Goal: Task Accomplishment & Management: Complete application form

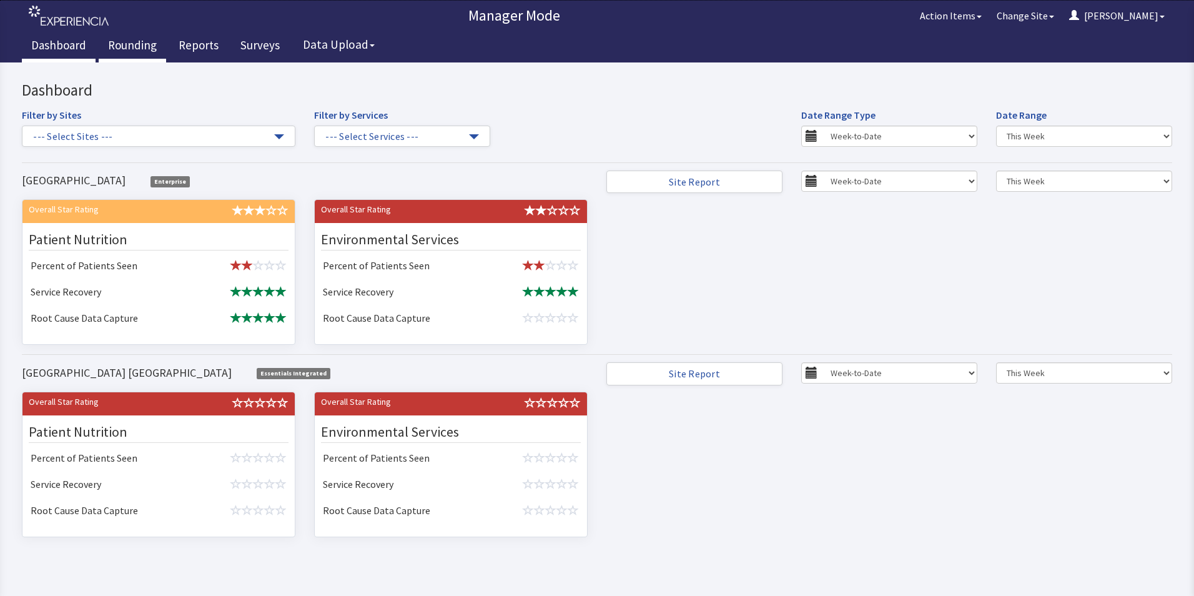
click at [122, 47] on link "Rounding" at bounding box center [132, 46] width 67 height 31
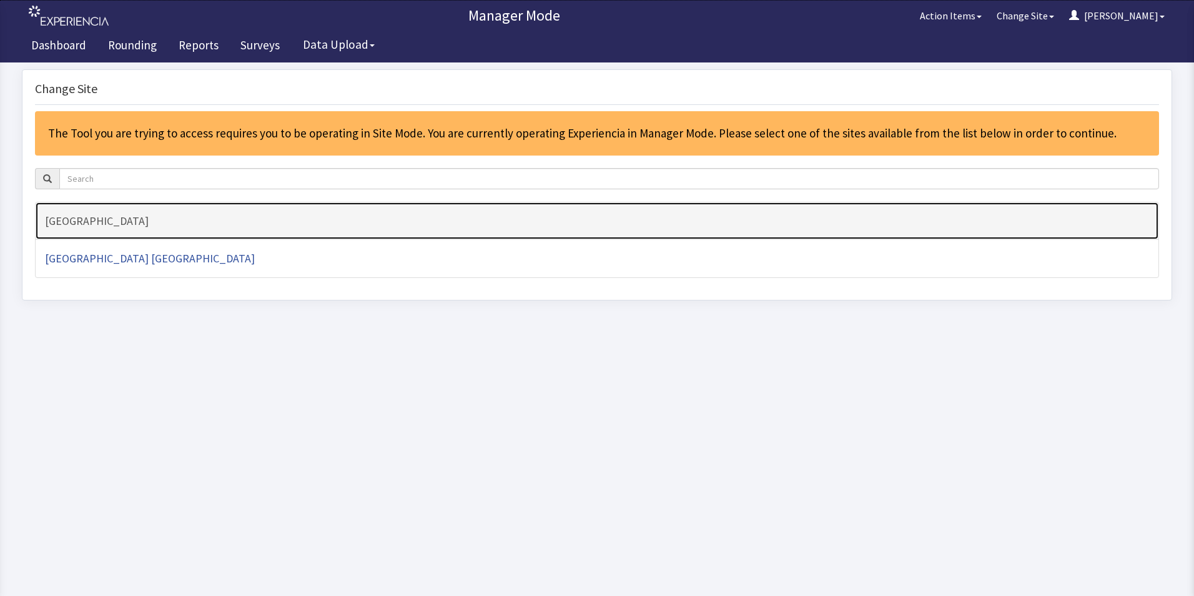
click at [142, 213] on link "[GEOGRAPHIC_DATA]" at bounding box center [597, 221] width 1124 height 39
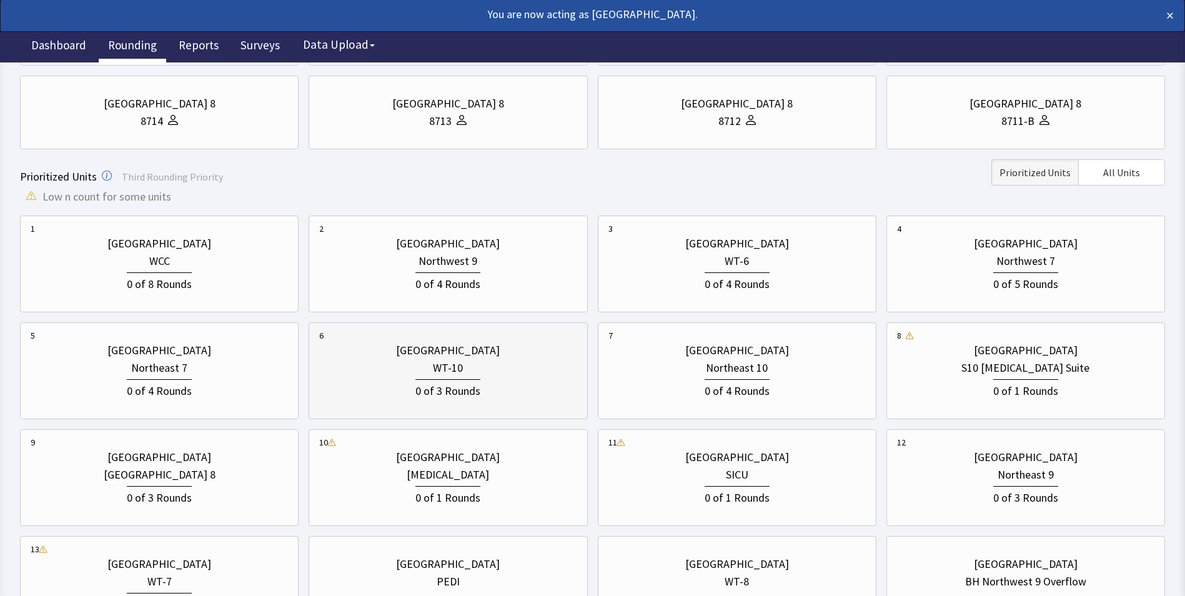
scroll to position [250, 0]
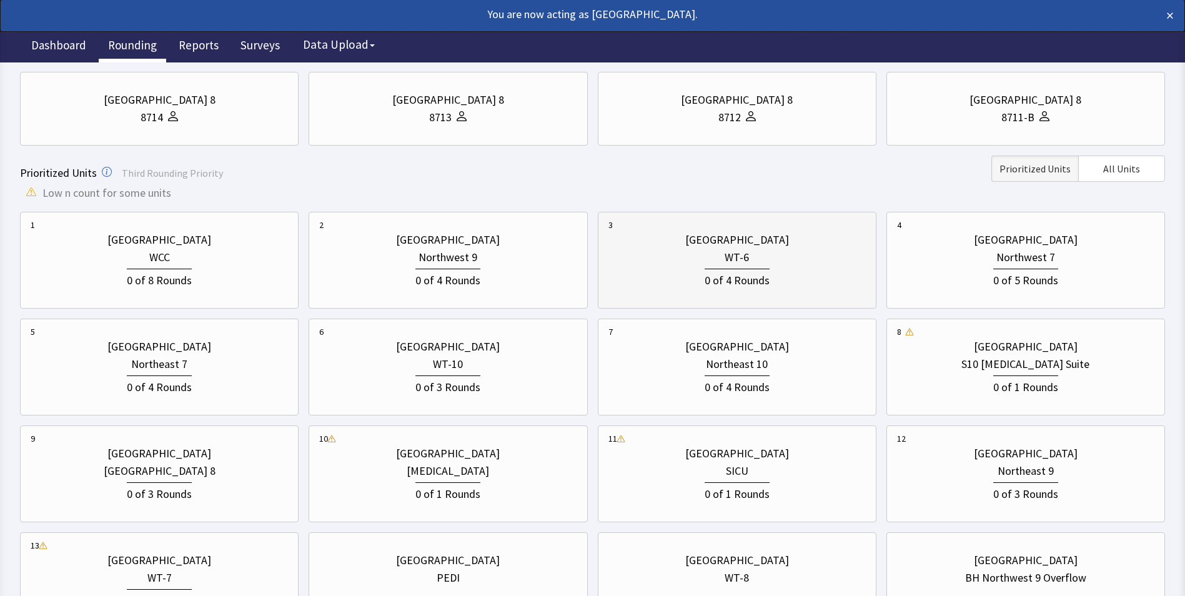
click at [803, 244] on div "[GEOGRAPHIC_DATA]" at bounding box center [736, 239] width 257 height 17
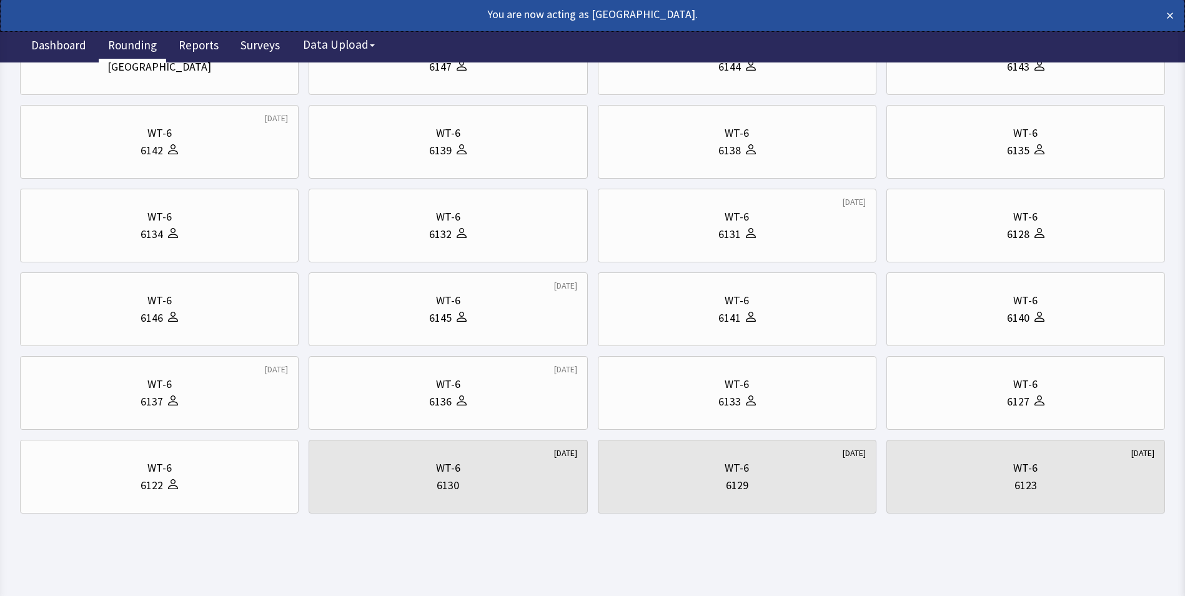
scroll to position [0, 0]
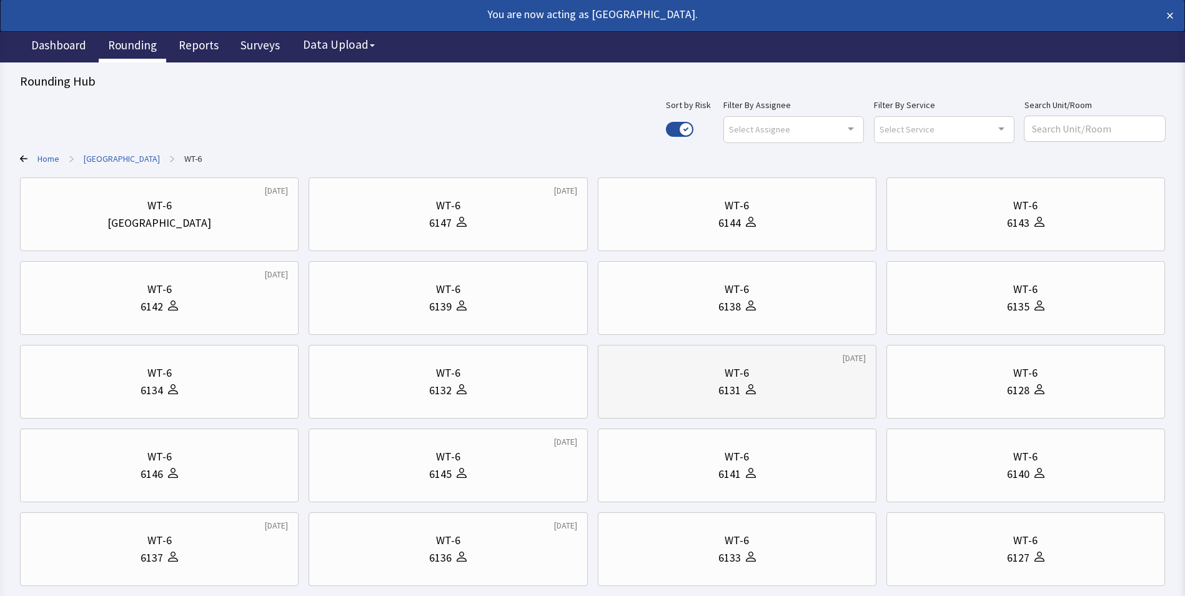
click at [719, 374] on div "WT-6" at bounding box center [736, 372] width 257 height 17
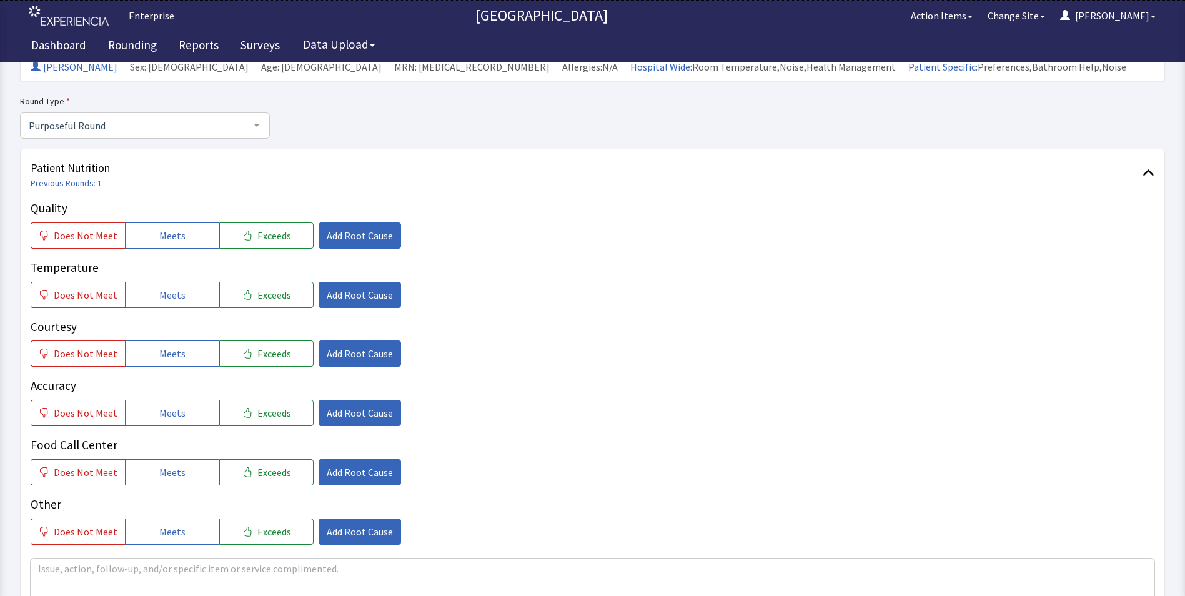
scroll to position [125, 0]
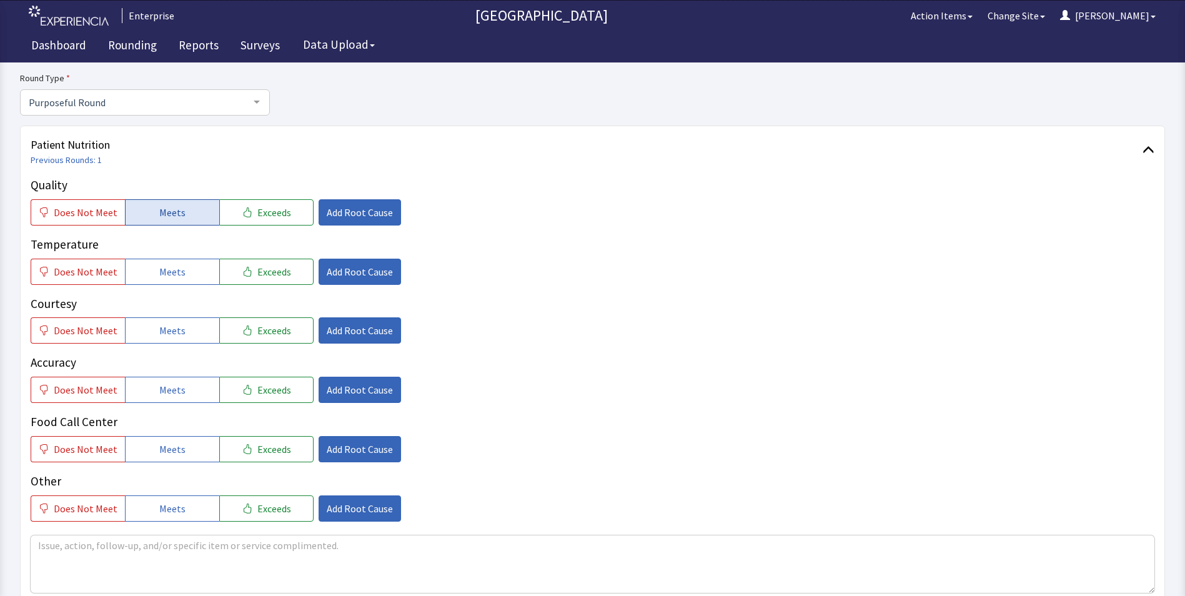
click at [164, 214] on span "Meets" at bounding box center [172, 212] width 26 height 15
click at [169, 275] on span "Meets" at bounding box center [172, 271] width 26 height 15
drag, startPoint x: 163, startPoint y: 327, endPoint x: 164, endPoint y: 357, distance: 30.0
click at [163, 331] on span "Meets" at bounding box center [172, 330] width 26 height 15
drag, startPoint x: 162, startPoint y: 392, endPoint x: 164, endPoint y: 422, distance: 30.1
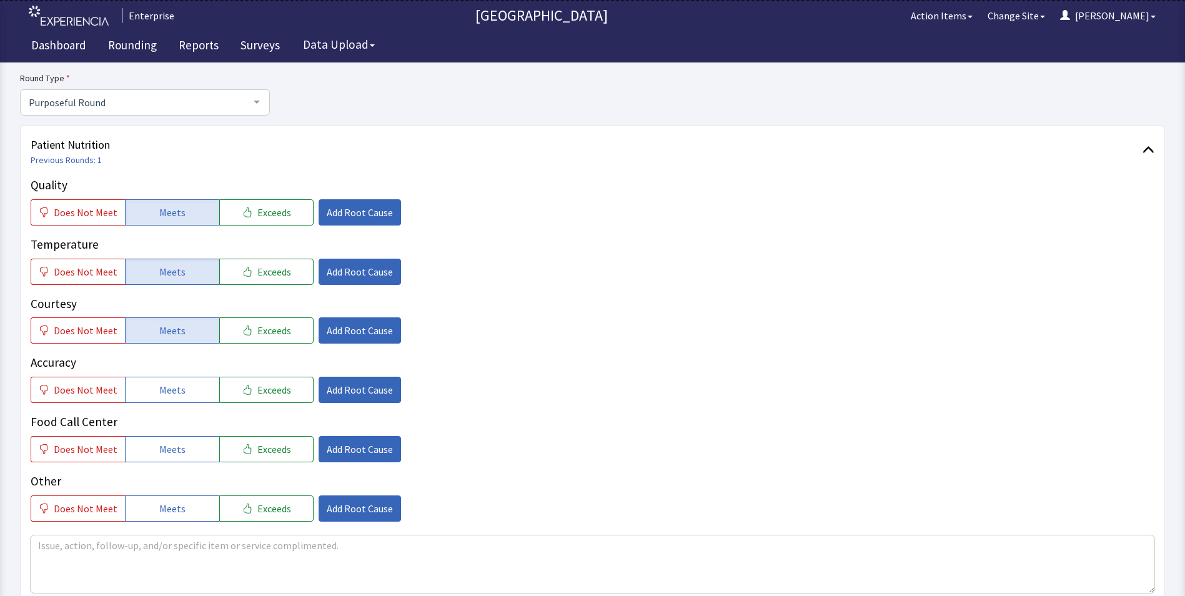
click at [162, 393] on span "Meets" at bounding box center [172, 389] width 26 height 15
drag, startPoint x: 173, startPoint y: 454, endPoint x: 272, endPoint y: 335, distance: 155.2
click at [174, 453] on span "Meets" at bounding box center [172, 449] width 26 height 15
click at [374, 202] on button "Add Root Cause" at bounding box center [360, 212] width 82 height 26
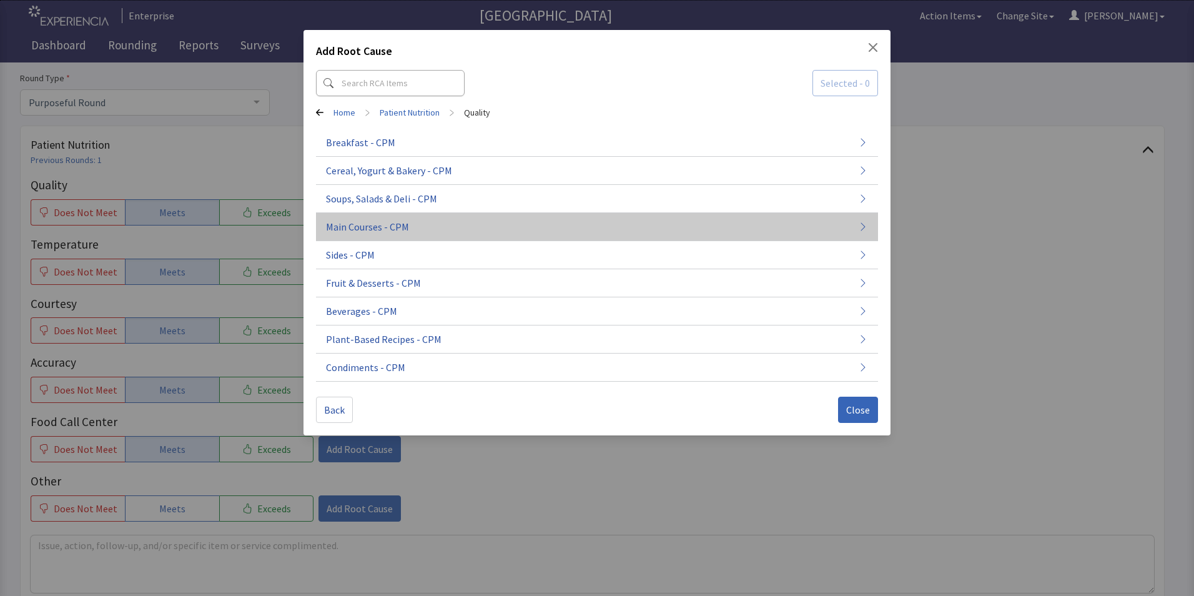
click at [391, 223] on span "Main Courses - CPM" at bounding box center [367, 226] width 83 height 15
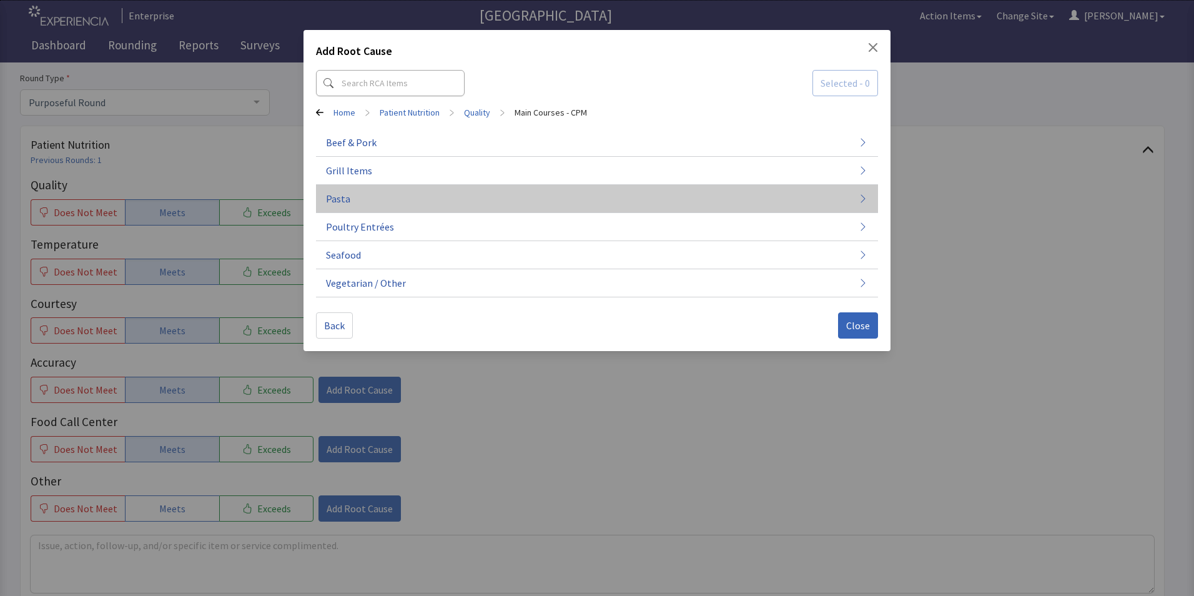
click at [387, 204] on button "Pasta" at bounding box center [597, 199] width 562 height 28
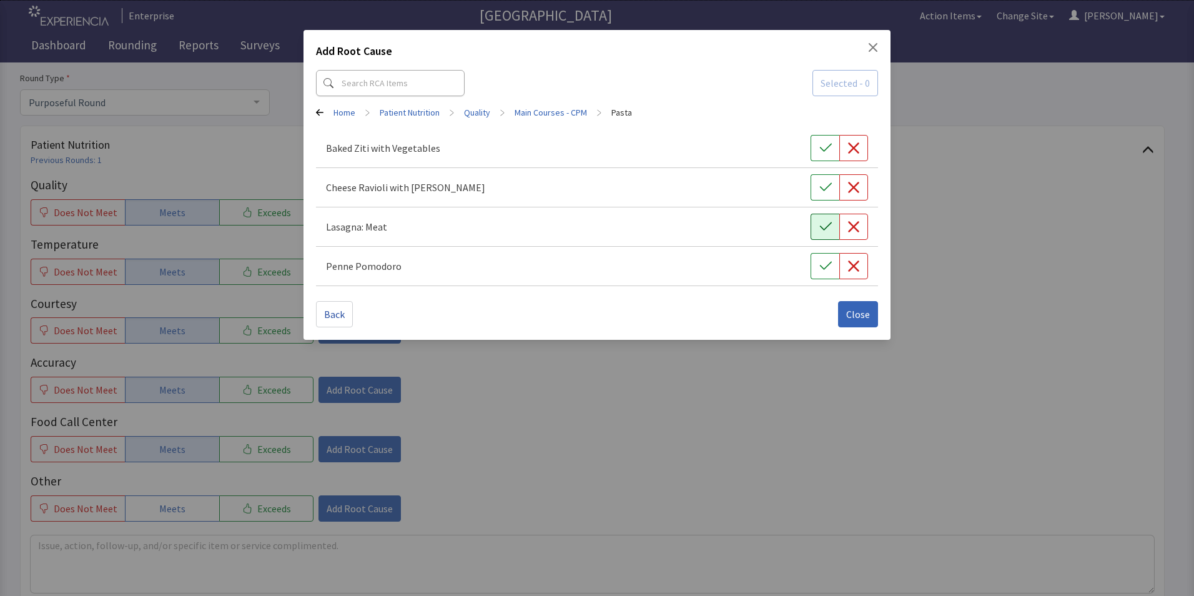
click at [822, 221] on icon "button" at bounding box center [826, 227] width 12 height 12
click at [860, 314] on span "Close" at bounding box center [858, 314] width 24 height 15
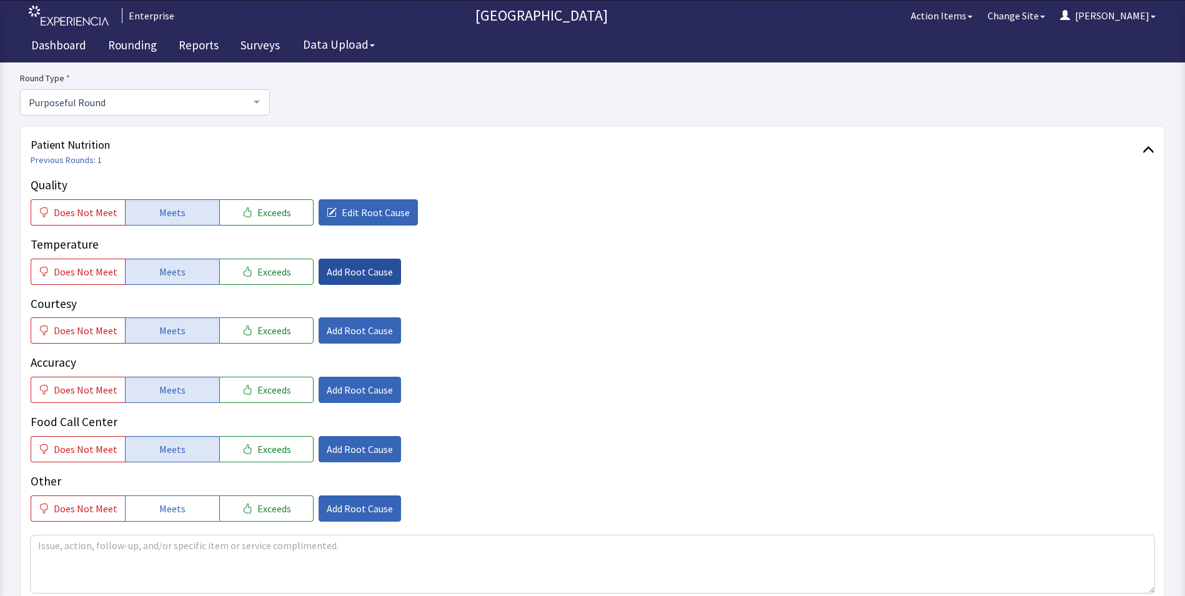
click at [342, 270] on span "Add Root Cause" at bounding box center [360, 271] width 66 height 15
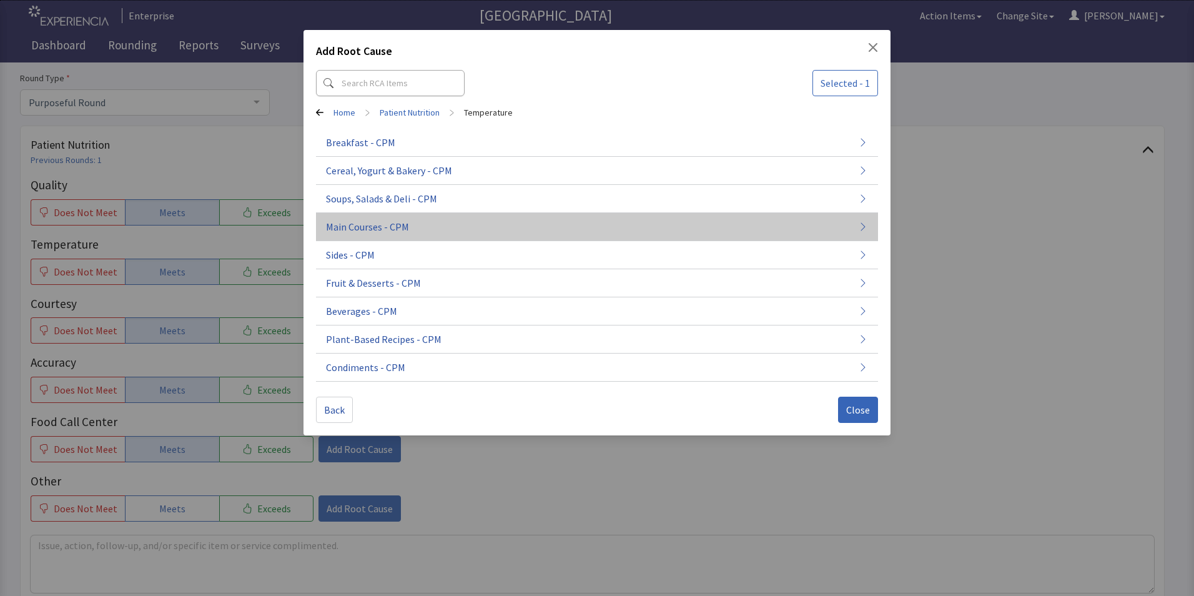
click at [360, 224] on span "Main Courses - CPM" at bounding box center [367, 226] width 83 height 15
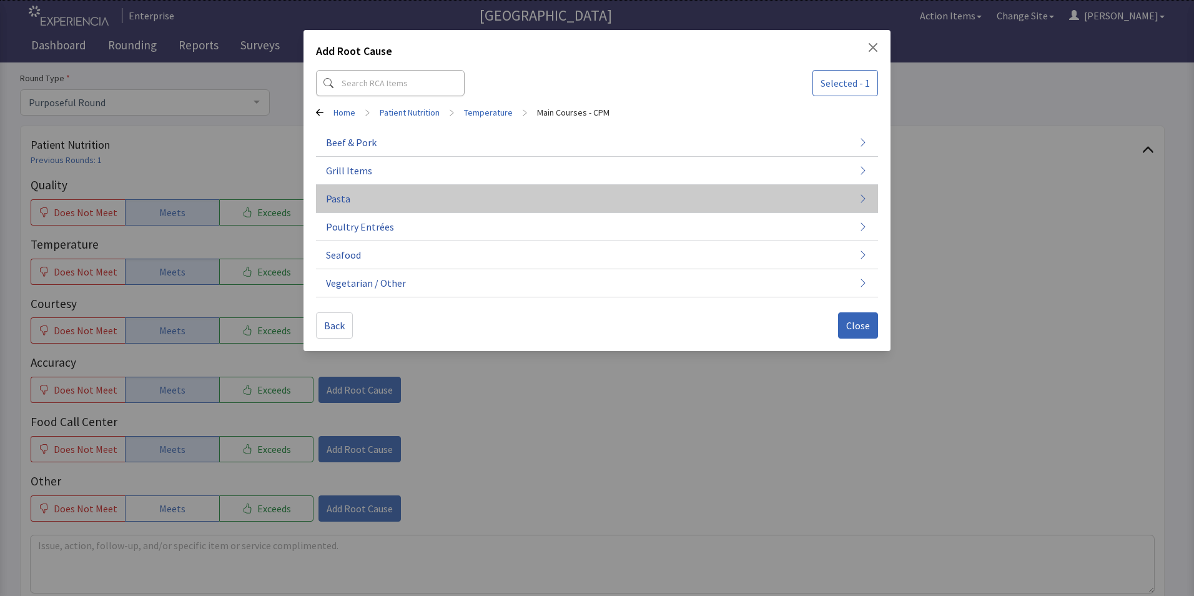
click at [372, 205] on button "Pasta" at bounding box center [597, 199] width 562 height 28
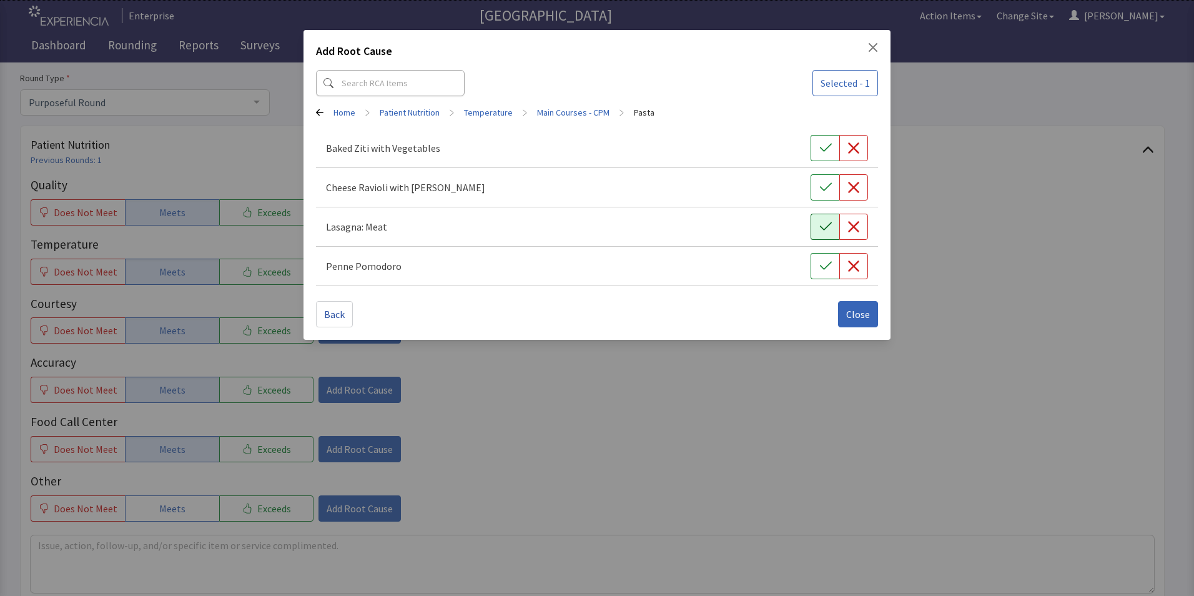
click at [825, 227] on icon "button" at bounding box center [826, 227] width 12 height 12
click at [869, 317] on span "Close" at bounding box center [858, 314] width 24 height 15
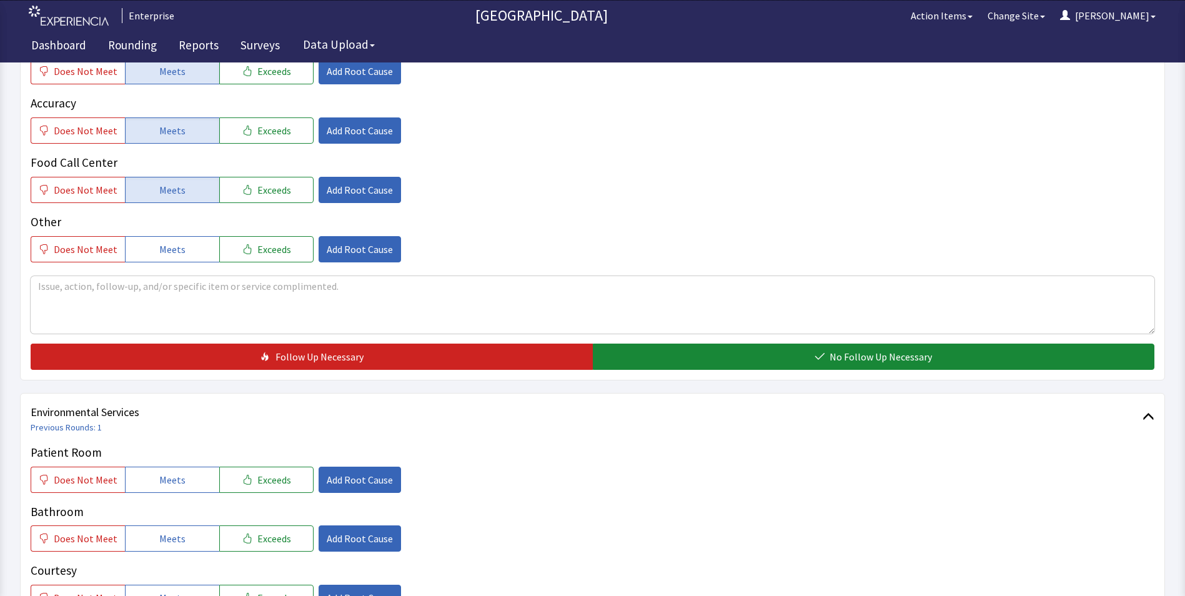
scroll to position [437, 0]
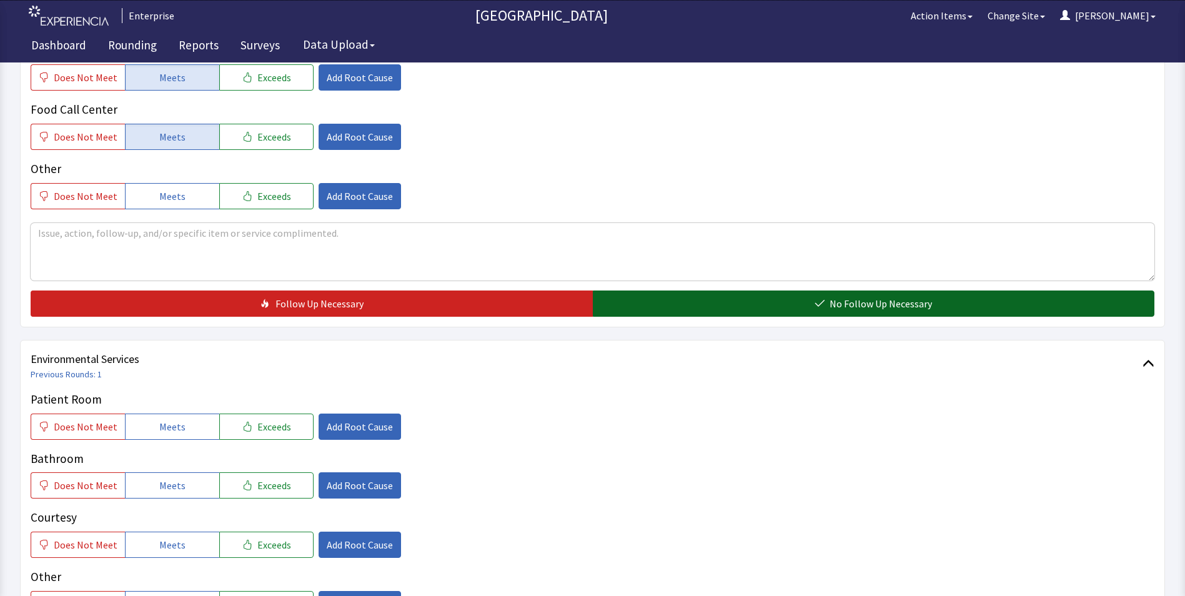
click at [683, 294] on button "No Follow Up Necessary" at bounding box center [874, 303] width 562 height 26
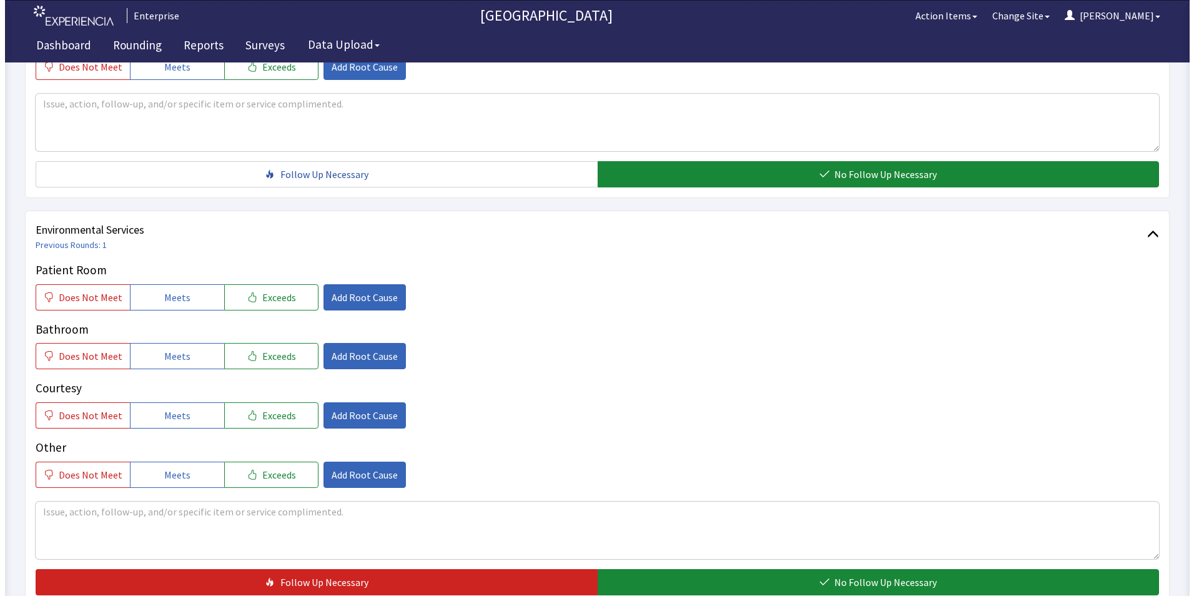
scroll to position [687, 0]
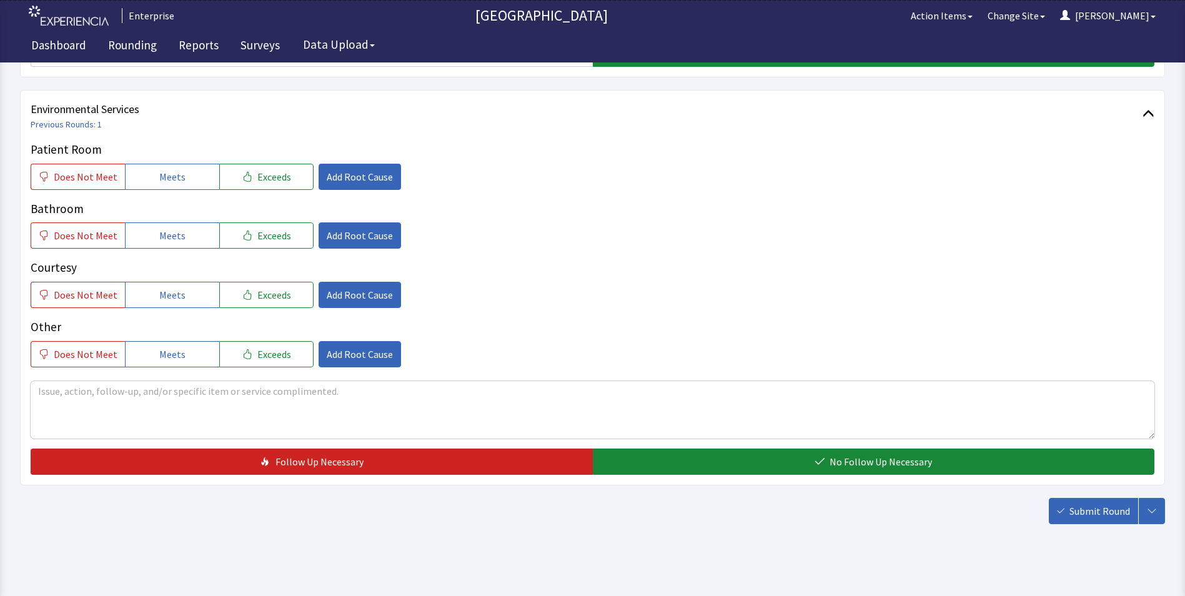
drag, startPoint x: 194, startPoint y: 182, endPoint x: 191, endPoint y: 219, distance: 37.6
click at [194, 182] on button "Meets" at bounding box center [172, 177] width 94 height 26
click at [191, 234] on button "Meets" at bounding box center [172, 235] width 94 height 26
drag, startPoint x: 186, startPoint y: 289, endPoint x: 292, endPoint y: 221, distance: 125.3
click at [187, 289] on button "Meets" at bounding box center [172, 295] width 94 height 26
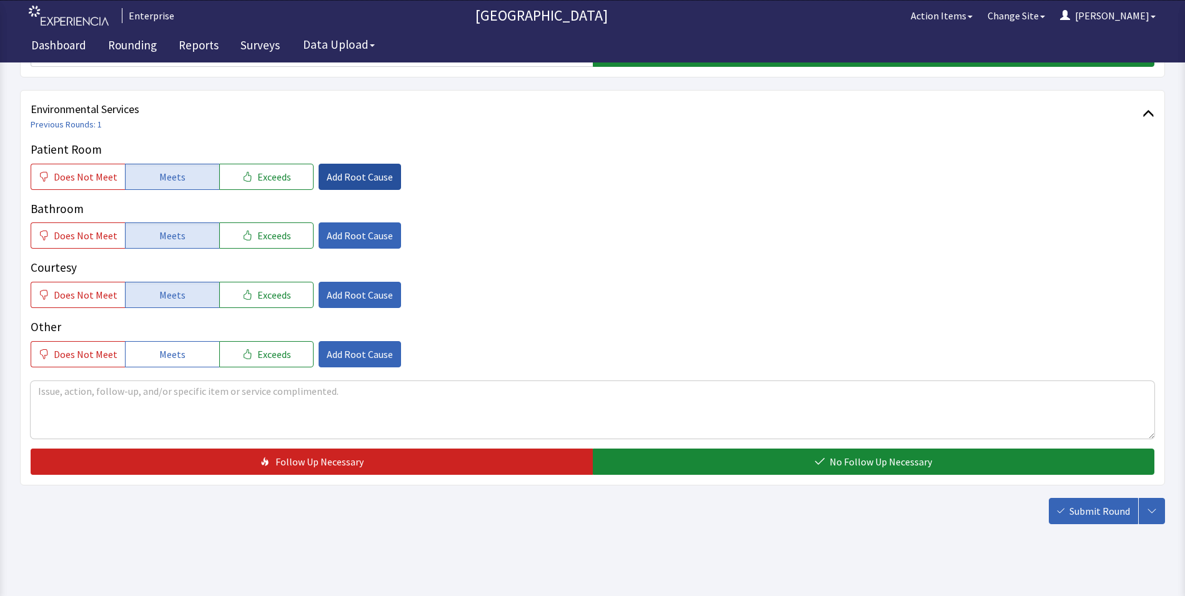
click at [347, 181] on span "Add Root Cause" at bounding box center [360, 176] width 66 height 15
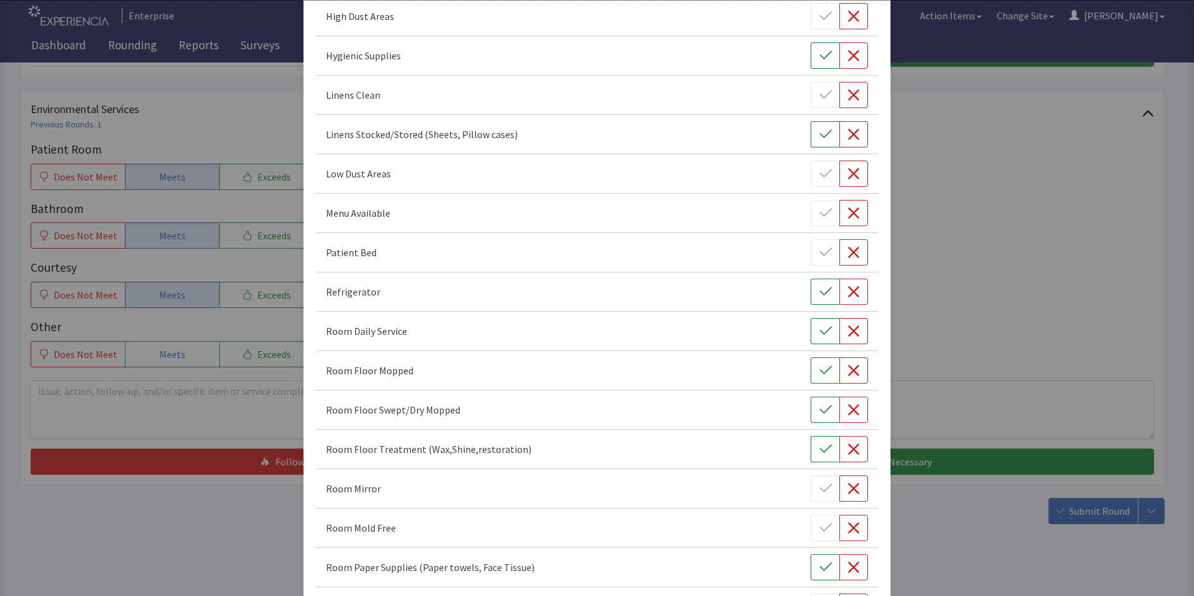
scroll to position [375, 0]
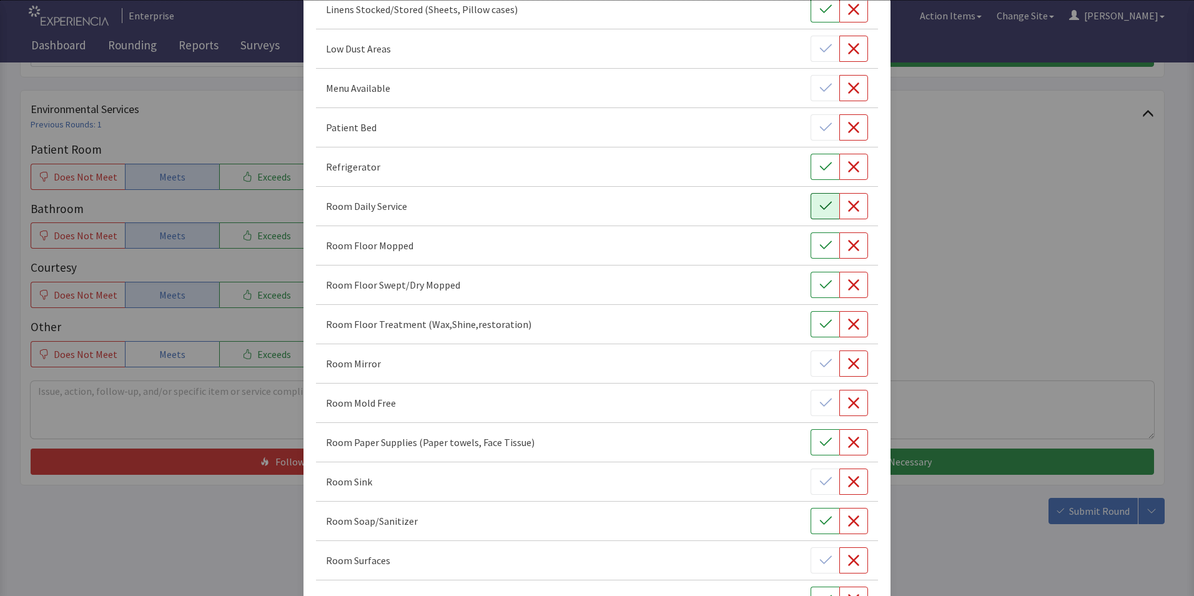
click at [820, 207] on icon "button" at bounding box center [826, 206] width 12 height 8
click at [820, 243] on icon "button" at bounding box center [826, 245] width 12 height 12
click at [820, 283] on icon "button" at bounding box center [826, 285] width 12 height 12
click at [820, 324] on icon "button" at bounding box center [826, 324] width 12 height 12
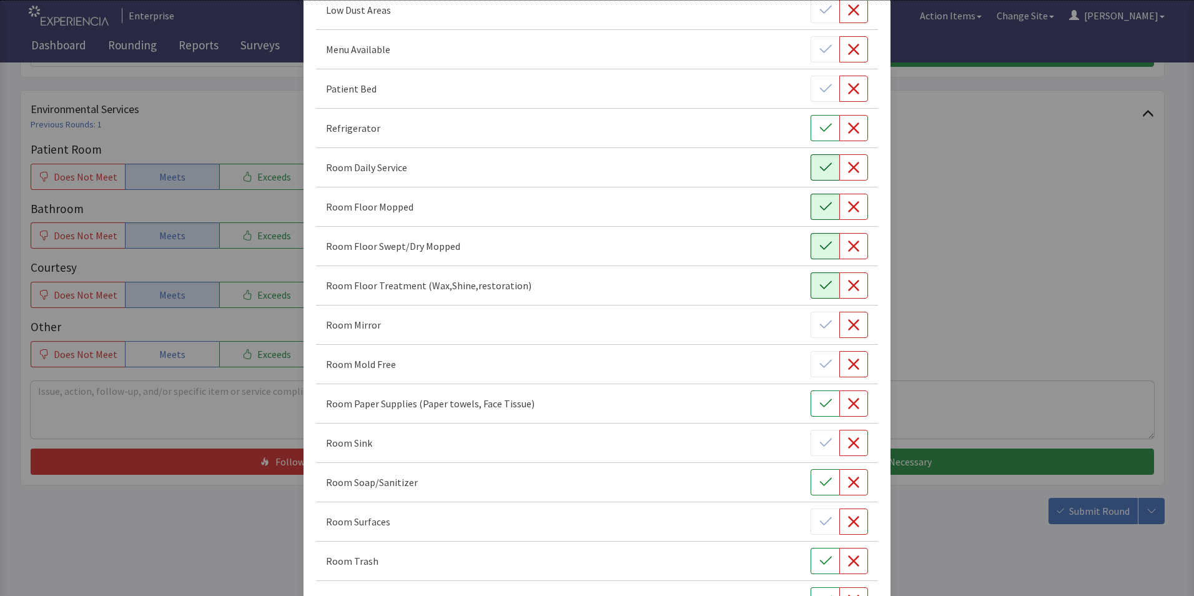
scroll to position [562, 0]
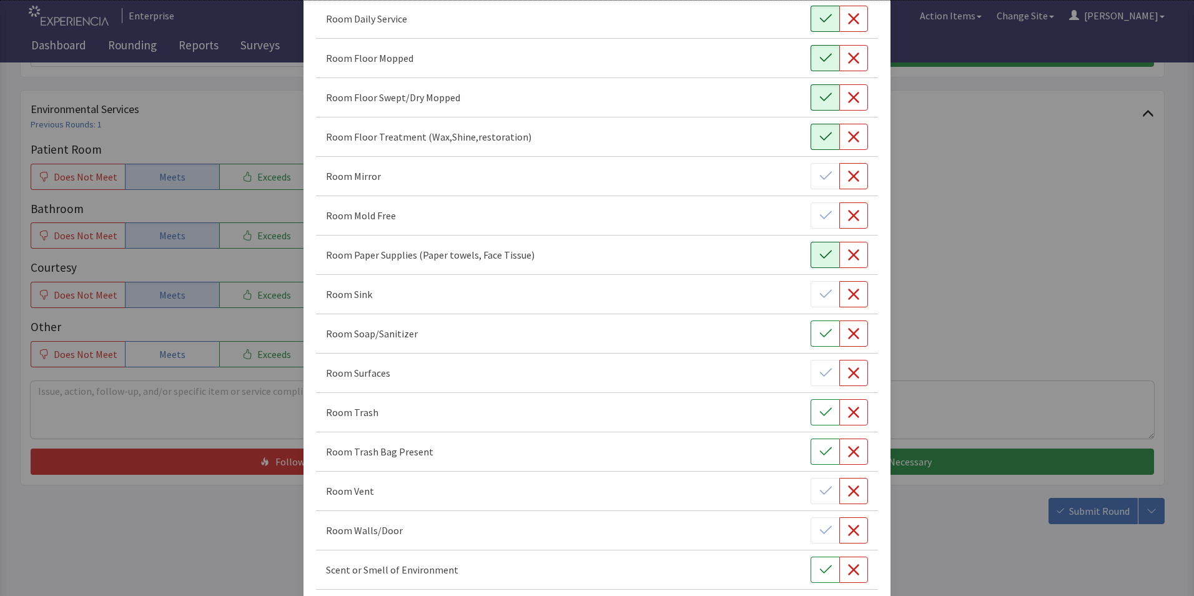
click at [820, 259] on icon "button" at bounding box center [826, 255] width 12 height 12
click at [849, 297] on icon "button" at bounding box center [853, 294] width 11 height 11
click at [821, 334] on icon "button" at bounding box center [826, 333] width 12 height 12
click at [848, 374] on icon "button" at bounding box center [853, 372] width 11 height 11
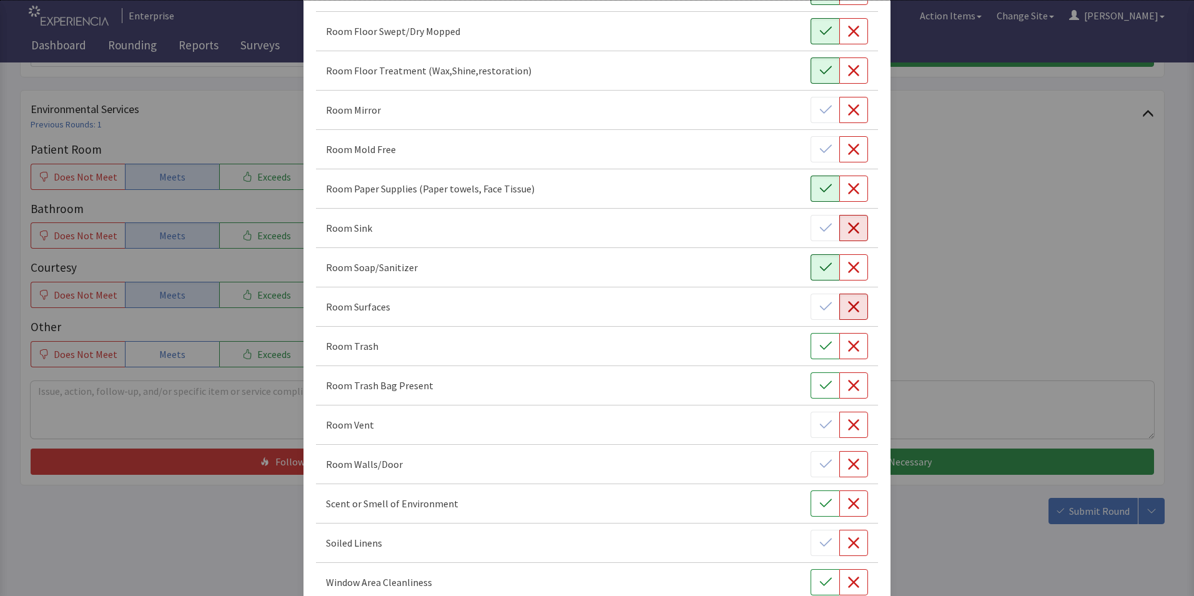
scroll to position [698, 0]
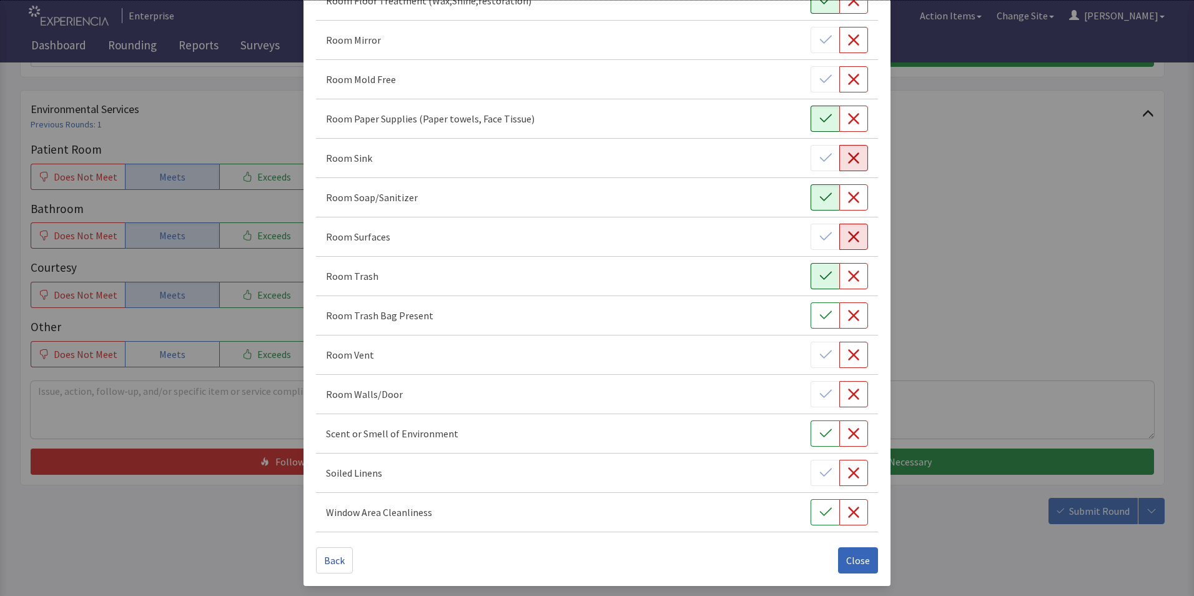
click at [820, 280] on icon "button" at bounding box center [826, 276] width 12 height 12
drag, startPoint x: 848, startPoint y: 563, endPoint x: 841, endPoint y: 558, distance: 8.0
click at [848, 564] on span "Close" at bounding box center [858, 560] width 24 height 15
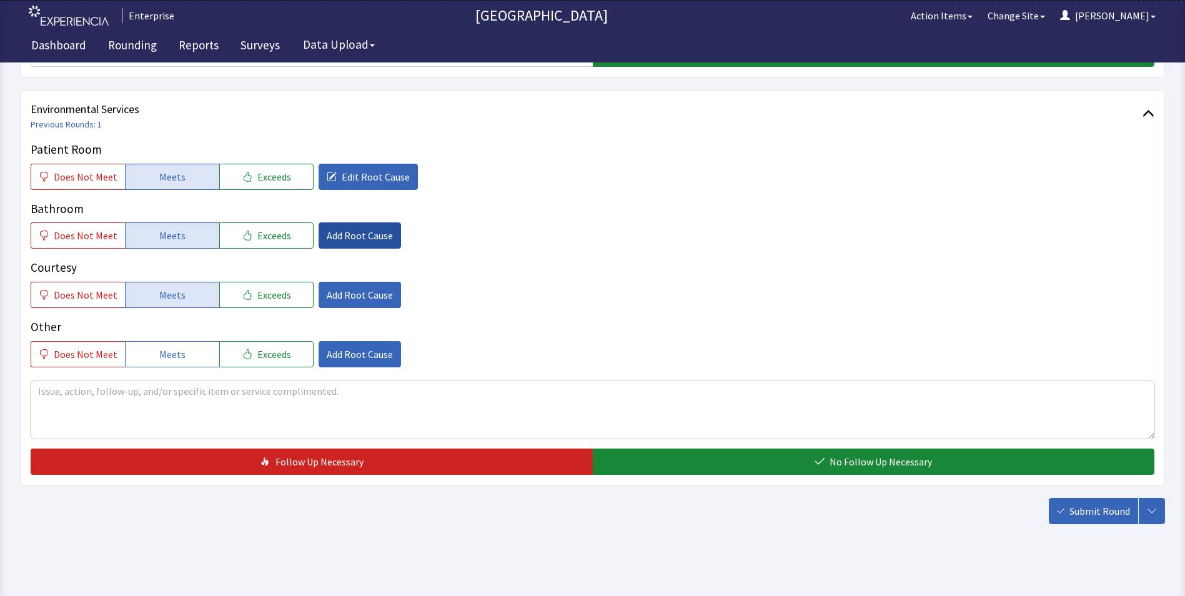
click at [342, 230] on span "Add Root Cause" at bounding box center [360, 235] width 66 height 15
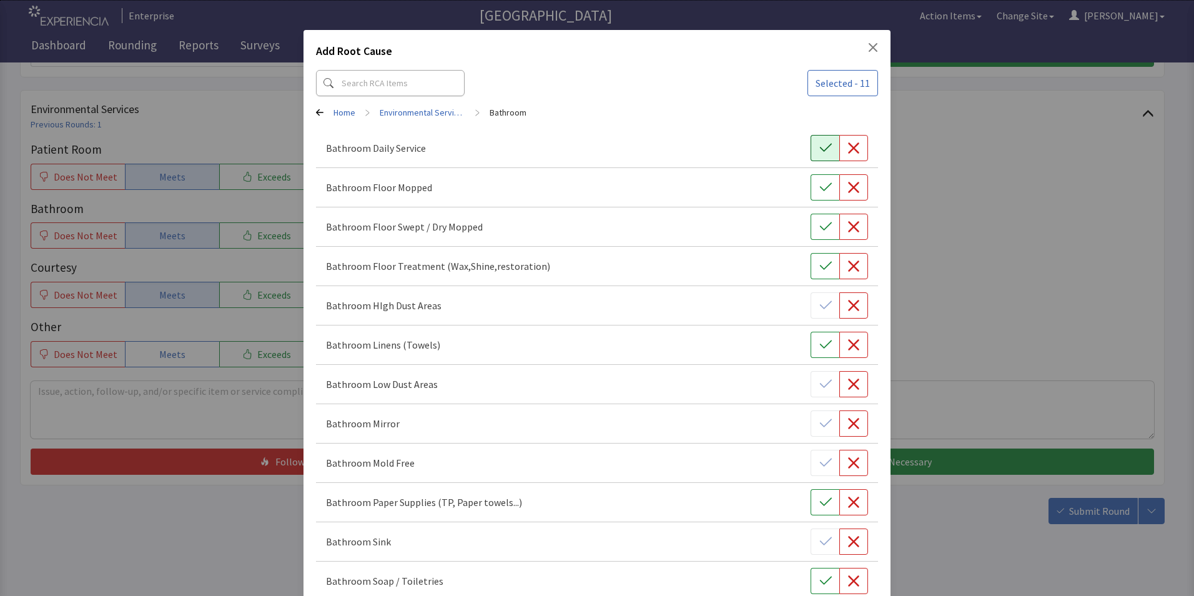
click at [820, 151] on icon "button" at bounding box center [826, 148] width 12 height 12
click at [818, 180] on button "button" at bounding box center [825, 187] width 29 height 26
click at [816, 236] on button "button" at bounding box center [825, 227] width 29 height 26
click at [825, 275] on button "button" at bounding box center [825, 266] width 29 height 26
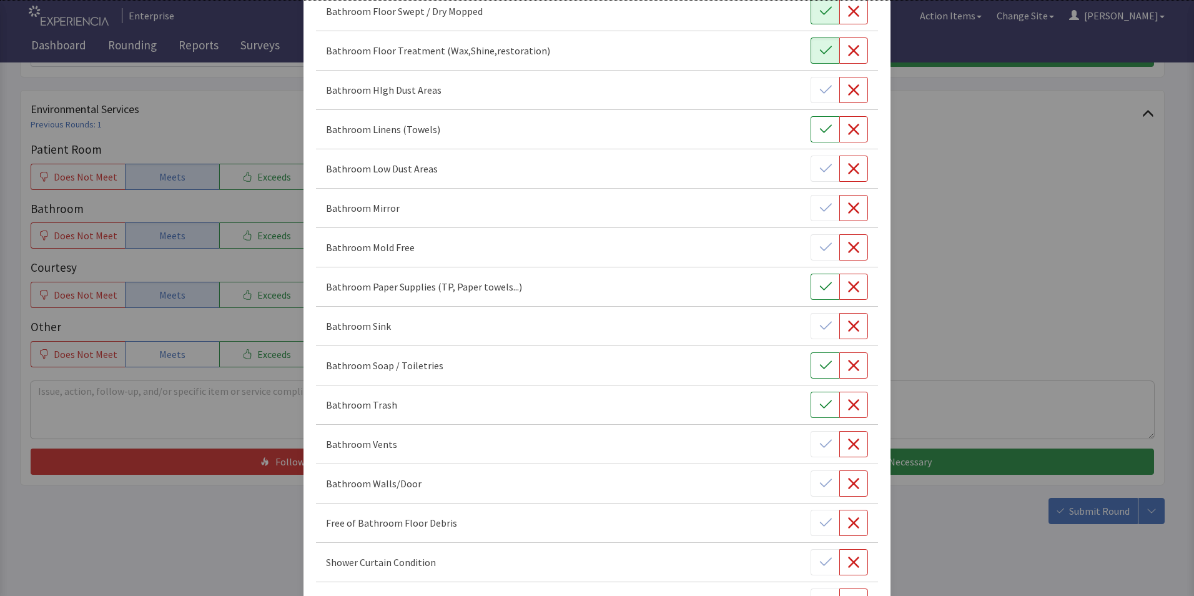
scroll to position [250, 0]
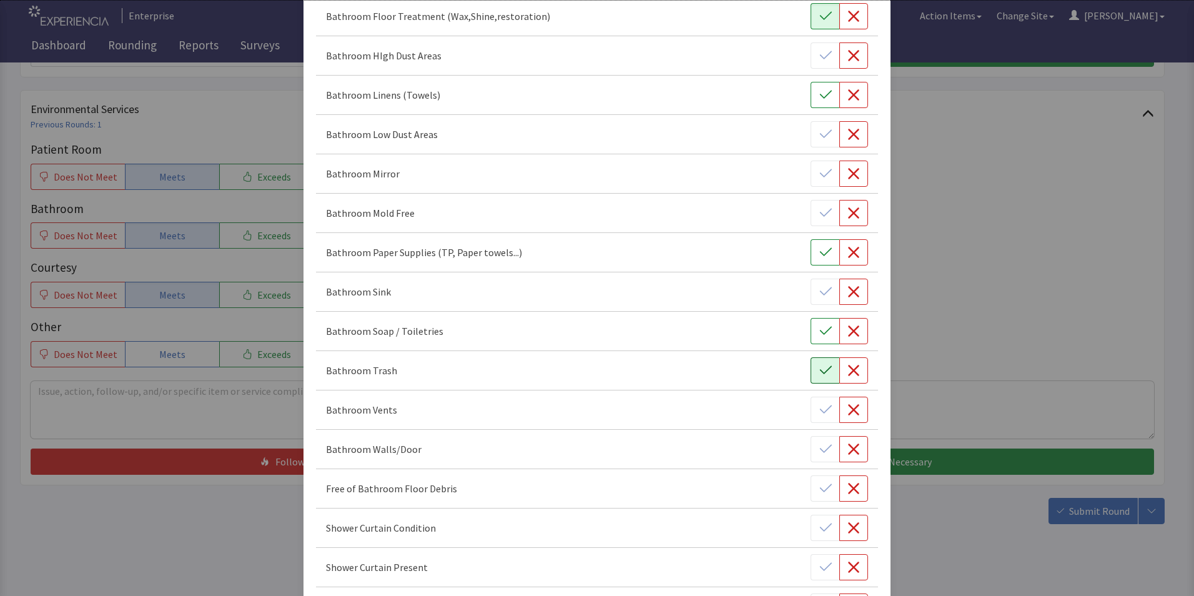
click at [820, 372] on icon "button" at bounding box center [826, 370] width 12 height 12
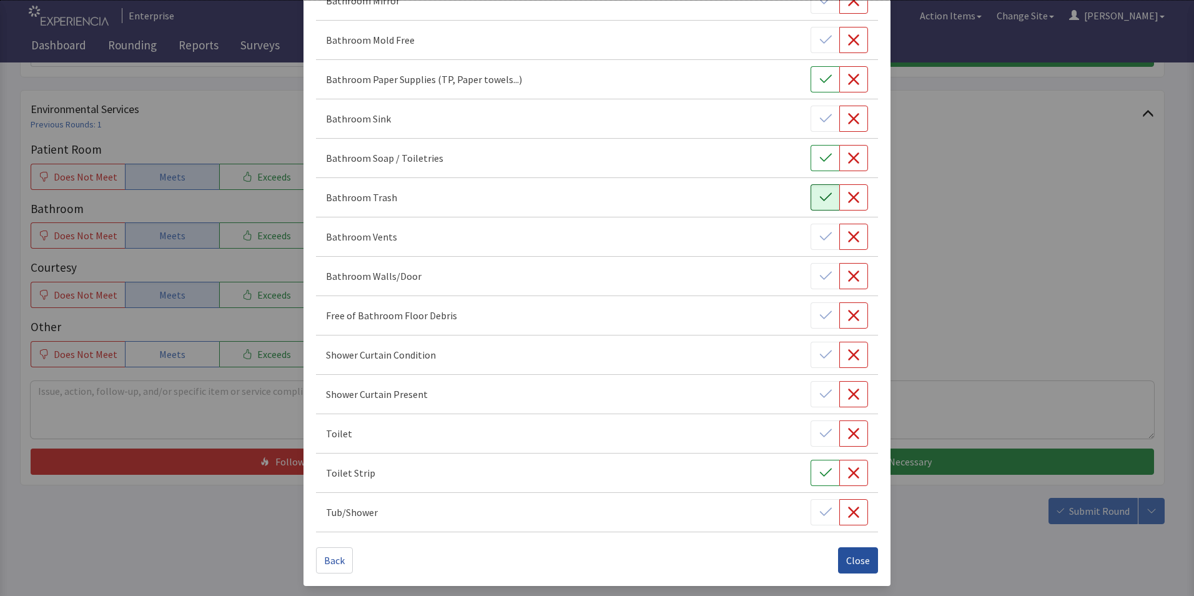
click at [846, 562] on span "Close" at bounding box center [858, 560] width 24 height 15
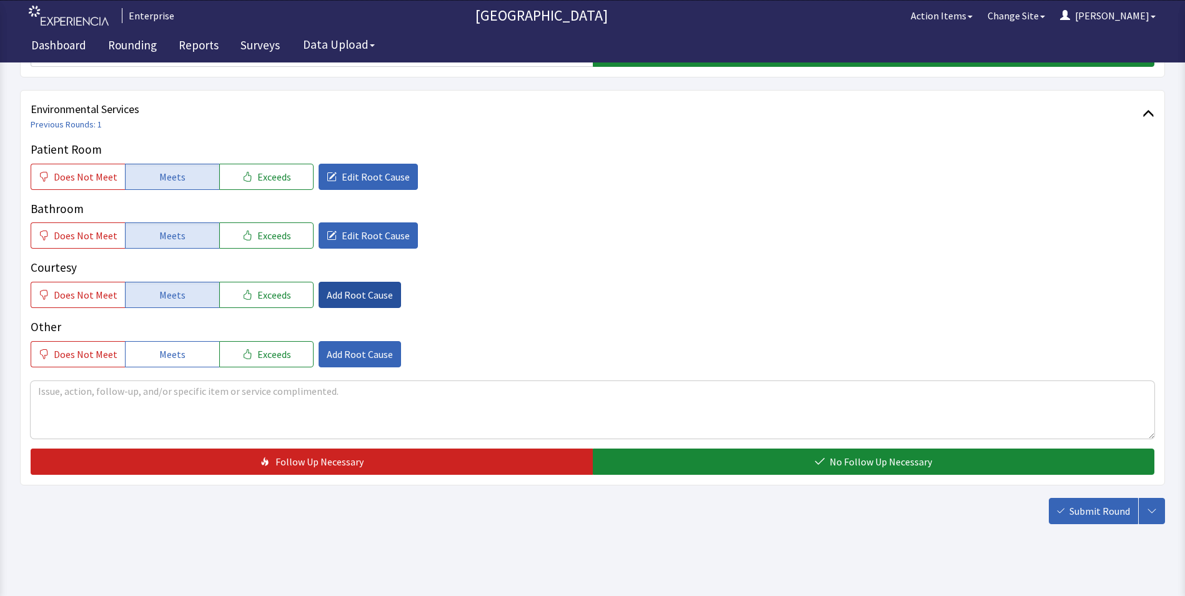
click at [357, 300] on span "Add Root Cause" at bounding box center [360, 294] width 66 height 15
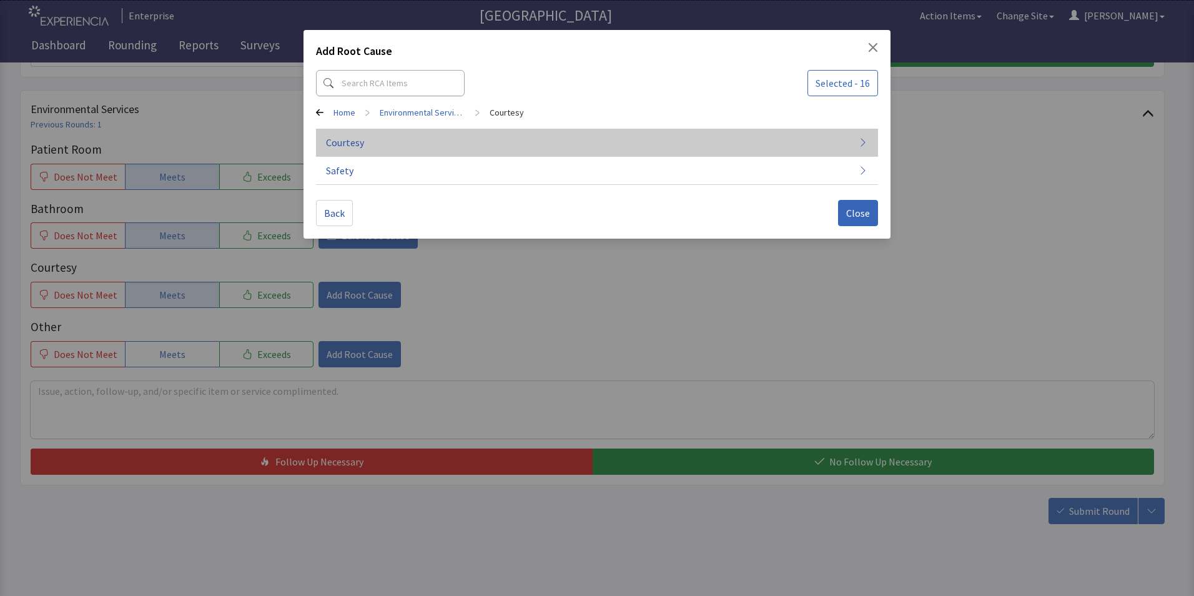
click at [379, 150] on button "Courtesy" at bounding box center [597, 143] width 562 height 28
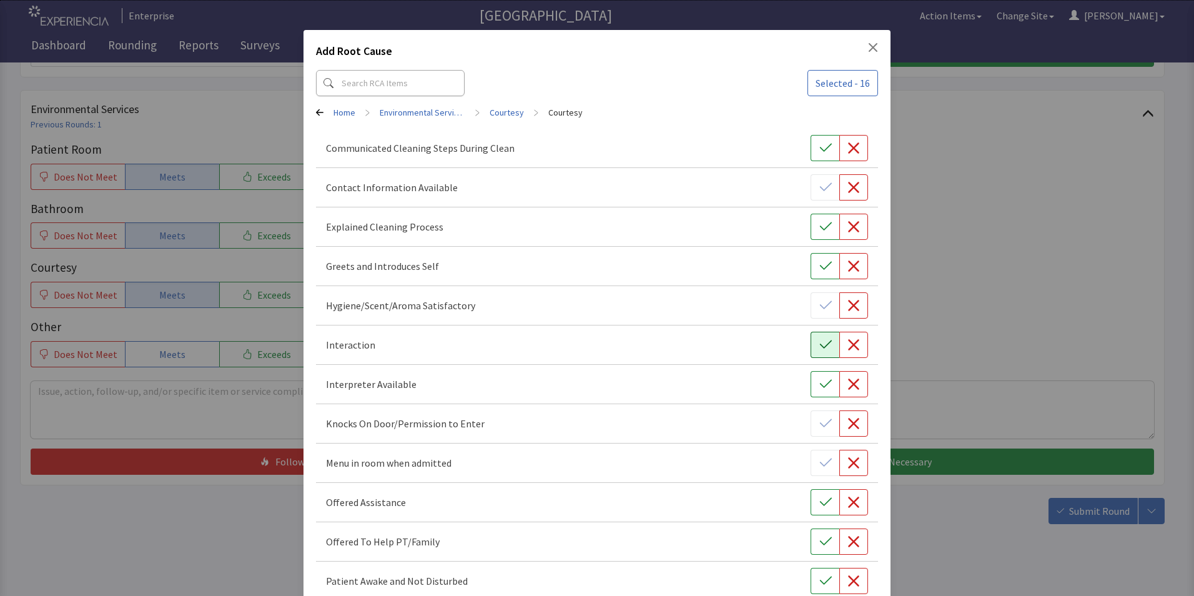
click at [822, 345] on icon "button" at bounding box center [826, 345] width 12 height 12
click at [820, 262] on icon "button" at bounding box center [826, 266] width 12 height 12
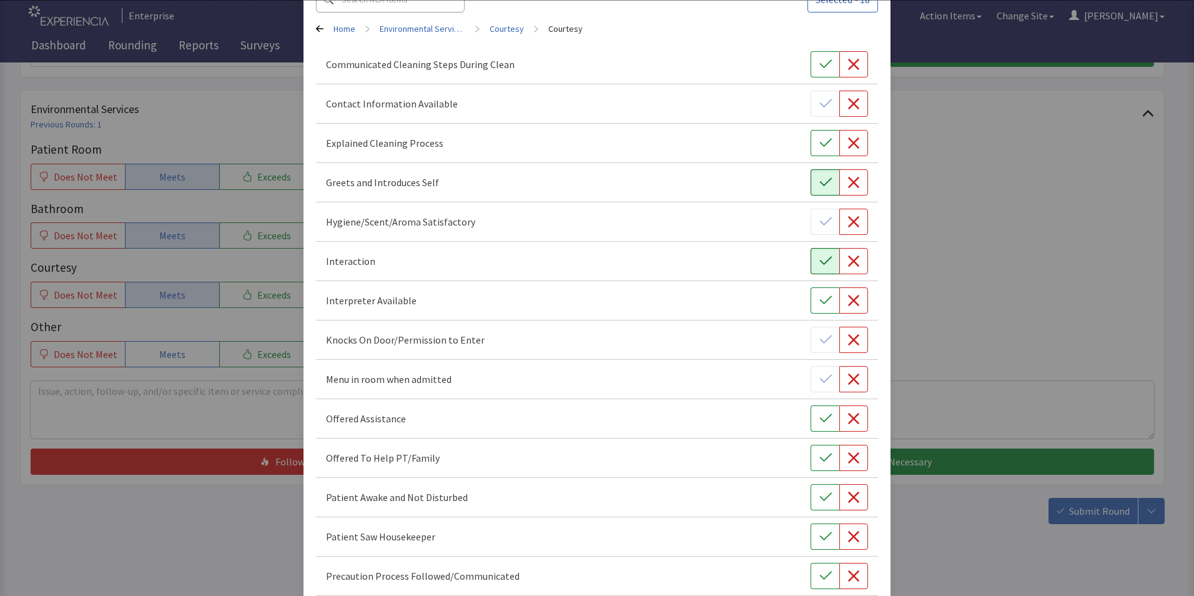
scroll to position [312, 0]
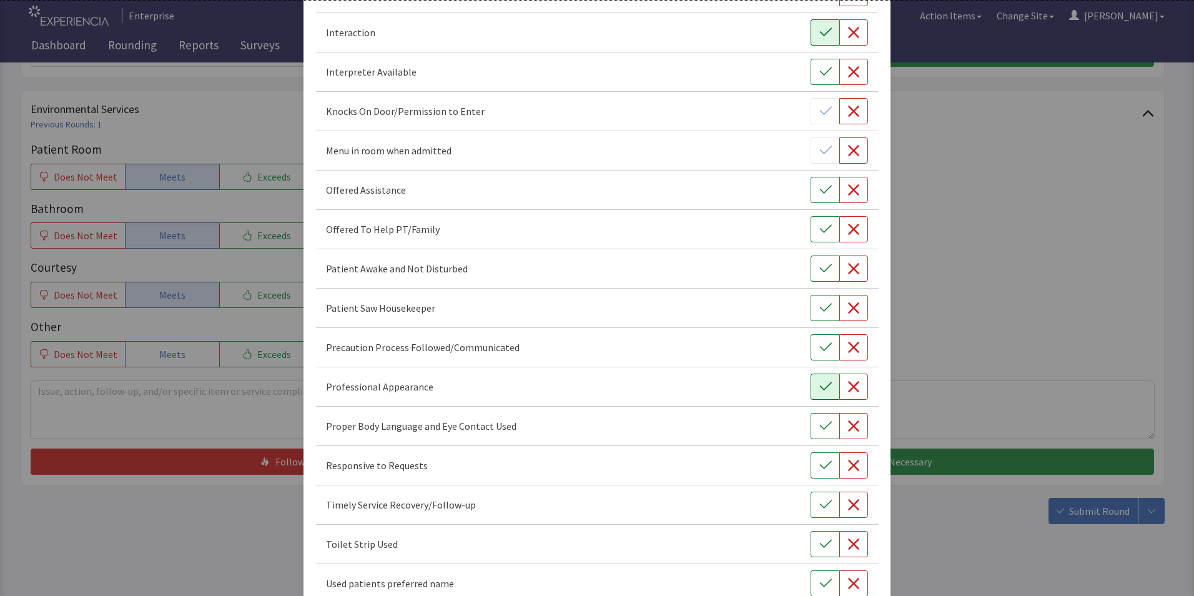
click at [820, 382] on icon "button" at bounding box center [826, 386] width 12 height 12
click at [820, 304] on icon "button" at bounding box center [826, 308] width 12 height 12
click at [820, 270] on icon "button" at bounding box center [826, 268] width 12 height 12
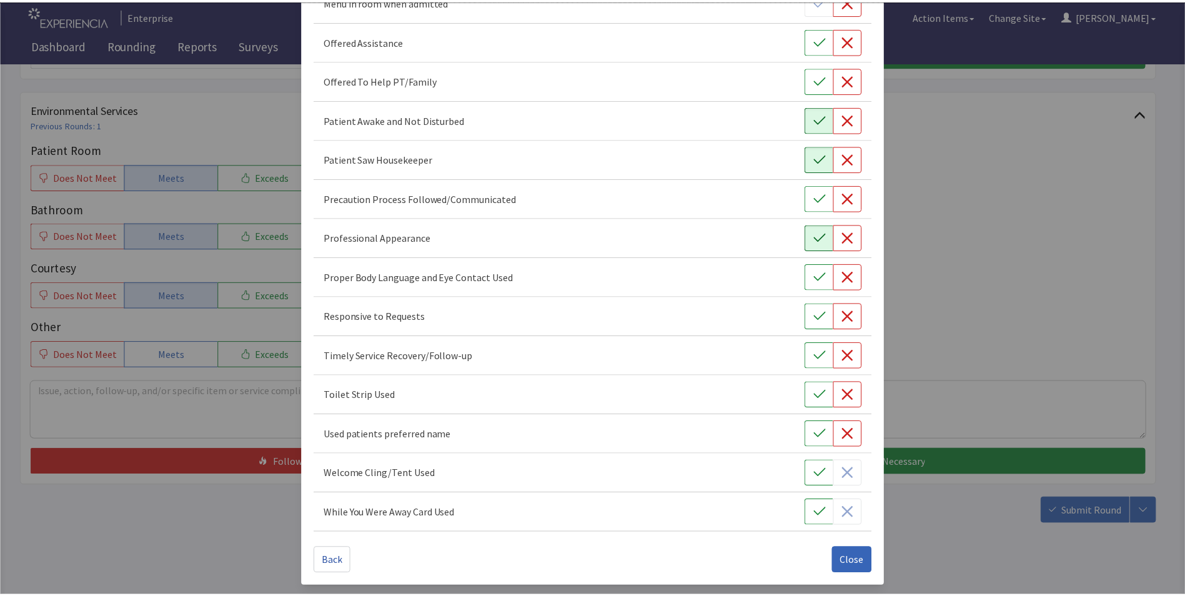
scroll to position [462, 0]
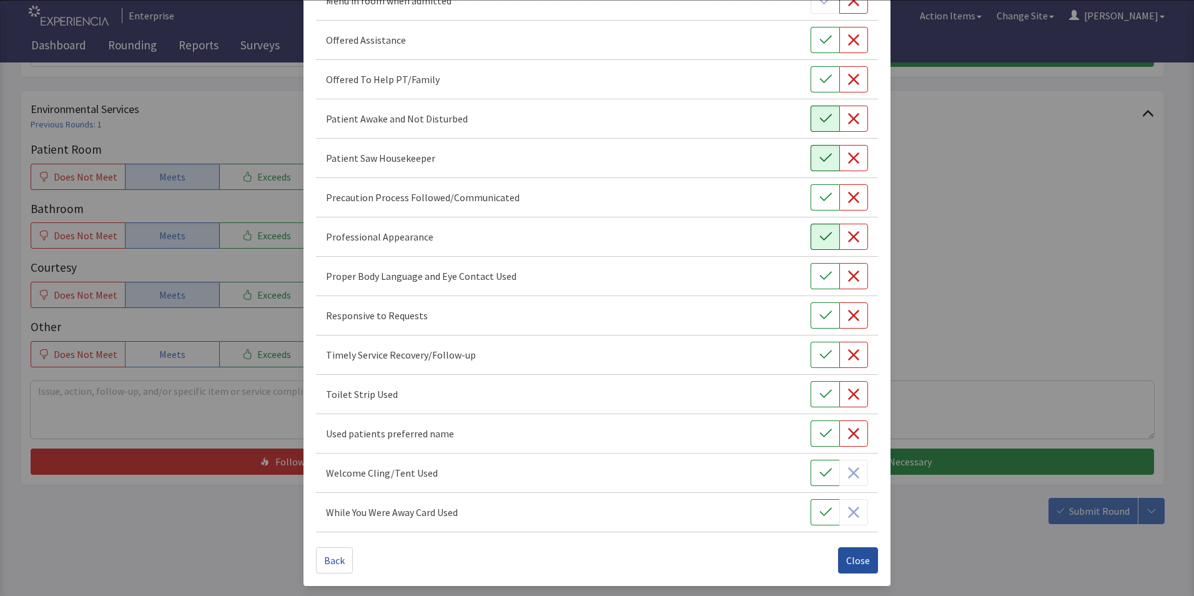
click at [853, 561] on span "Close" at bounding box center [858, 560] width 24 height 15
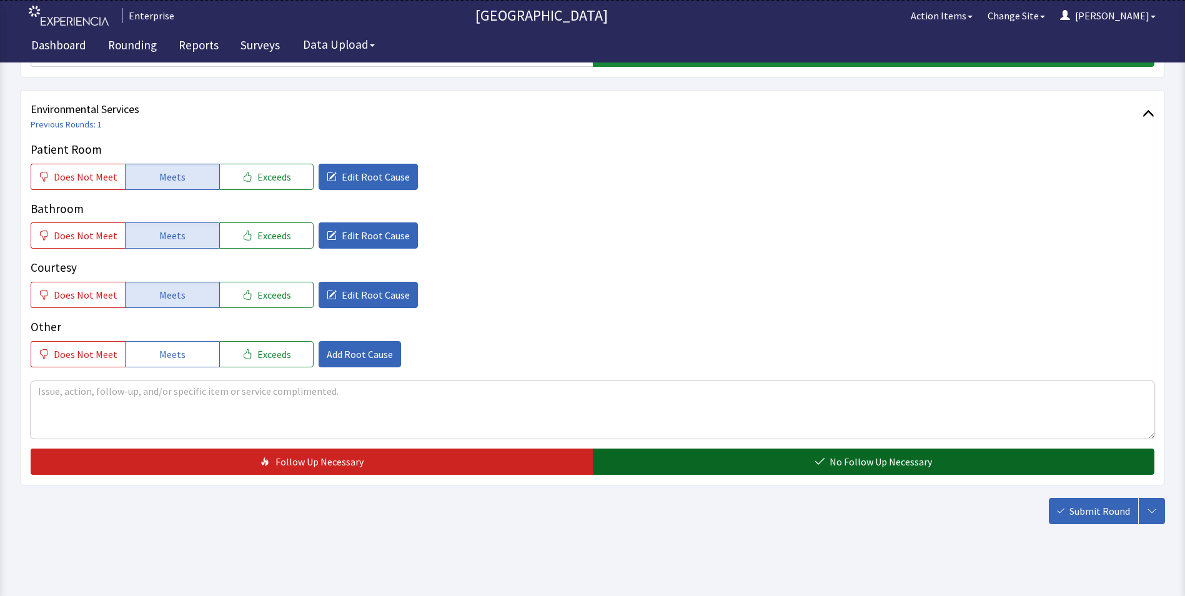
click at [779, 462] on button "No Follow Up Necessary" at bounding box center [874, 461] width 562 height 26
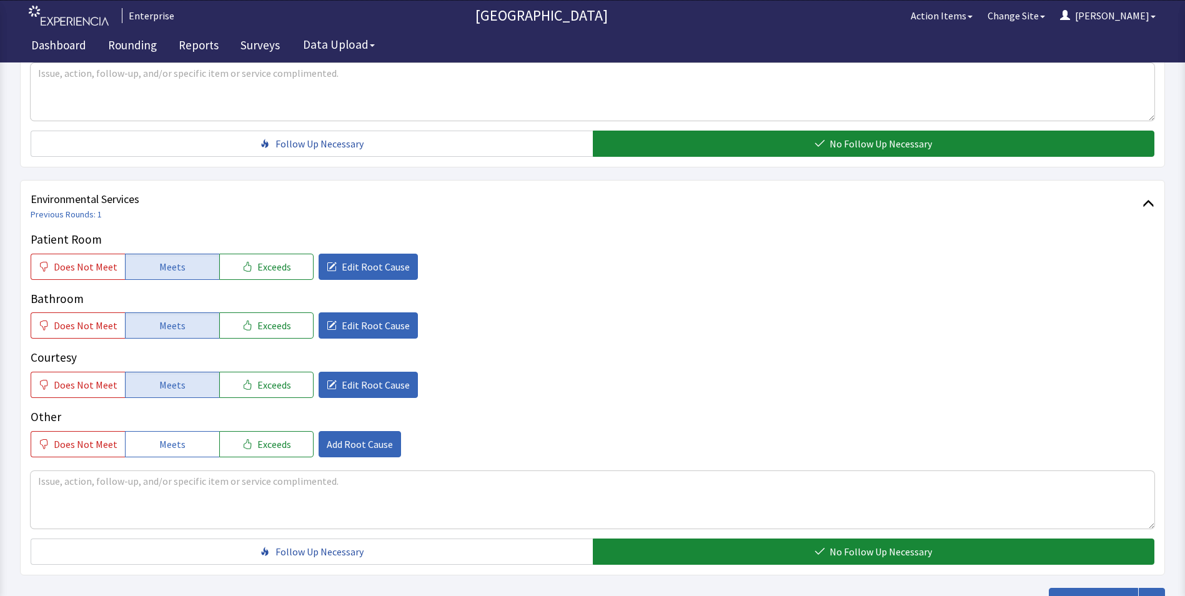
scroll to position [698, 0]
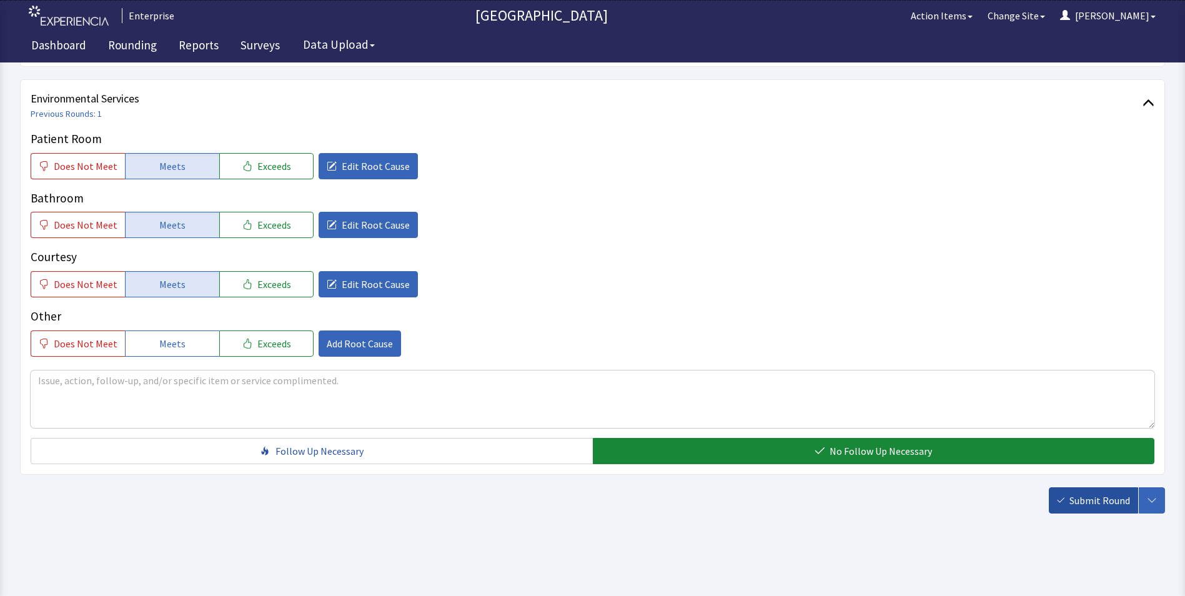
drag, startPoint x: 1119, startPoint y: 501, endPoint x: 1081, endPoint y: 500, distance: 38.7
click at [1120, 501] on span "Submit Round" at bounding box center [1099, 500] width 61 height 15
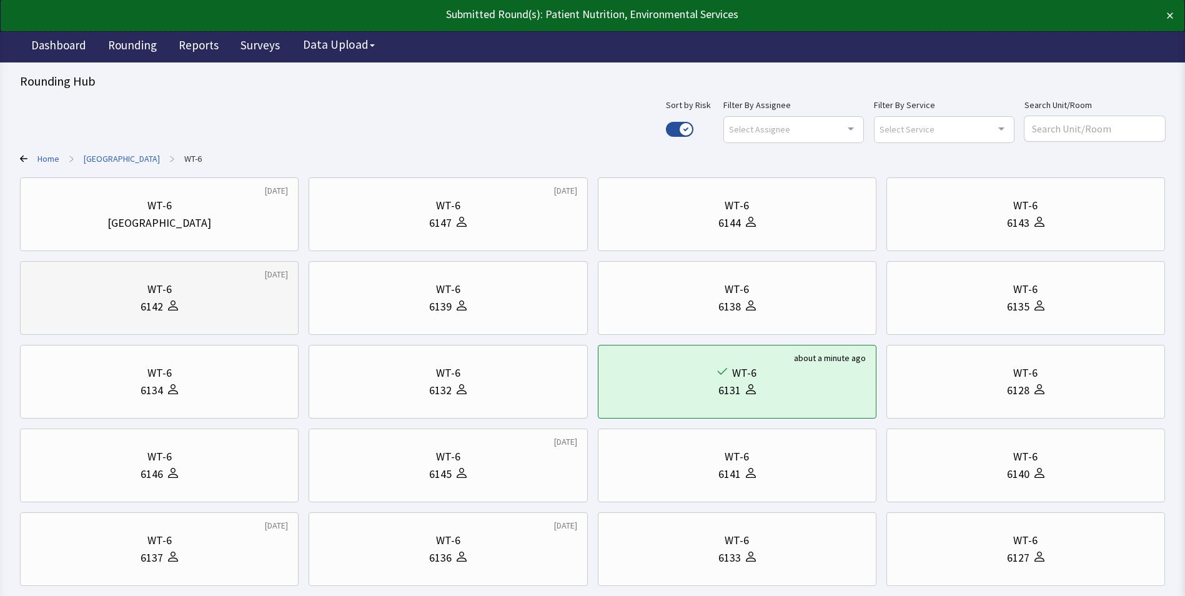
click at [175, 284] on div "WT-6" at bounding box center [159, 288] width 257 height 17
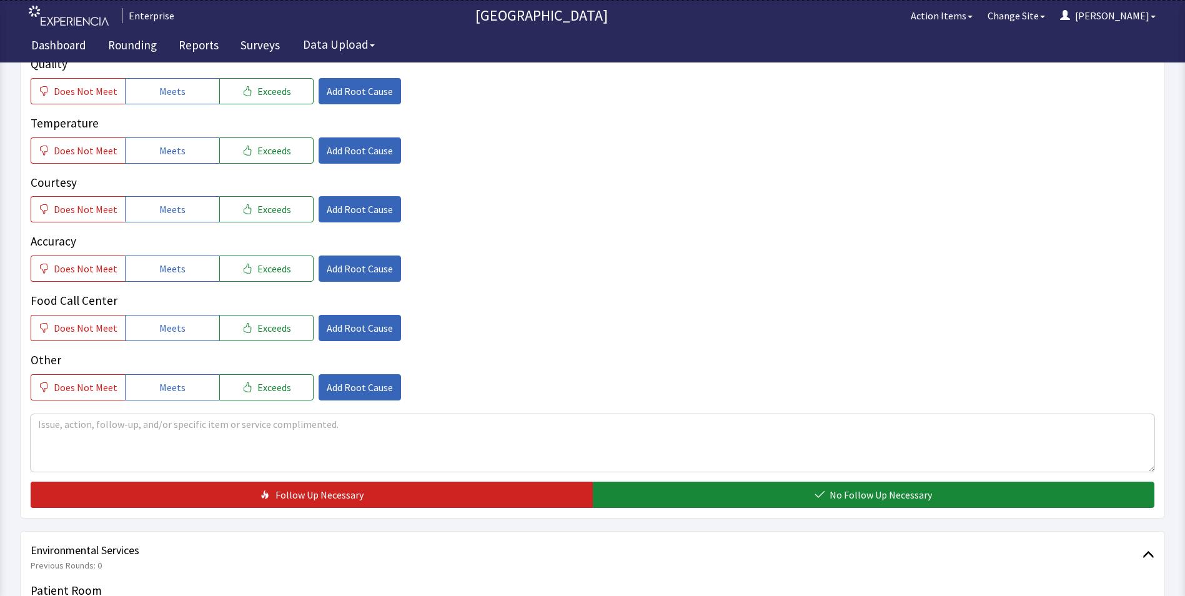
scroll to position [250, 0]
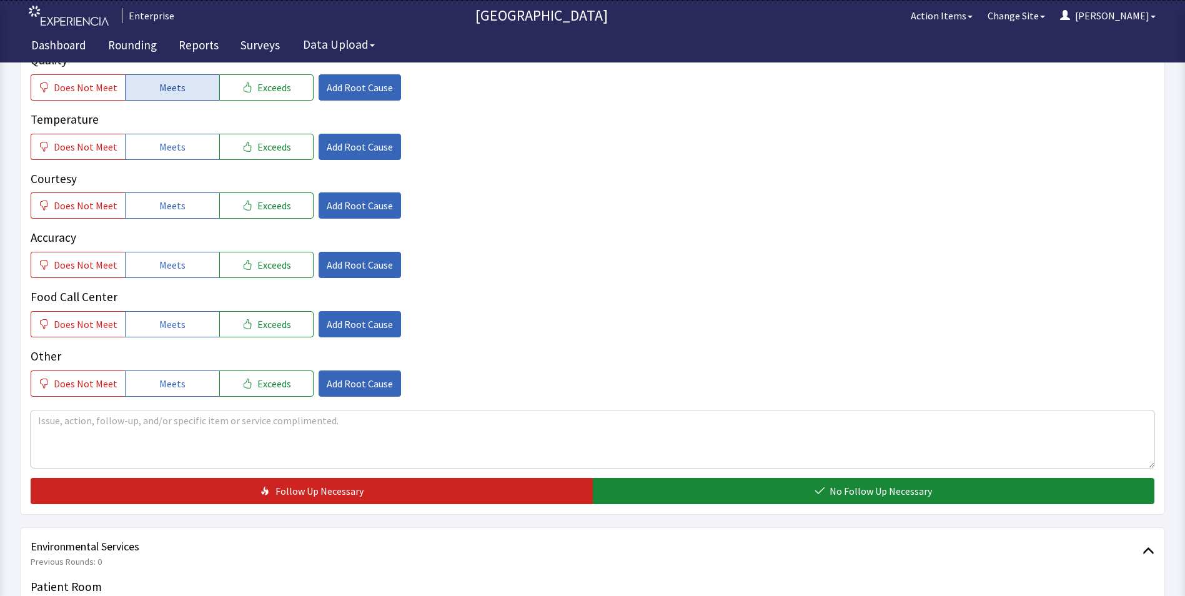
click at [186, 89] on button "Meets" at bounding box center [172, 87] width 94 height 26
click at [185, 146] on button "Meets" at bounding box center [172, 147] width 94 height 26
drag, startPoint x: 187, startPoint y: 205, endPoint x: 186, endPoint y: 247, distance: 41.9
click at [187, 208] on button "Meets" at bounding box center [172, 205] width 94 height 26
drag, startPoint x: 182, startPoint y: 270, endPoint x: 182, endPoint y: 299, distance: 29.4
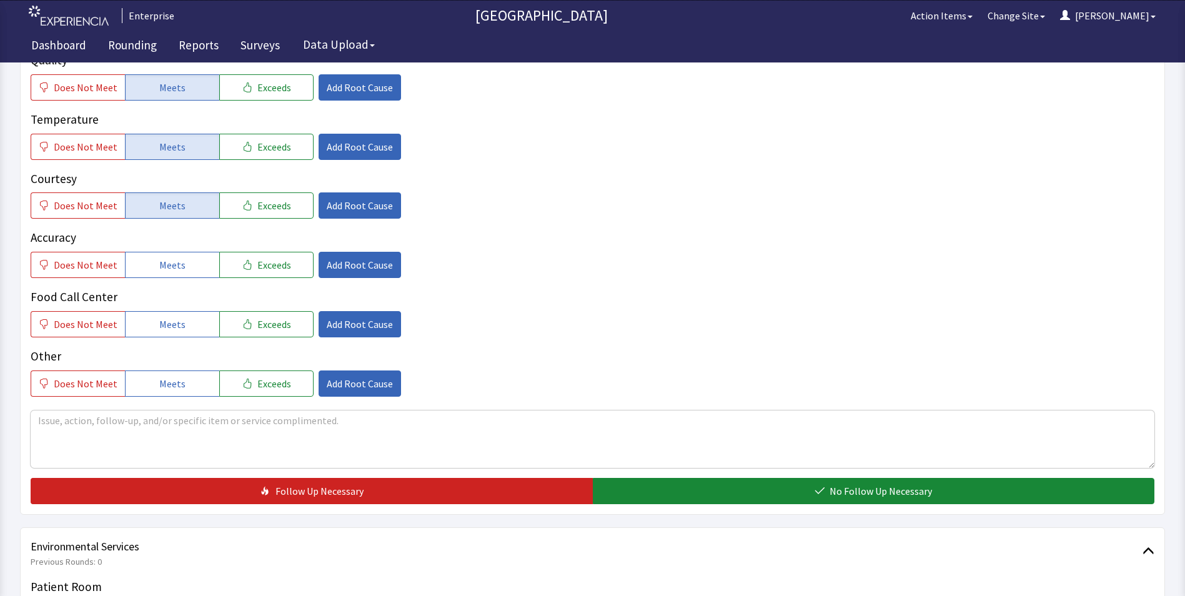
click at [182, 274] on button "Meets" at bounding box center [172, 265] width 94 height 26
click at [179, 320] on span "Meets" at bounding box center [172, 324] width 26 height 15
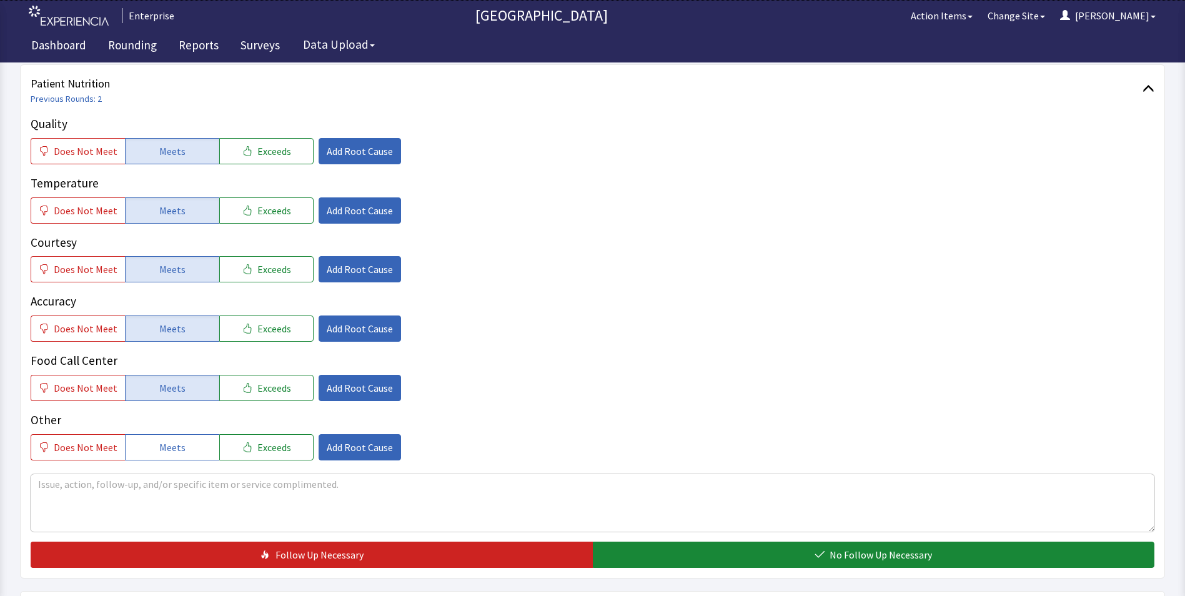
scroll to position [312, 0]
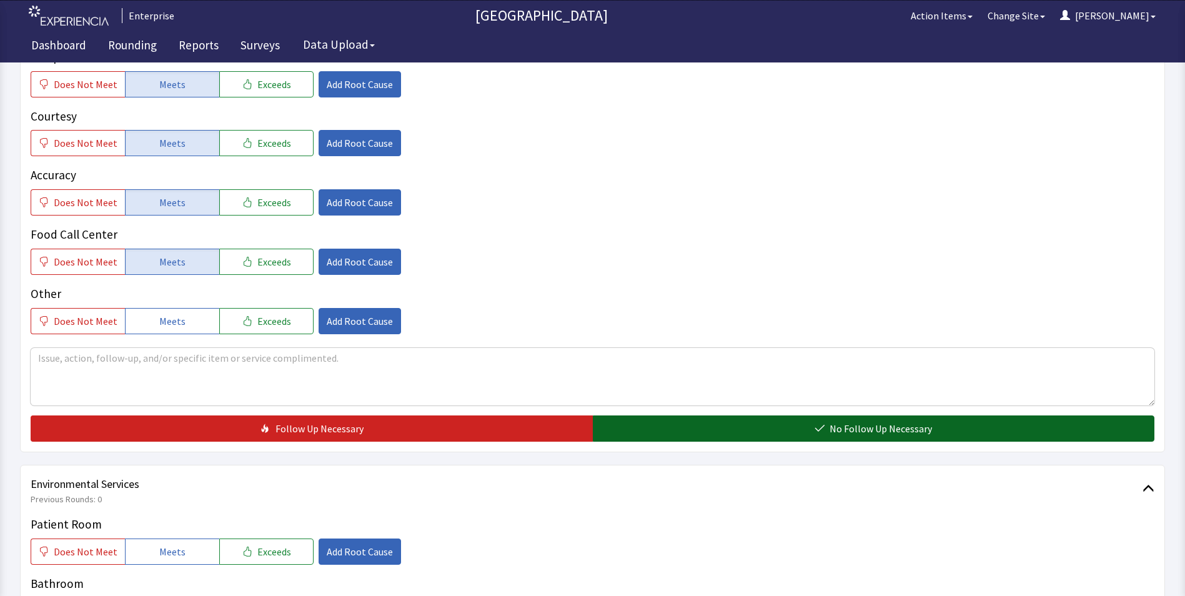
click at [753, 439] on button "No Follow Up Necessary" at bounding box center [874, 428] width 562 height 26
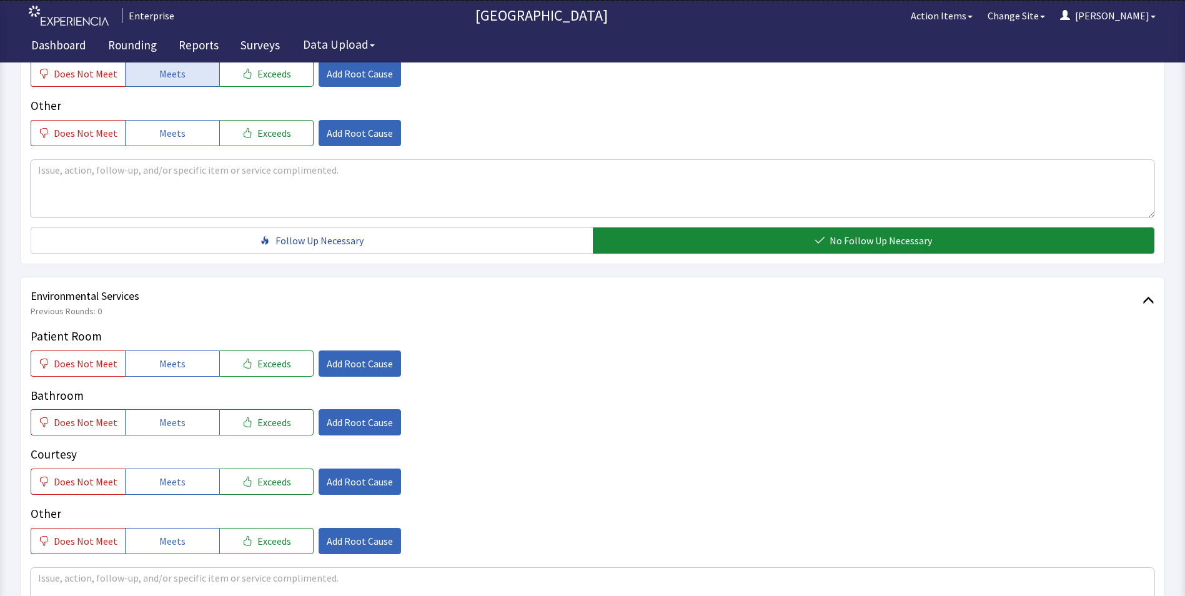
scroll to position [625, 0]
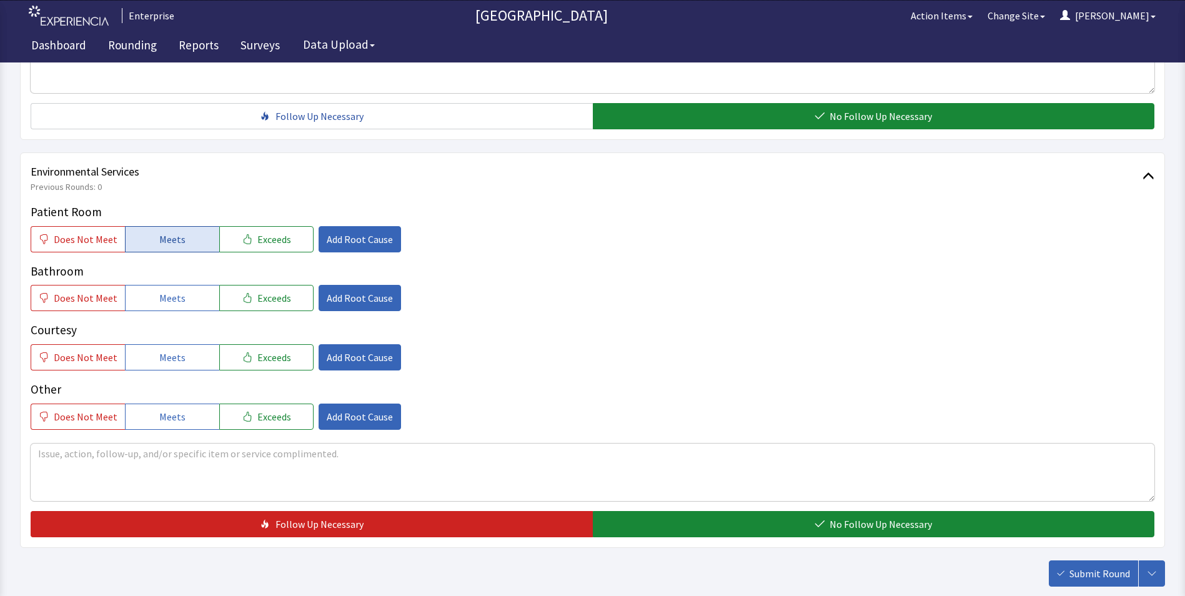
drag, startPoint x: 142, startPoint y: 238, endPoint x: 142, endPoint y: 247, distance: 9.4
click at [142, 239] on button "Meets" at bounding box center [172, 239] width 94 height 26
drag, startPoint x: 148, startPoint y: 293, endPoint x: 158, endPoint y: 340, distance: 47.9
click at [150, 304] on button "Meets" at bounding box center [172, 298] width 94 height 26
click at [160, 354] on span "Meets" at bounding box center [172, 357] width 26 height 15
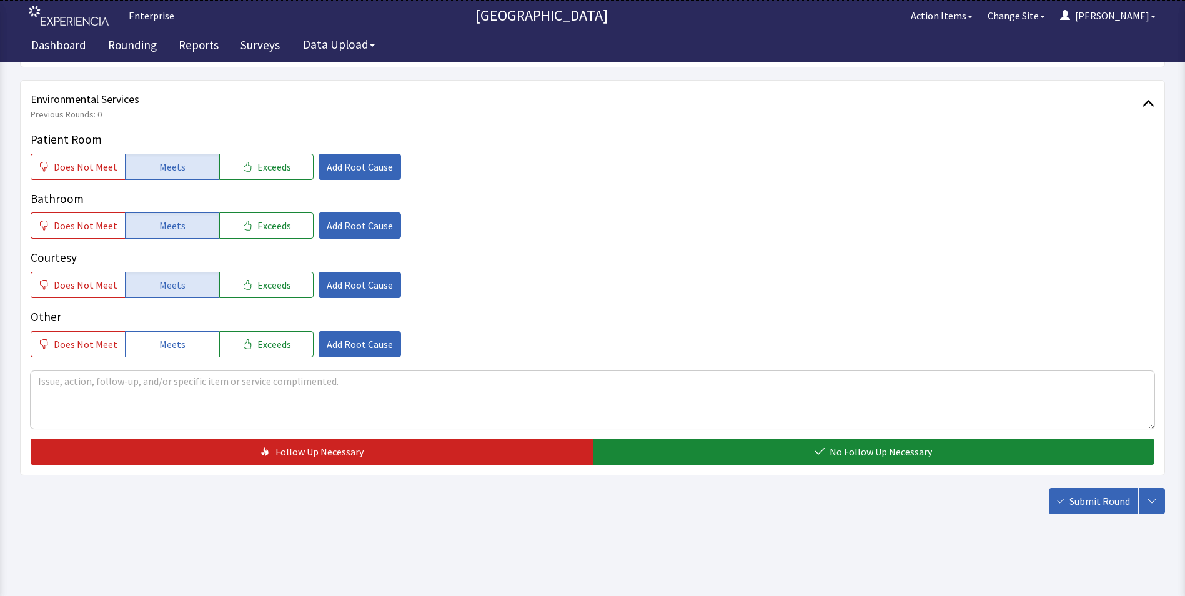
scroll to position [698, 0]
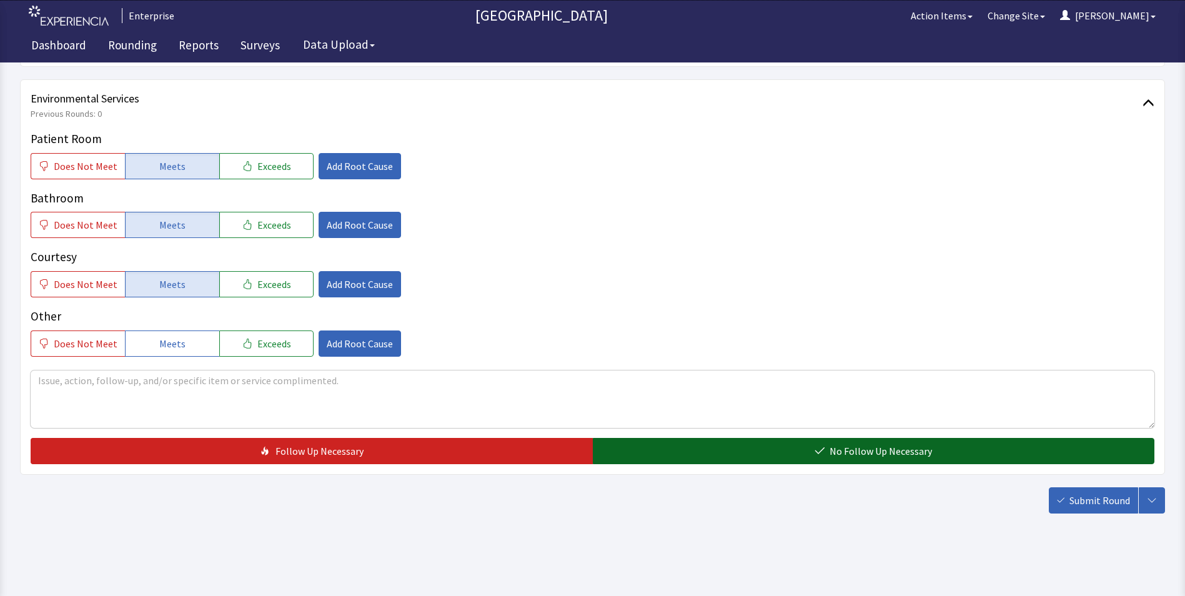
drag, startPoint x: 699, startPoint y: 450, endPoint x: 797, endPoint y: 458, distance: 98.4
click at [700, 452] on button "No Follow Up Necessary" at bounding box center [874, 451] width 562 height 26
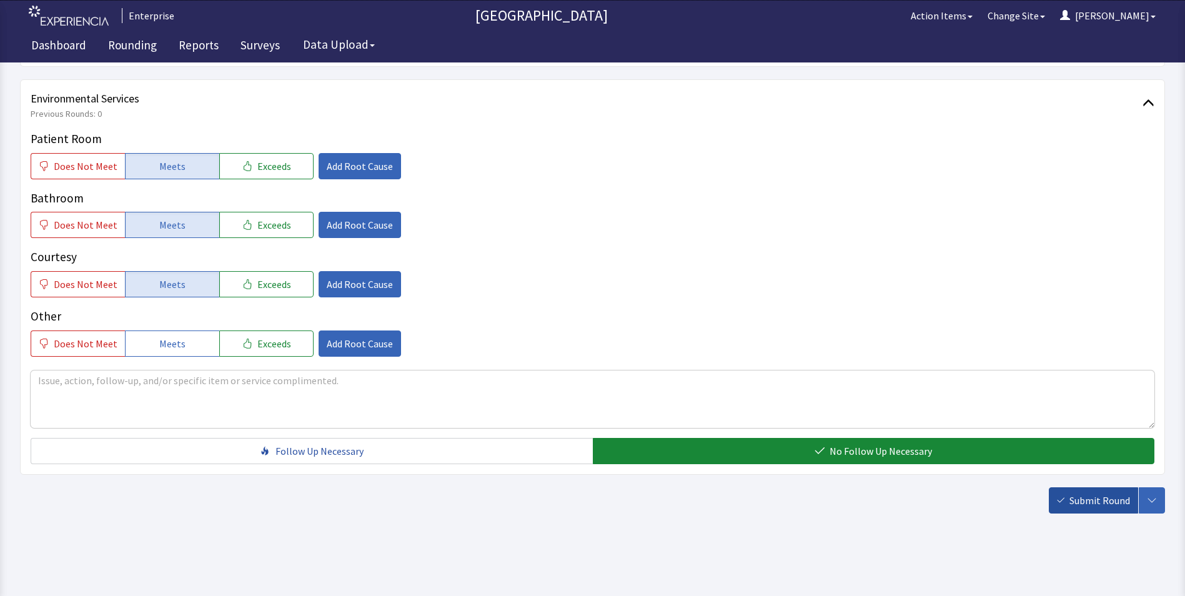
click at [1123, 503] on span "Submit Round" at bounding box center [1099, 500] width 61 height 15
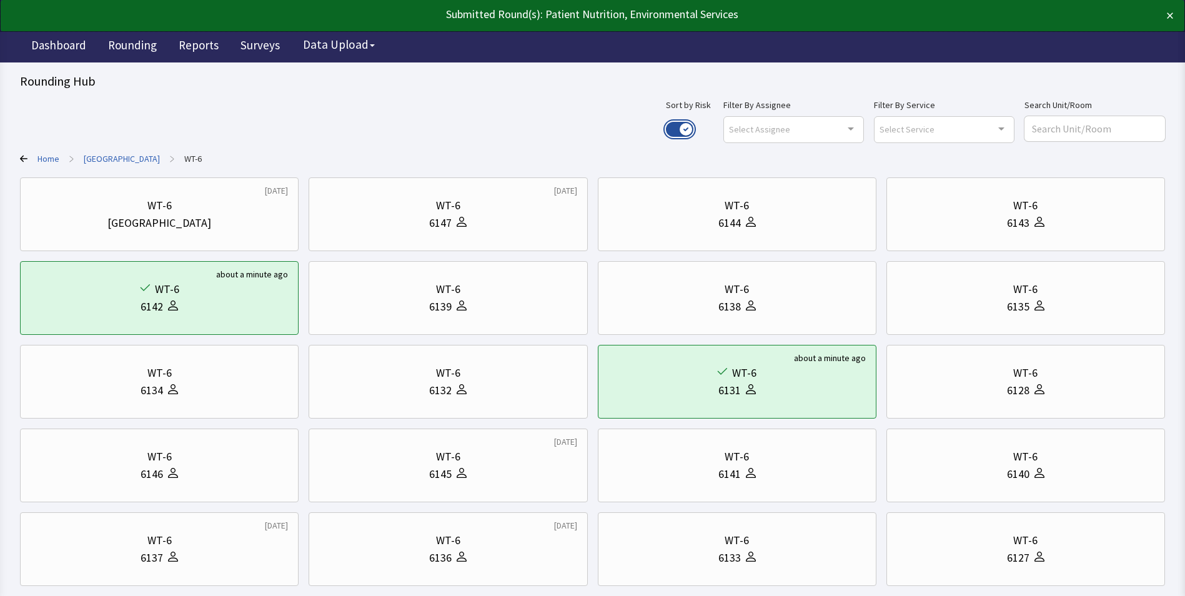
click at [693, 127] on button "Use setting" at bounding box center [679, 129] width 27 height 15
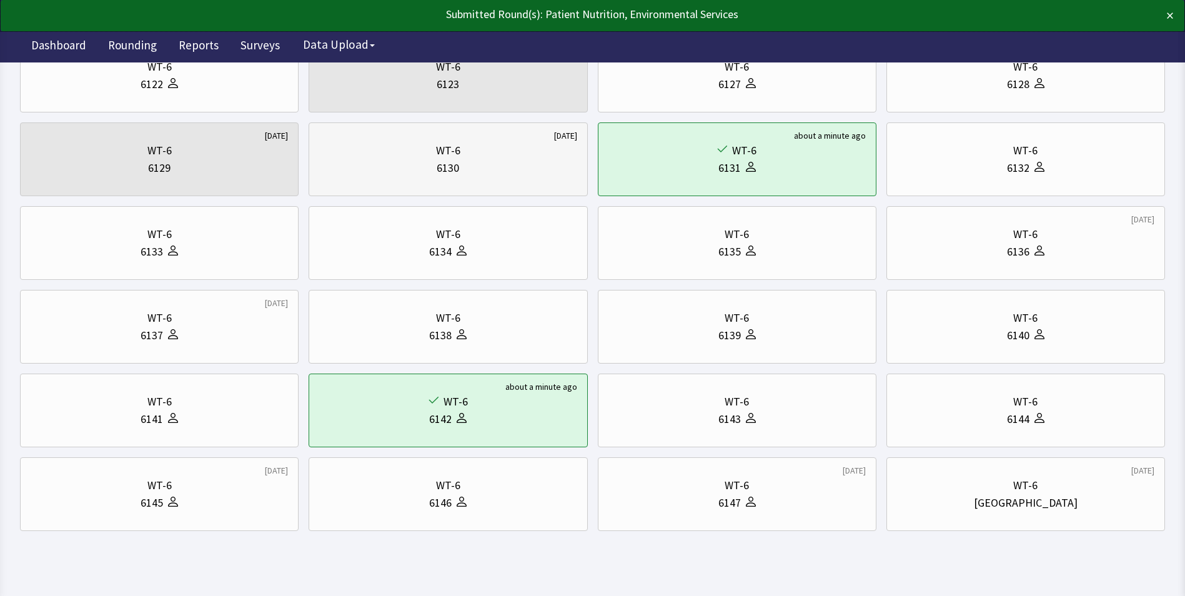
scroll to position [156, 0]
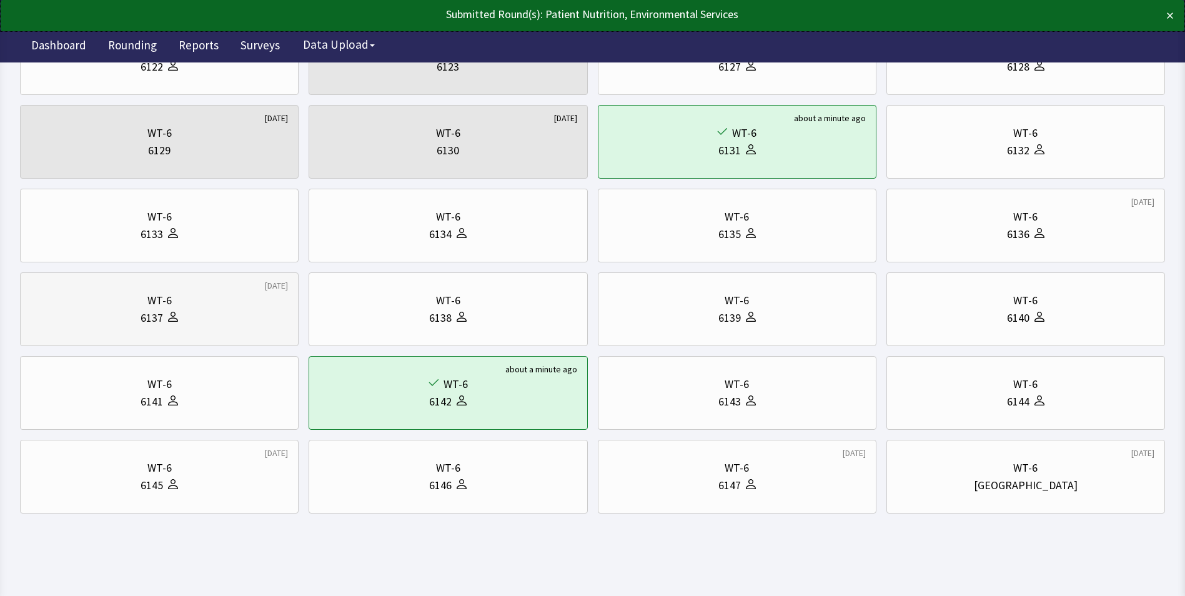
click at [174, 303] on div "WT-6" at bounding box center [159, 300] width 257 height 17
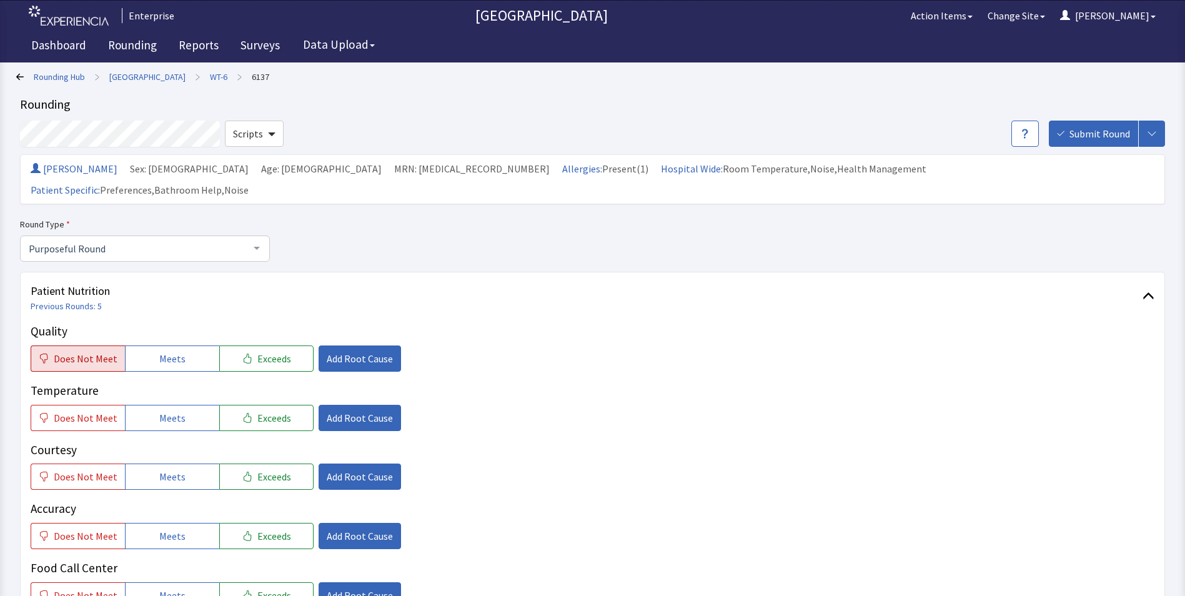
click at [89, 351] on span "Does Not Meet" at bounding box center [86, 358] width 64 height 15
click at [75, 410] on span "Does Not Meet" at bounding box center [86, 417] width 64 height 15
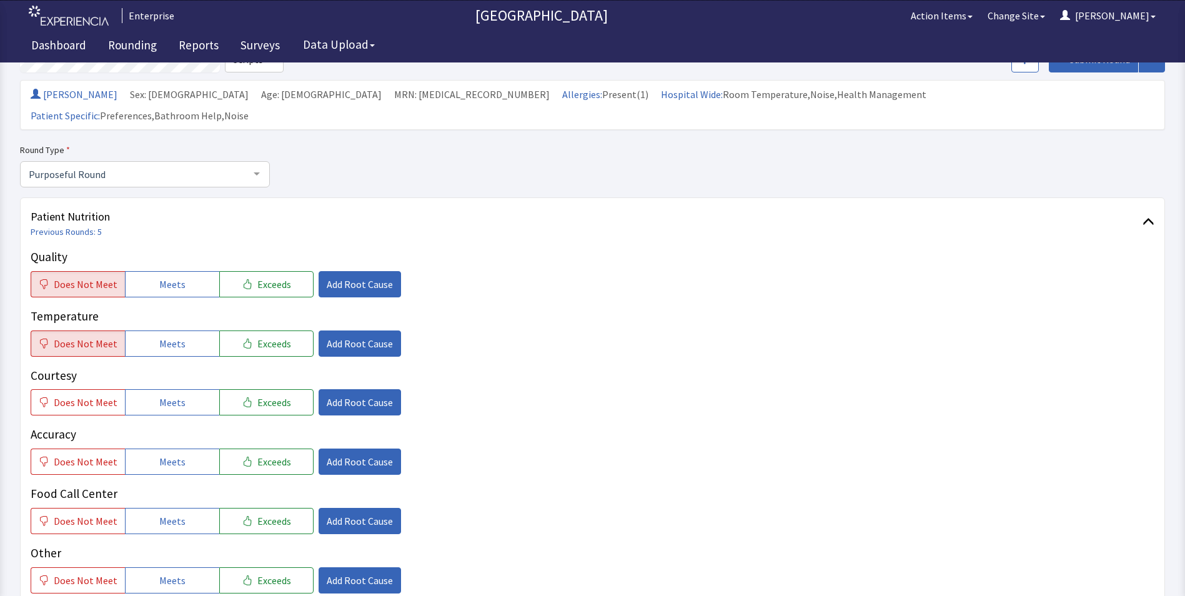
scroll to position [187, 0]
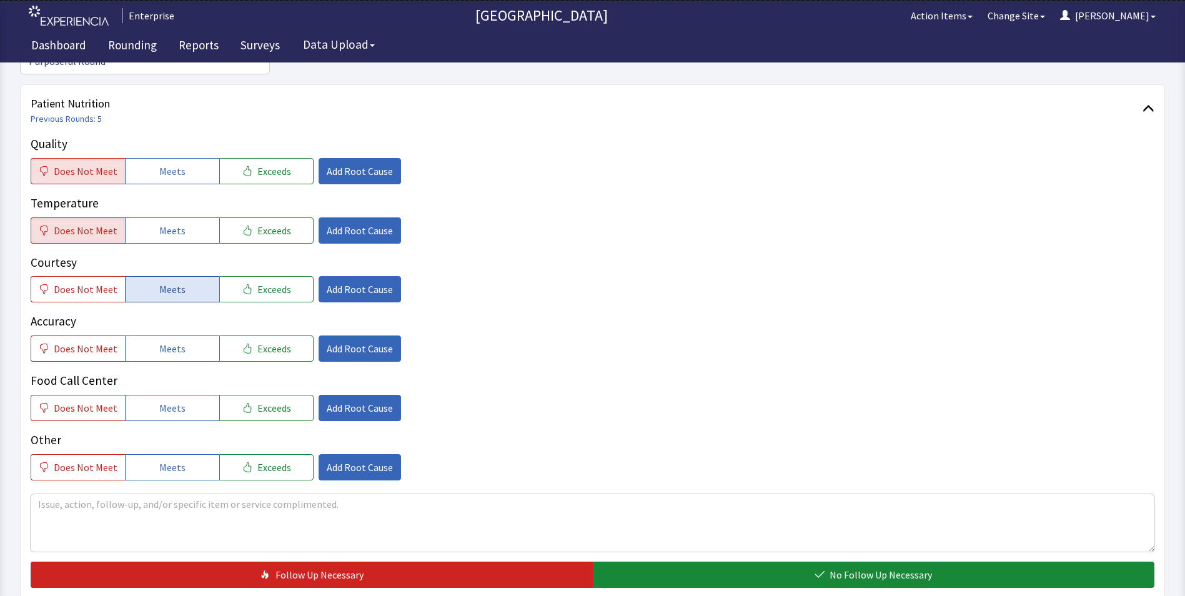
click at [172, 282] on span "Meets" at bounding box center [172, 289] width 26 height 15
click at [164, 341] on span "Meets" at bounding box center [172, 348] width 26 height 15
click at [159, 400] on span "Meets" at bounding box center [172, 407] width 26 height 15
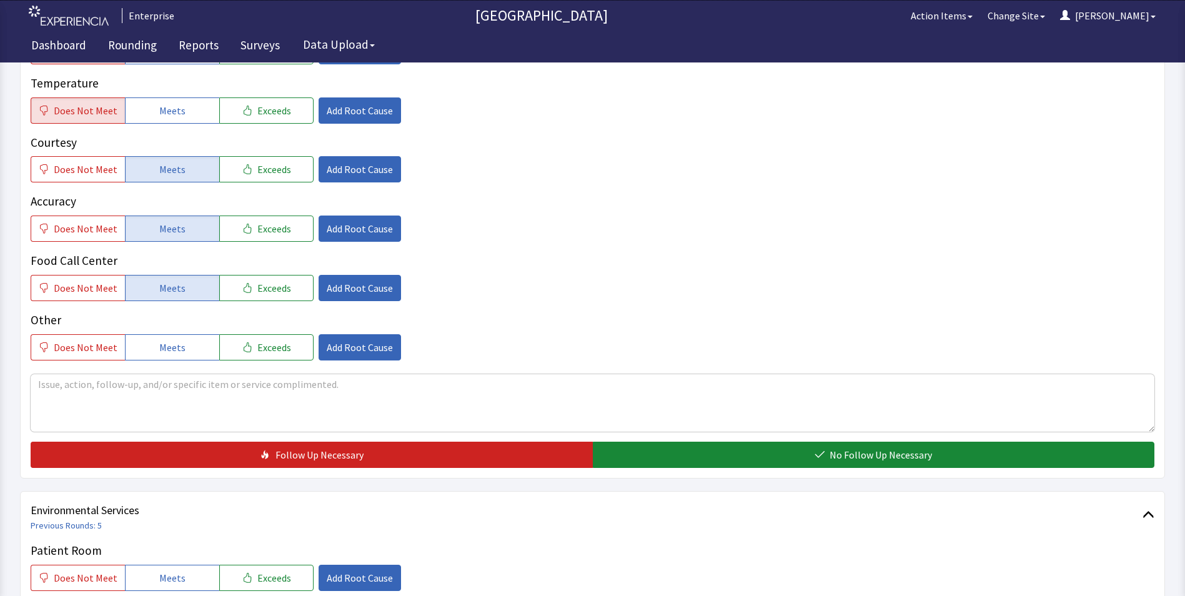
scroll to position [312, 0]
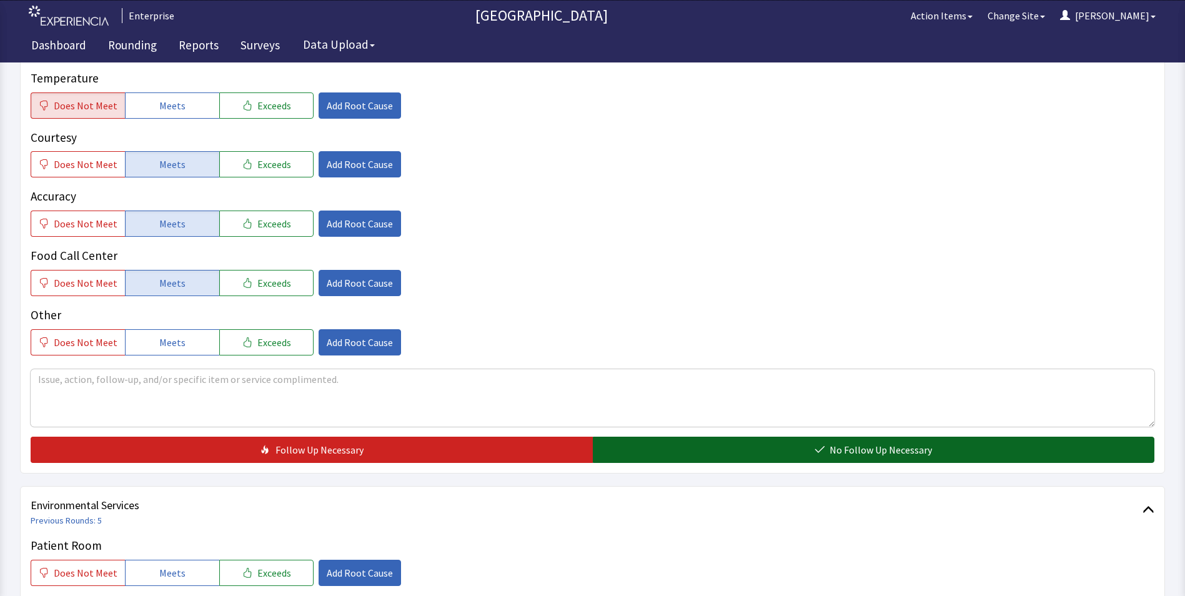
click at [654, 437] on button "No Follow Up Necessary" at bounding box center [874, 450] width 562 height 26
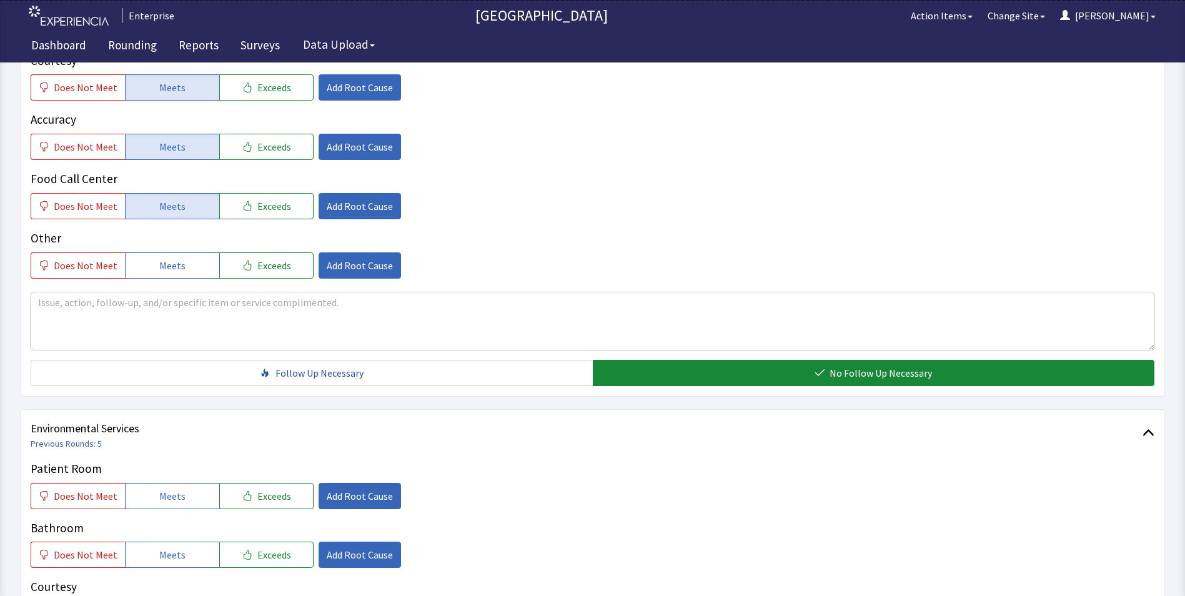
scroll to position [562, 0]
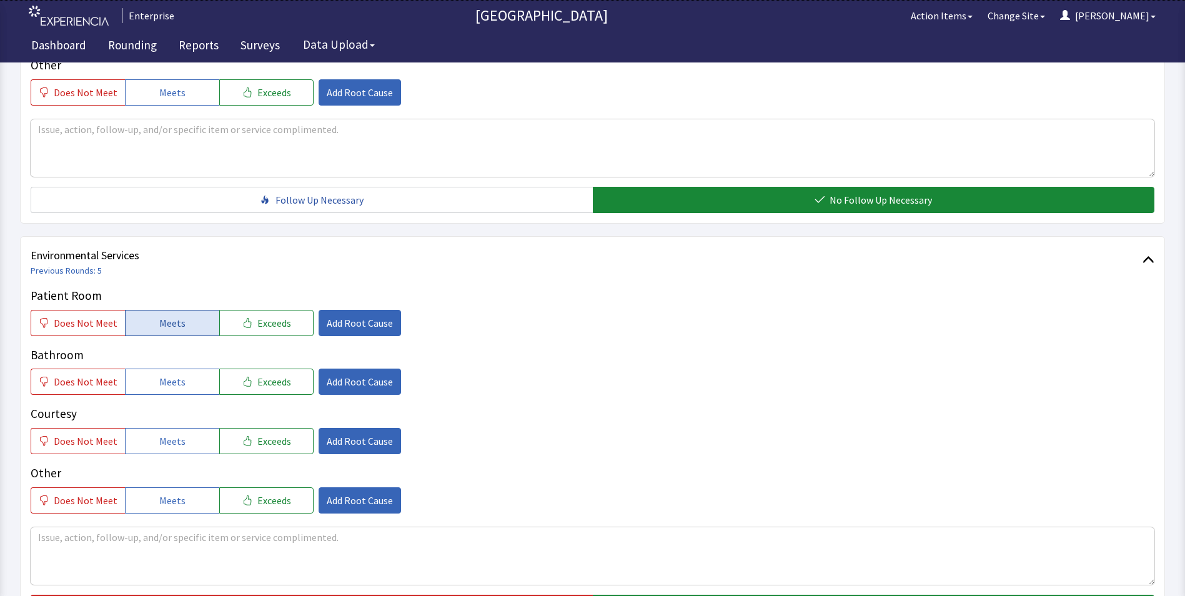
click at [174, 310] on button "Meets" at bounding box center [172, 323] width 94 height 26
drag, startPoint x: 161, startPoint y: 359, endPoint x: 163, endPoint y: 380, distance: 20.8
click at [161, 374] on span "Meets" at bounding box center [172, 381] width 26 height 15
click at [169, 434] on span "Meets" at bounding box center [172, 441] width 26 height 15
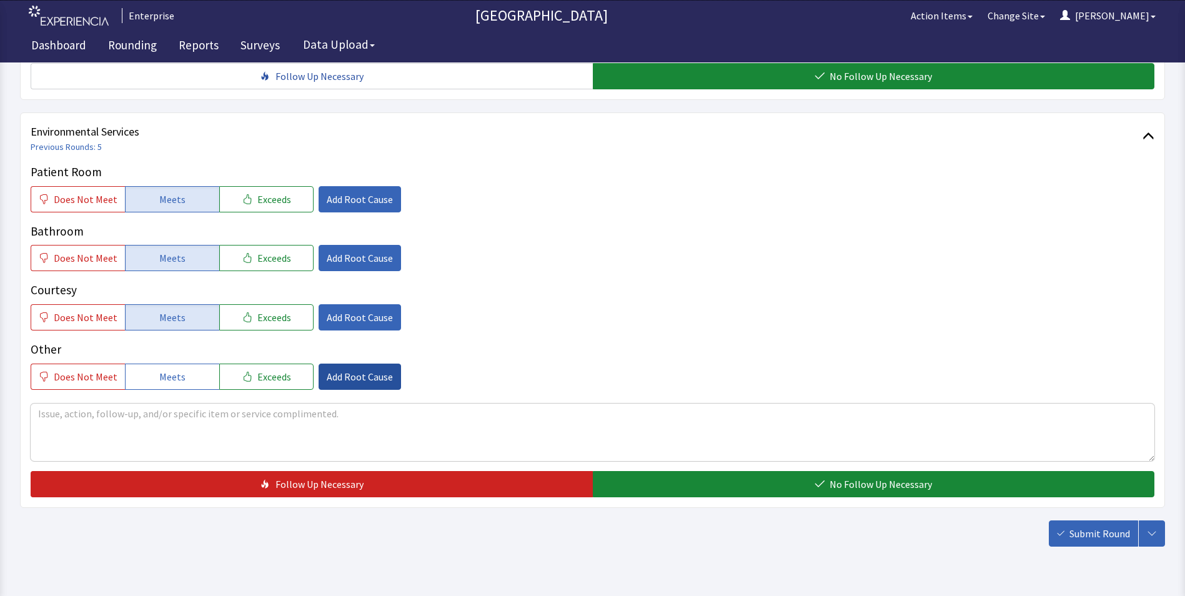
scroll to position [698, 0]
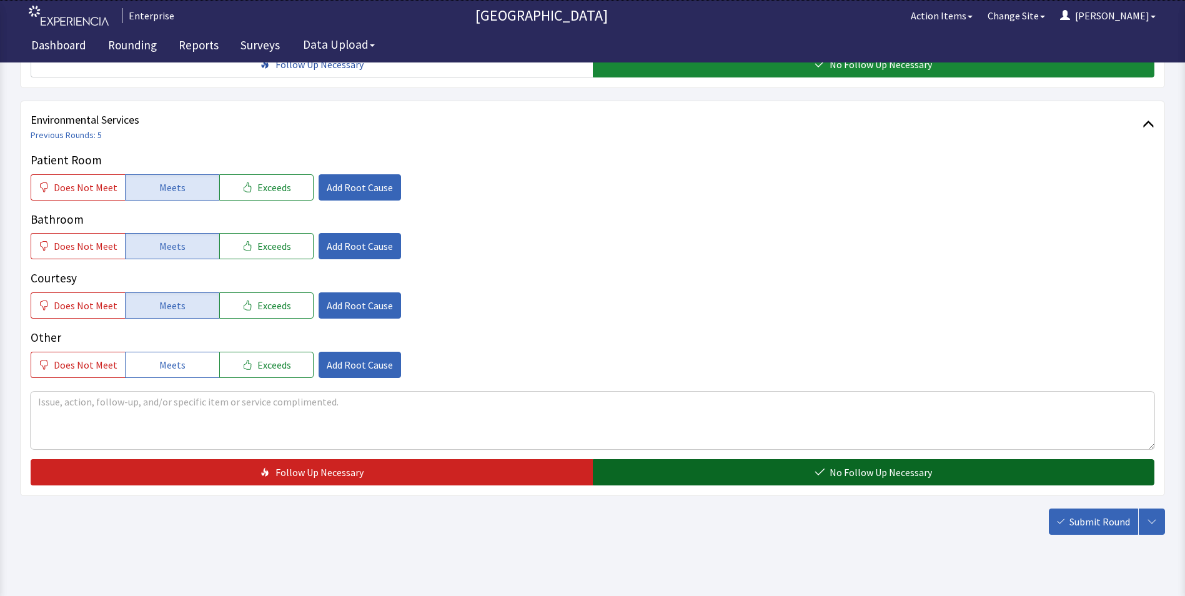
click at [681, 462] on button "No Follow Up Necessary" at bounding box center [874, 472] width 562 height 26
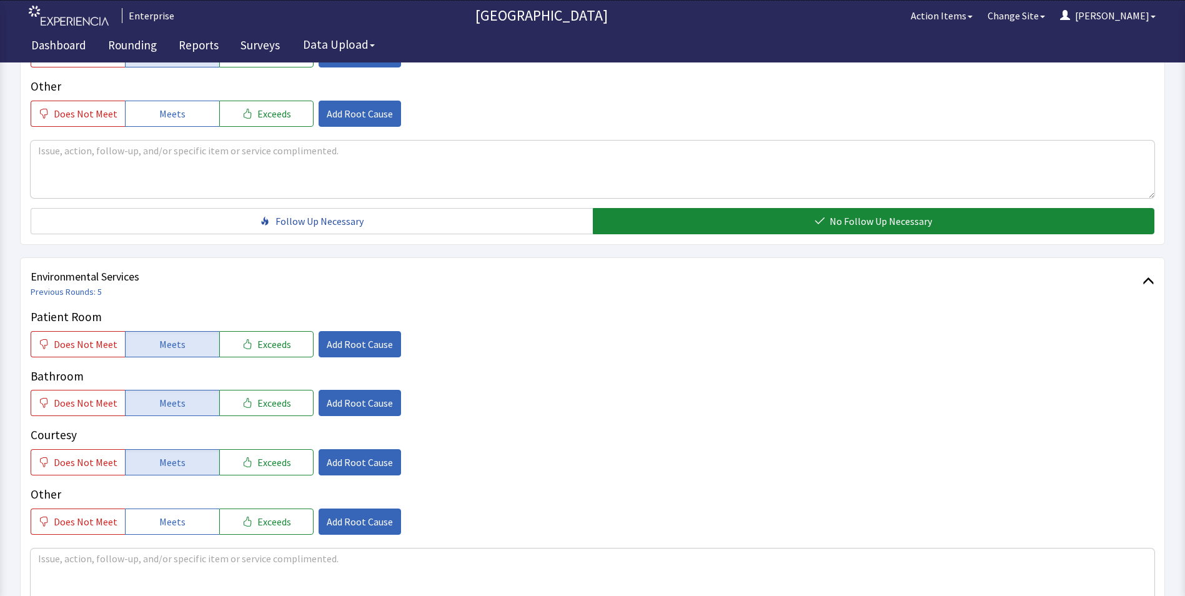
scroll to position [510, 0]
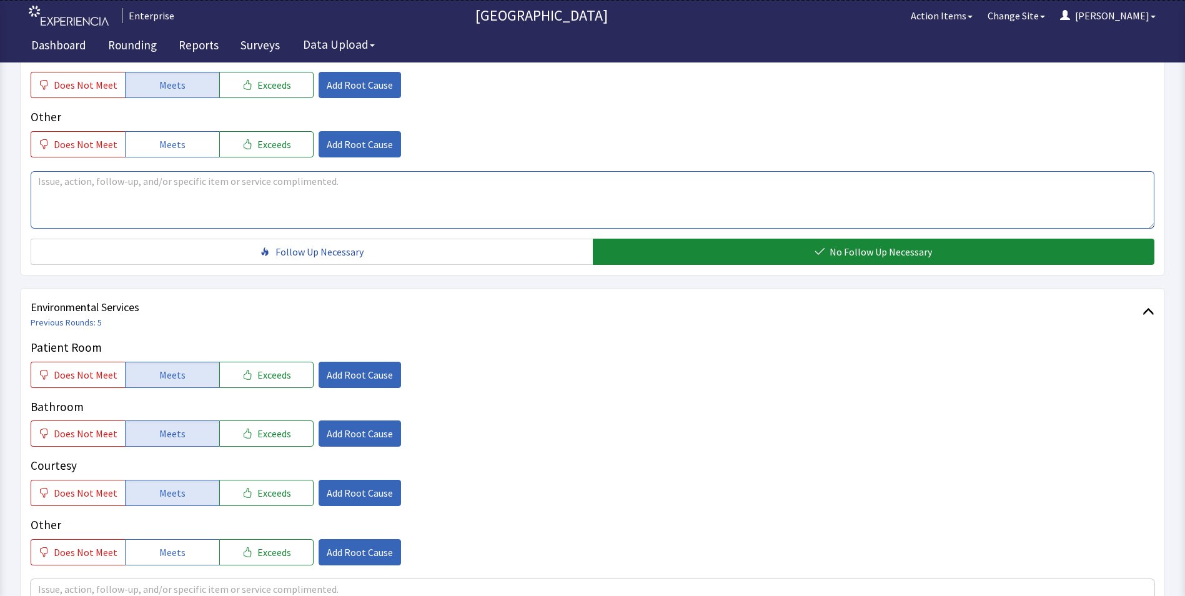
click at [52, 171] on textarea at bounding box center [593, 199] width 1124 height 57
drag, startPoint x: 35, startPoint y: 159, endPoint x: 520, endPoint y: 172, distance: 484.9
click at [612, 171] on textarea "breakfast was on the cold side some foods have no taste,overal service has been…" at bounding box center [593, 199] width 1124 height 57
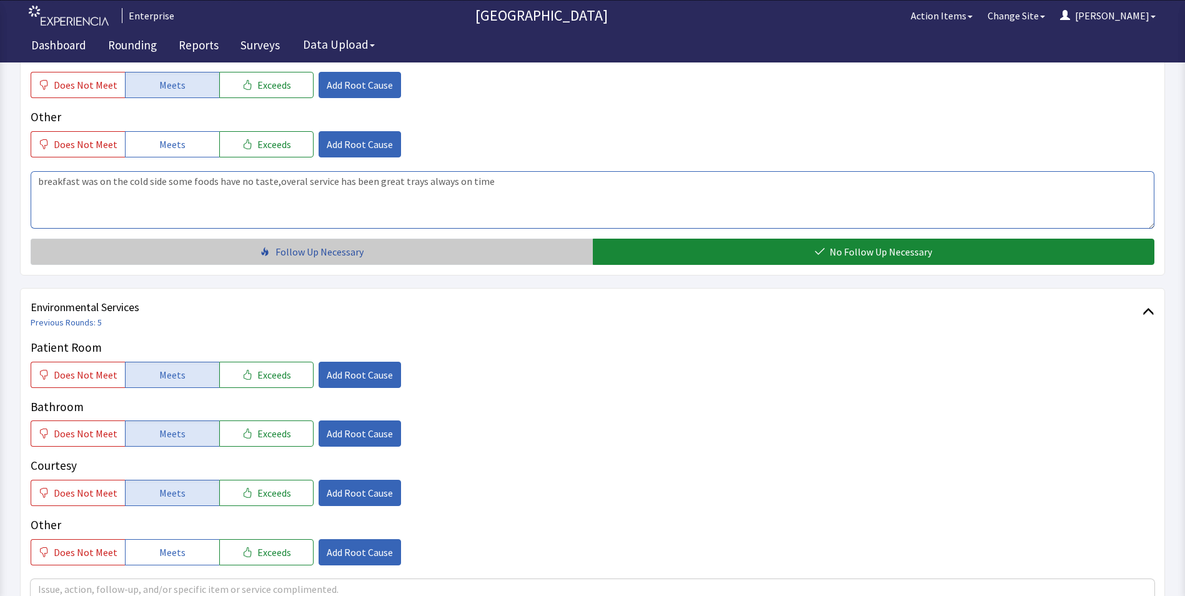
type textarea "breakfast was on the cold side some foods have no taste,overal service has been…"
click at [511, 240] on button "Follow Up Necessary" at bounding box center [312, 252] width 562 height 26
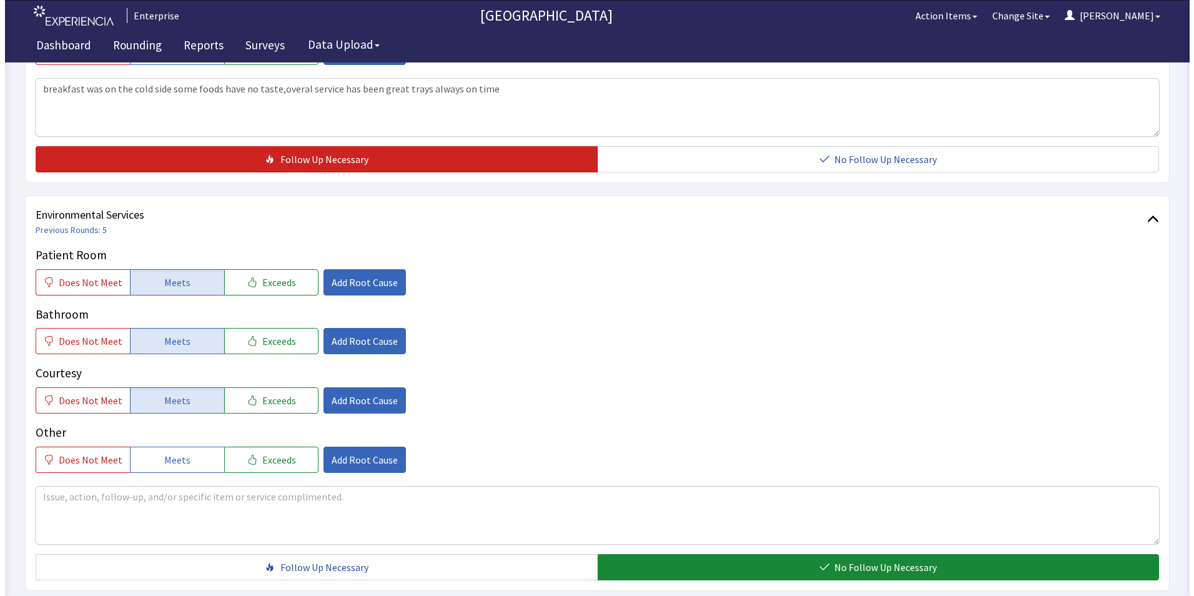
scroll to position [698, 0]
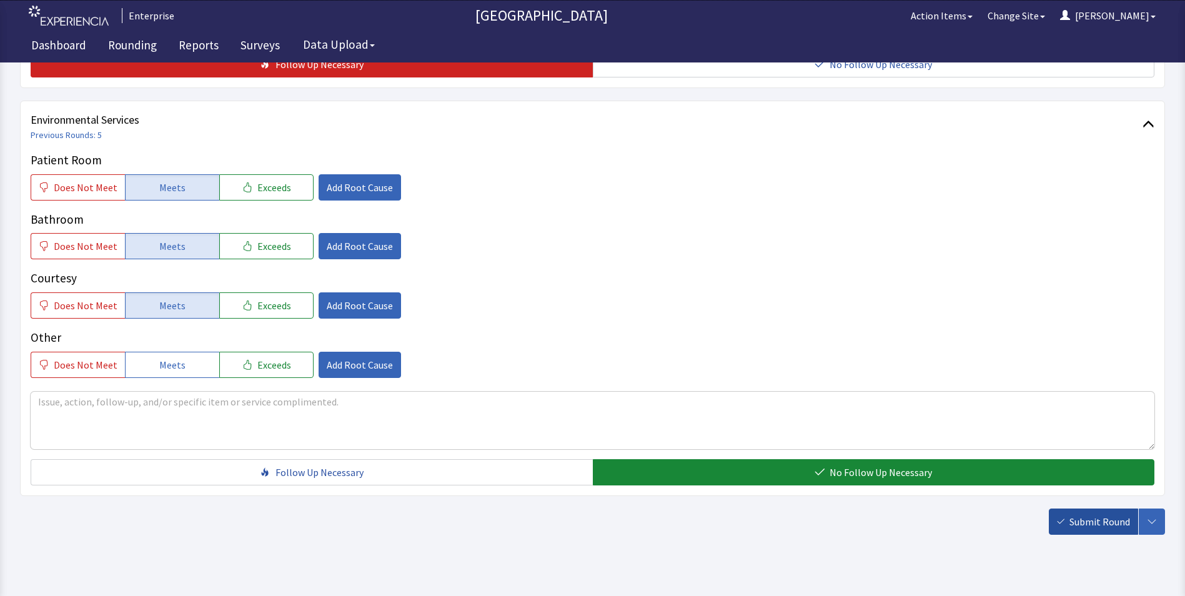
click at [1083, 514] on span "Submit Round" at bounding box center [1099, 521] width 61 height 15
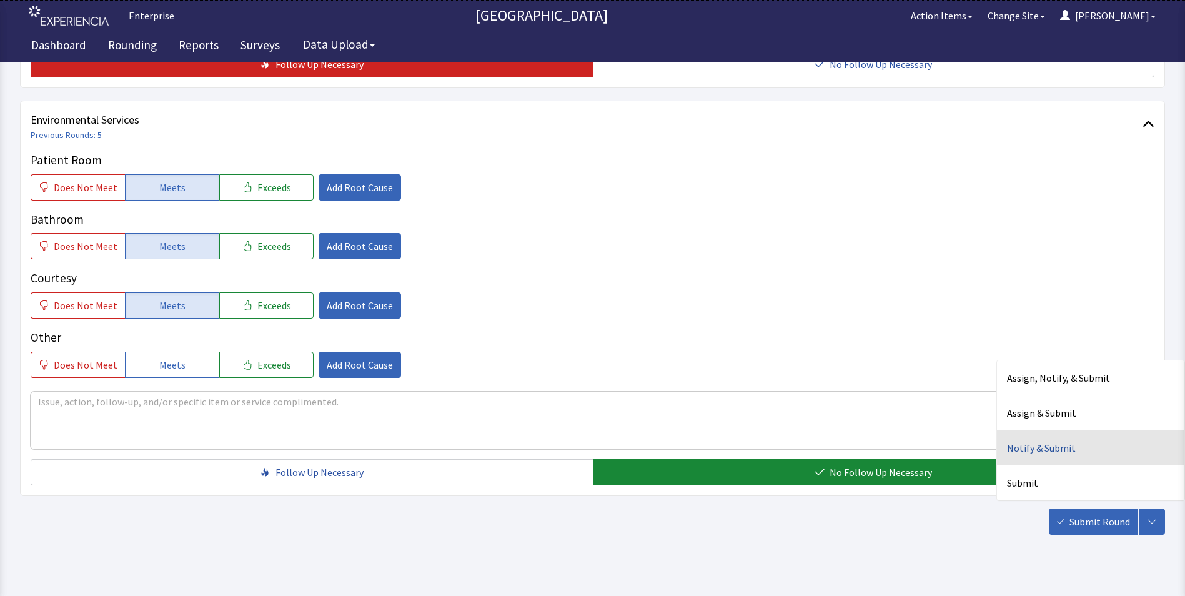
click at [1040, 432] on div "Notify & Submit" at bounding box center [1090, 447] width 187 height 35
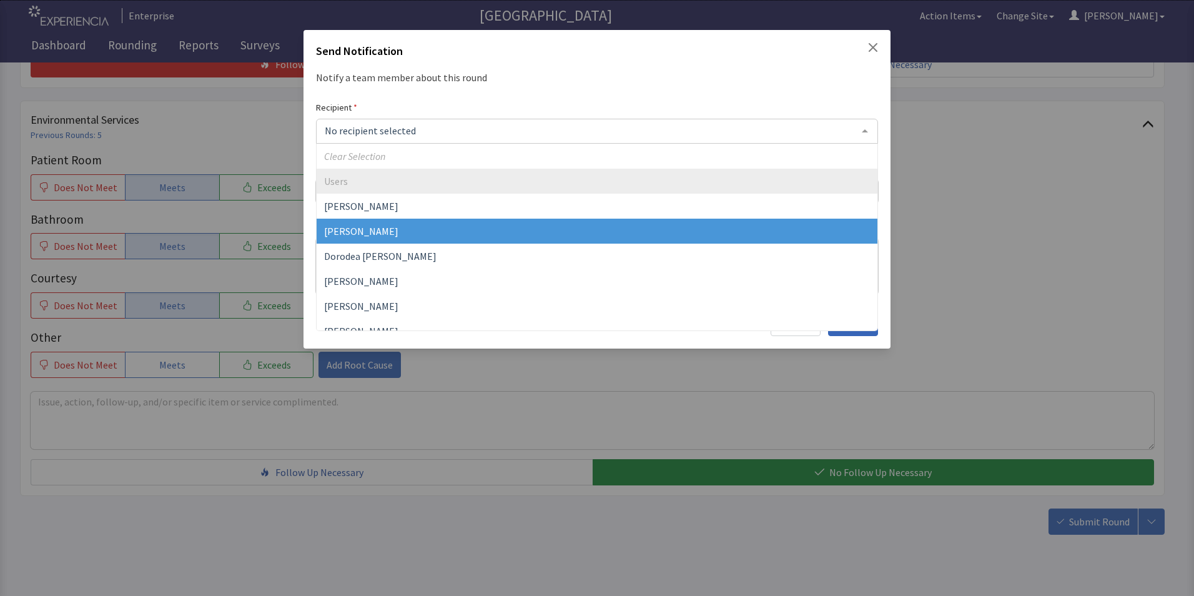
click at [345, 240] on span "[PERSON_NAME]" at bounding box center [597, 231] width 561 height 25
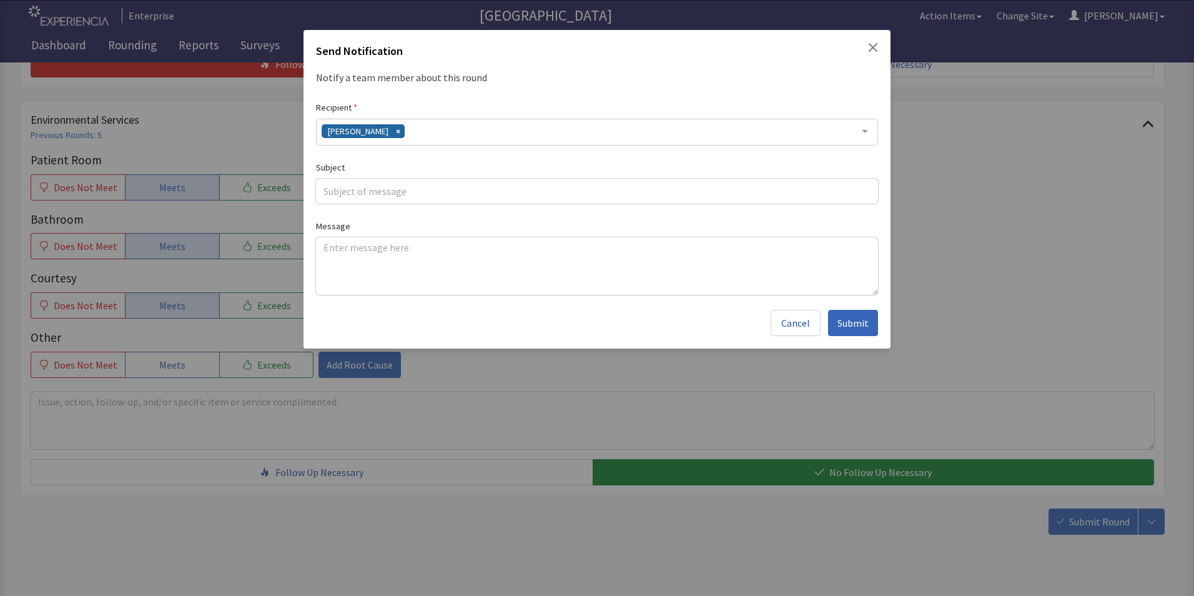
click at [415, 135] on div "[PERSON_NAME]" at bounding box center [597, 132] width 562 height 27
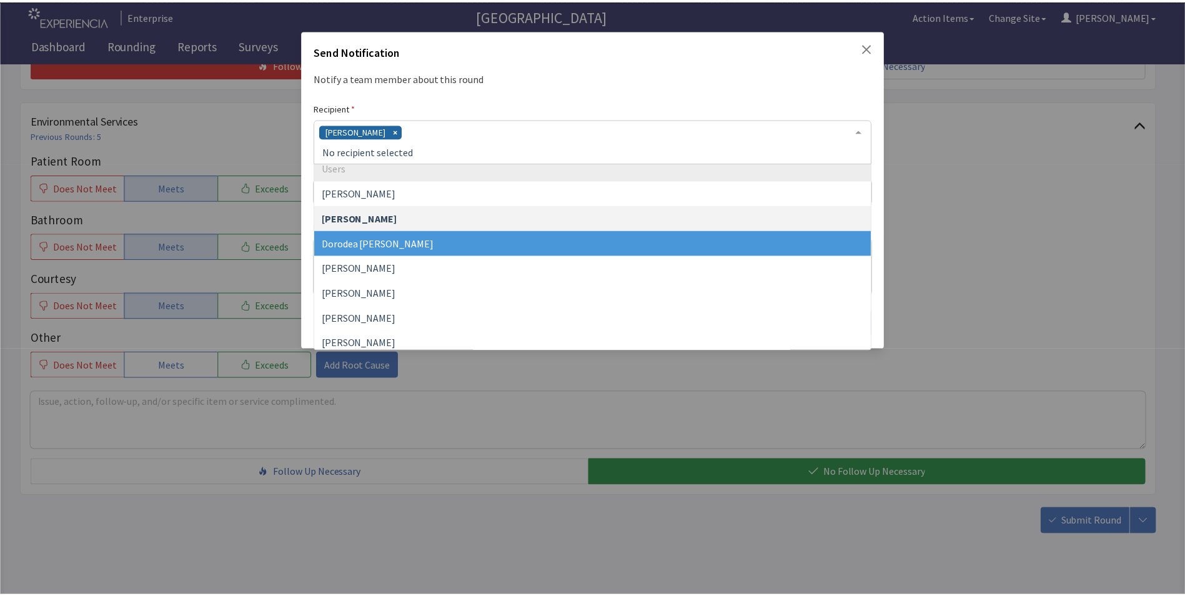
scroll to position [62, 0]
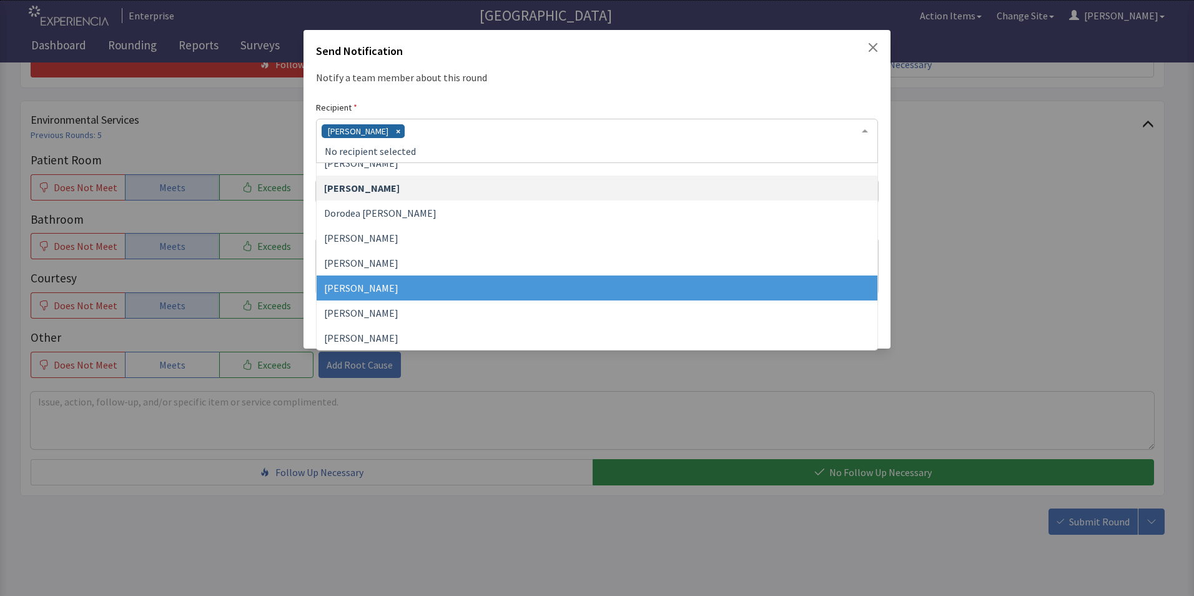
click at [393, 292] on span "[PERSON_NAME]" at bounding box center [597, 287] width 561 height 25
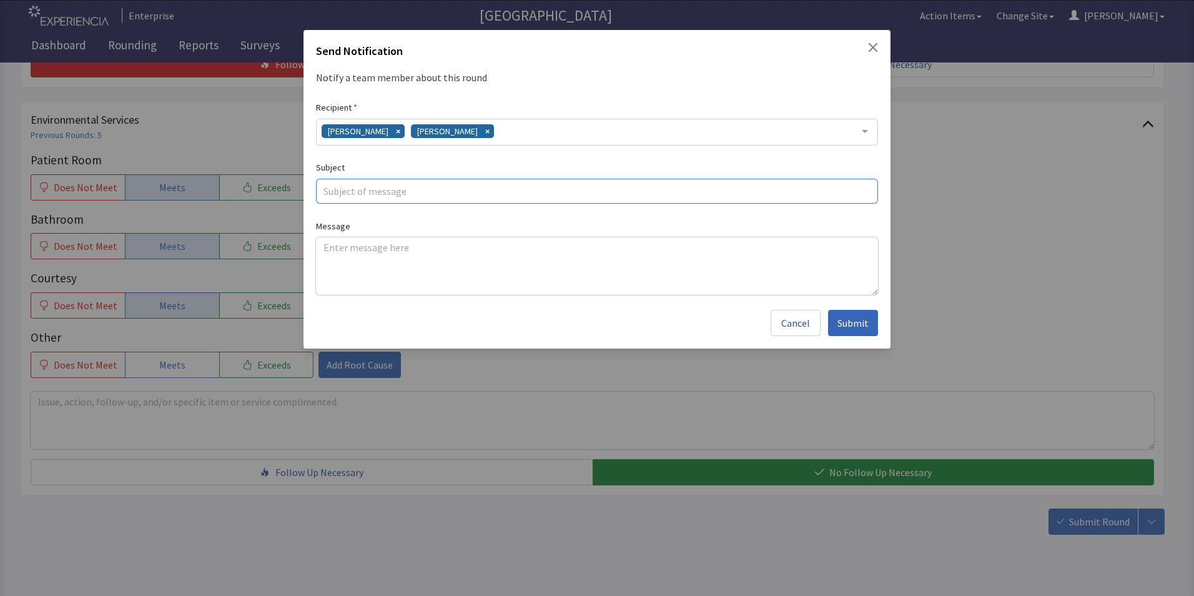
click at [343, 192] on input "text" at bounding box center [597, 191] width 562 height 25
type input "food feedback"
click at [334, 245] on textarea at bounding box center [597, 265] width 562 height 57
paste textarea "breakfast was on the cold side some foods have no taste,overal service has been…"
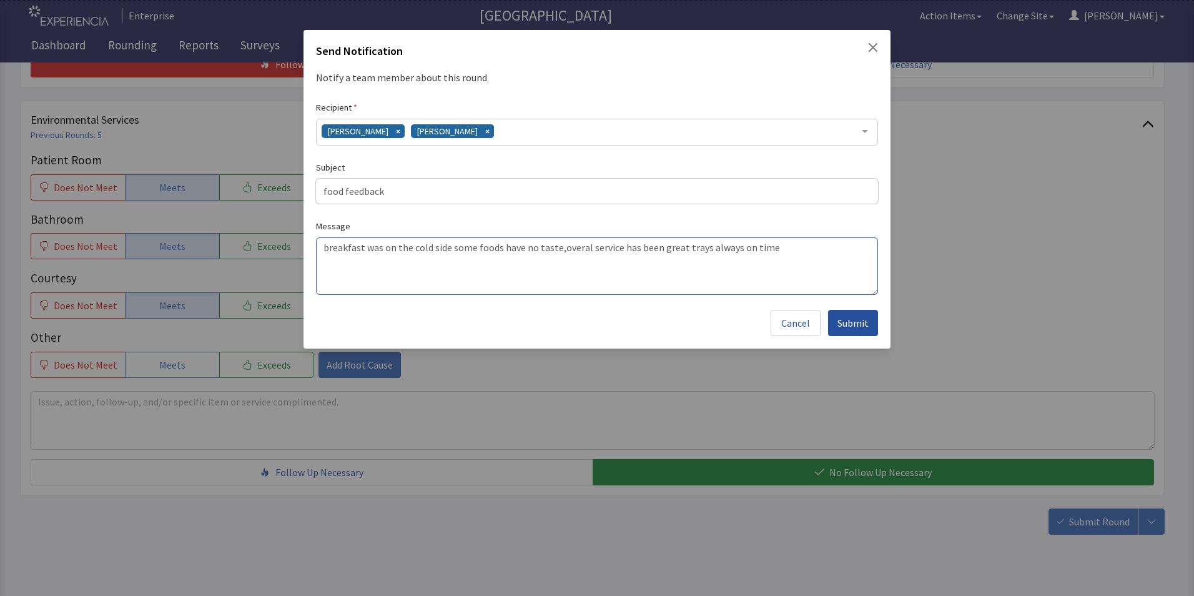
type textarea "breakfast was on the cold side some foods have no taste,overal service has been…"
drag, startPoint x: 851, startPoint y: 322, endPoint x: 862, endPoint y: 321, distance: 10.7
click at [853, 322] on span "Submit" at bounding box center [853, 322] width 31 height 15
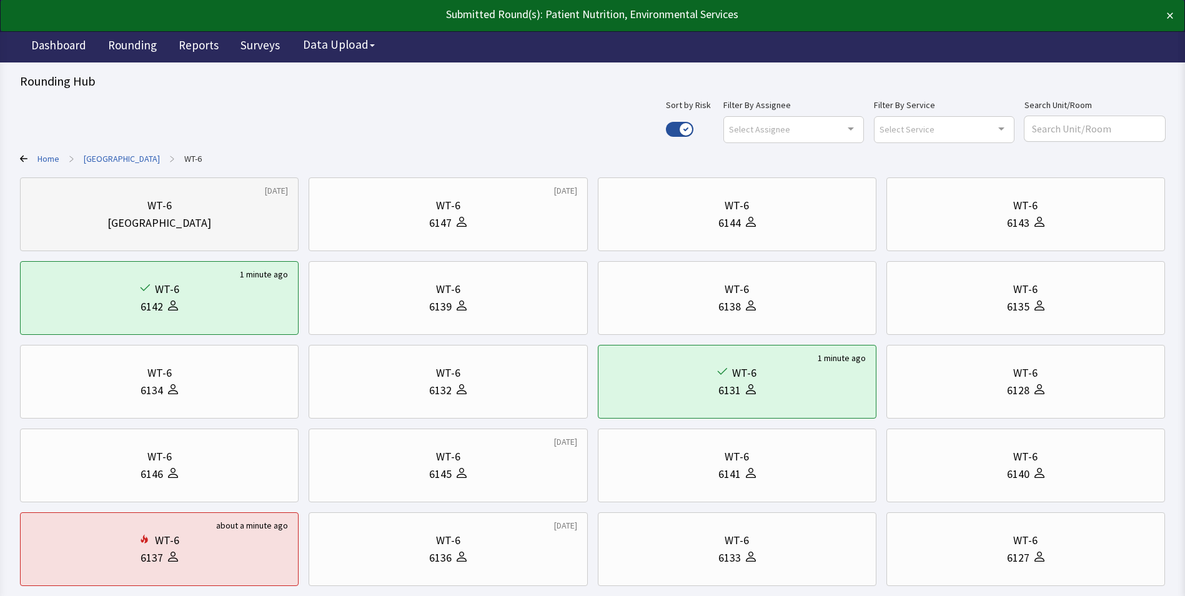
click at [140, 211] on div "WT-6" at bounding box center [159, 205] width 257 height 17
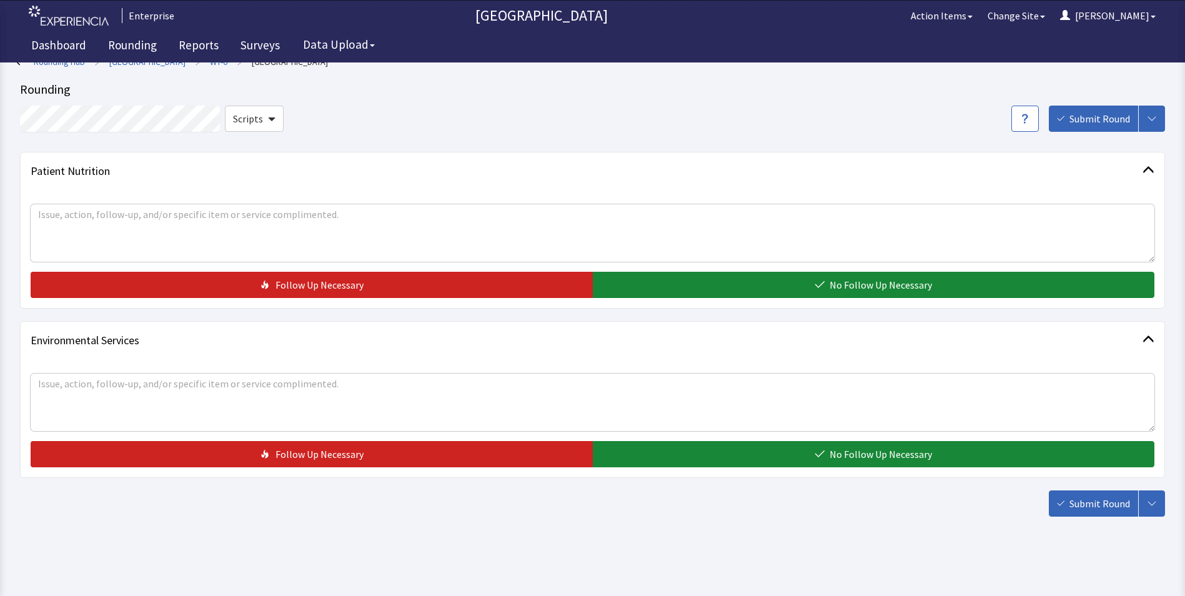
scroll to position [18, 0]
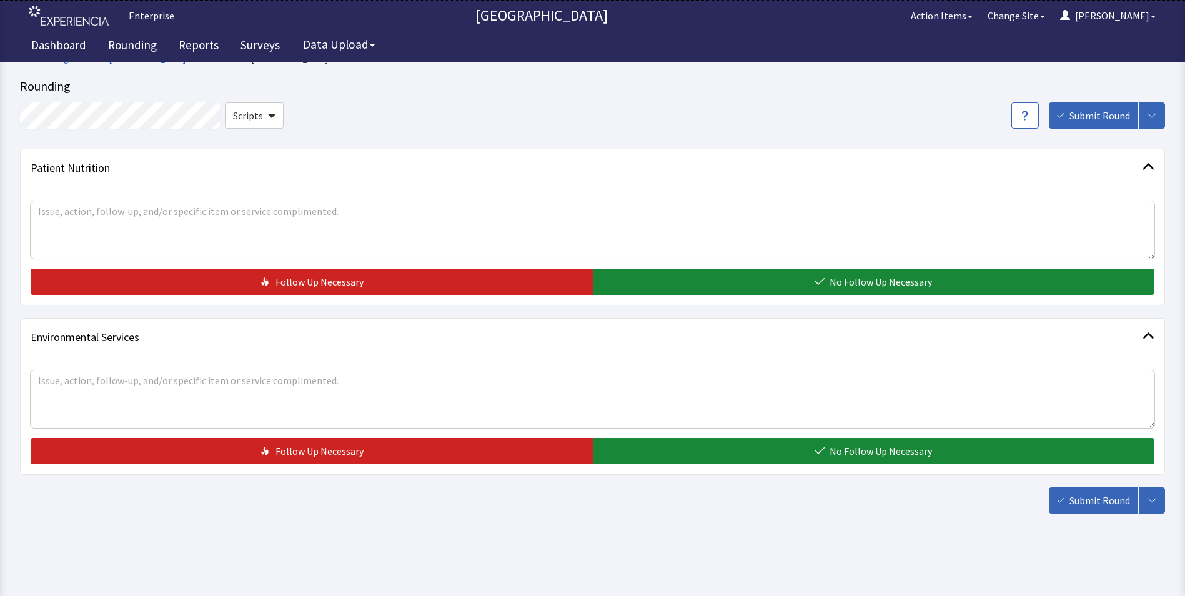
drag, startPoint x: 648, startPoint y: 278, endPoint x: 648, endPoint y: 353, distance: 75.0
click at [647, 281] on button "No Follow Up Necessary" at bounding box center [874, 282] width 562 height 26
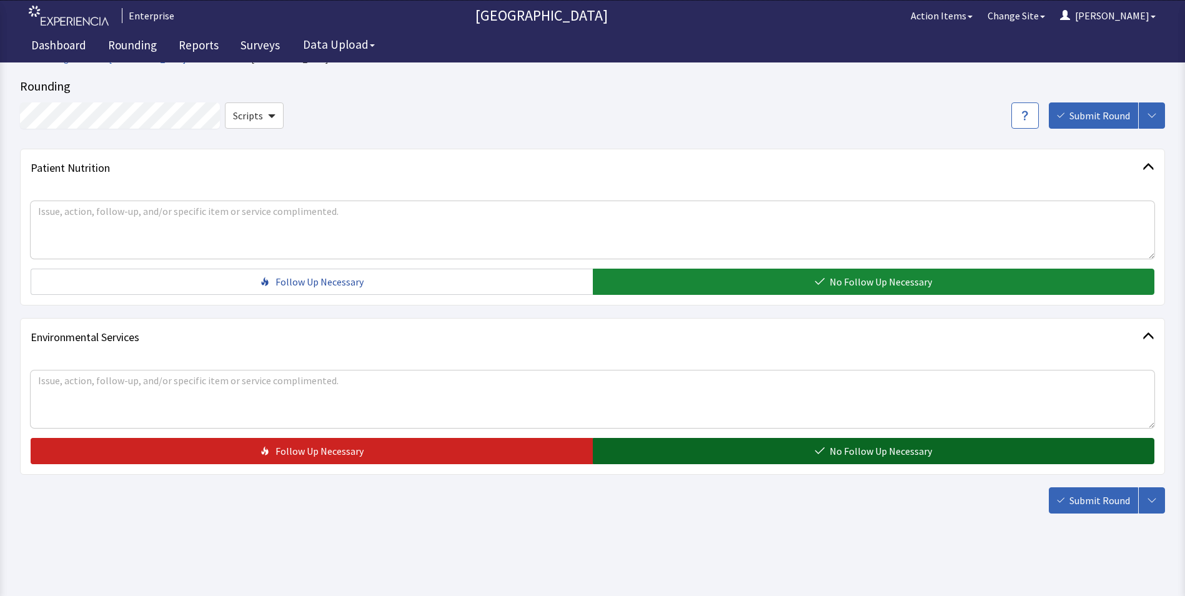
click at [656, 454] on button "No Follow Up Necessary" at bounding box center [874, 451] width 562 height 26
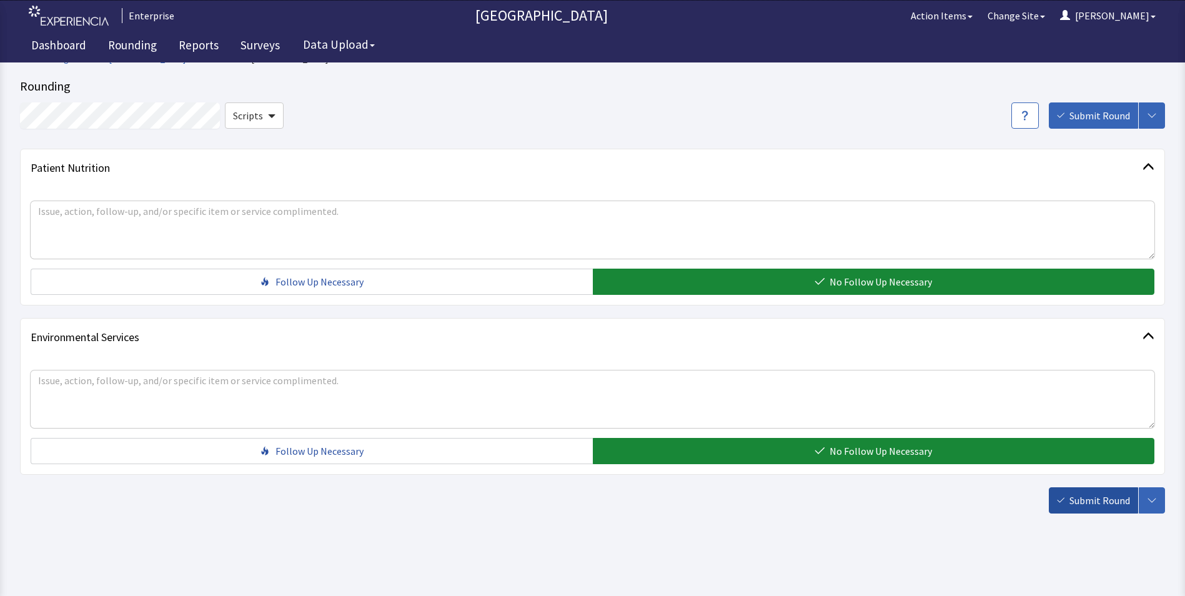
click at [1103, 499] on span "Submit Round" at bounding box center [1099, 500] width 61 height 15
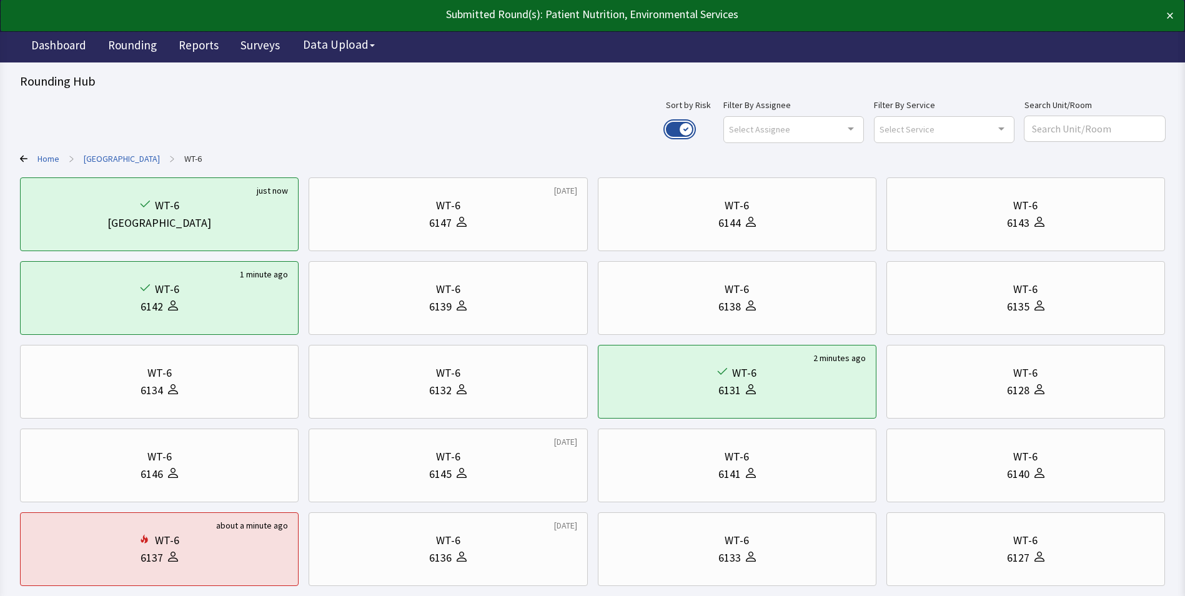
click at [693, 124] on button "Use setting" at bounding box center [679, 129] width 27 height 15
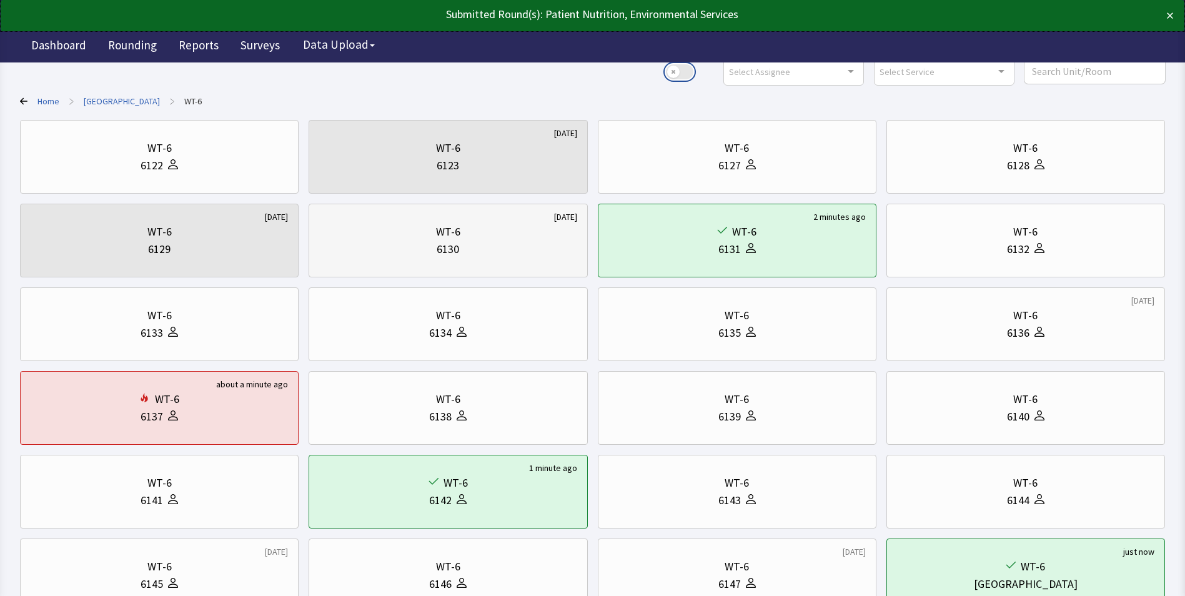
scroll to position [156, 0]
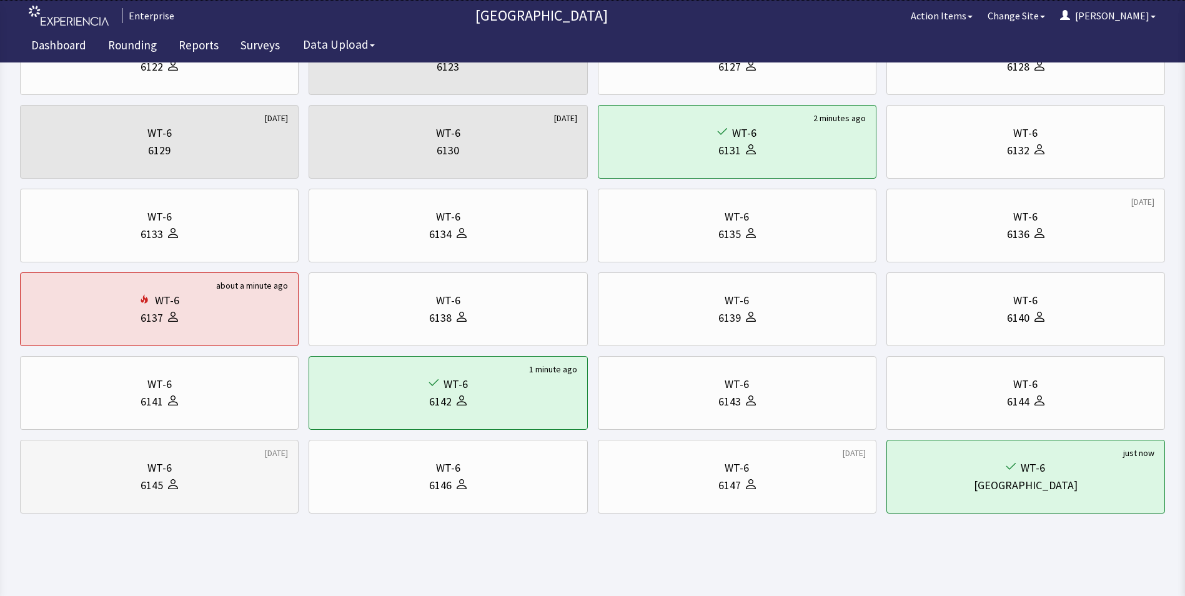
click at [124, 488] on div "6145" at bounding box center [159, 485] width 257 height 17
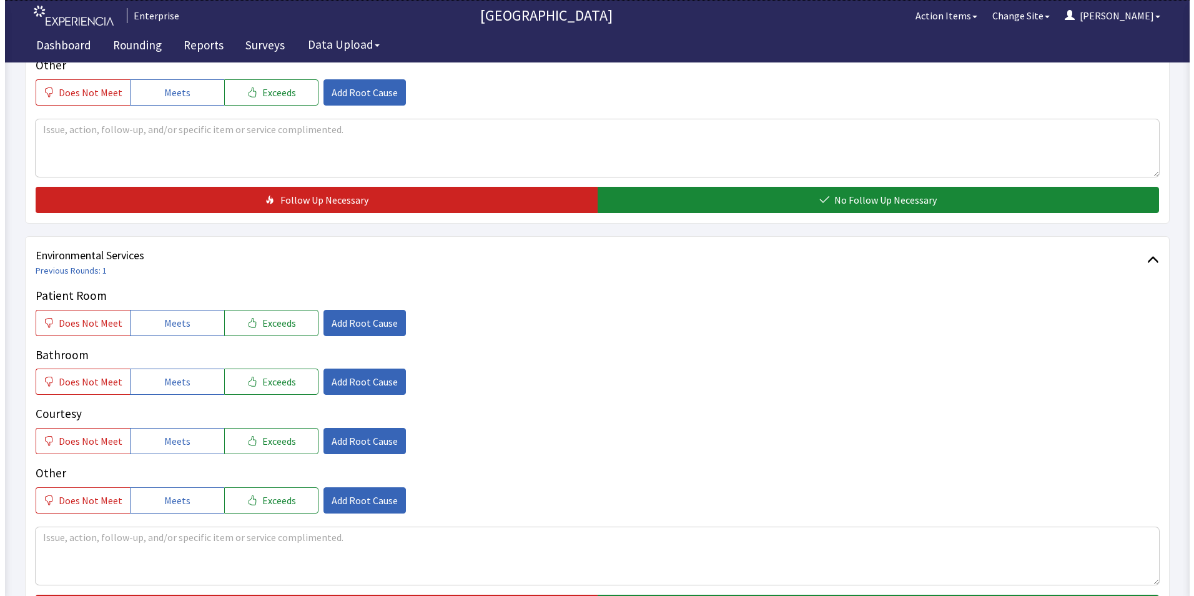
scroll to position [625, 0]
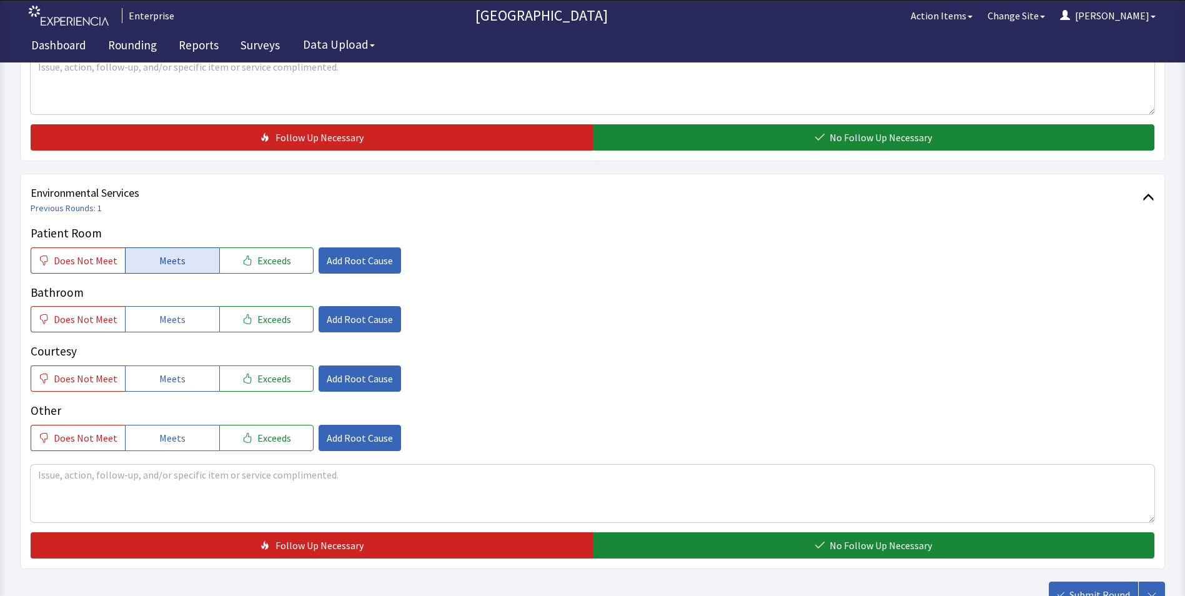
click at [153, 247] on button "Meets" at bounding box center [172, 260] width 94 height 26
drag, startPoint x: 157, startPoint y: 300, endPoint x: 158, endPoint y: 322, distance: 21.9
click at [159, 312] on span "Meets" at bounding box center [172, 319] width 26 height 15
click at [162, 371] on span "Meets" at bounding box center [172, 378] width 26 height 15
click at [350, 253] on span "Add Root Cause" at bounding box center [360, 260] width 66 height 15
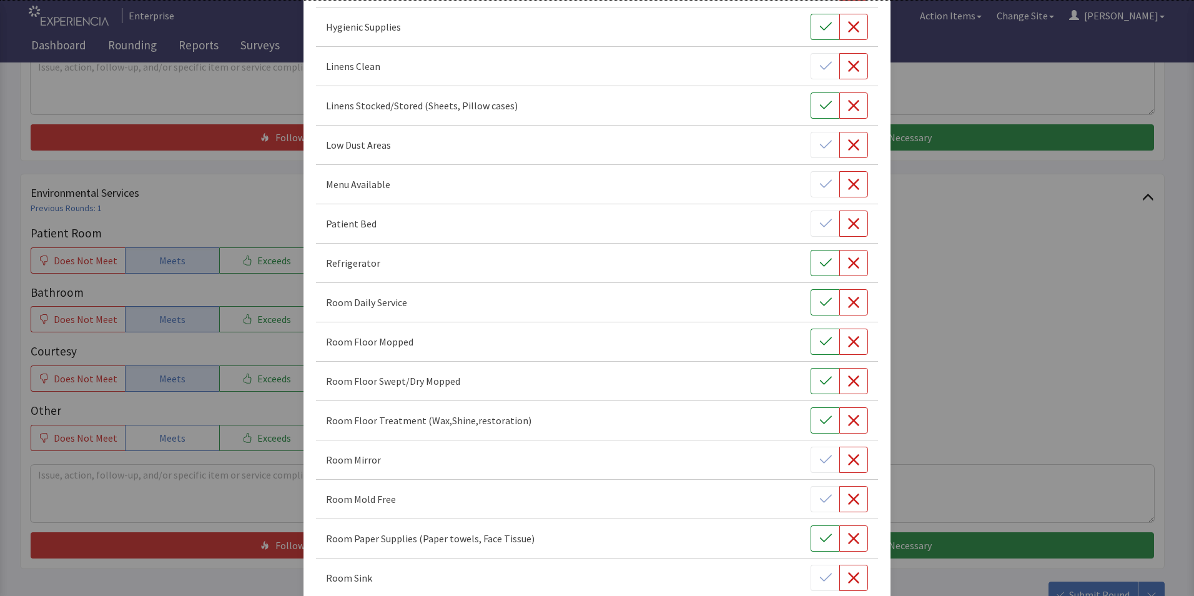
scroll to position [312, 0]
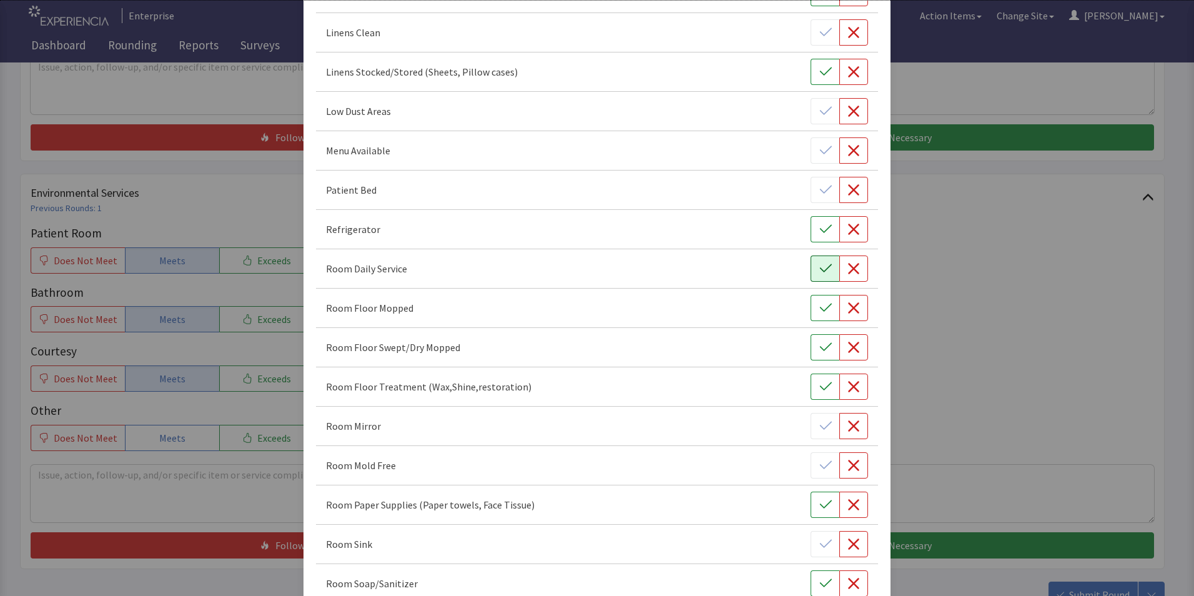
click at [820, 267] on icon "button" at bounding box center [826, 268] width 12 height 12
click at [819, 321] on div "Room Floor Mopped" at bounding box center [597, 308] width 562 height 39
click at [814, 355] on button "button" at bounding box center [825, 347] width 29 height 26
click at [820, 384] on icon "button" at bounding box center [826, 386] width 12 height 12
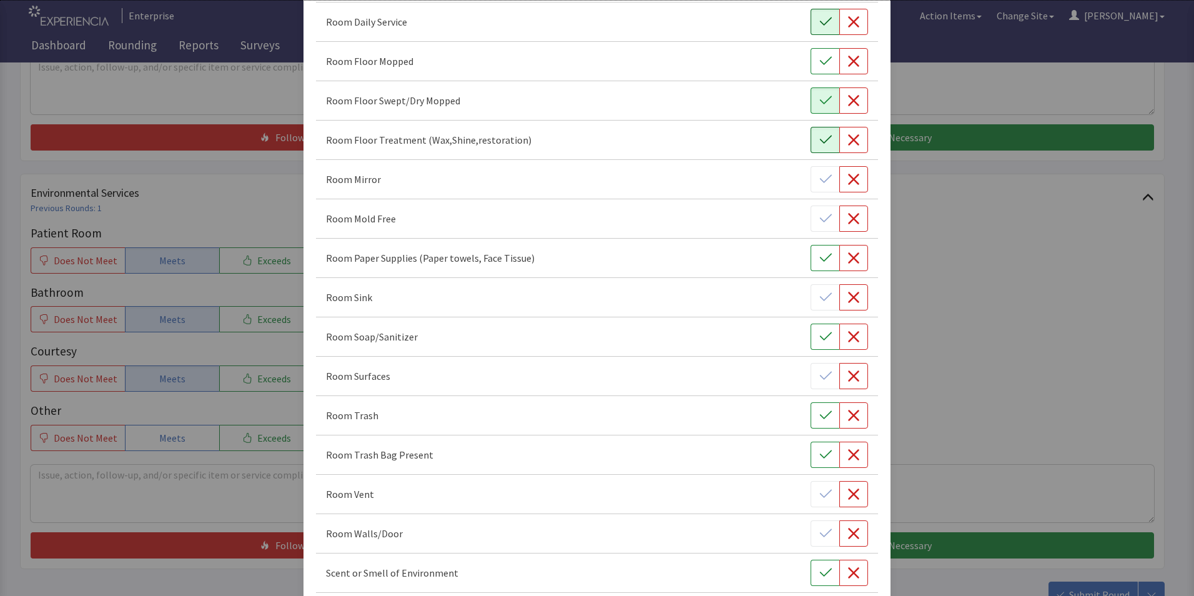
scroll to position [562, 0]
click at [820, 329] on icon "button" at bounding box center [826, 333] width 12 height 12
click at [820, 414] on icon "button" at bounding box center [826, 412] width 12 height 8
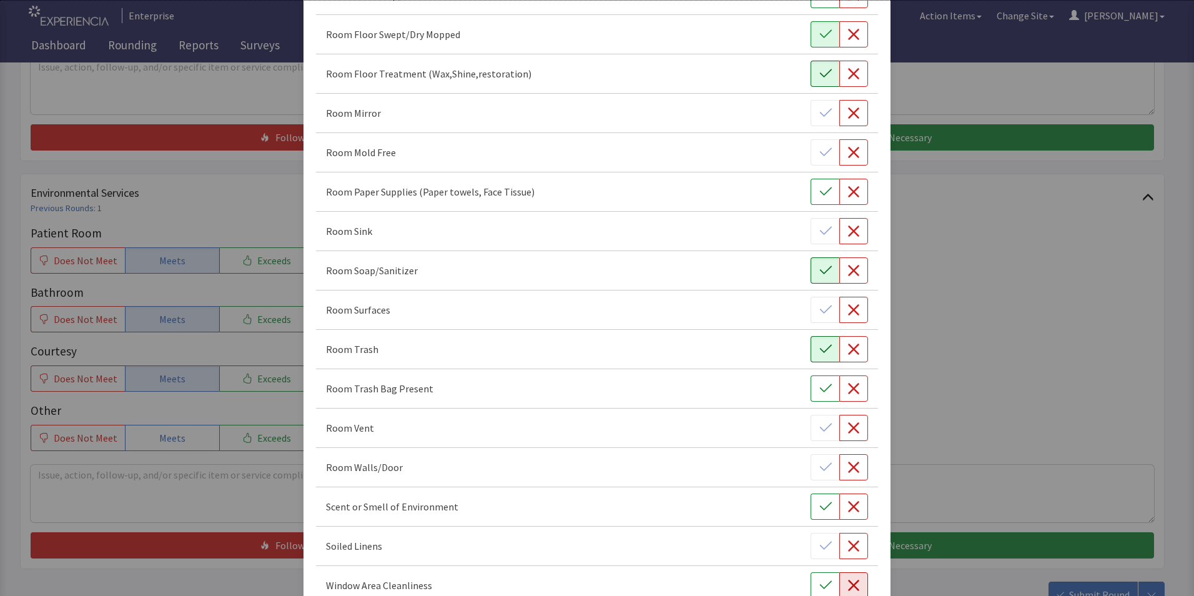
scroll to position [698, 0]
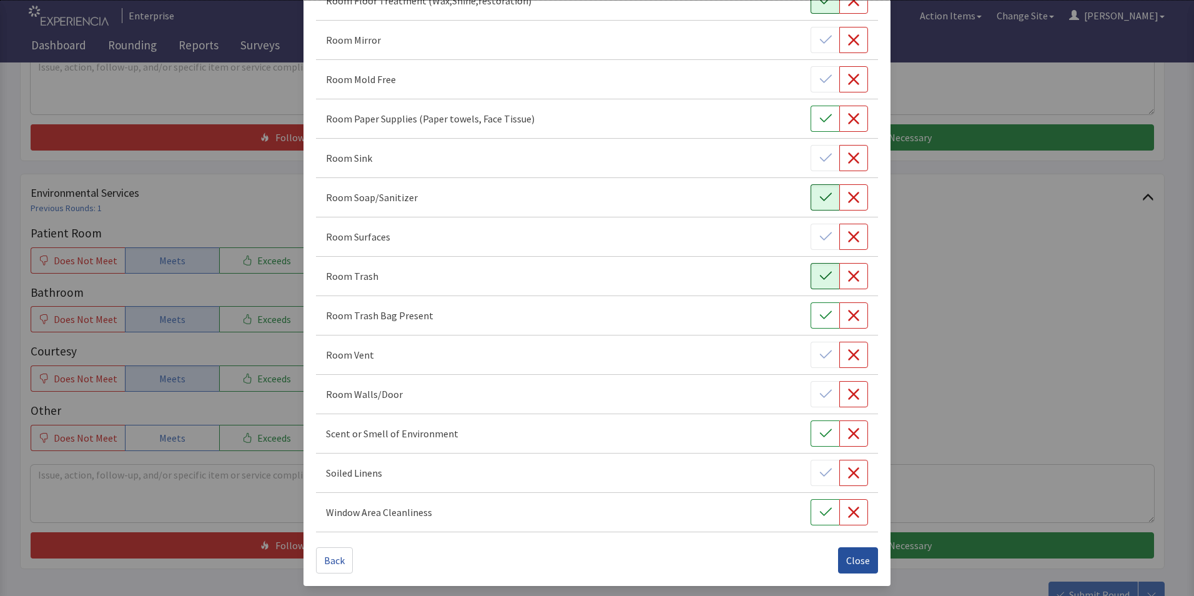
click at [854, 557] on span "Close" at bounding box center [858, 560] width 24 height 15
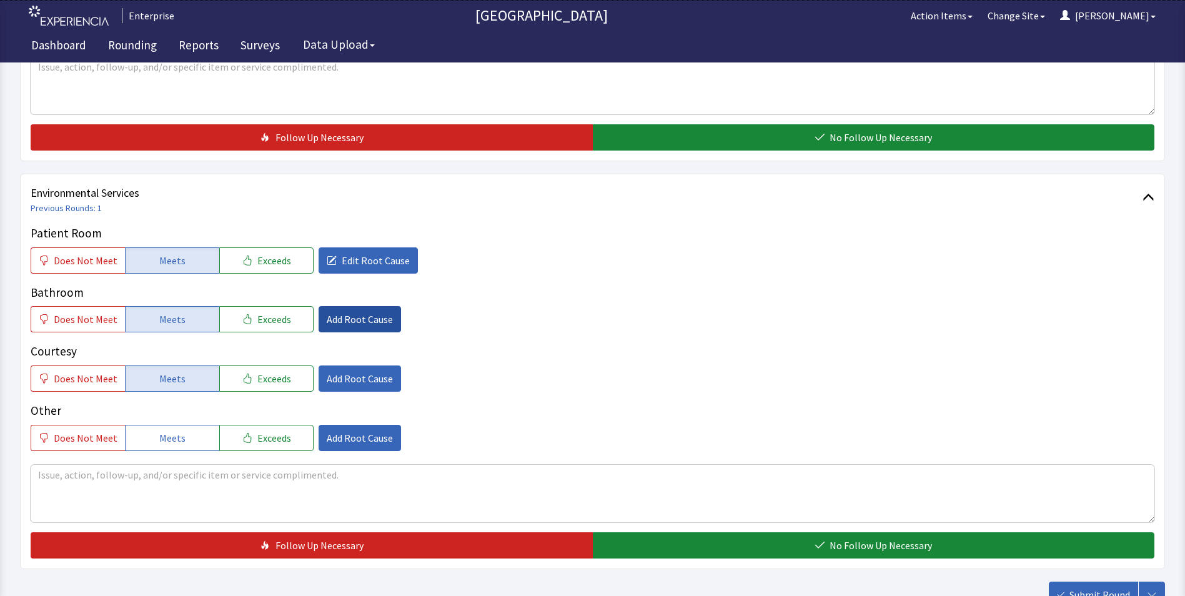
click at [346, 312] on span "Add Root Cause" at bounding box center [360, 319] width 66 height 15
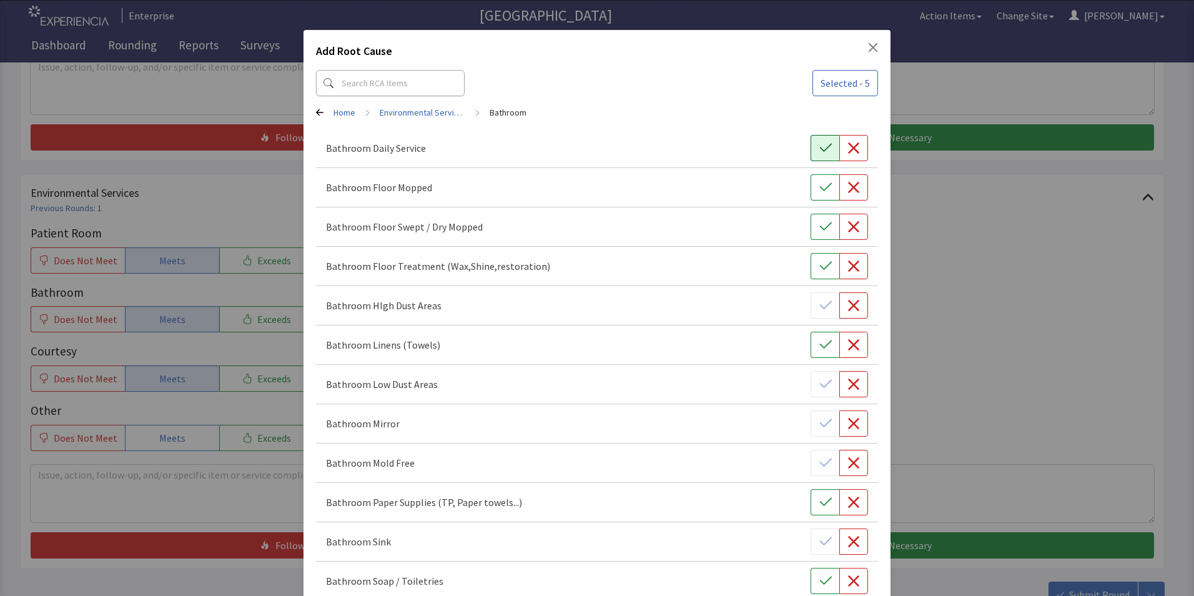
click at [820, 145] on icon "button" at bounding box center [826, 148] width 12 height 12
click at [820, 191] on icon "button" at bounding box center [826, 187] width 12 height 12
click at [816, 235] on button "button" at bounding box center [825, 227] width 29 height 26
click at [820, 269] on icon "button" at bounding box center [826, 266] width 12 height 12
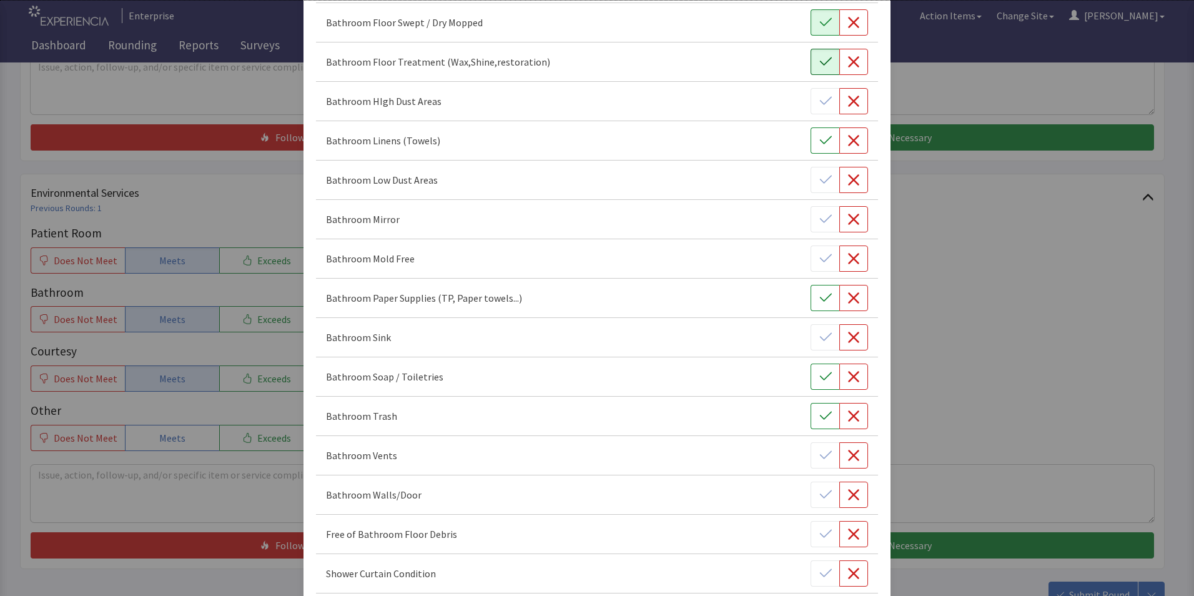
scroll to position [250, 0]
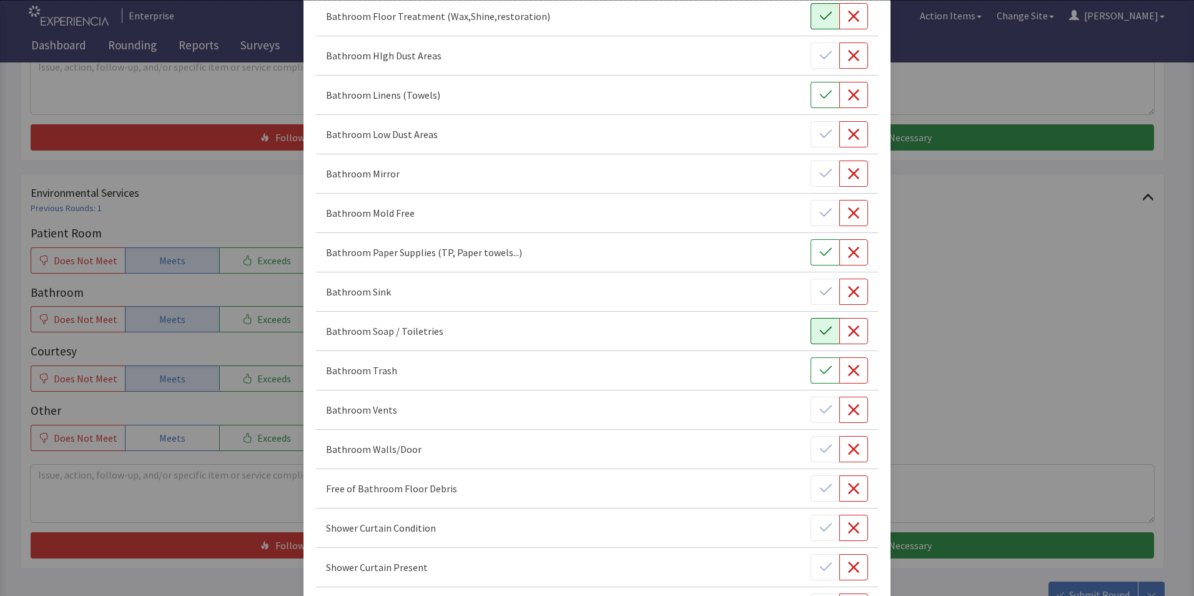
click at [819, 339] on button "button" at bounding box center [825, 331] width 29 height 26
click at [820, 368] on icon "button" at bounding box center [826, 370] width 12 height 12
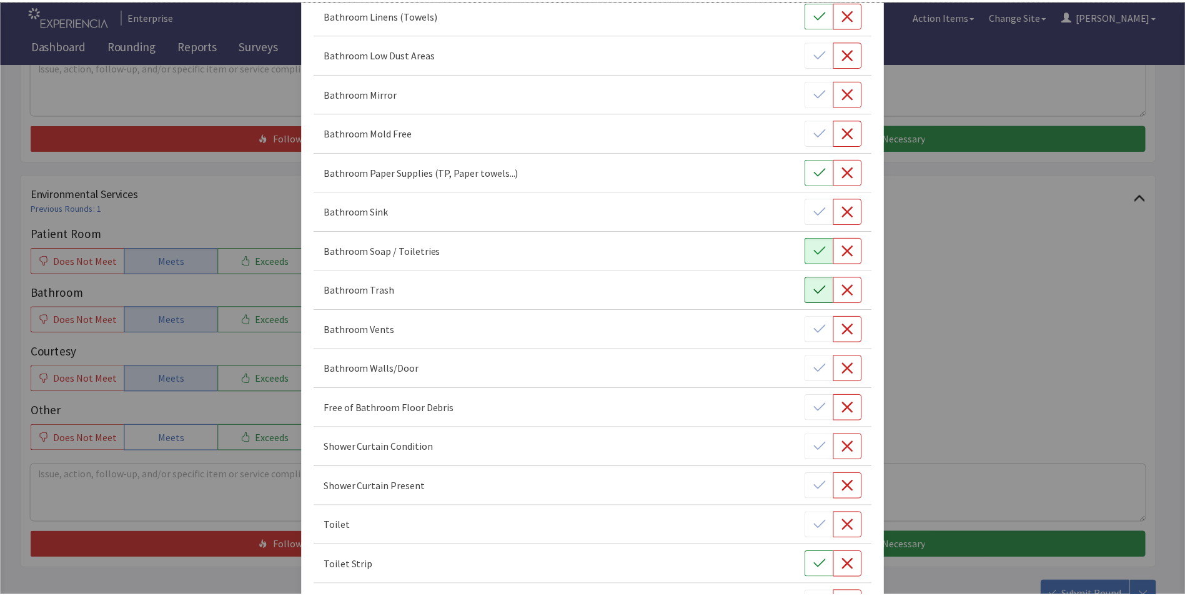
scroll to position [423, 0]
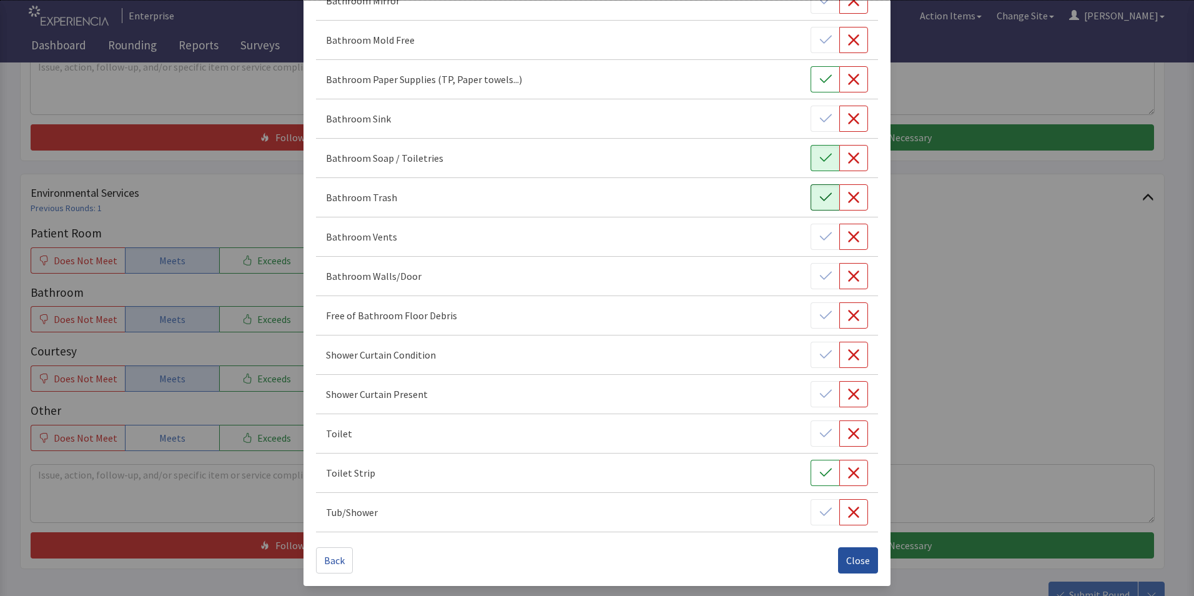
click at [853, 567] on span "Close" at bounding box center [858, 560] width 24 height 15
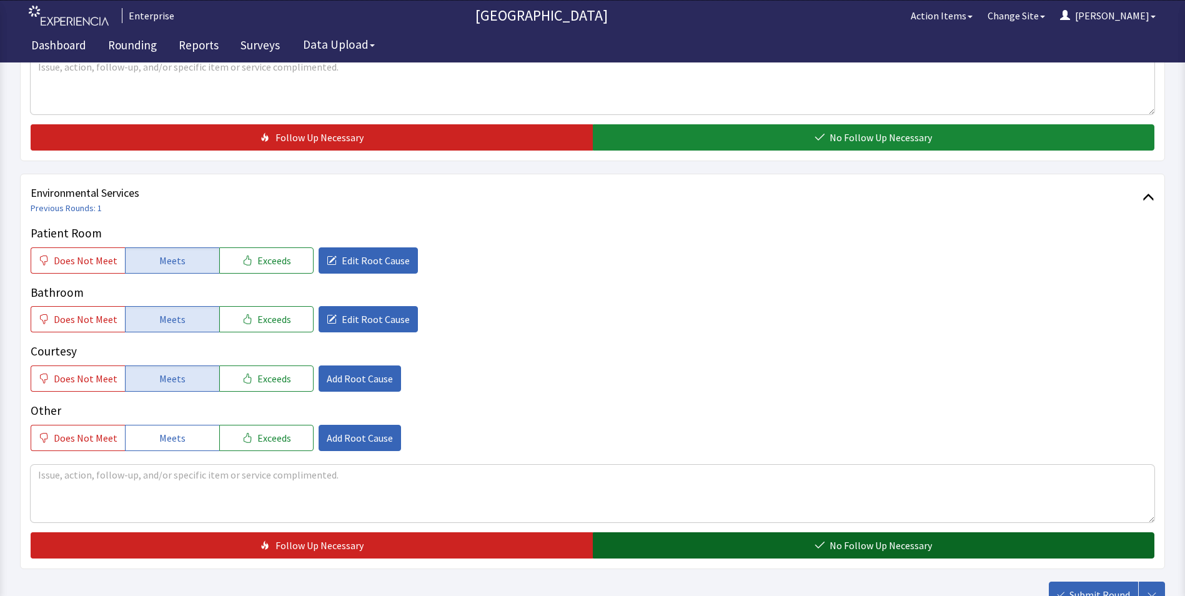
click at [859, 538] on span "No Follow Up Necessary" at bounding box center [881, 545] width 102 height 15
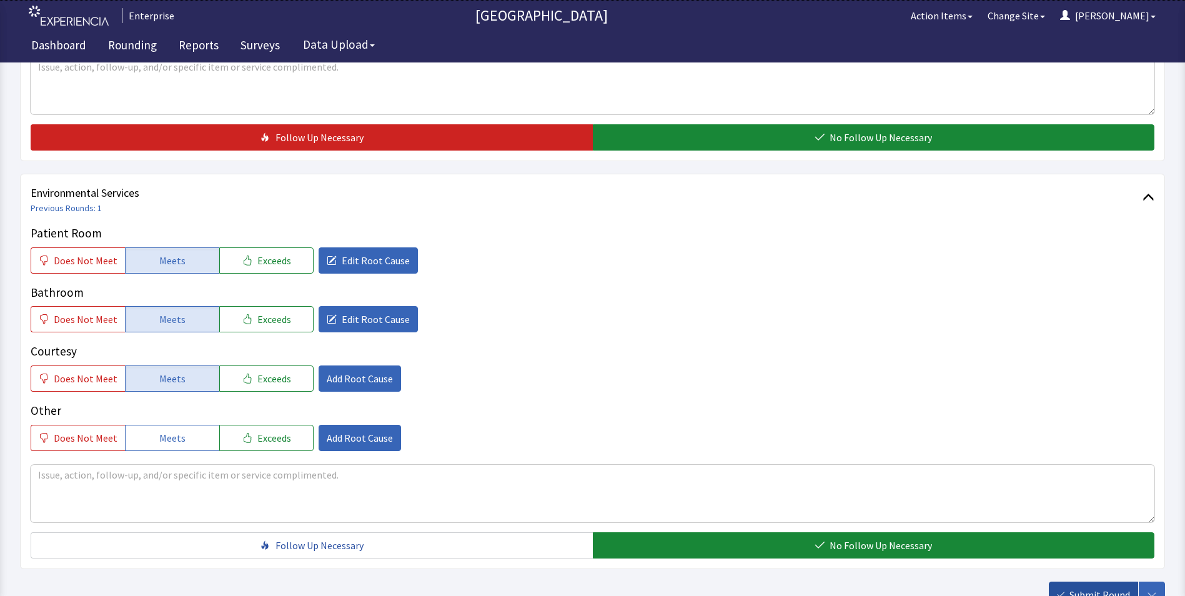
click at [1089, 587] on span "Submit Round" at bounding box center [1099, 594] width 61 height 15
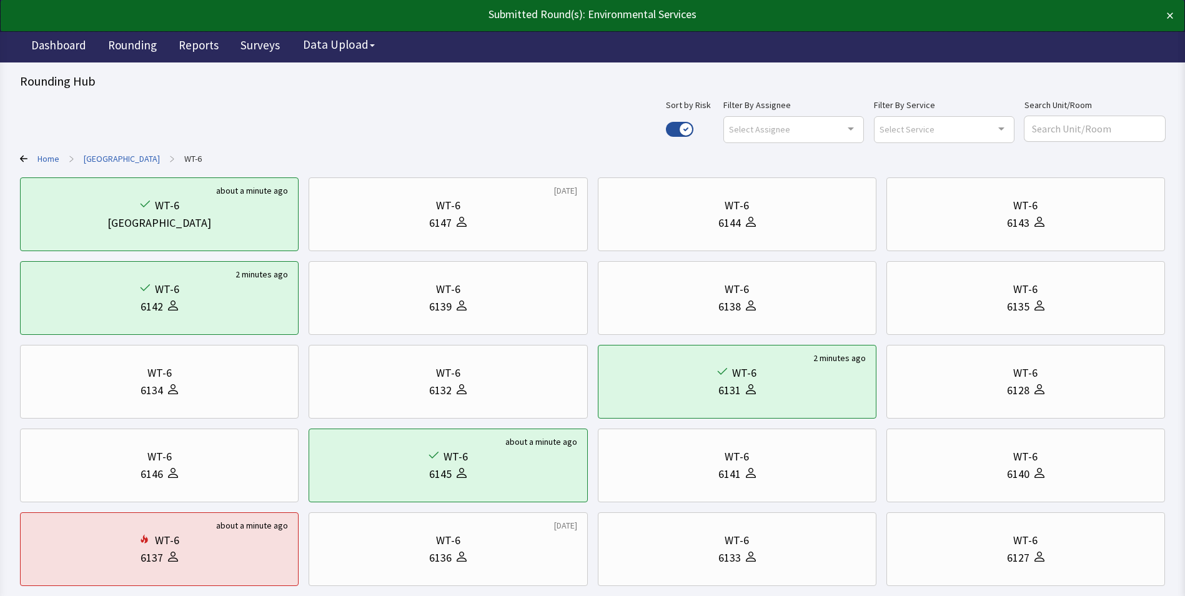
click at [104, 153] on link "[GEOGRAPHIC_DATA]" at bounding box center [122, 158] width 76 height 12
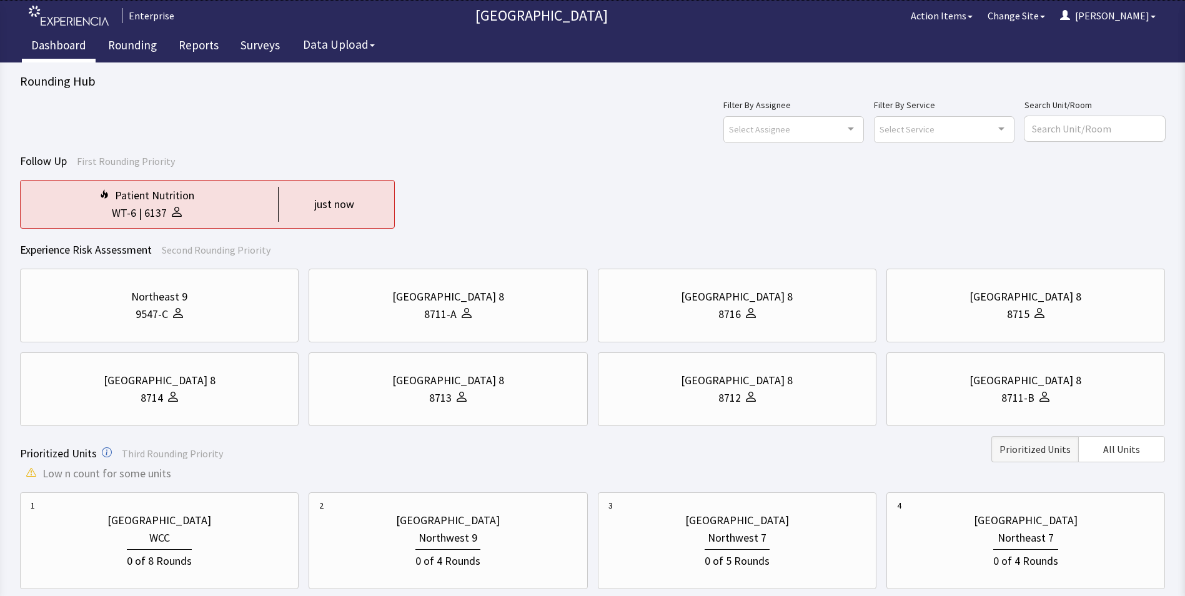
click at [51, 42] on link "Dashboard" at bounding box center [59, 46] width 74 height 31
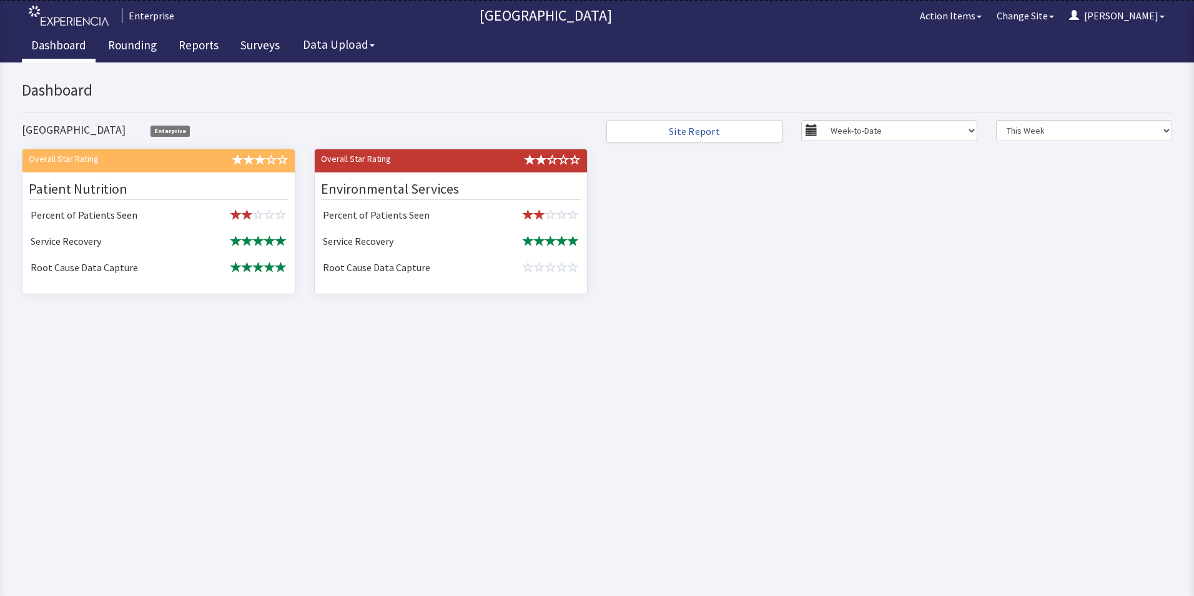
click at [760, 320] on div "x Upgrade to Experiencia Close Send Inquiry Dashboard [GEOGRAPHIC_DATA] Enterpr…" at bounding box center [597, 197] width 1151 height 256
click at [122, 46] on link "Rounding" at bounding box center [132, 46] width 67 height 31
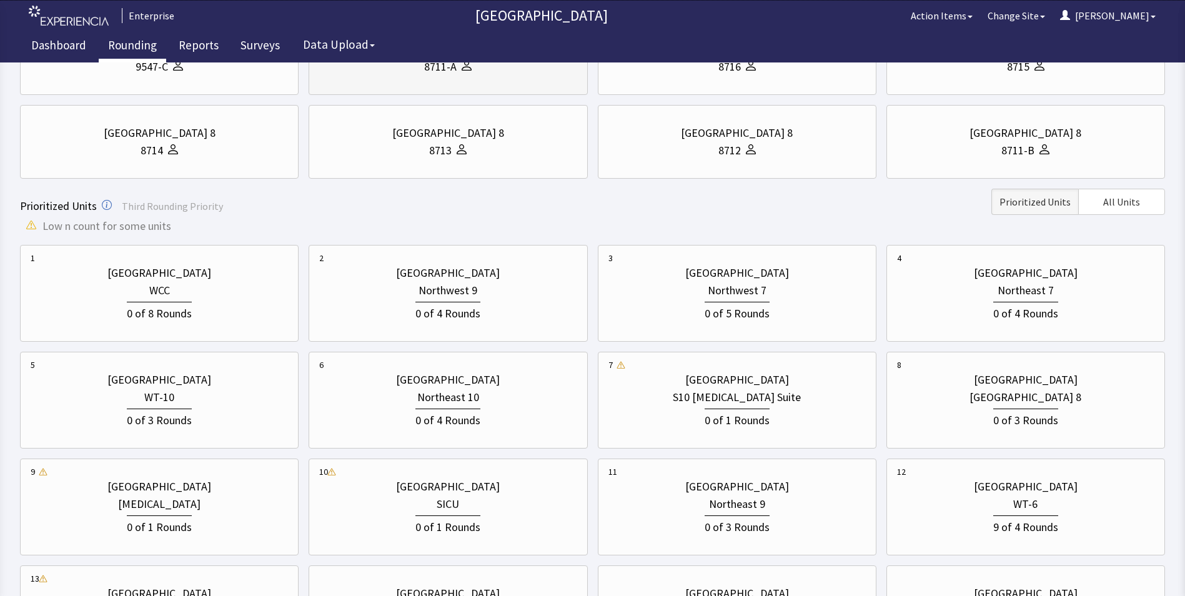
scroll to position [312, 0]
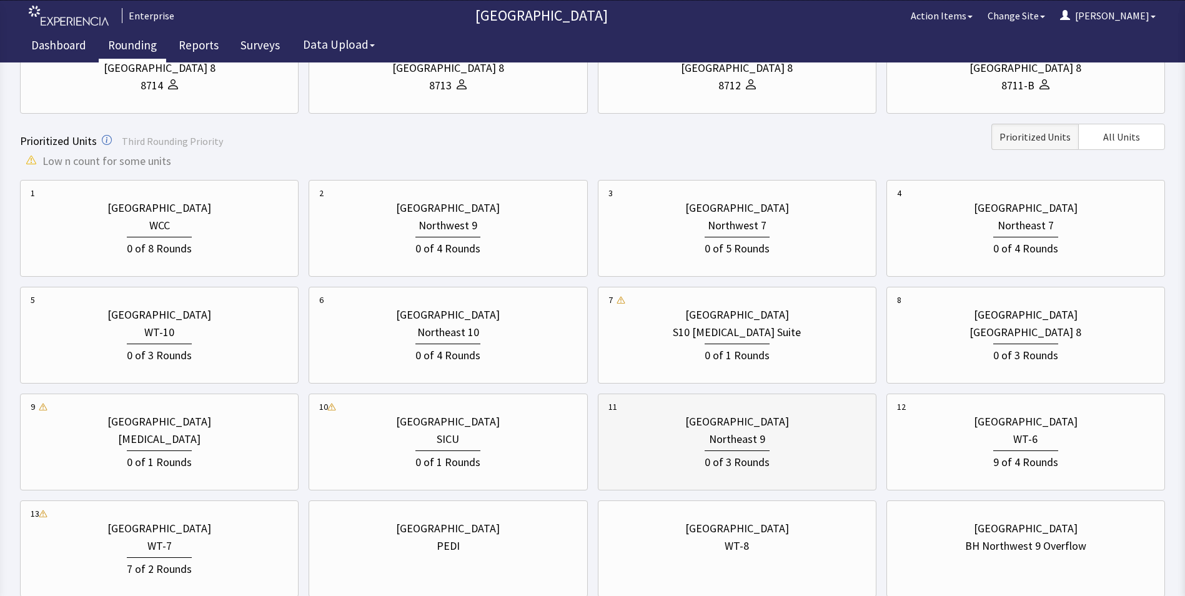
click at [711, 440] on div "Northeast 9" at bounding box center [737, 438] width 56 height 17
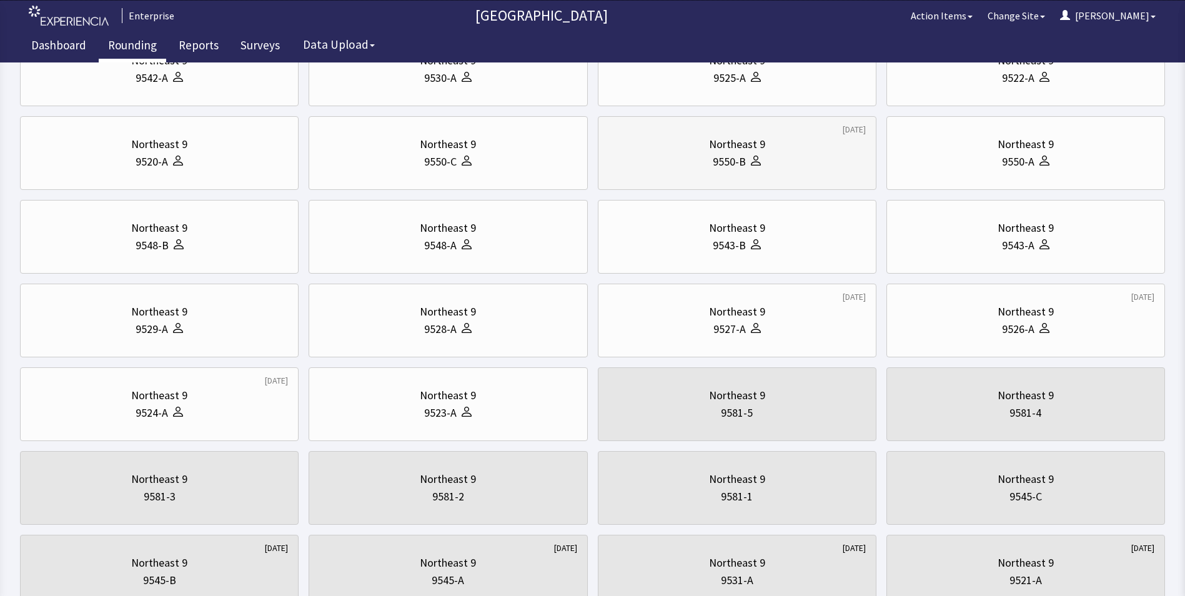
scroll to position [0, 0]
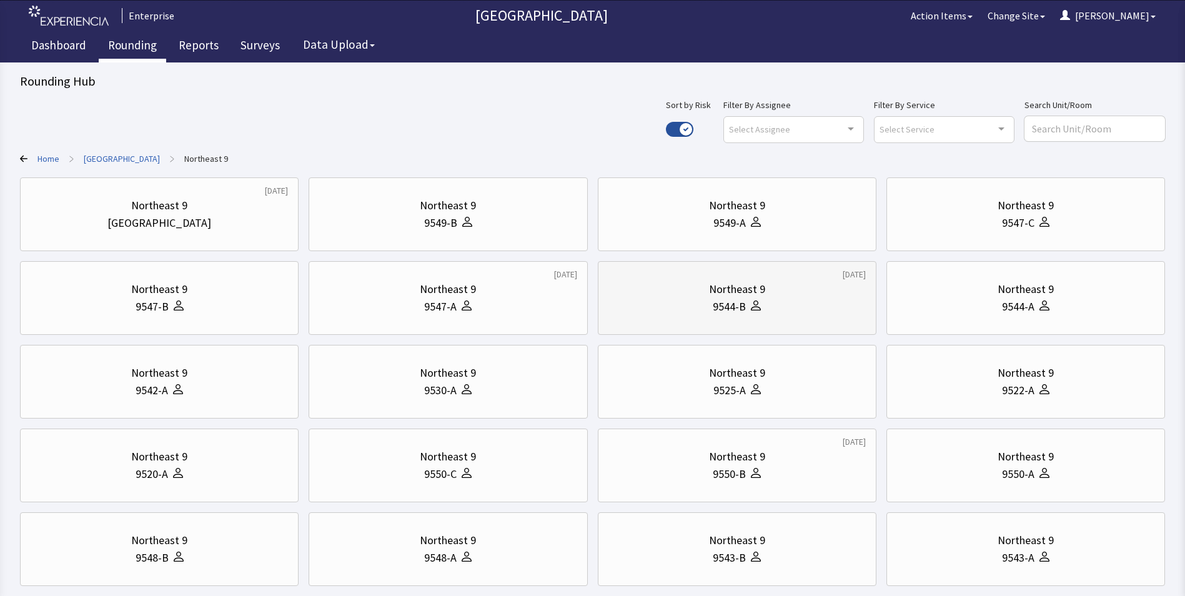
click at [683, 302] on div "9544-B" at bounding box center [736, 306] width 257 height 17
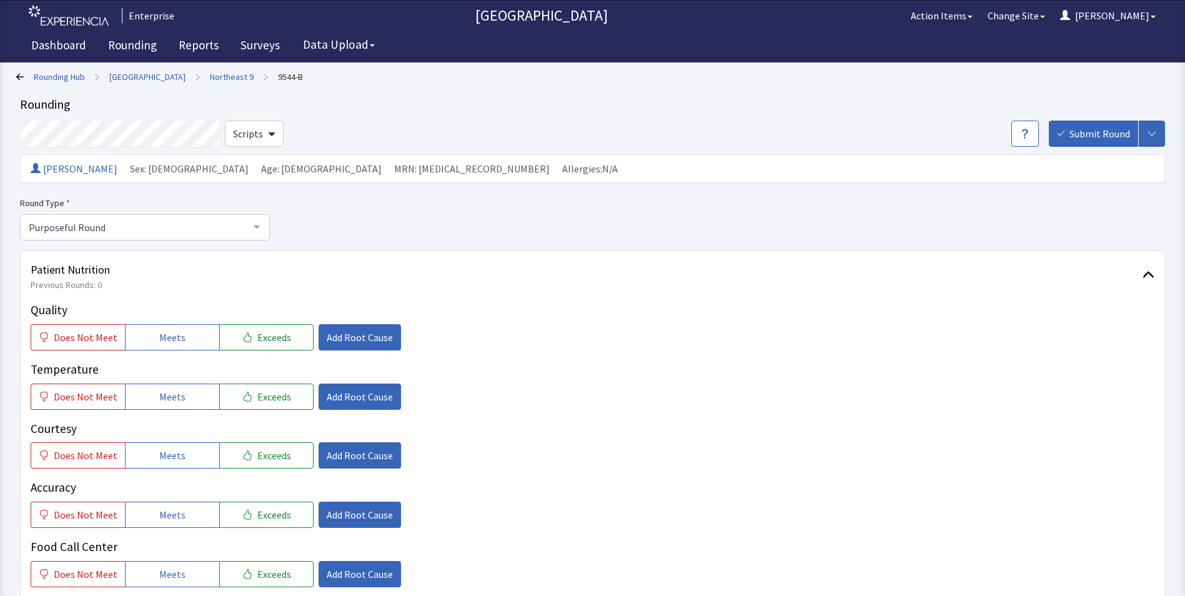
scroll to position [187, 0]
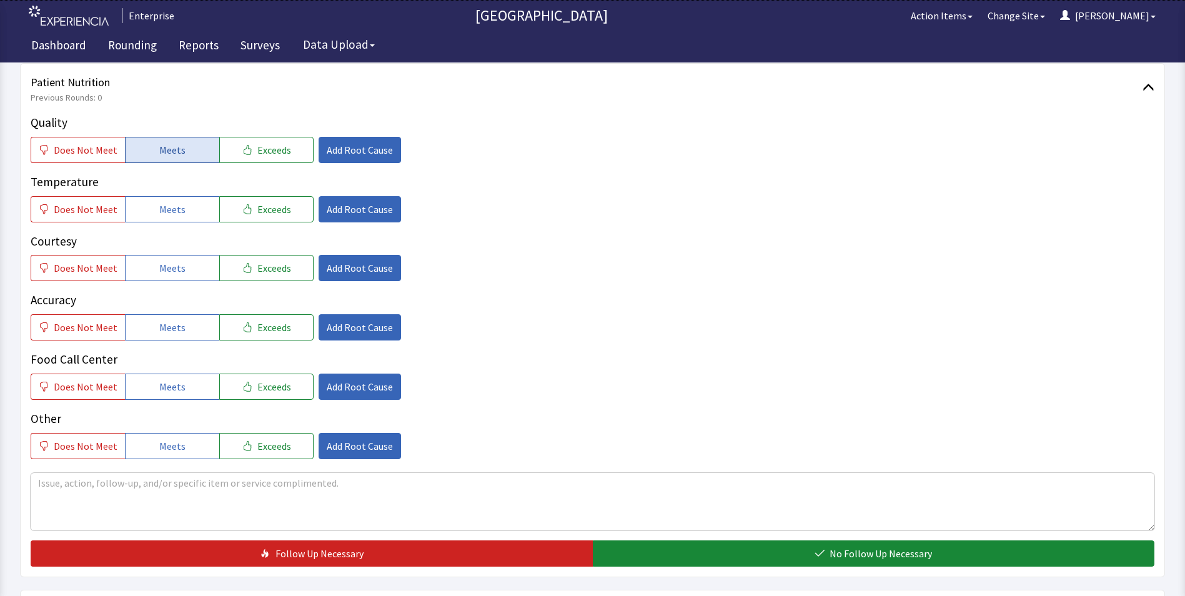
click at [178, 152] on span "Meets" at bounding box center [172, 149] width 26 height 15
drag, startPoint x: 185, startPoint y: 209, endPoint x: 186, endPoint y: 232, distance: 22.5
click at [186, 212] on button "Meets" at bounding box center [172, 209] width 94 height 26
drag, startPoint x: 184, startPoint y: 263, endPoint x: 179, endPoint y: 295, distance: 32.9
click at [184, 273] on button "Meets" at bounding box center [172, 268] width 94 height 26
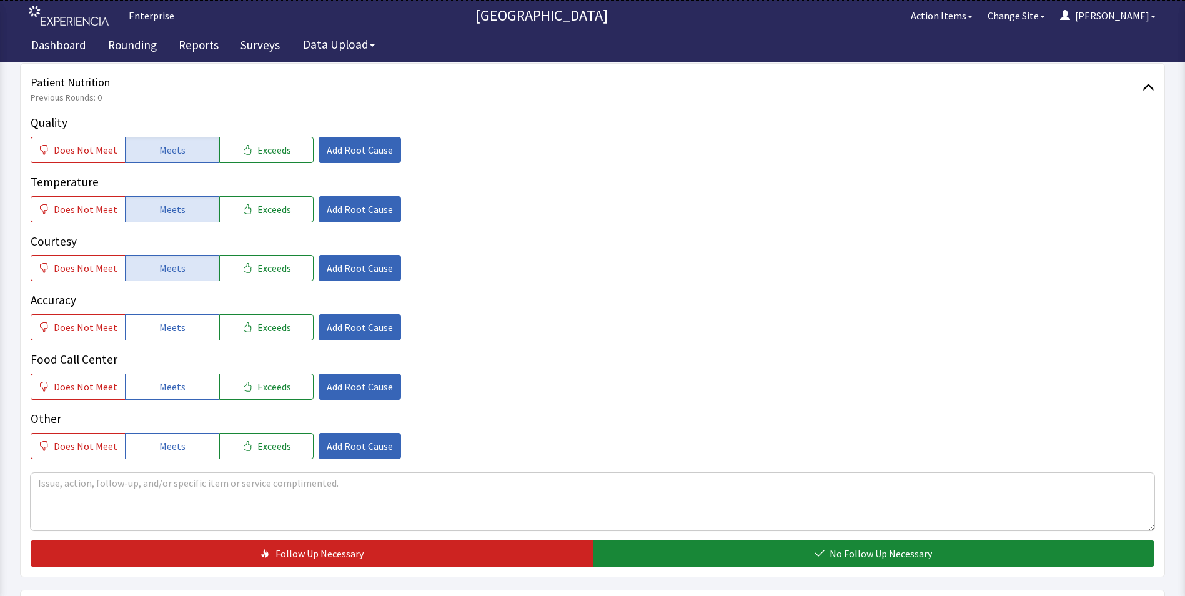
drag, startPoint x: 174, startPoint y: 320, endPoint x: 174, endPoint y: 346, distance: 25.6
click at [174, 326] on span "Meets" at bounding box center [172, 327] width 26 height 15
click at [171, 381] on span "Meets" at bounding box center [172, 386] width 26 height 15
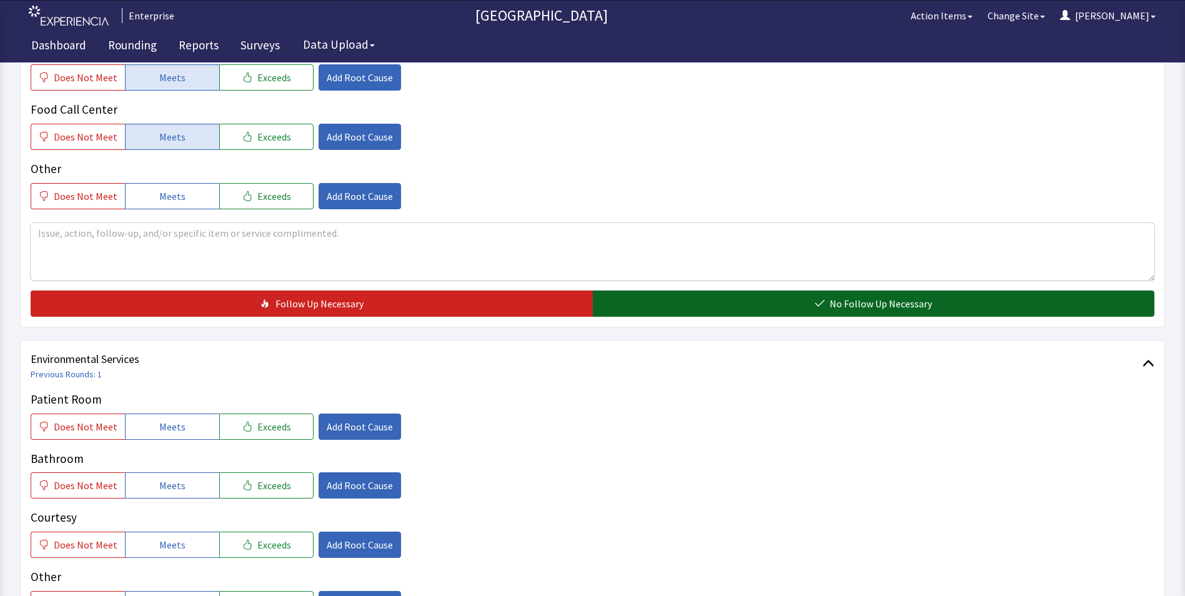
click at [676, 305] on button "No Follow Up Necessary" at bounding box center [874, 303] width 562 height 26
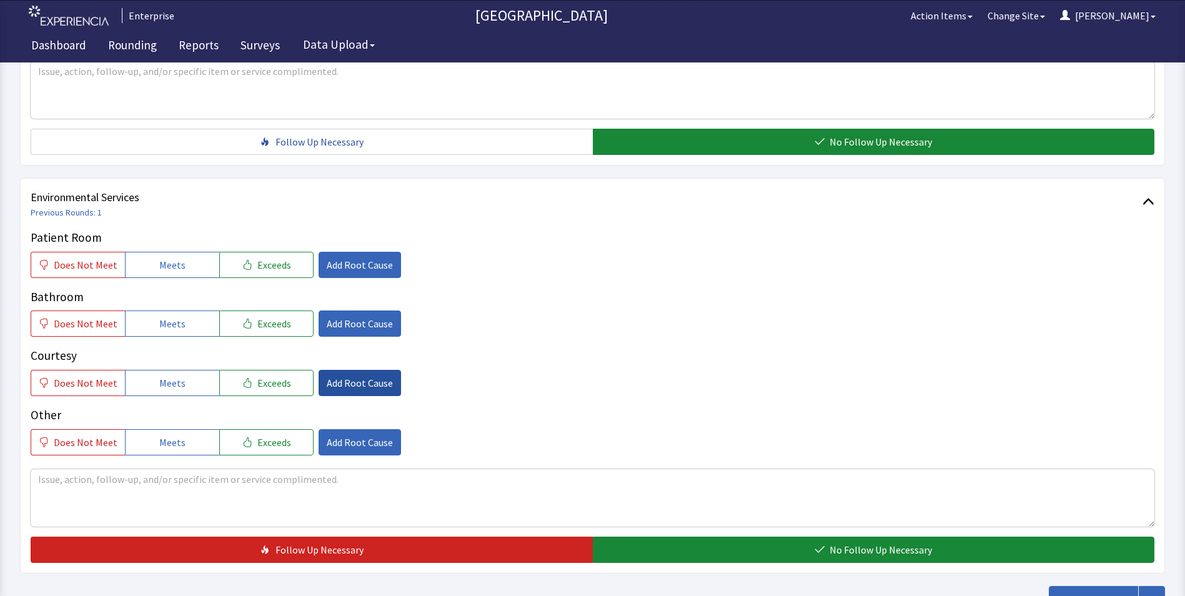
scroll to position [687, 0]
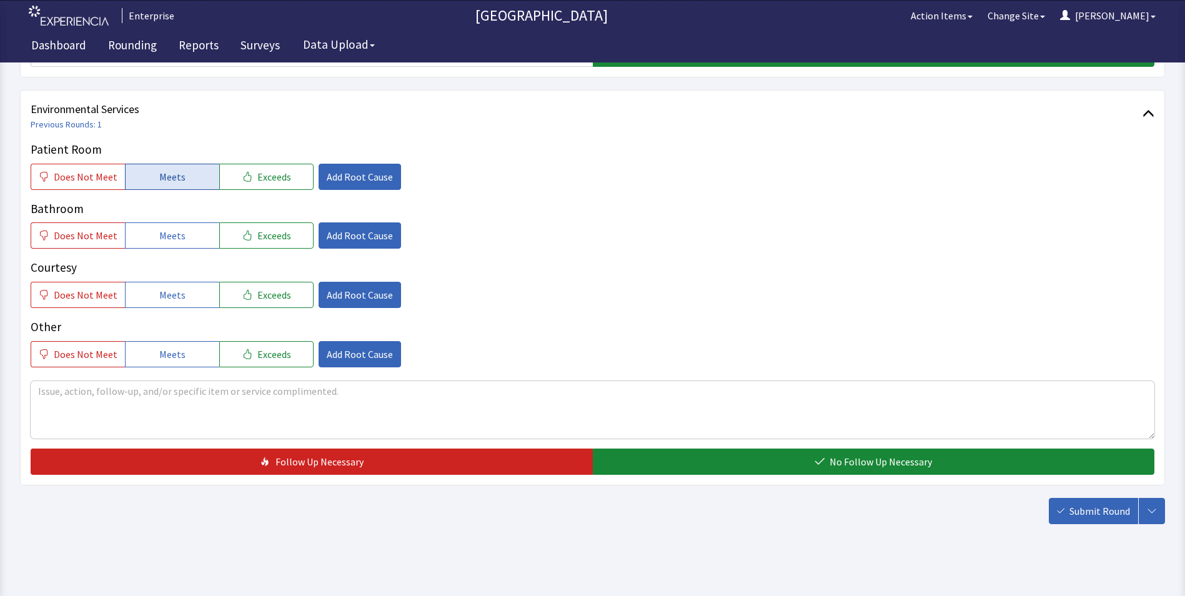
click at [172, 177] on span "Meets" at bounding box center [172, 176] width 26 height 15
click at [161, 240] on span "Meets" at bounding box center [172, 235] width 26 height 15
drag, startPoint x: 164, startPoint y: 285, endPoint x: 201, endPoint y: 310, distance: 43.7
click at [168, 292] on button "Meets" at bounding box center [172, 295] width 94 height 26
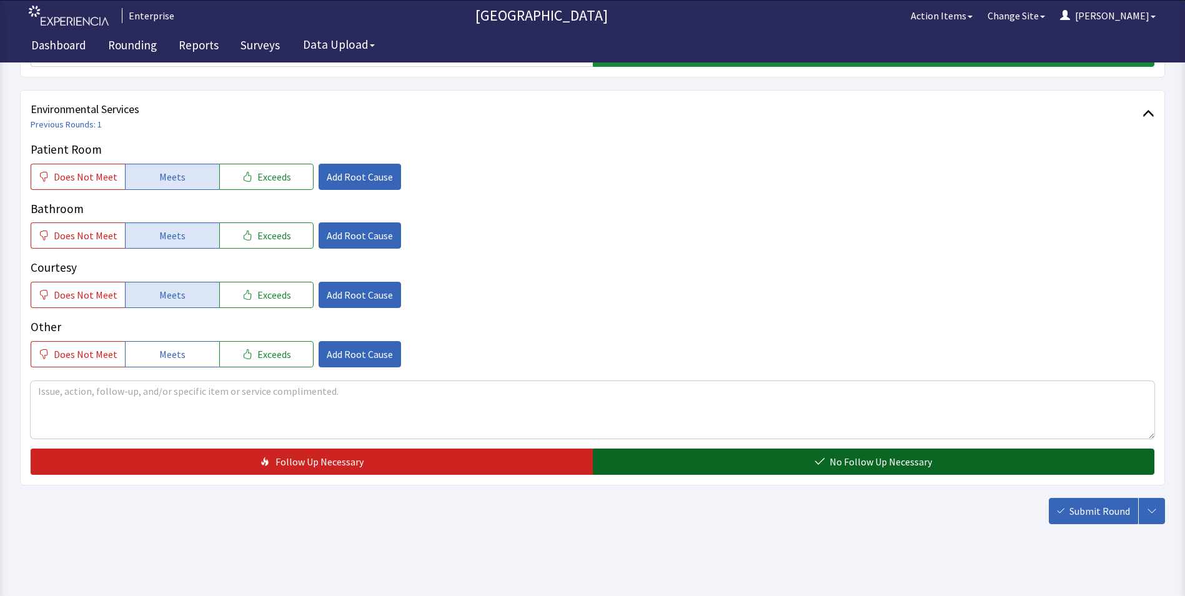
click at [647, 466] on button "No Follow Up Necessary" at bounding box center [874, 461] width 562 height 26
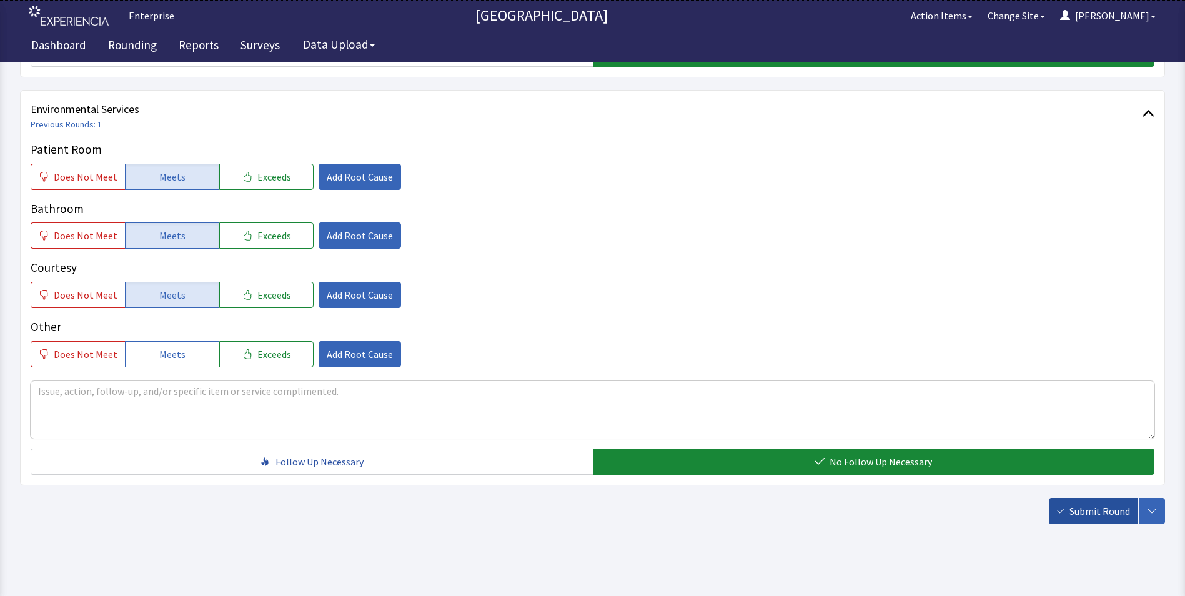
click at [1085, 508] on span "Submit Round" at bounding box center [1099, 510] width 61 height 15
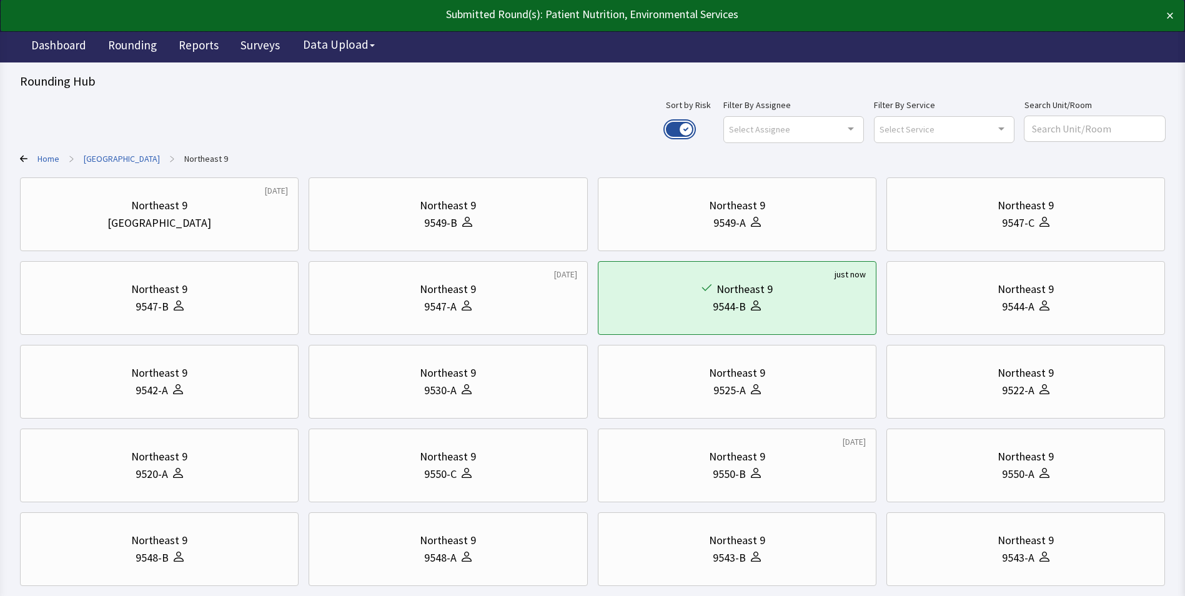
click at [693, 126] on button "Use setting" at bounding box center [679, 129] width 27 height 15
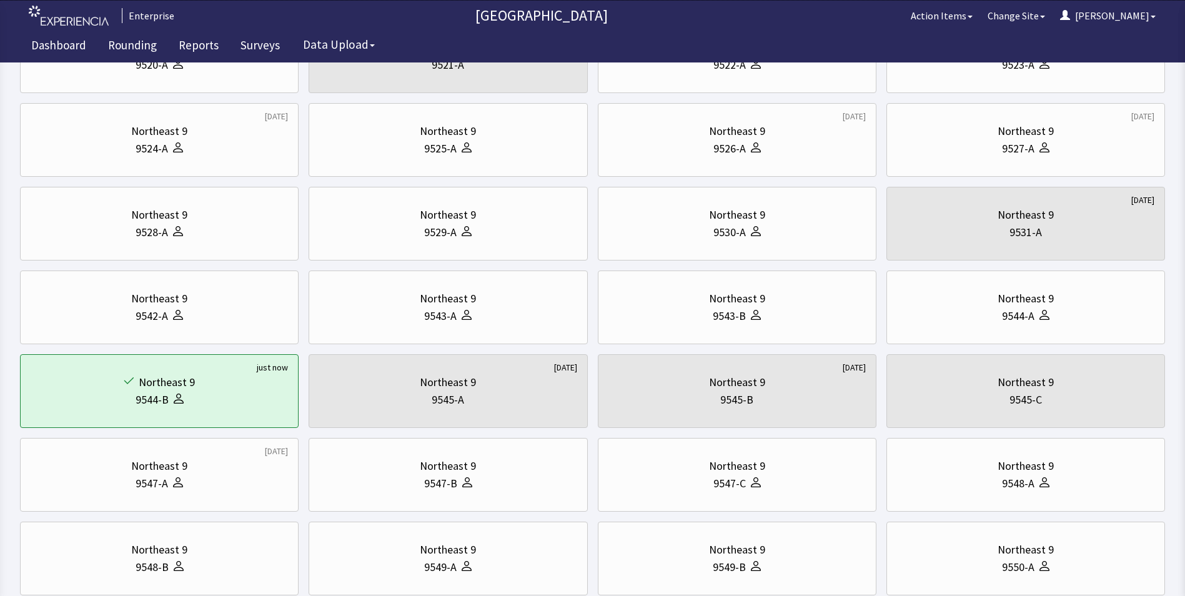
scroll to position [157, 0]
click at [433, 573] on div "9549-A" at bounding box center [440, 567] width 32 height 17
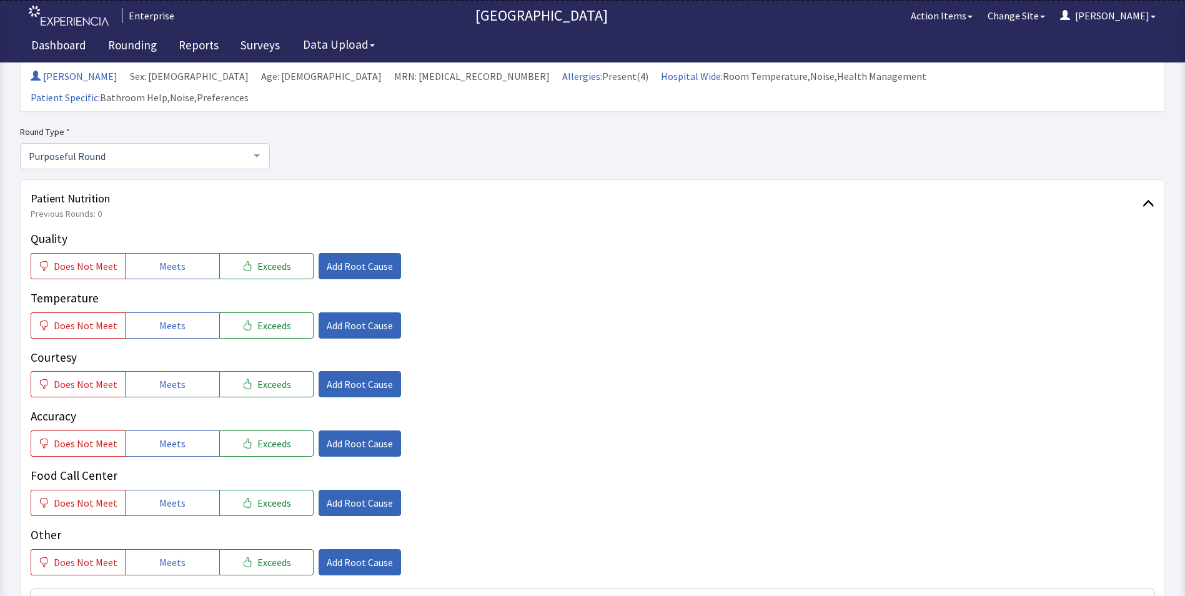
scroll to position [250, 0]
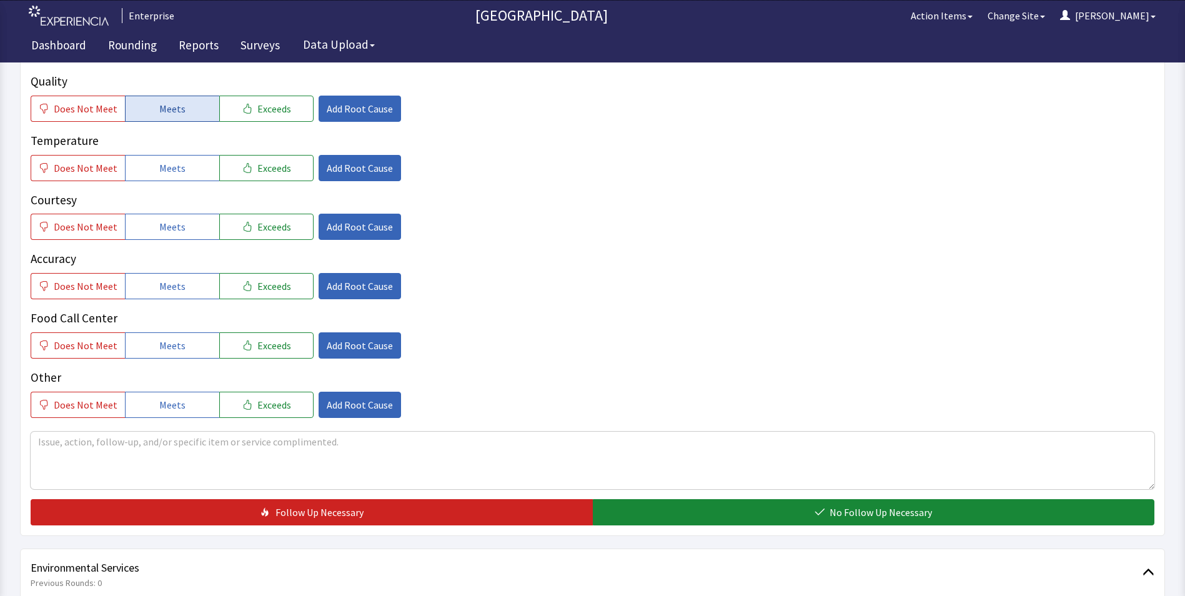
click at [179, 101] on span "Meets" at bounding box center [172, 108] width 26 height 15
click at [178, 161] on span "Meets" at bounding box center [172, 168] width 26 height 15
click at [161, 219] on span "Meets" at bounding box center [172, 226] width 26 height 15
drag, startPoint x: 154, startPoint y: 265, endPoint x: 156, endPoint y: 287, distance: 22.6
click at [154, 273] on button "Meets" at bounding box center [172, 286] width 94 height 26
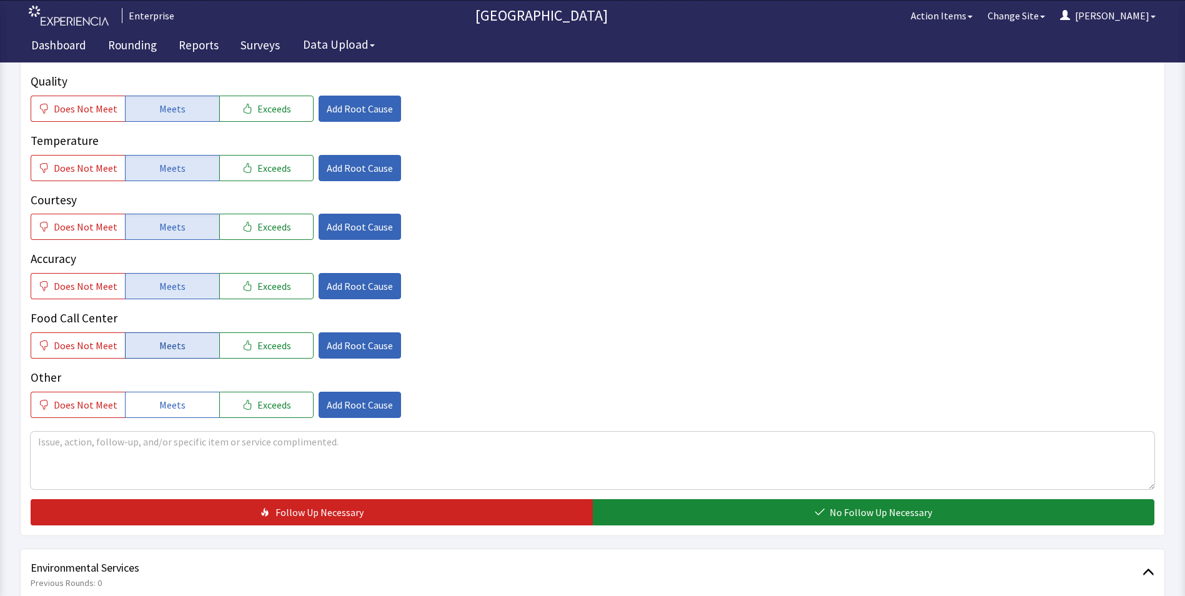
click at [161, 338] on span "Meets" at bounding box center [172, 345] width 26 height 15
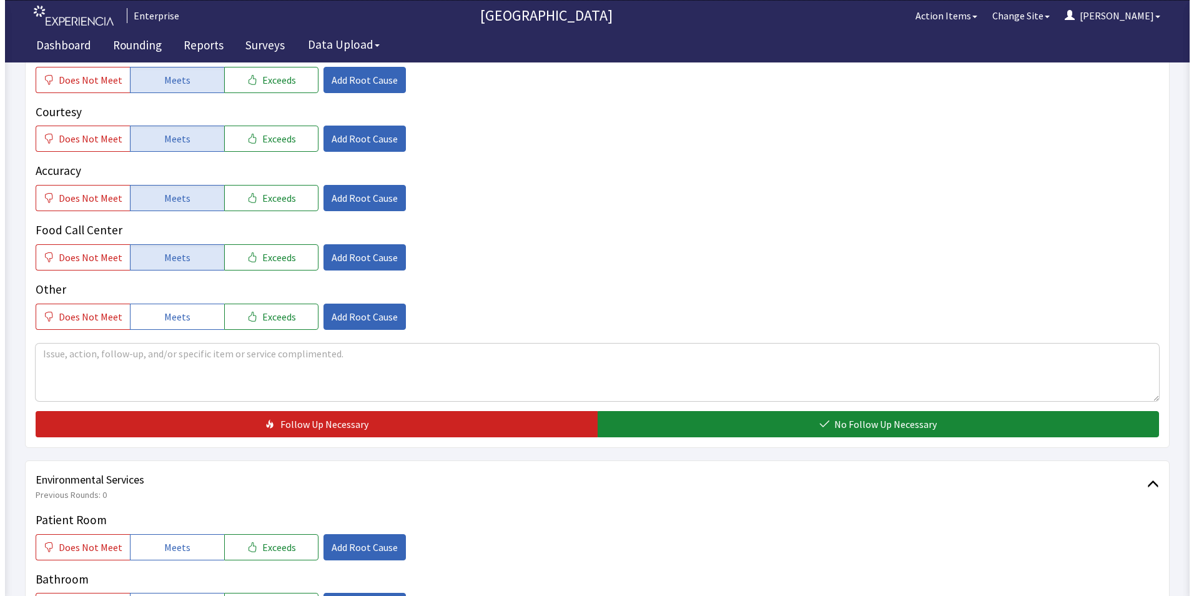
scroll to position [500, 0]
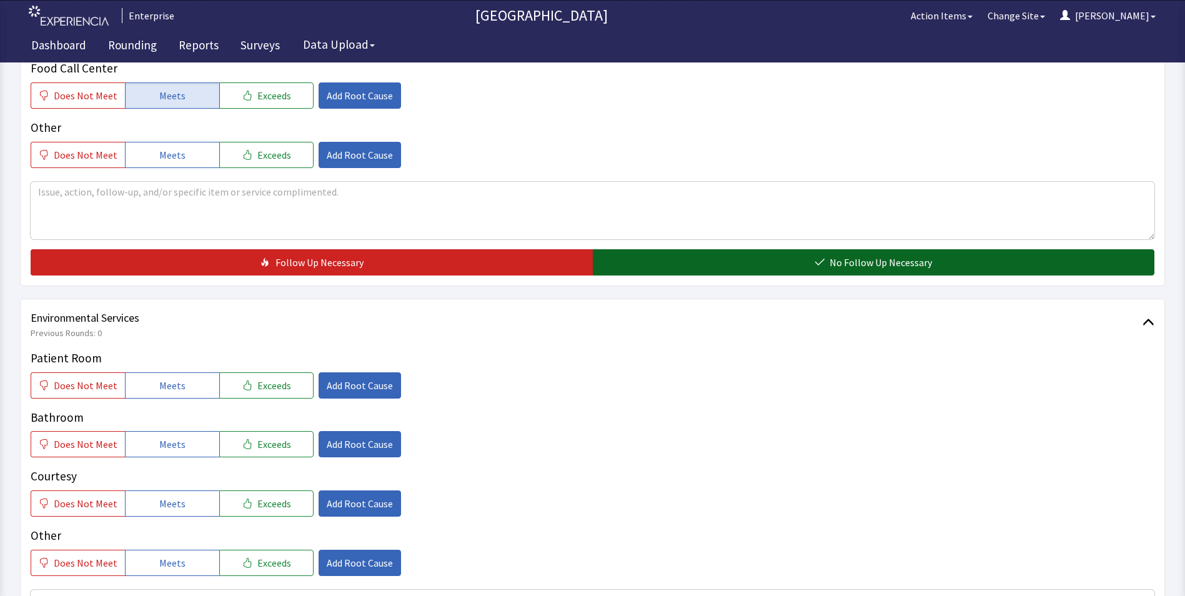
click at [617, 249] on button "No Follow Up Necessary" at bounding box center [874, 262] width 562 height 26
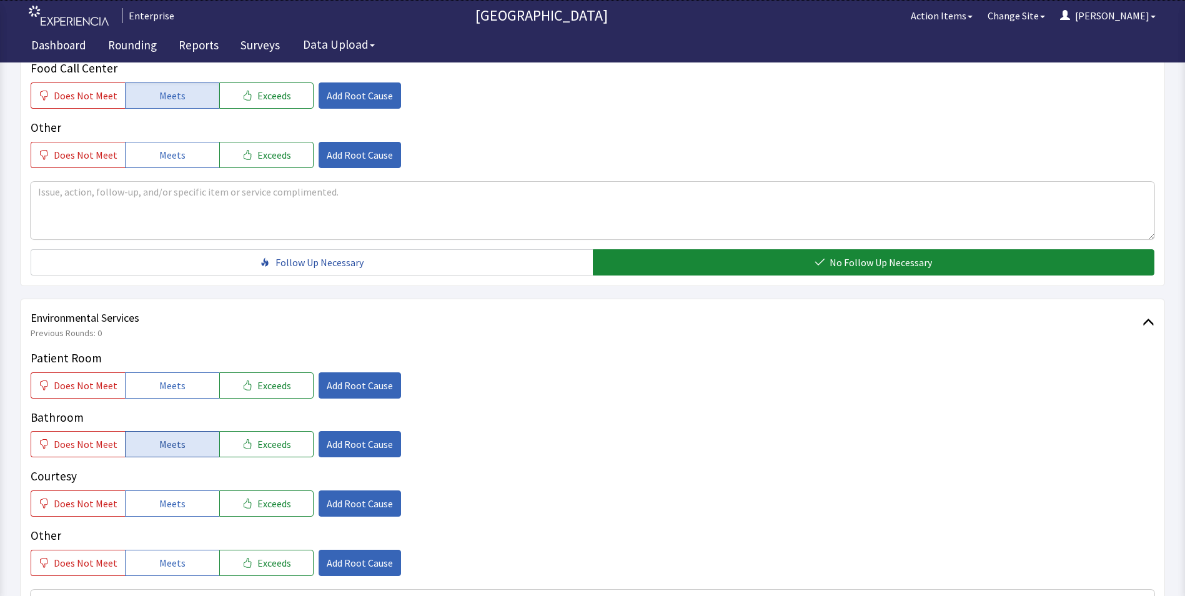
drag, startPoint x: 149, startPoint y: 367, endPoint x: 152, endPoint y: 414, distance: 47.0
click at [150, 375] on button "Meets" at bounding box center [172, 385] width 94 height 26
drag, startPoint x: 151, startPoint y: 423, endPoint x: 157, endPoint y: 480, distance: 57.1
click at [157, 469] on div "Patient Room Does Not Meet Meets Exceeds Add Root Cause Bathroom Does Not Meet …" at bounding box center [593, 462] width 1124 height 227
click at [159, 496] on span "Meets" at bounding box center [172, 503] width 26 height 15
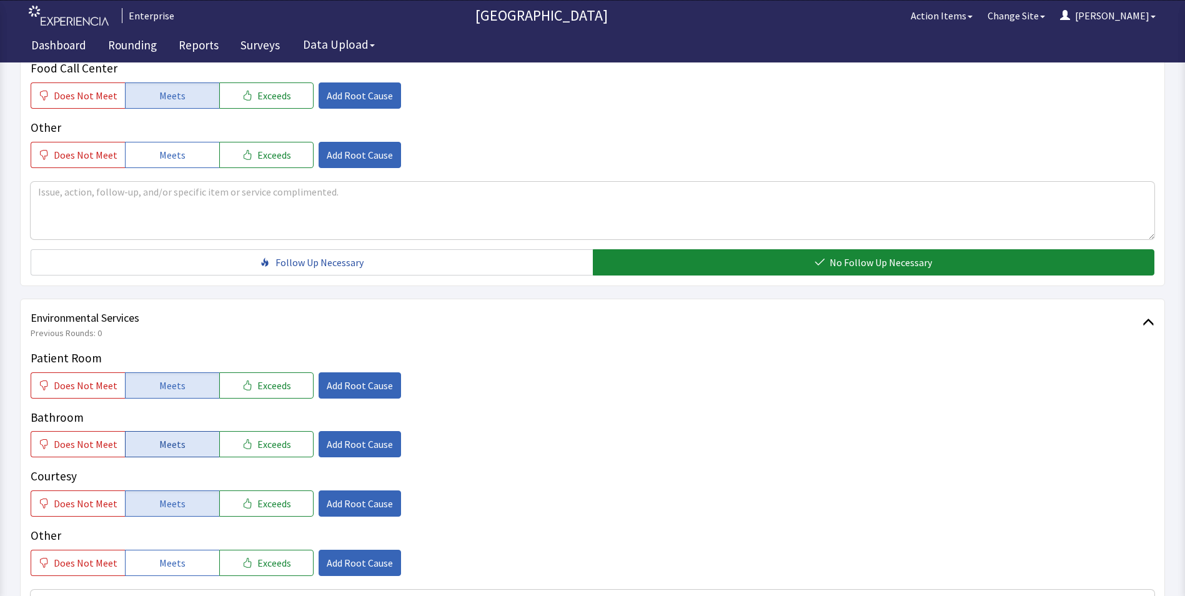
click at [180, 431] on button "Meets" at bounding box center [172, 444] width 94 height 26
click at [343, 496] on span "Add Root Cause" at bounding box center [360, 503] width 66 height 15
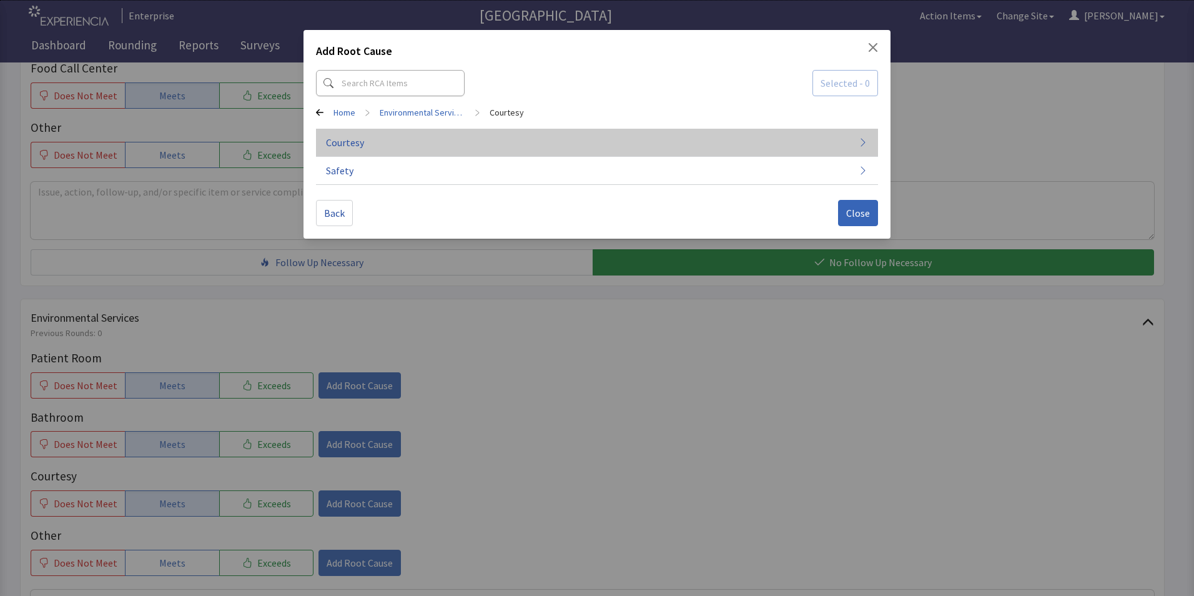
click at [492, 144] on button "Courtesy" at bounding box center [597, 143] width 562 height 28
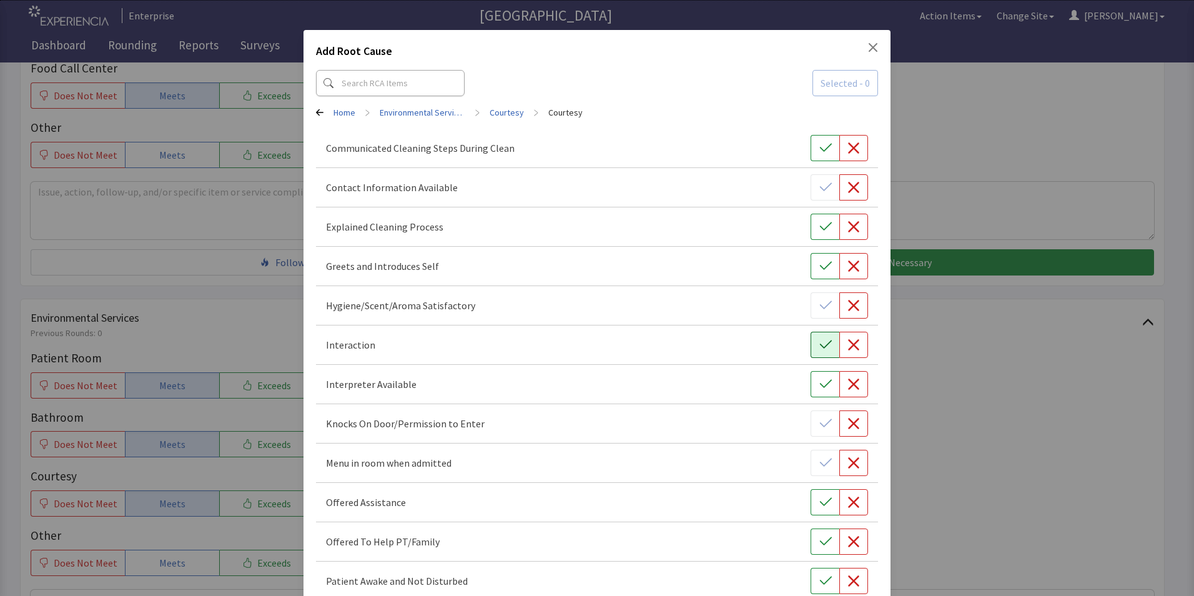
click at [820, 344] on icon "button" at bounding box center [826, 345] width 12 height 12
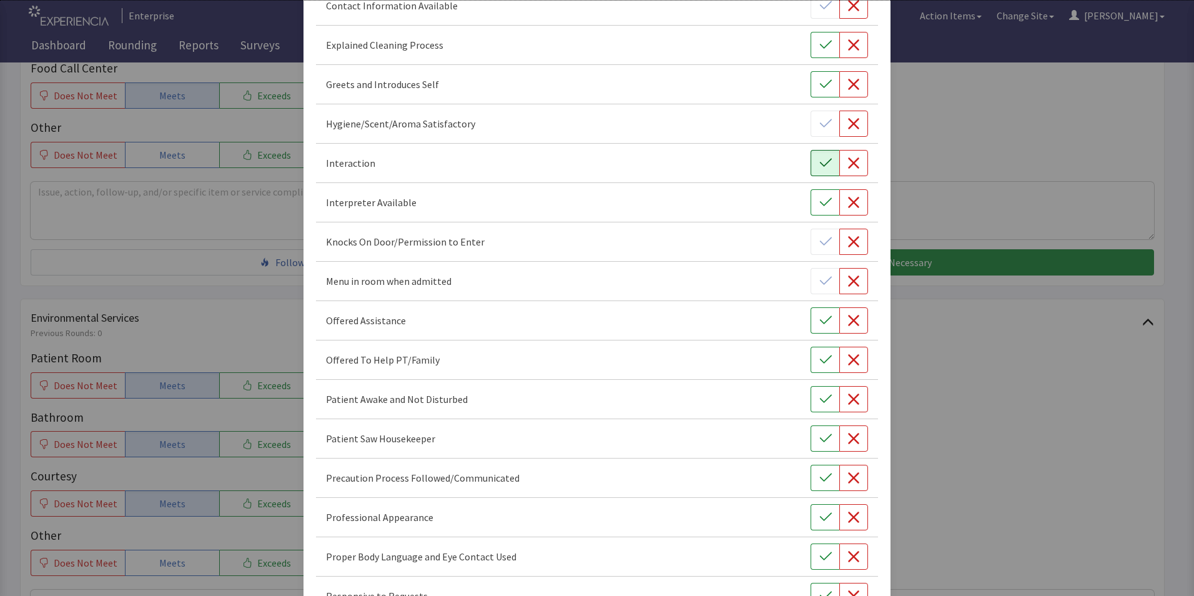
scroll to position [187, 0]
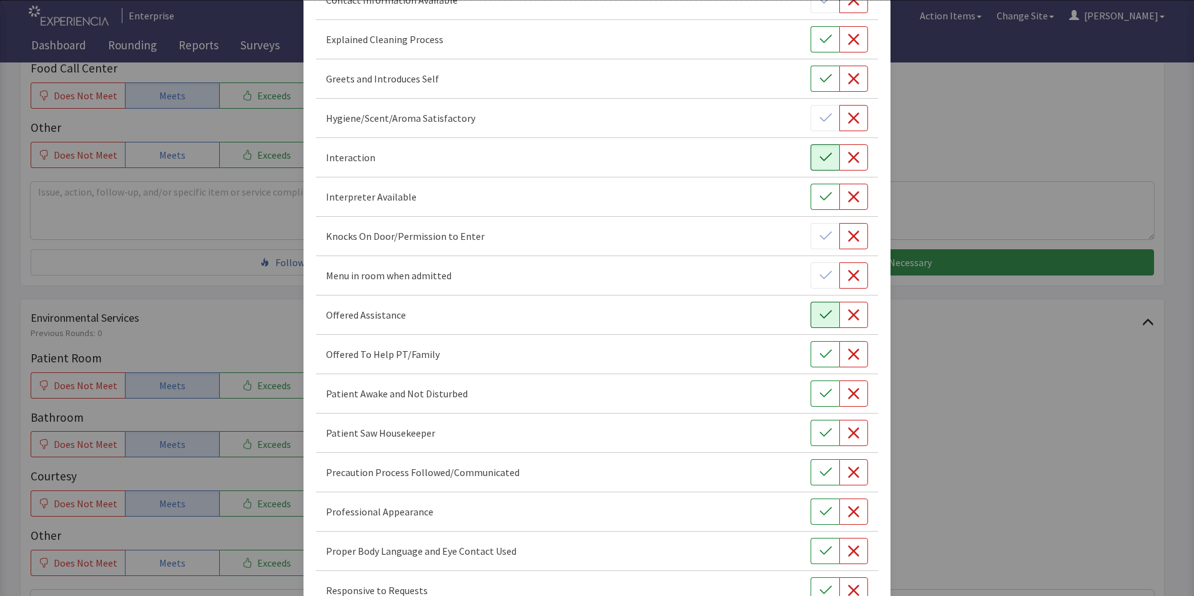
click at [820, 314] on icon "button" at bounding box center [826, 315] width 12 height 12
click at [820, 437] on icon "button" at bounding box center [826, 433] width 12 height 12
click at [820, 392] on icon "button" at bounding box center [826, 393] width 12 height 12
click at [820, 509] on icon "button" at bounding box center [826, 511] width 12 height 12
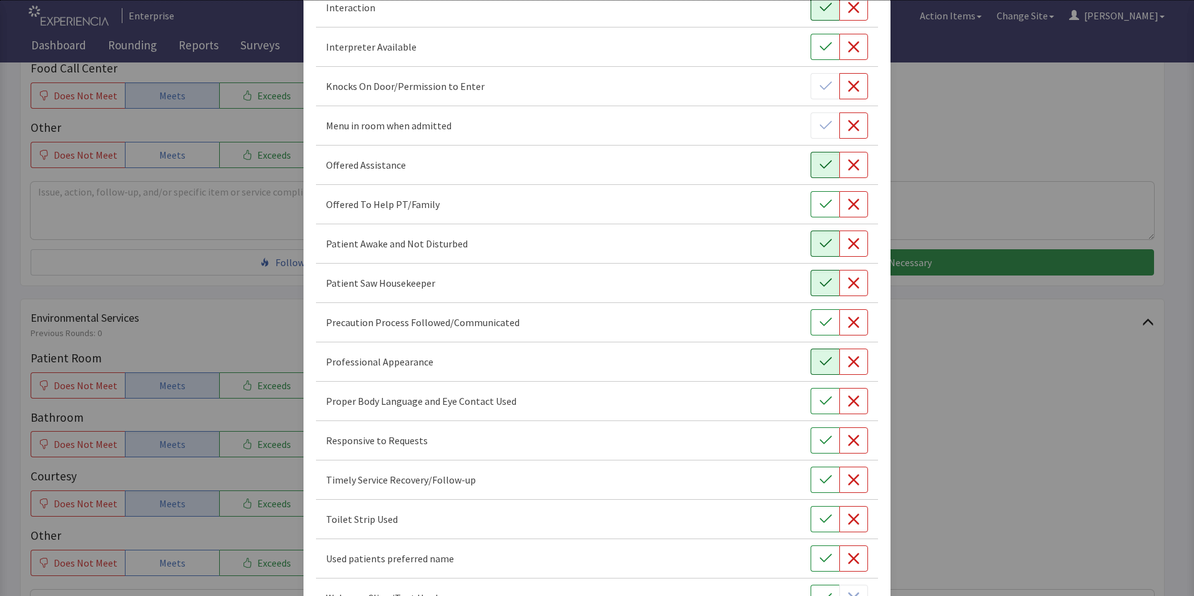
scroll to position [462, 0]
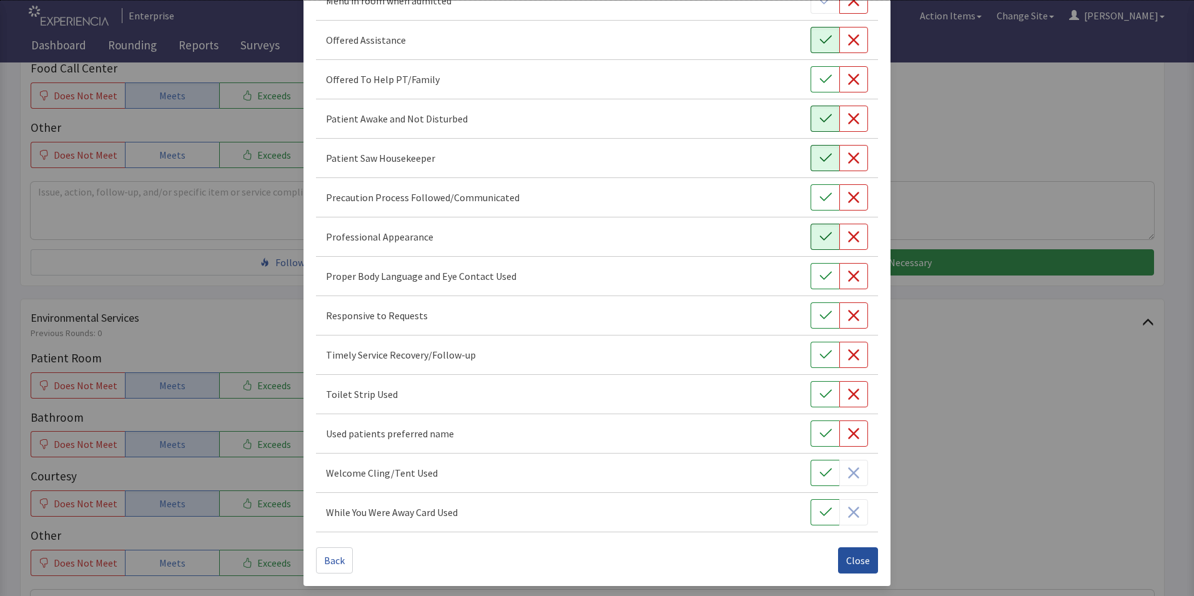
click at [850, 570] on button "Close" at bounding box center [858, 560] width 40 height 26
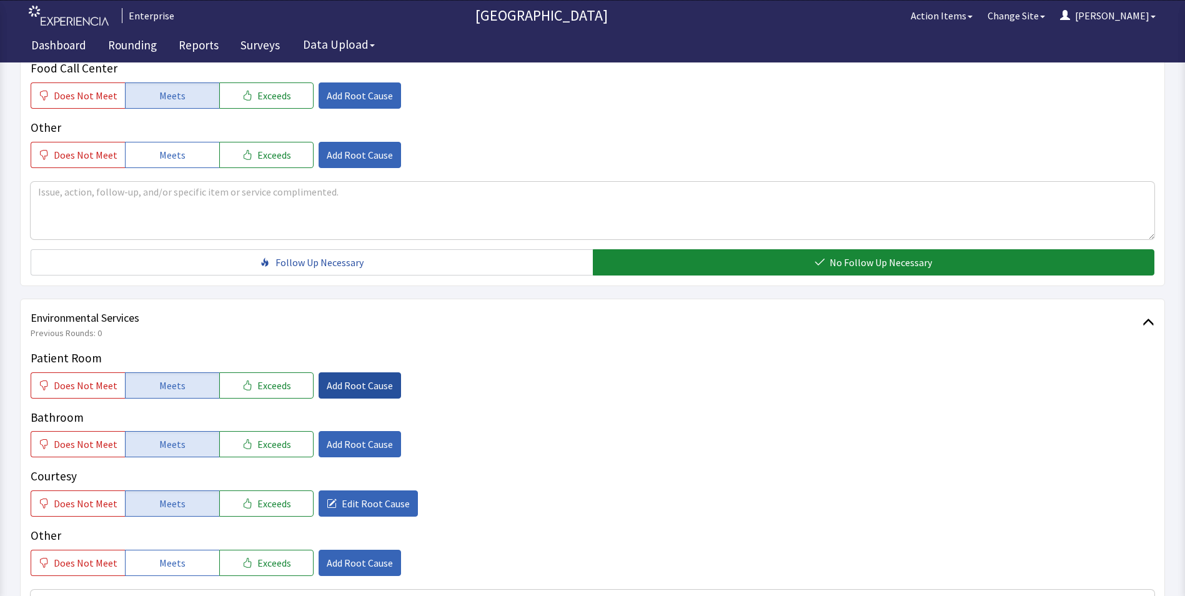
click at [380, 378] on span "Add Root Cause" at bounding box center [360, 385] width 66 height 15
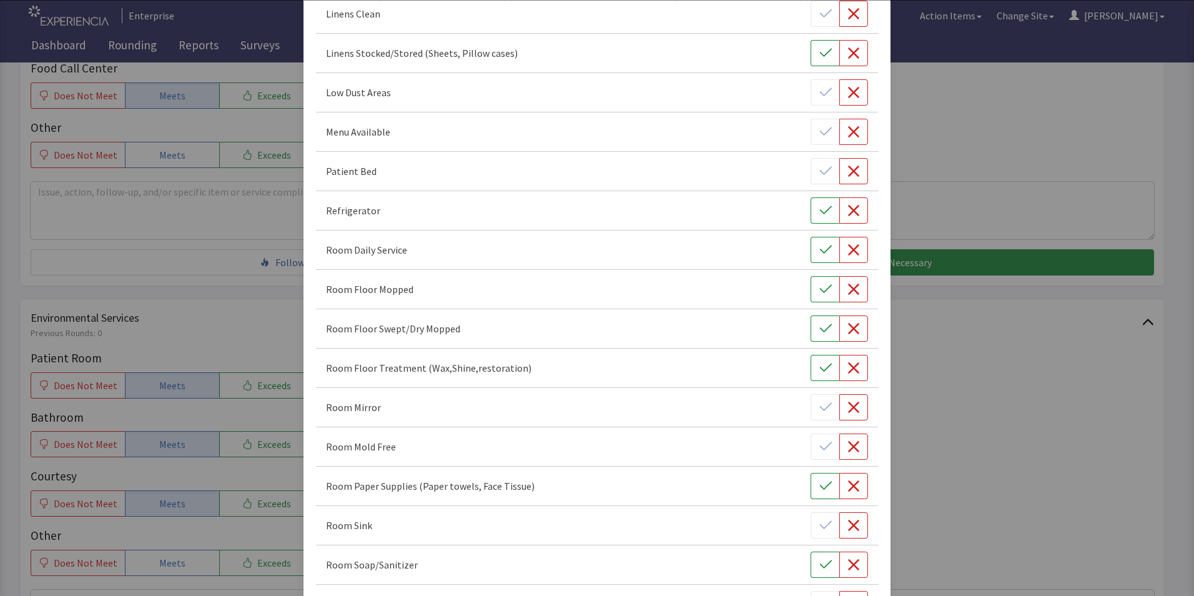
scroll to position [375, 0]
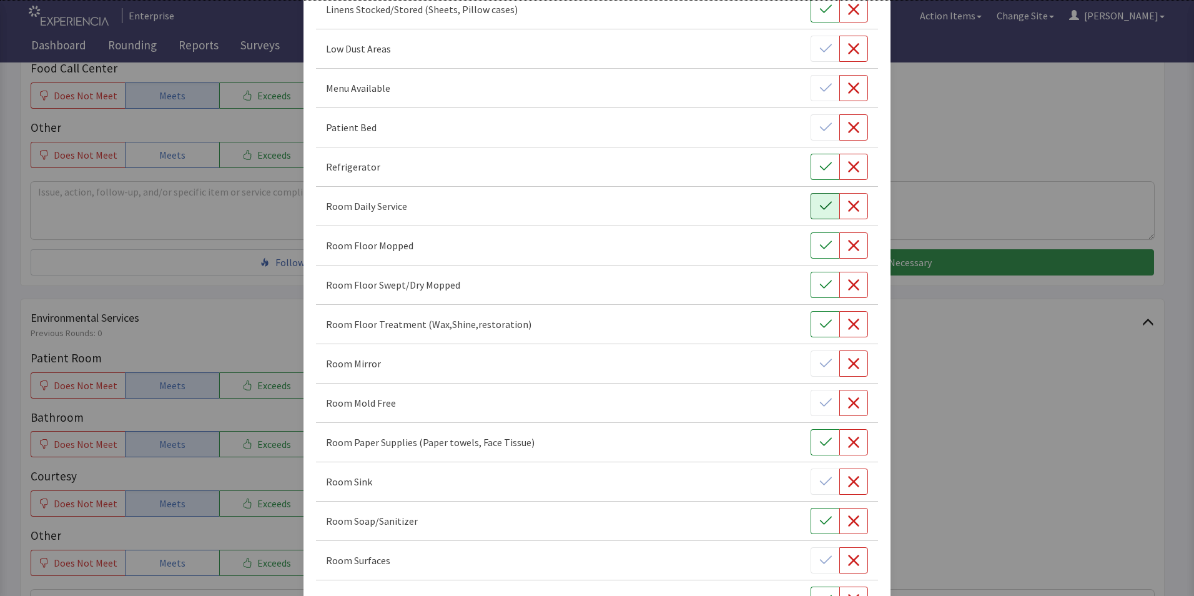
click at [821, 207] on icon "button" at bounding box center [826, 206] width 12 height 12
click at [820, 239] on icon "button" at bounding box center [826, 245] width 12 height 12
click at [820, 282] on icon "button" at bounding box center [826, 285] width 12 height 12
click at [848, 323] on icon "button" at bounding box center [853, 324] width 11 height 11
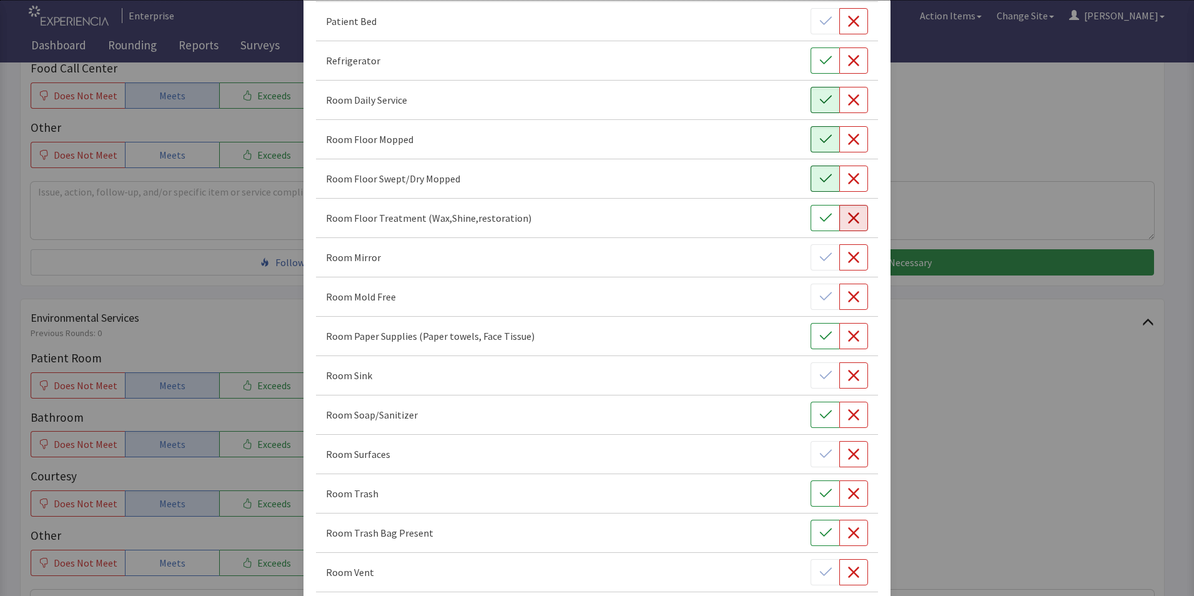
scroll to position [500, 0]
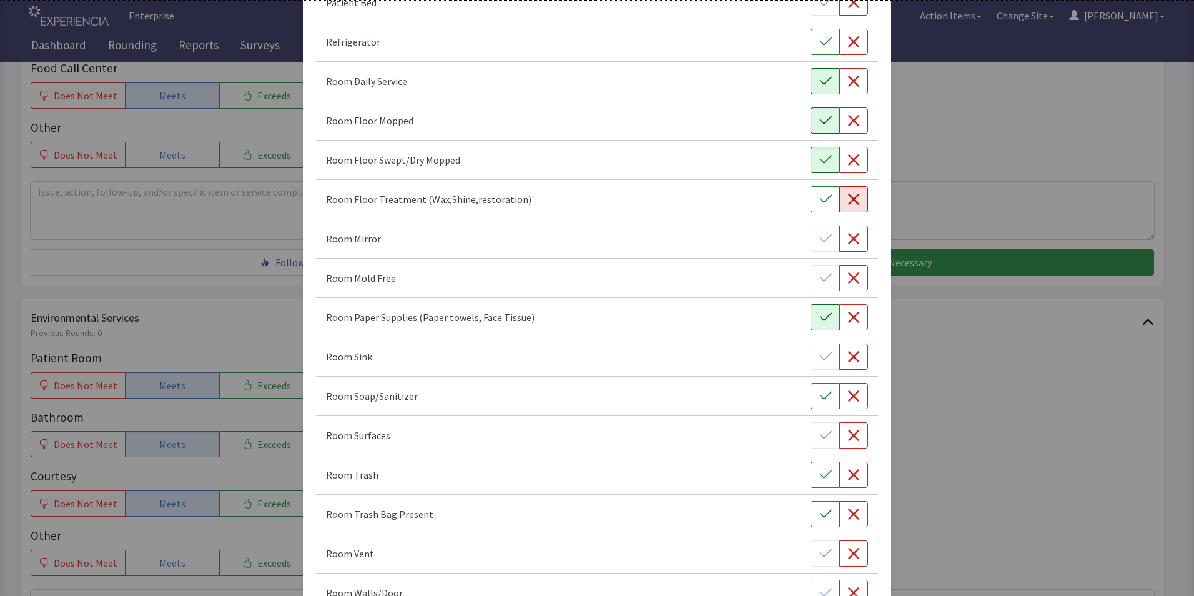
click at [820, 320] on icon "button" at bounding box center [826, 317] width 12 height 8
click at [820, 396] on icon "button" at bounding box center [826, 396] width 12 height 12
click at [850, 359] on icon "button" at bounding box center [853, 356] width 11 height 11
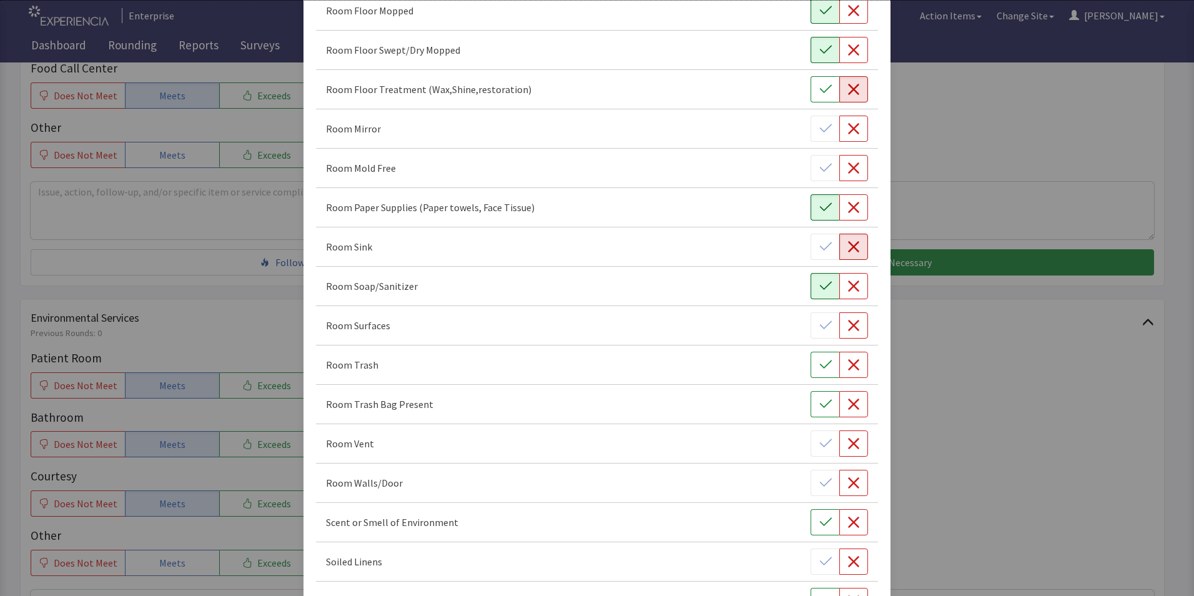
scroll to position [625, 0]
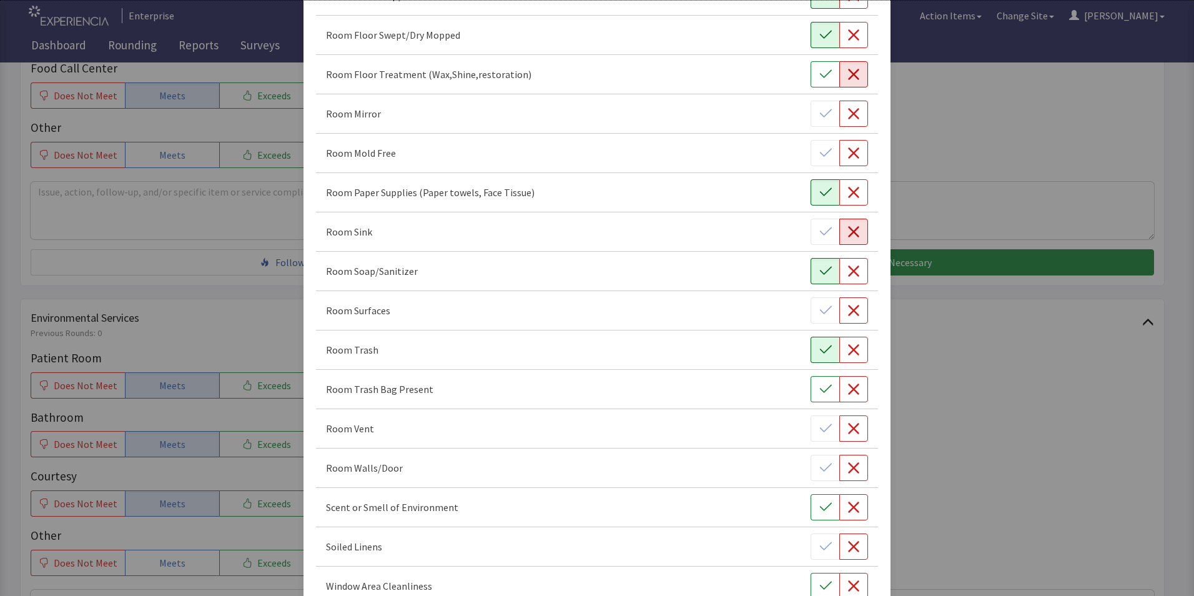
click at [826, 344] on button "button" at bounding box center [825, 350] width 29 height 26
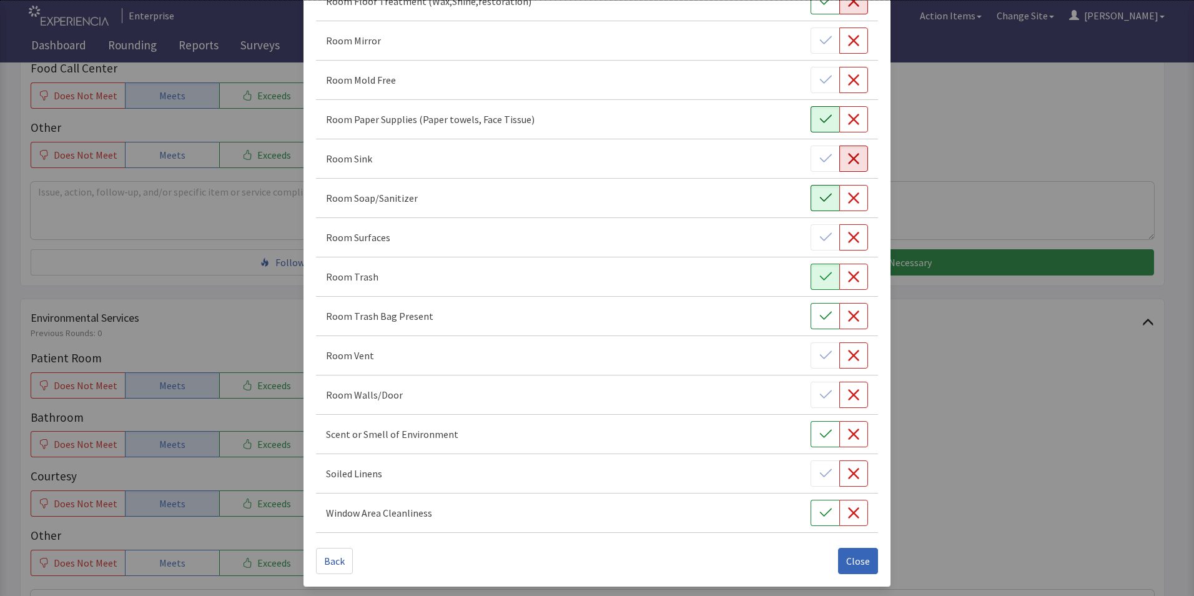
scroll to position [698, 0]
click at [847, 565] on span "Close" at bounding box center [858, 560] width 24 height 15
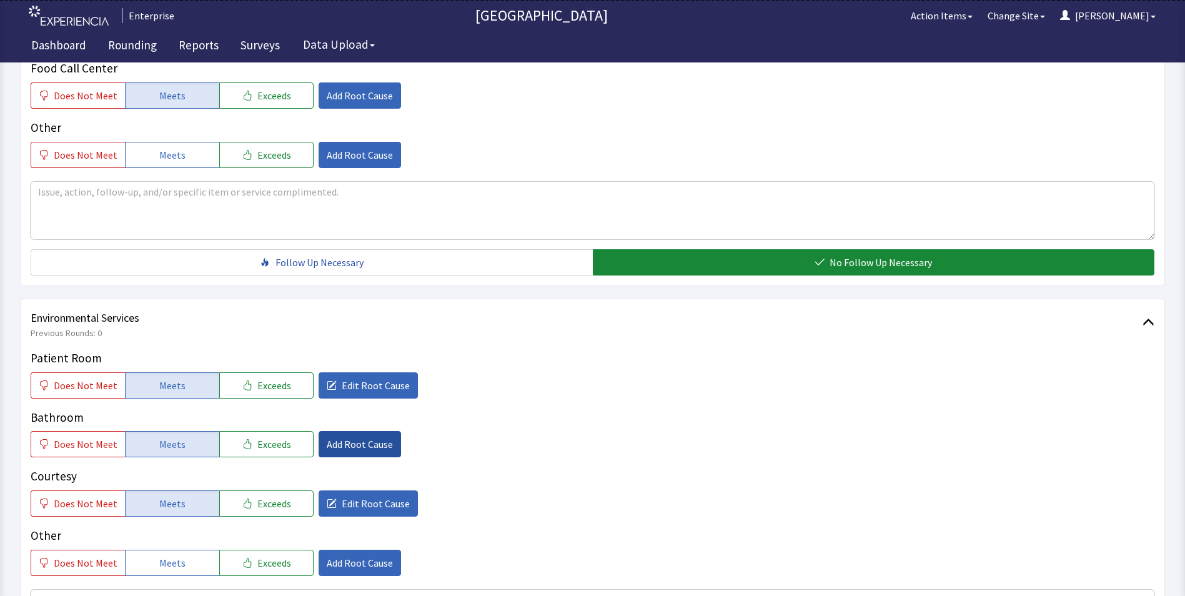
click at [341, 437] on span "Add Root Cause" at bounding box center [360, 444] width 66 height 15
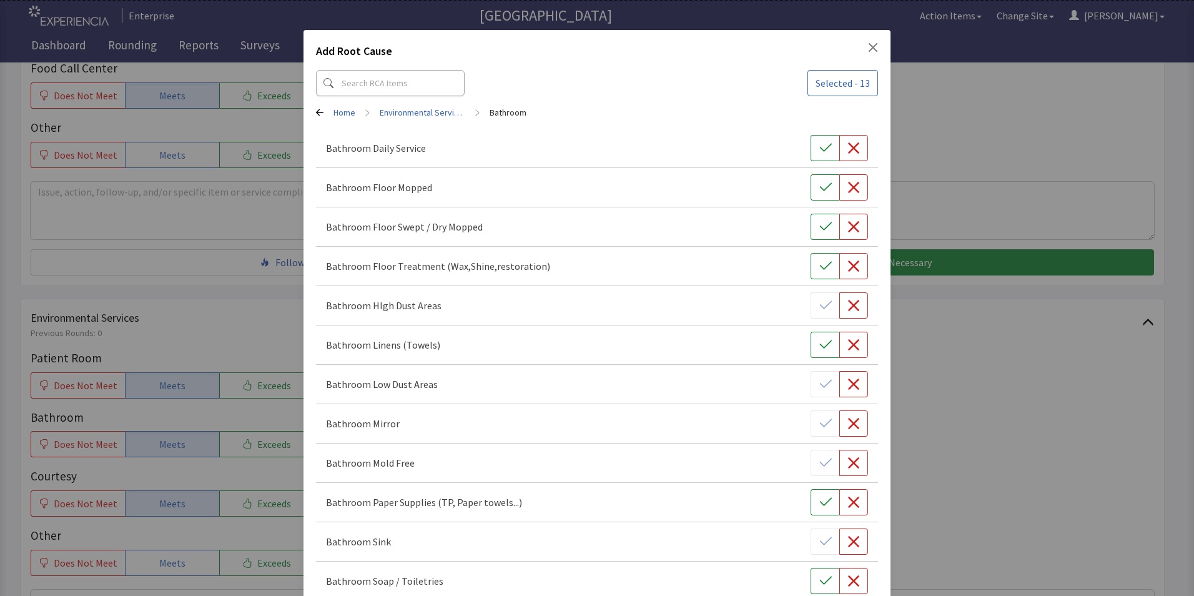
drag, startPoint x: 813, startPoint y: 147, endPoint x: 818, endPoint y: 174, distance: 27.4
click at [820, 148] on icon "button" at bounding box center [826, 148] width 12 height 12
drag, startPoint x: 822, startPoint y: 182, endPoint x: 823, endPoint y: 209, distance: 26.9
click at [823, 189] on icon "button" at bounding box center [826, 187] width 12 height 12
click at [825, 220] on button "button" at bounding box center [825, 227] width 29 height 26
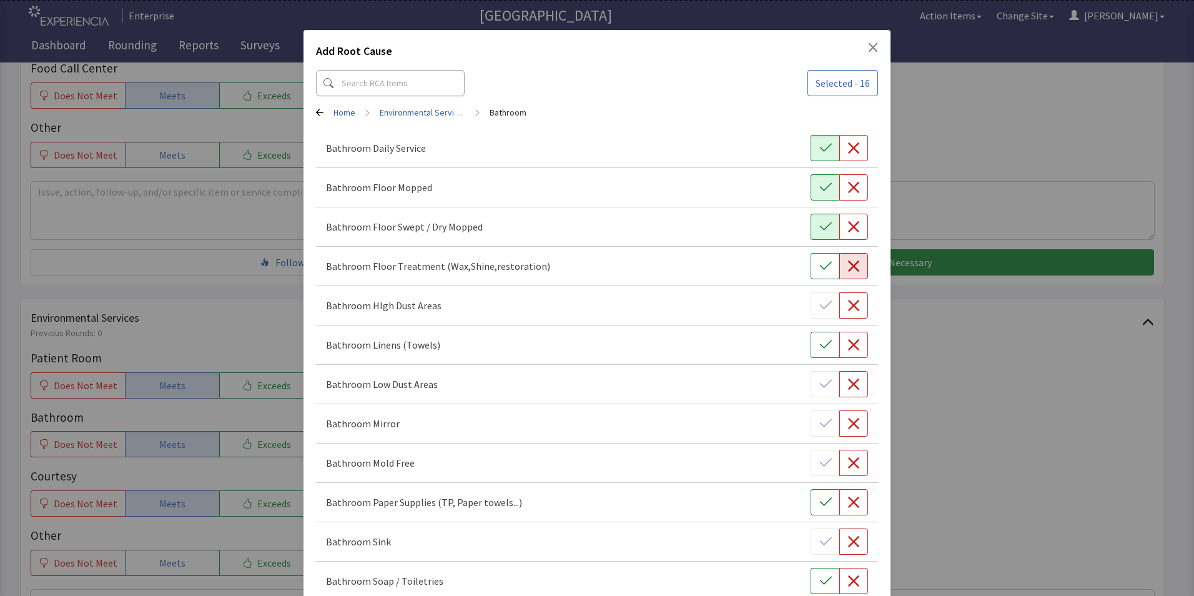
click at [848, 270] on icon "button" at bounding box center [854, 266] width 12 height 12
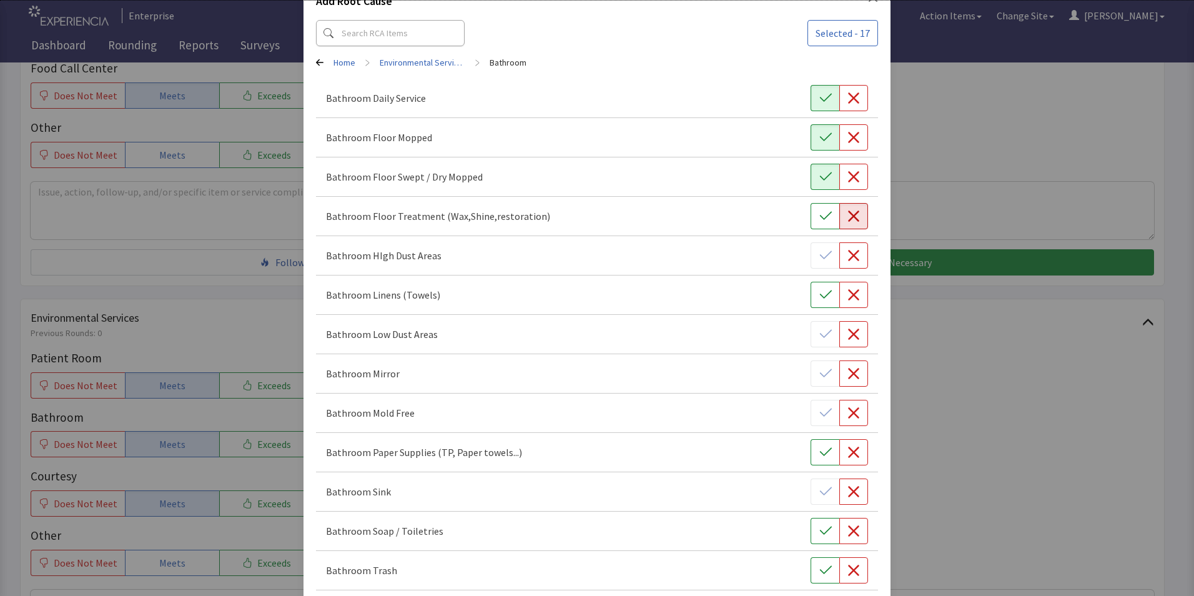
scroll to position [250, 0]
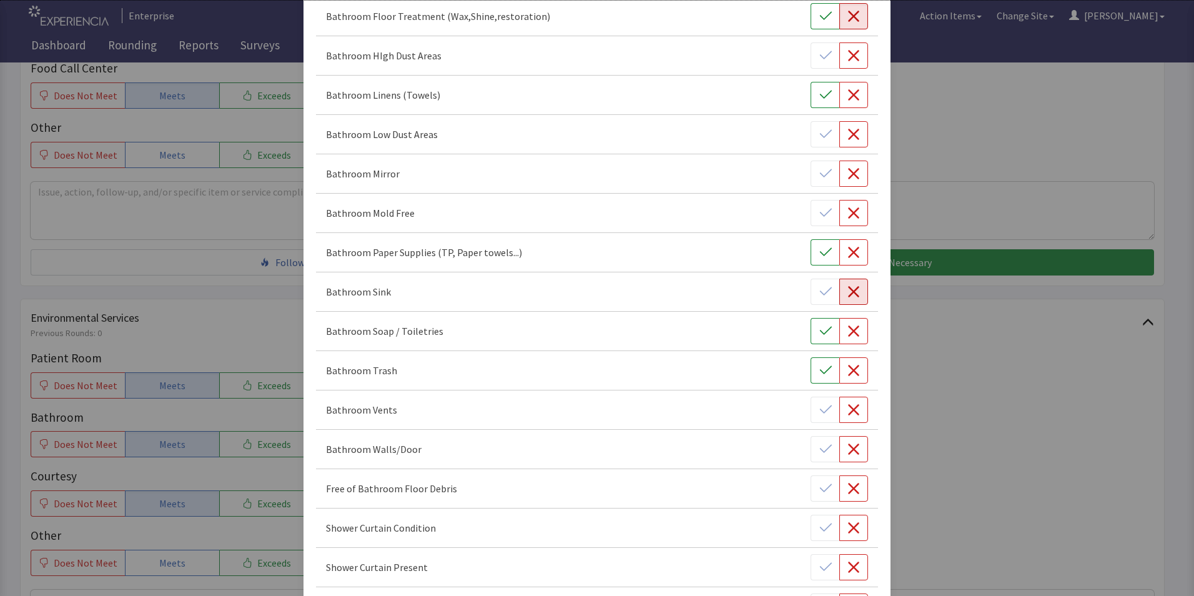
click at [848, 294] on icon "button" at bounding box center [853, 291] width 11 height 11
drag, startPoint x: 821, startPoint y: 335, endPoint x: 821, endPoint y: 359, distance: 23.7
click at [821, 335] on icon "button" at bounding box center [826, 331] width 12 height 12
click at [821, 365] on icon "button" at bounding box center [826, 370] width 12 height 12
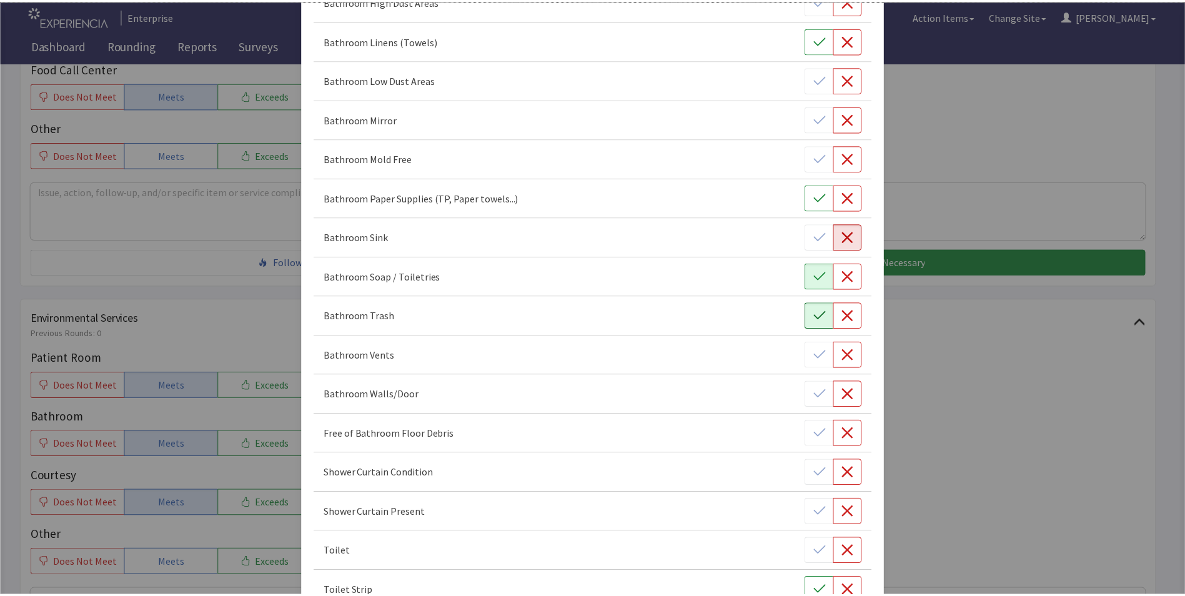
scroll to position [423, 0]
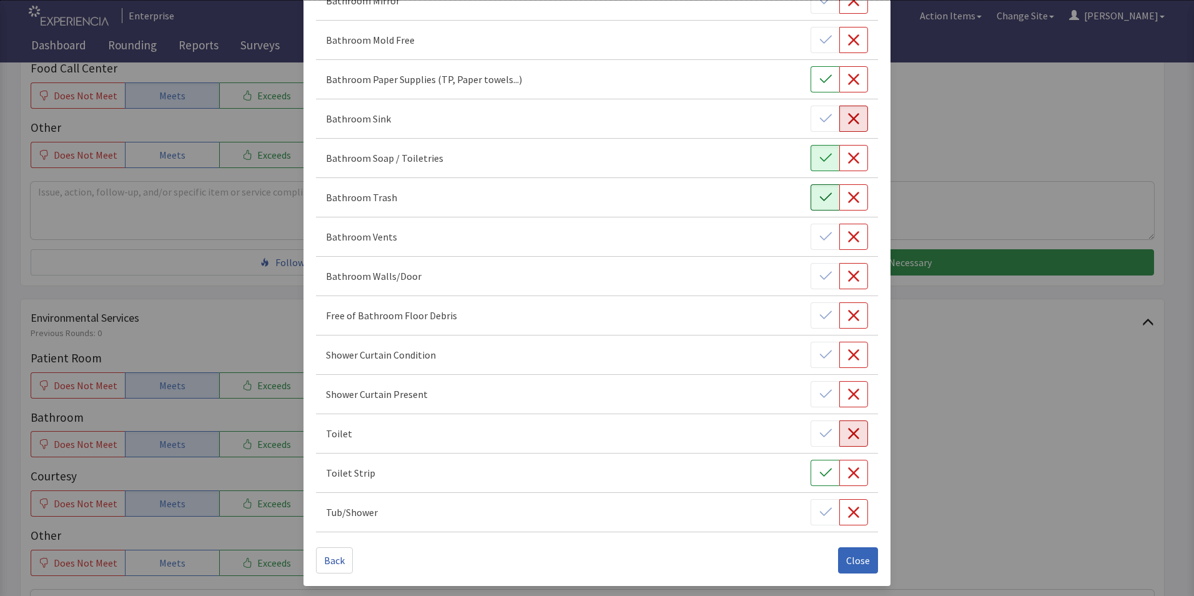
click at [852, 441] on button "button" at bounding box center [854, 433] width 29 height 26
click at [860, 554] on span "Close" at bounding box center [858, 560] width 24 height 15
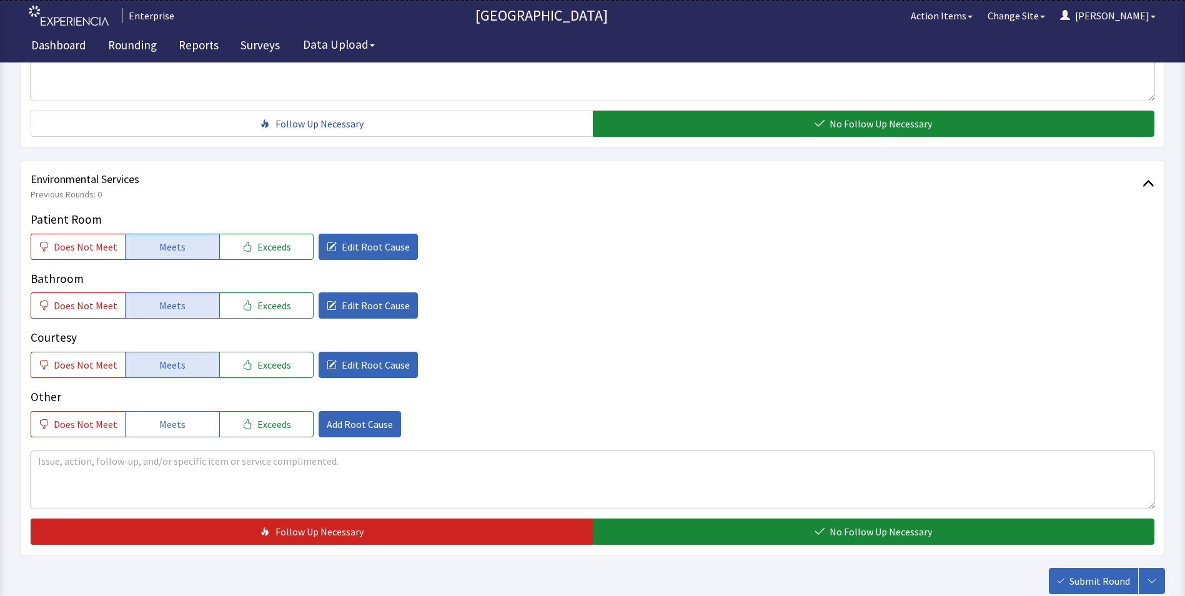
scroll to position [687, 0]
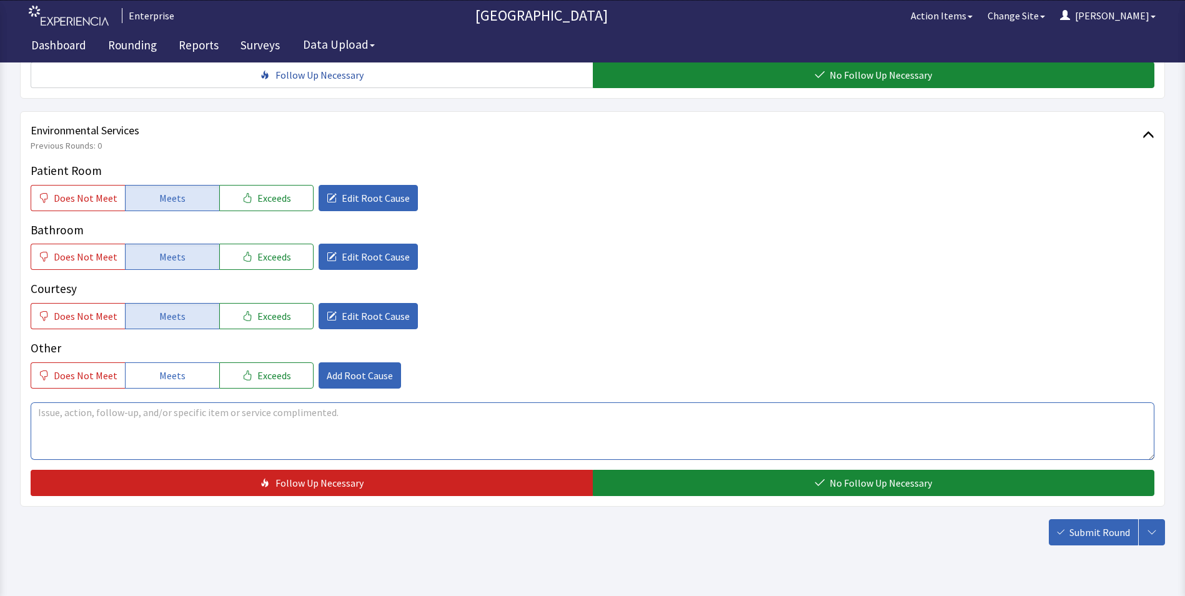
click at [61, 402] on textarea at bounding box center [593, 430] width 1124 height 57
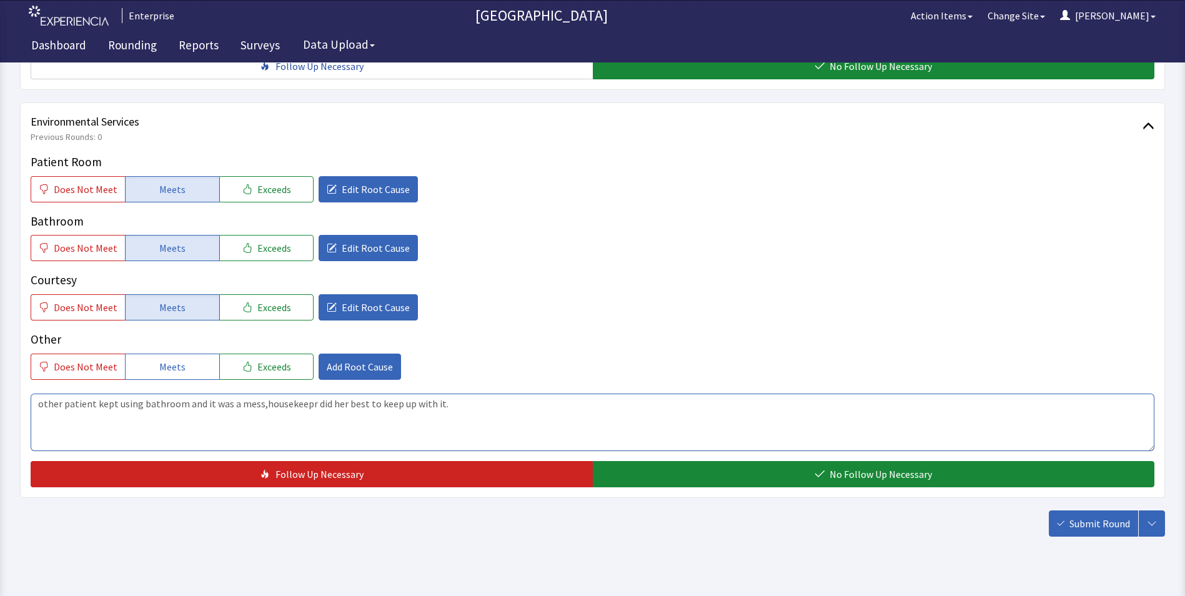
scroll to position [698, 0]
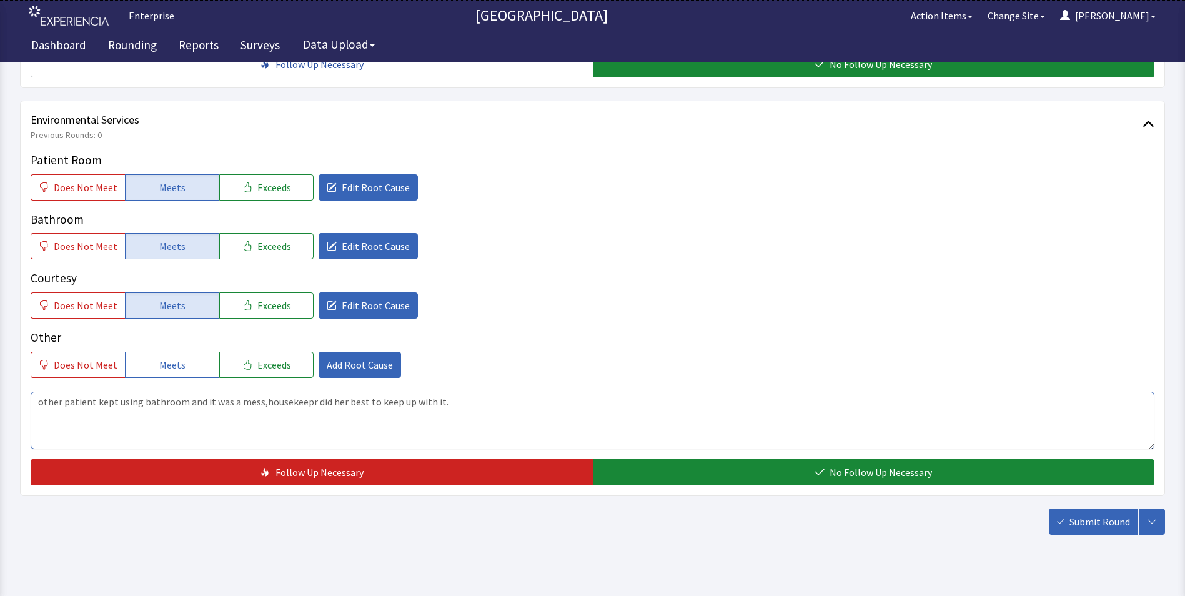
drag, startPoint x: 36, startPoint y: 387, endPoint x: 392, endPoint y: 387, distance: 356.0
click at [522, 392] on textarea "other patient kept using bathroom and it was a mess,housekeepr did her best to …" at bounding box center [593, 420] width 1124 height 57
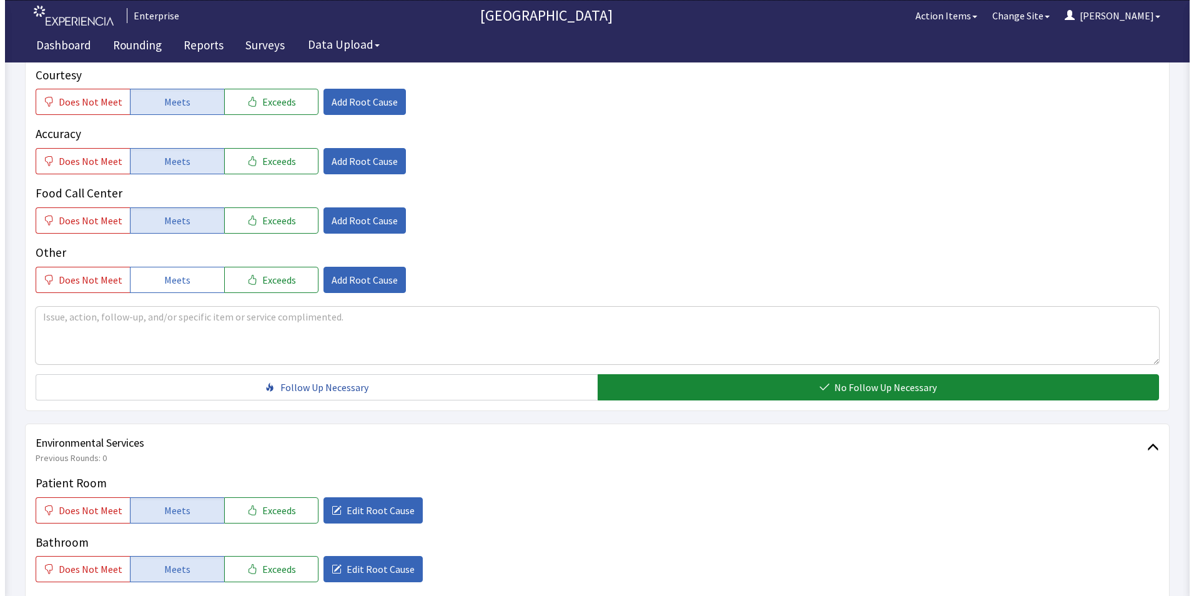
scroll to position [687, 0]
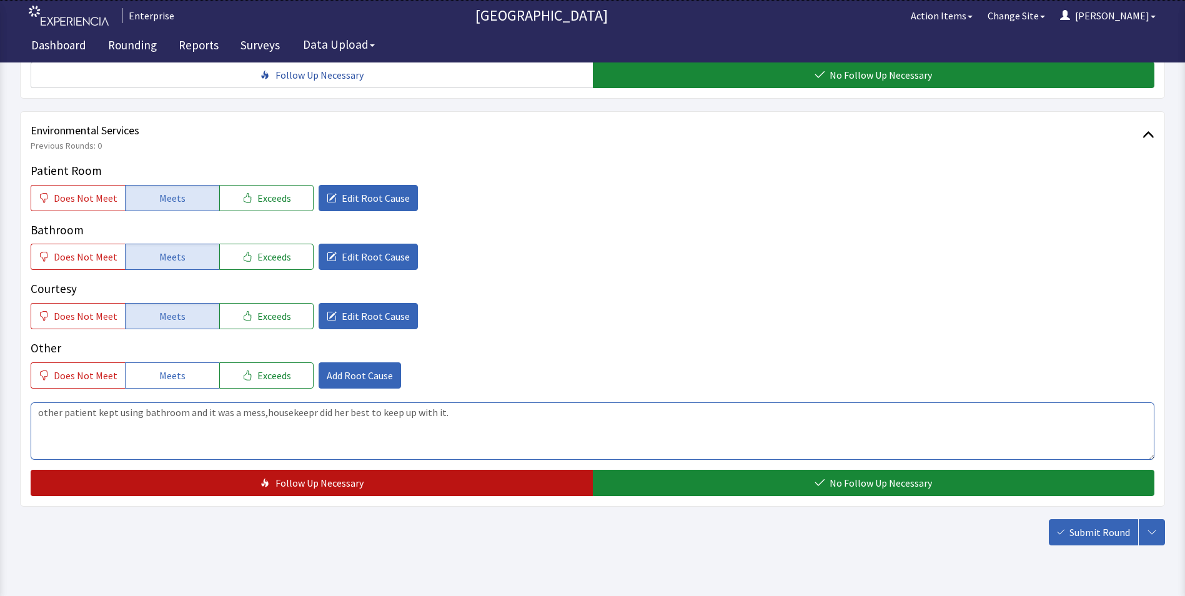
type textarea "other patient kept using bathroom and it was a mess,housekeepr did her best to …"
click at [400, 470] on button "Follow Up Necessary" at bounding box center [312, 483] width 562 height 26
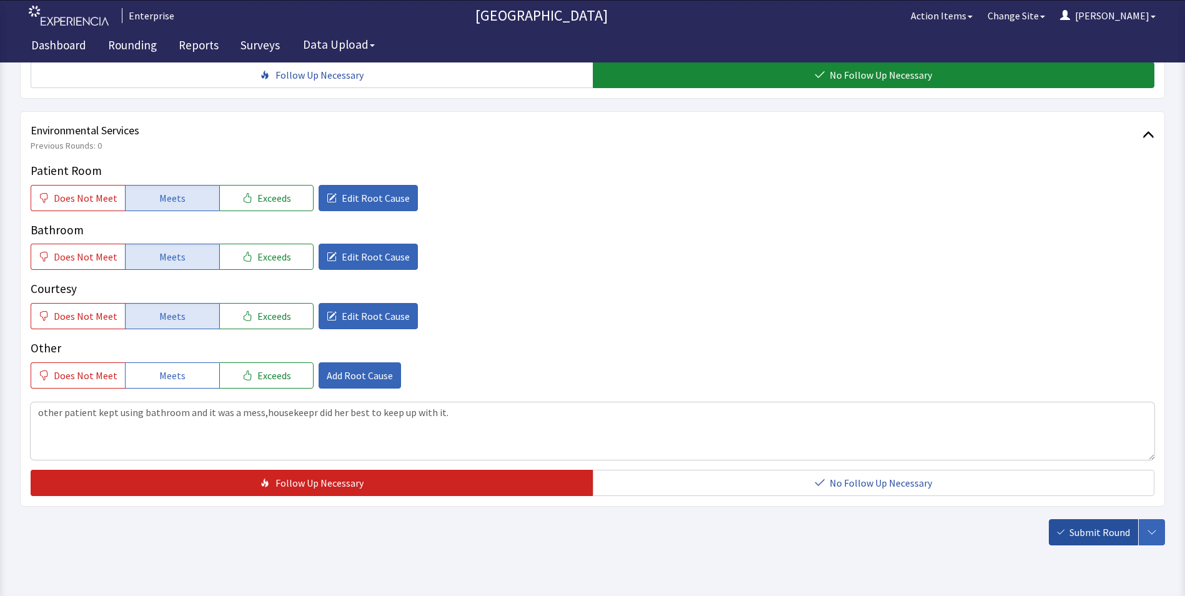
click at [1084, 525] on span "Submit Round" at bounding box center [1099, 532] width 61 height 15
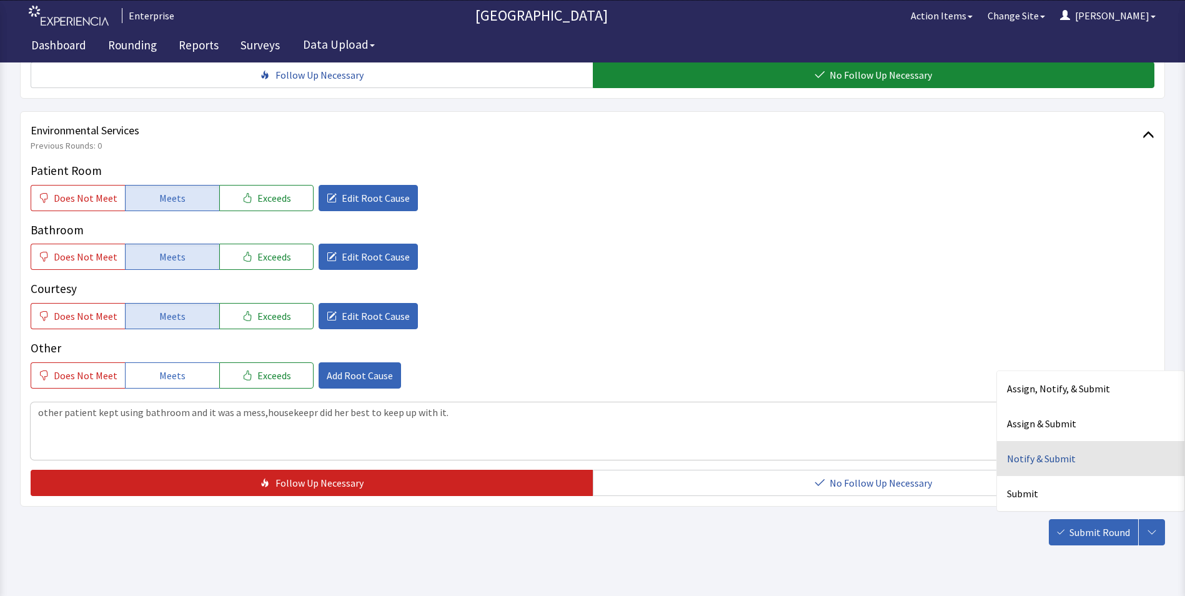
click at [1036, 441] on div "Notify & Submit" at bounding box center [1090, 458] width 187 height 35
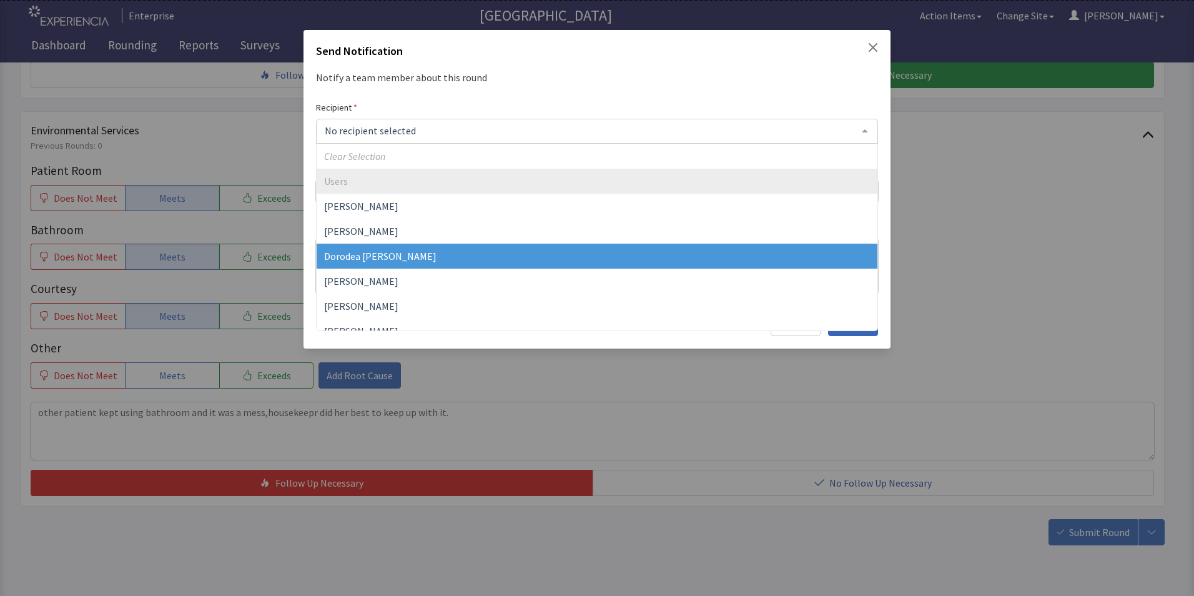
click at [367, 259] on span "Dorodea [PERSON_NAME]" at bounding box center [380, 256] width 112 height 12
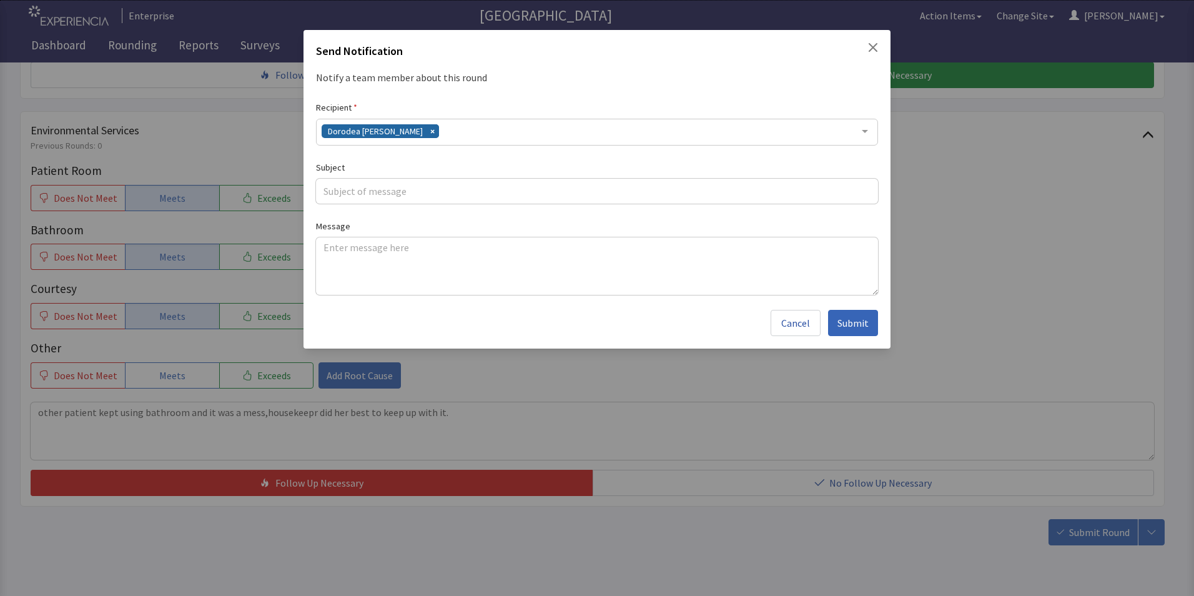
click at [437, 128] on div "Dorodea [PERSON_NAME]" at bounding box center [597, 132] width 562 height 27
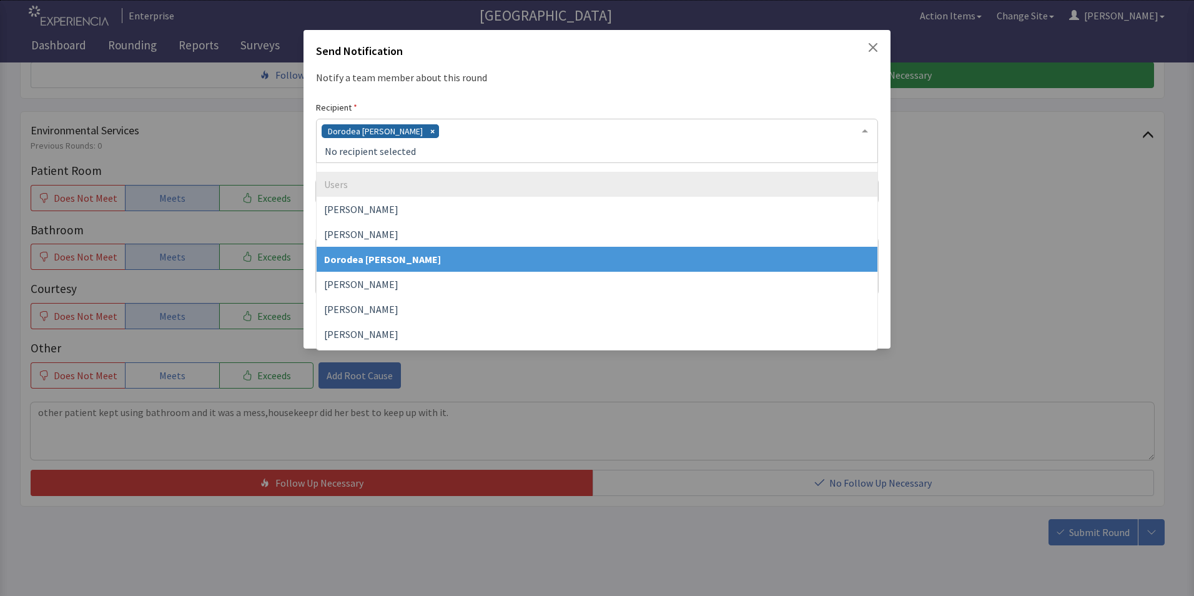
scroll to position [62, 0]
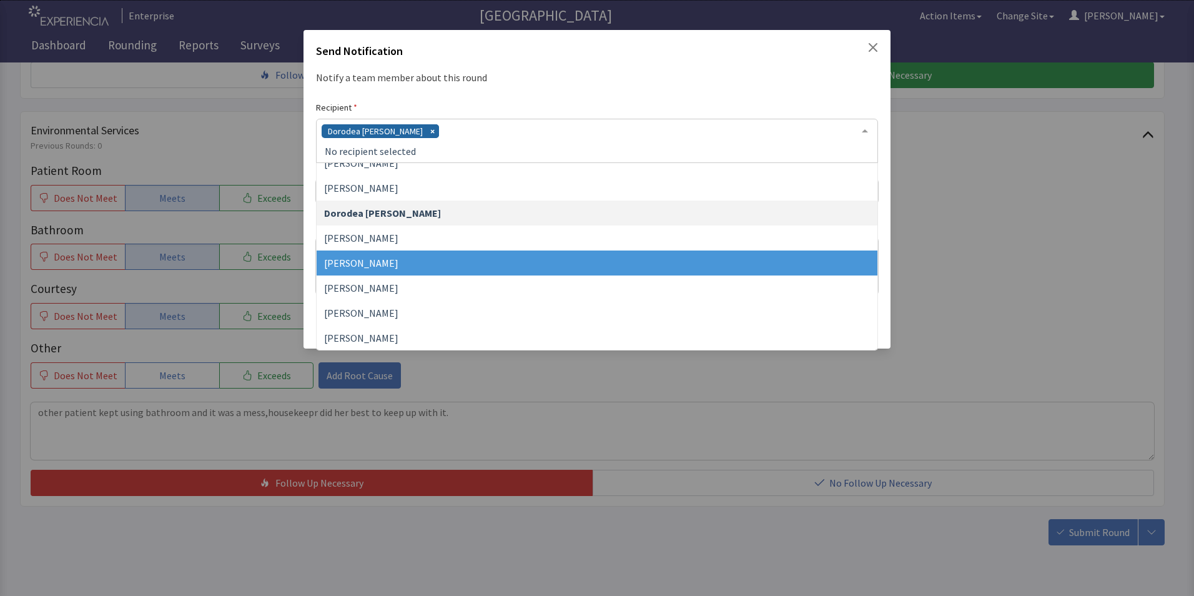
click at [407, 267] on span "[PERSON_NAME]" at bounding box center [597, 262] width 561 height 25
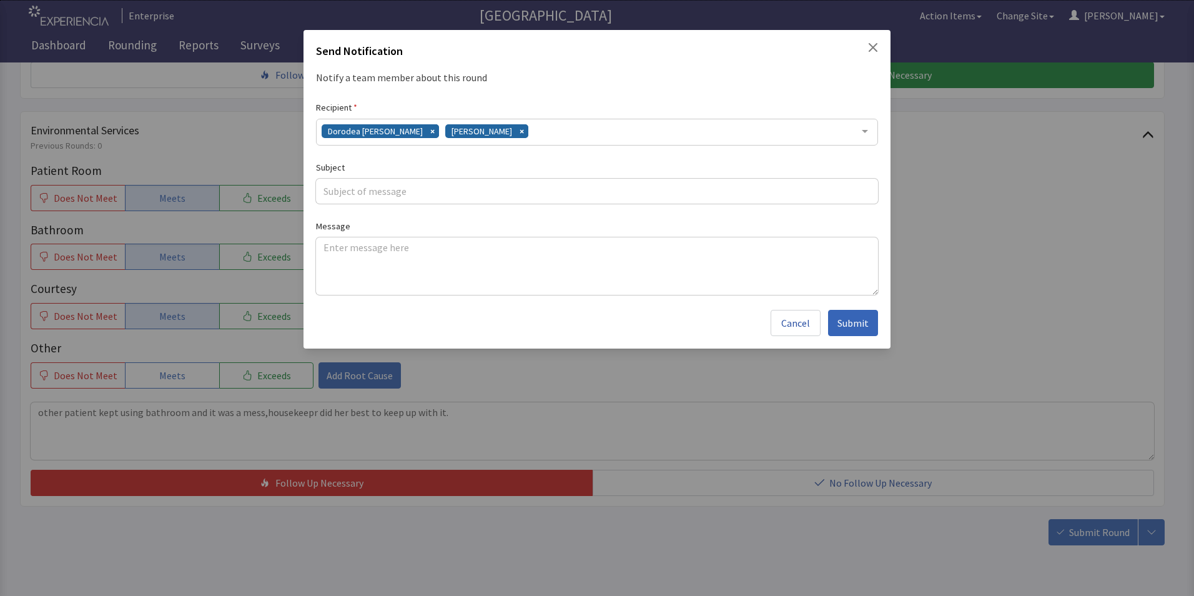
click at [528, 132] on div "Dorodea Verderame Gerardo Mejias" at bounding box center [597, 132] width 562 height 27
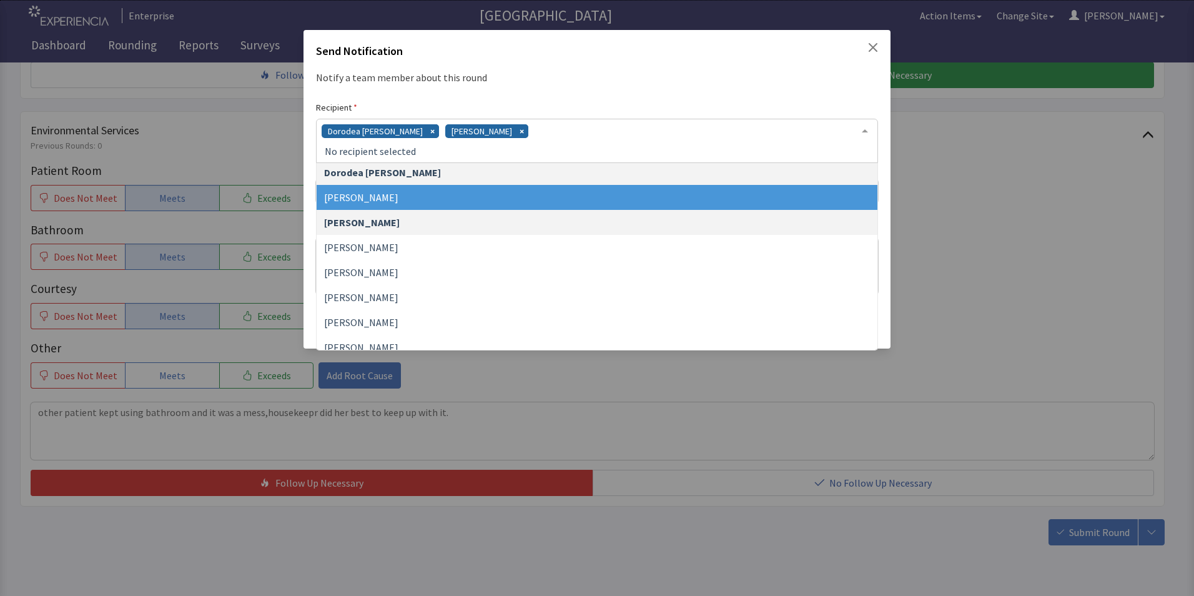
scroll to position [125, 0]
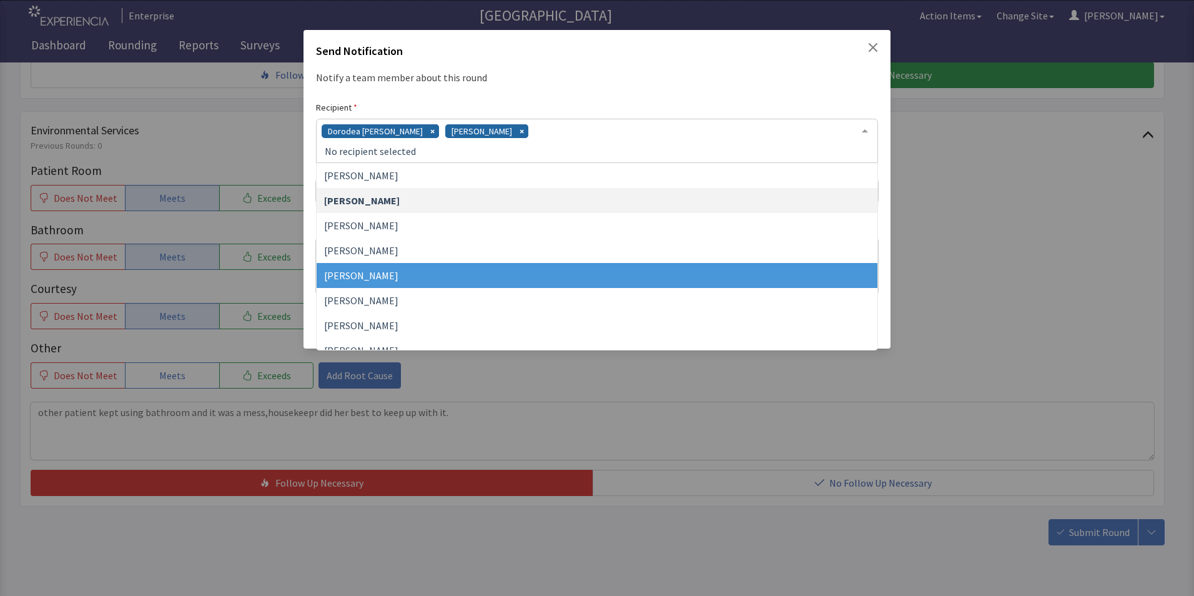
click at [423, 279] on span "[PERSON_NAME]" at bounding box center [597, 275] width 561 height 25
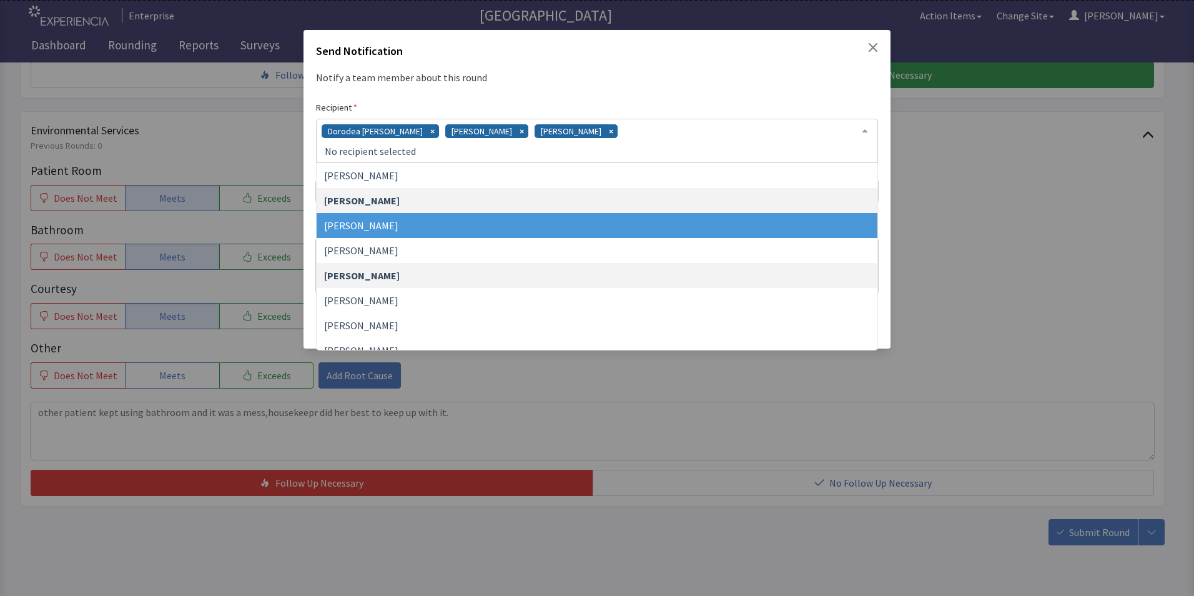
click at [633, 126] on div "Dorodea Verderame Gerardo Mejias James Hellandbrand" at bounding box center [597, 141] width 562 height 44
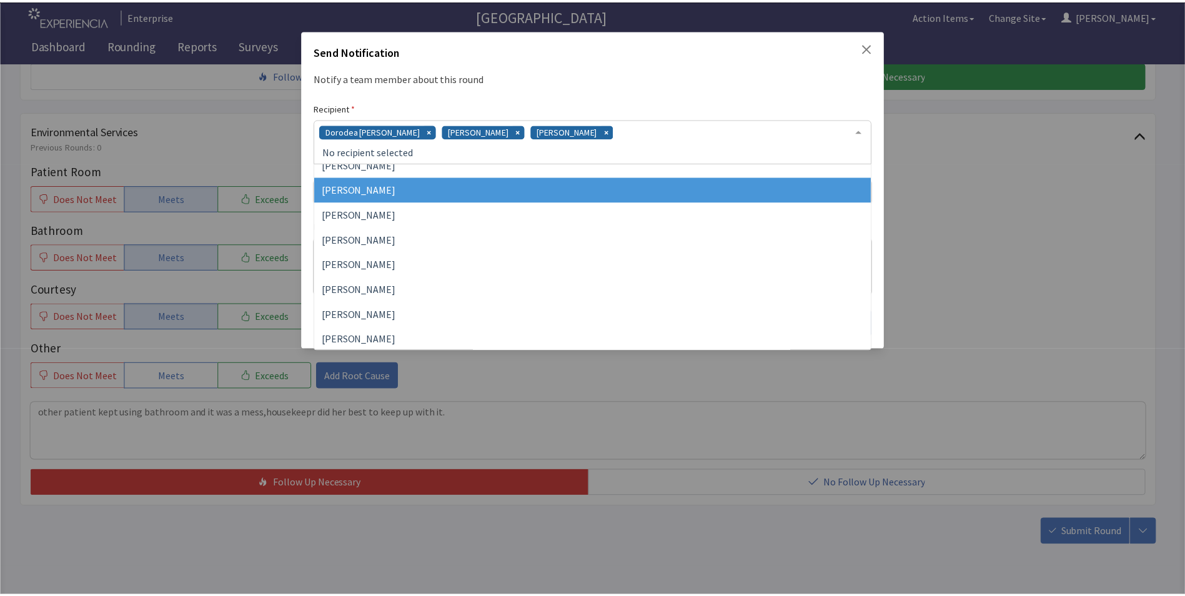
scroll to position [288, 0]
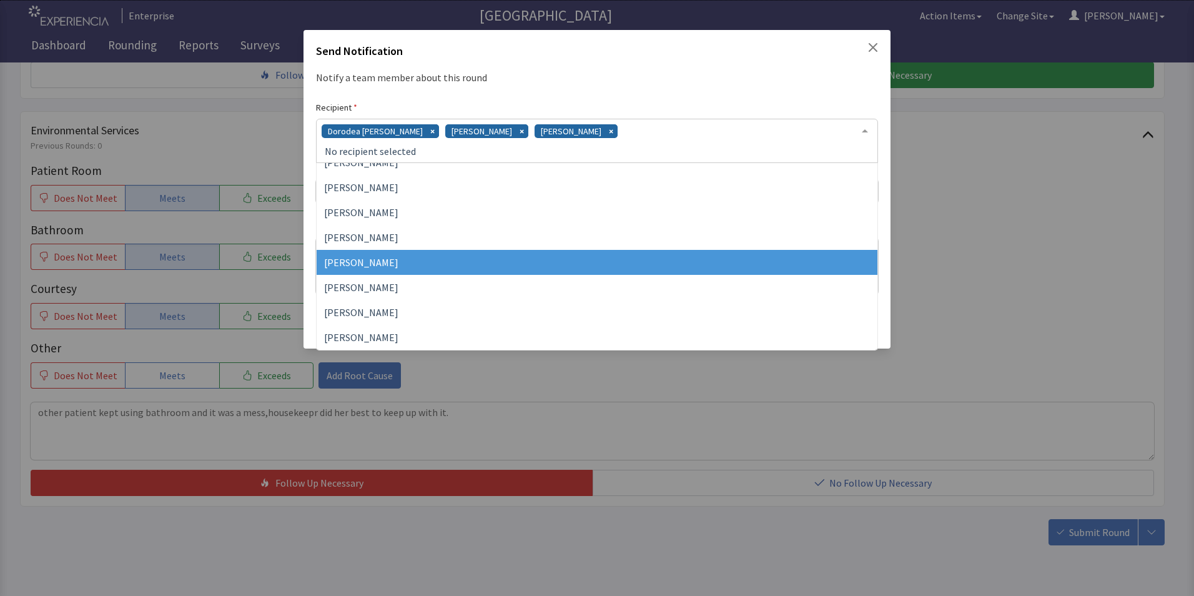
click at [518, 264] on span "[PERSON_NAME]" at bounding box center [597, 262] width 561 height 25
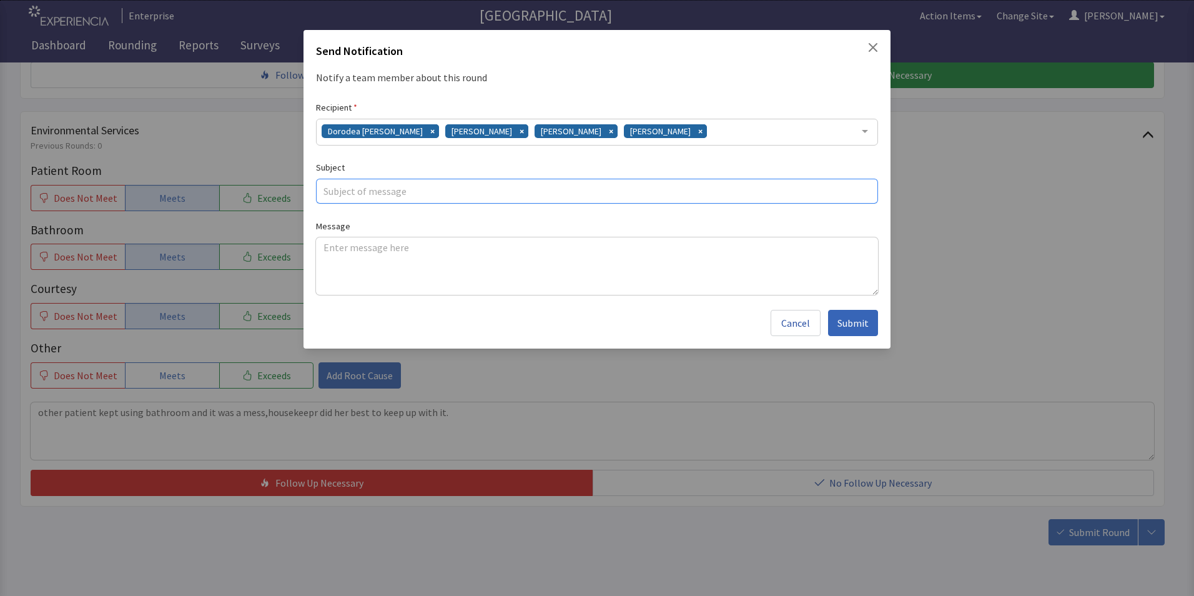
click at [352, 194] on input "text" at bounding box center [597, 191] width 562 height 25
type input "bathroom issue"
click at [329, 247] on textarea at bounding box center [597, 265] width 562 height 57
paste textarea "other patient kept using bathroom and it was a mess,housekeepr did her best to …"
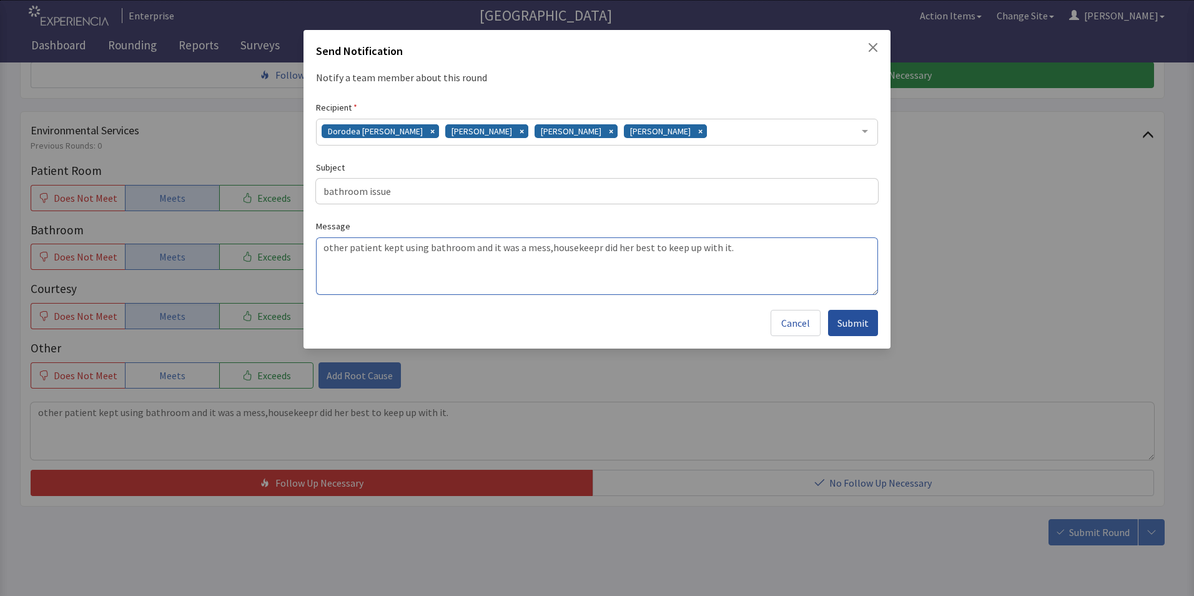
type textarea "other patient kept using bathroom and it was a mess,housekeepr did her best to …"
click at [857, 321] on span "Submit" at bounding box center [853, 322] width 31 height 15
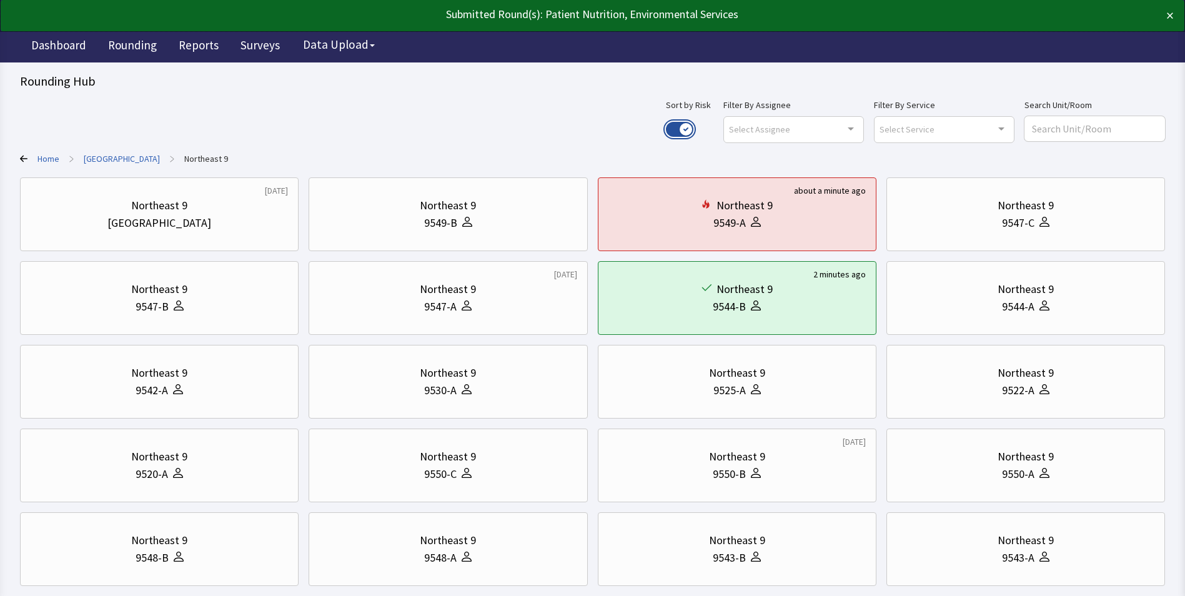
click at [693, 130] on button "Use setting" at bounding box center [679, 129] width 27 height 15
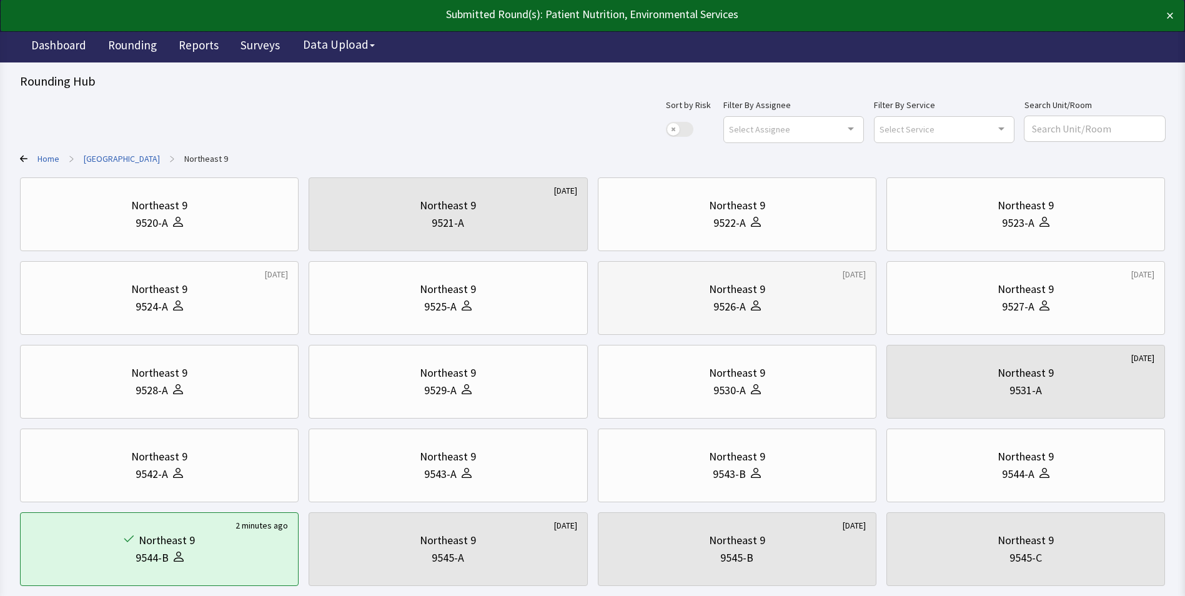
click at [790, 302] on div "9526-A" at bounding box center [736, 306] width 257 height 17
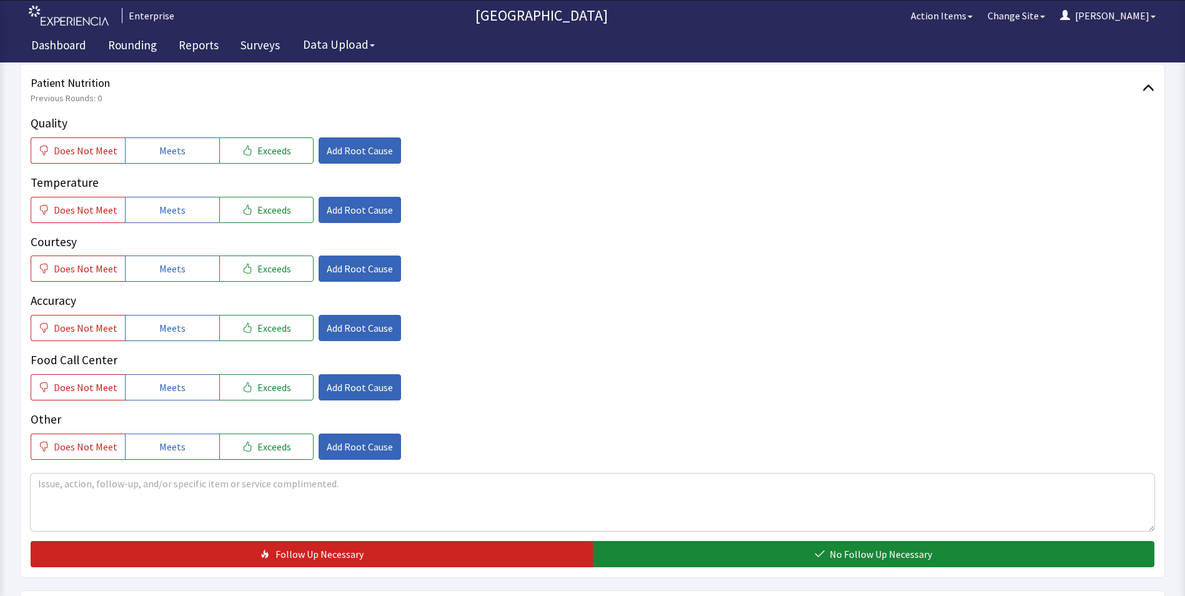
scroll to position [187, 0]
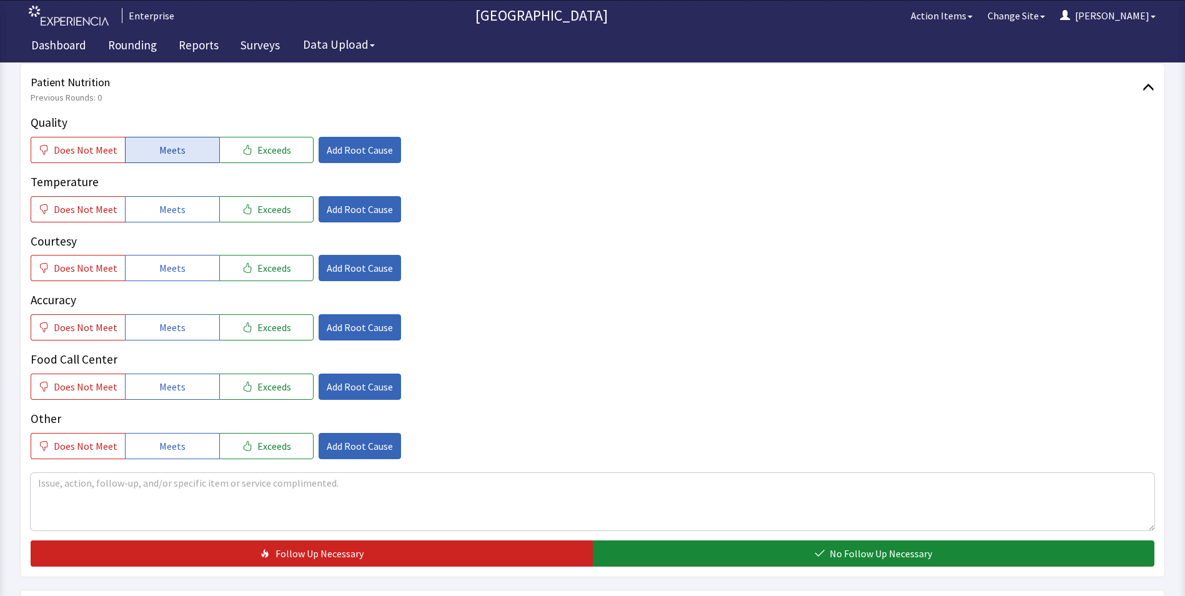
click at [192, 155] on button "Meets" at bounding box center [172, 150] width 94 height 26
click at [190, 212] on button "Meets" at bounding box center [172, 209] width 94 height 26
drag, startPoint x: 179, startPoint y: 268, endPoint x: 179, endPoint y: 290, distance: 21.9
click at [179, 269] on span "Meets" at bounding box center [172, 267] width 26 height 15
drag, startPoint x: 167, startPoint y: 319, endPoint x: 167, endPoint y: 335, distance: 15.6
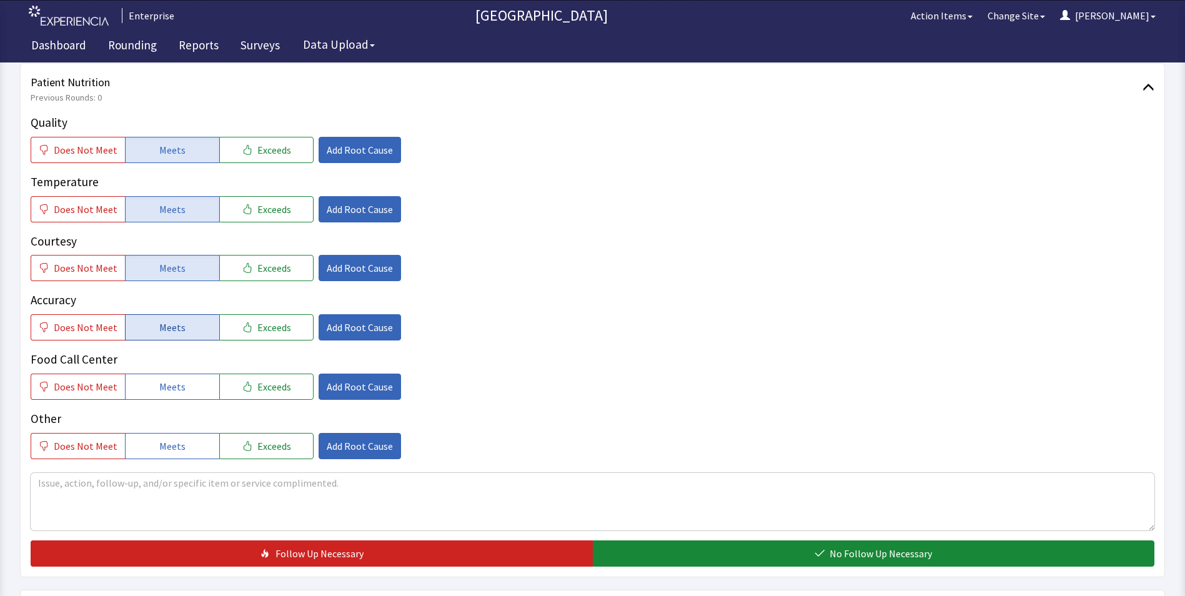
click at [167, 324] on button "Meets" at bounding box center [172, 327] width 94 height 26
click at [164, 382] on span "Meets" at bounding box center [172, 386] width 26 height 15
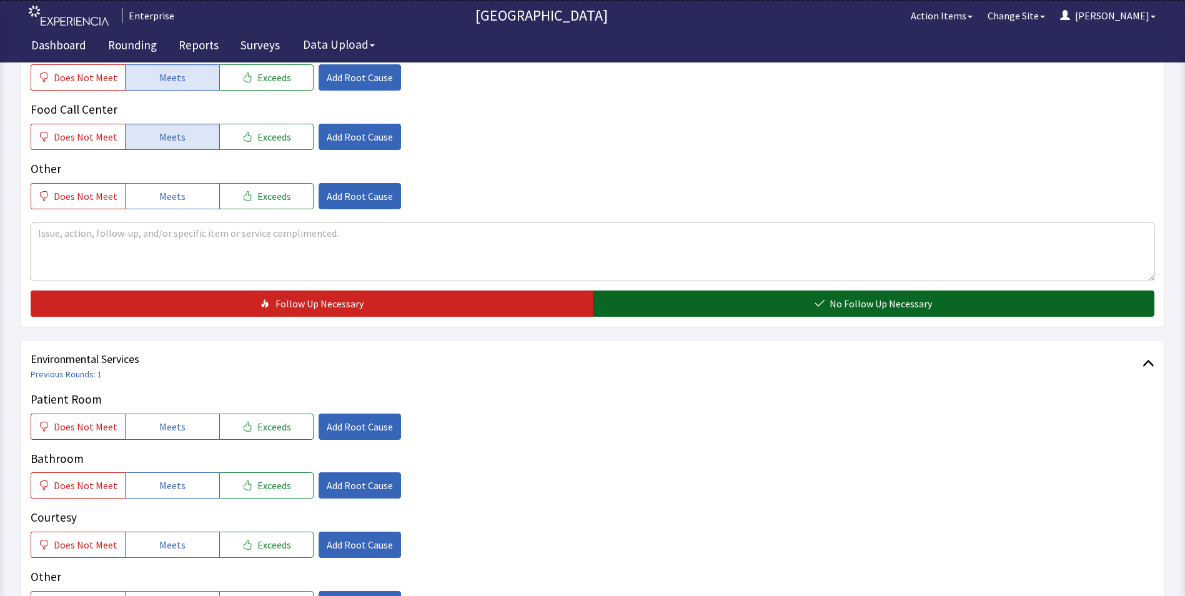
click at [673, 297] on button "No Follow Up Necessary" at bounding box center [874, 303] width 562 height 26
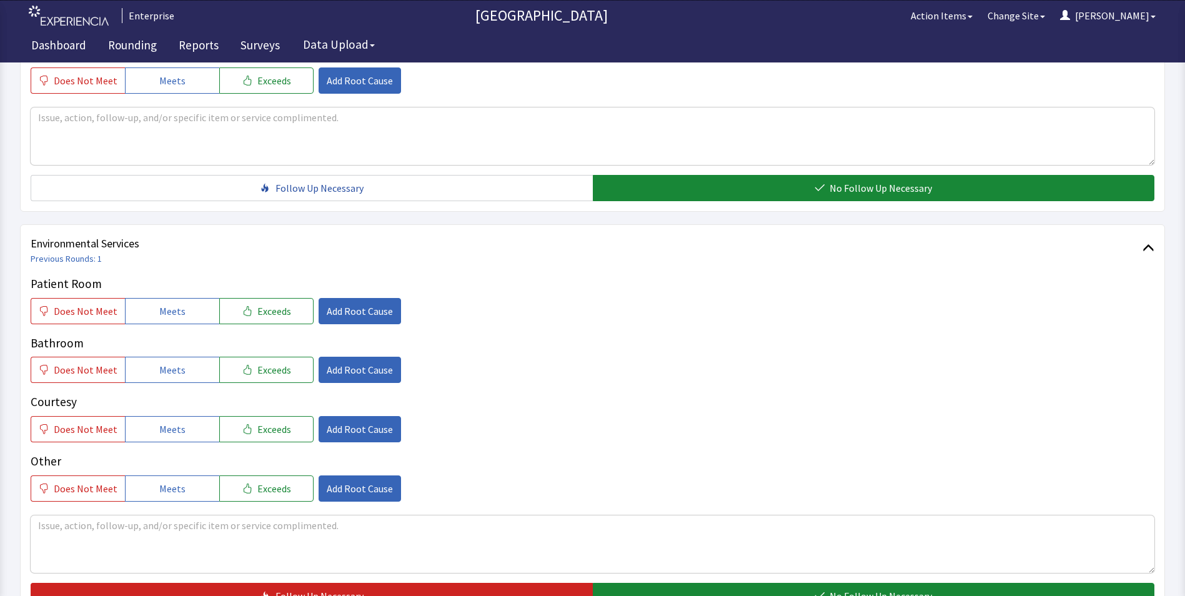
scroll to position [687, 0]
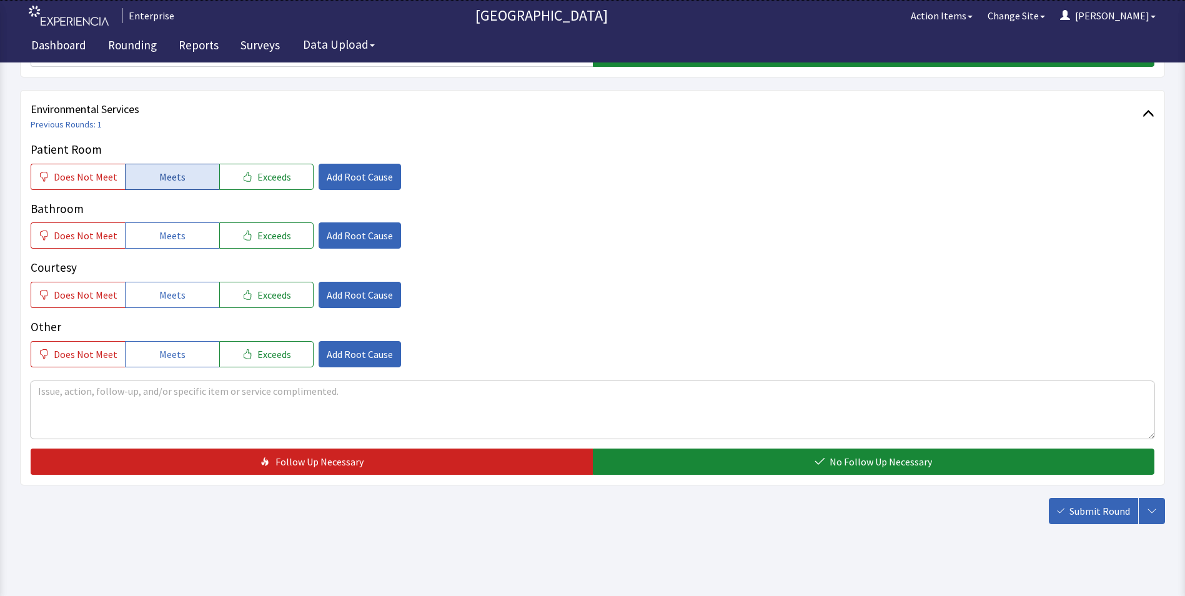
click at [134, 166] on button "Meets" at bounding box center [172, 177] width 94 height 26
drag, startPoint x: 140, startPoint y: 235, endPoint x: 141, endPoint y: 270, distance: 35.6
click at [140, 239] on button "Meets" at bounding box center [172, 235] width 94 height 26
drag, startPoint x: 144, startPoint y: 289, endPoint x: 419, endPoint y: 384, distance: 290.8
click at [156, 298] on button "Meets" at bounding box center [172, 295] width 94 height 26
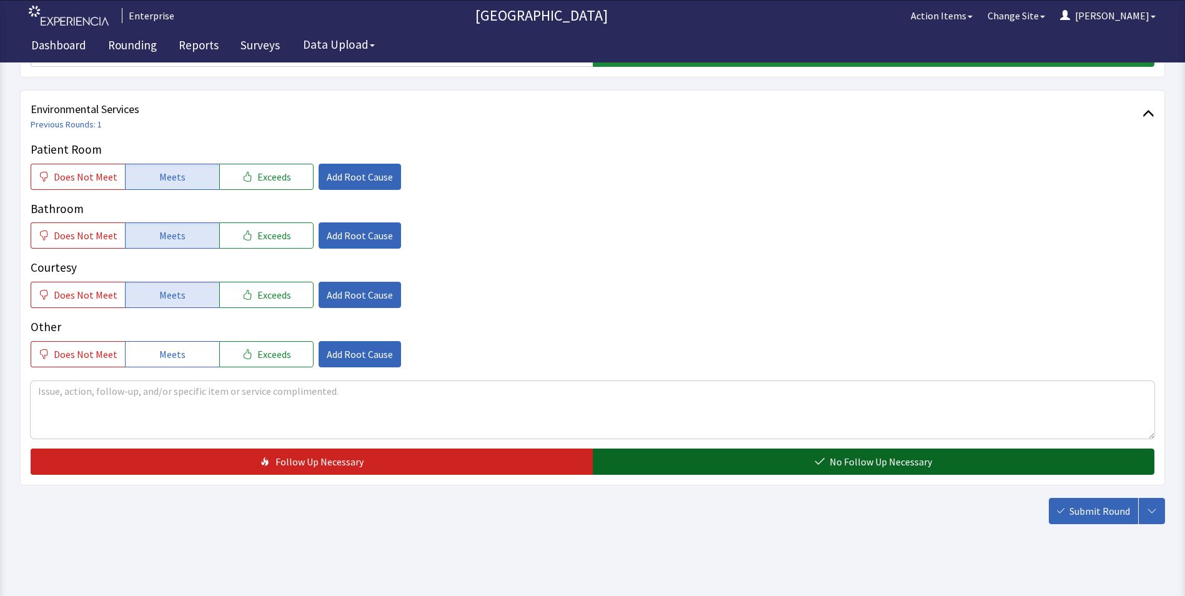
drag, startPoint x: 628, startPoint y: 463, endPoint x: 796, endPoint y: 473, distance: 167.7
click at [644, 470] on button "No Follow Up Necessary" at bounding box center [874, 461] width 562 height 26
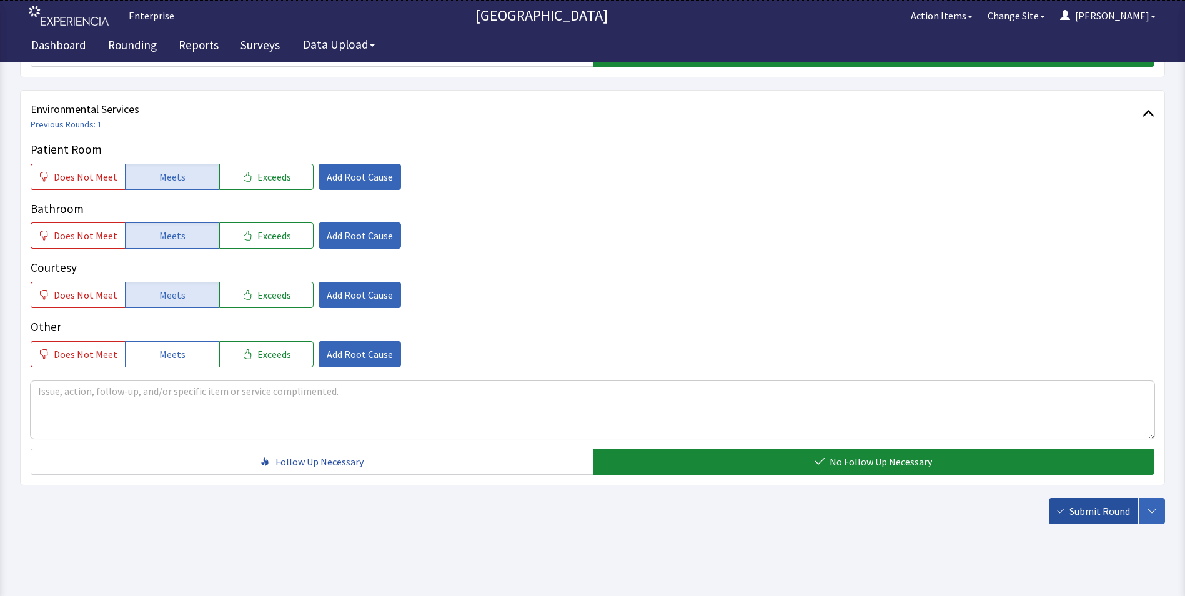
click at [1105, 518] on span "Submit Round" at bounding box center [1099, 510] width 61 height 15
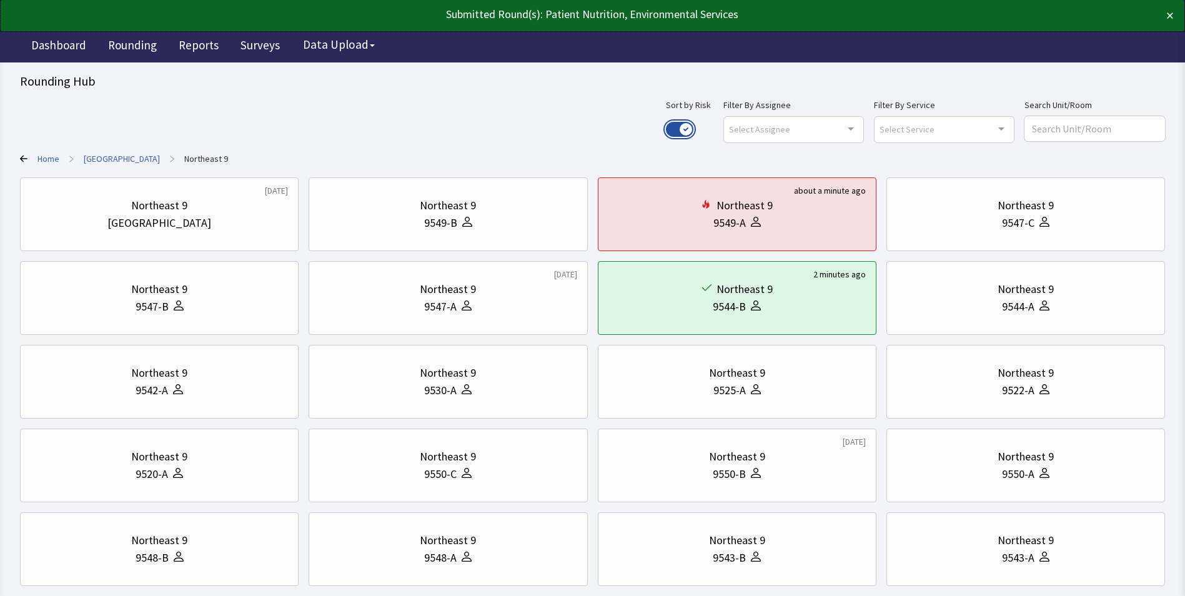
click at [693, 124] on button "Use setting" at bounding box center [679, 129] width 27 height 15
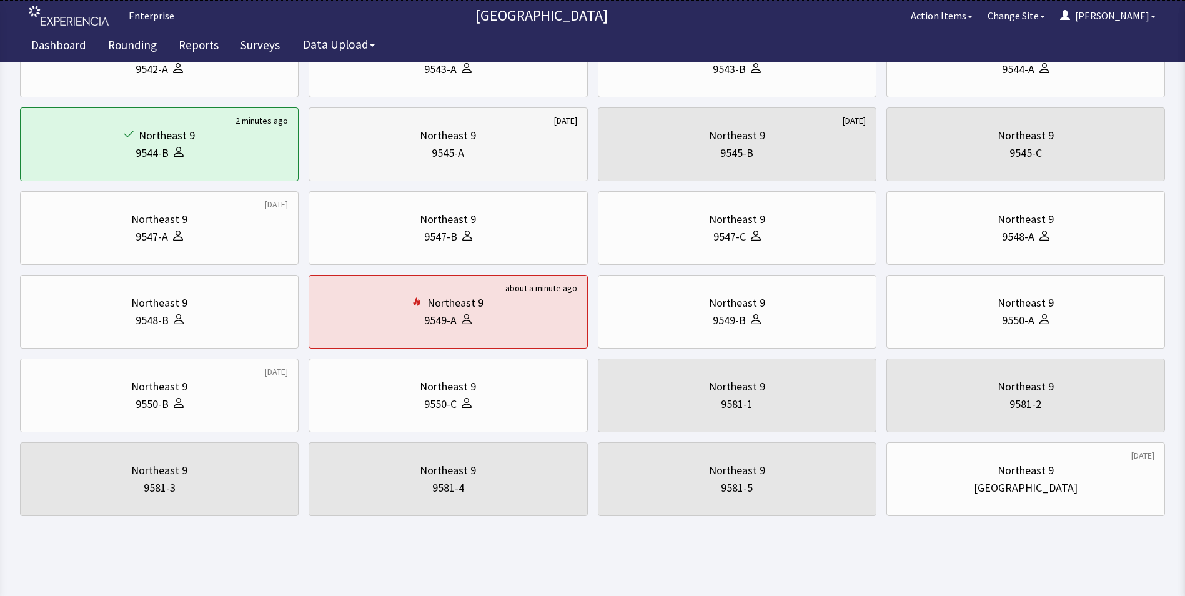
scroll to position [407, 0]
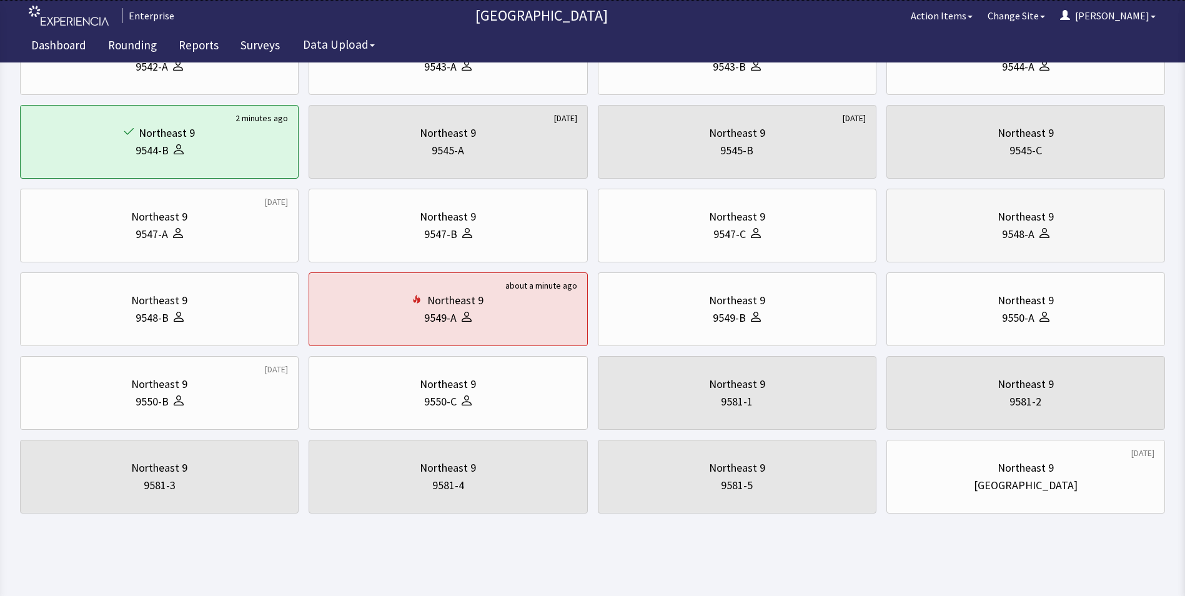
click at [1054, 237] on div "9548-A" at bounding box center [1025, 233] width 257 height 17
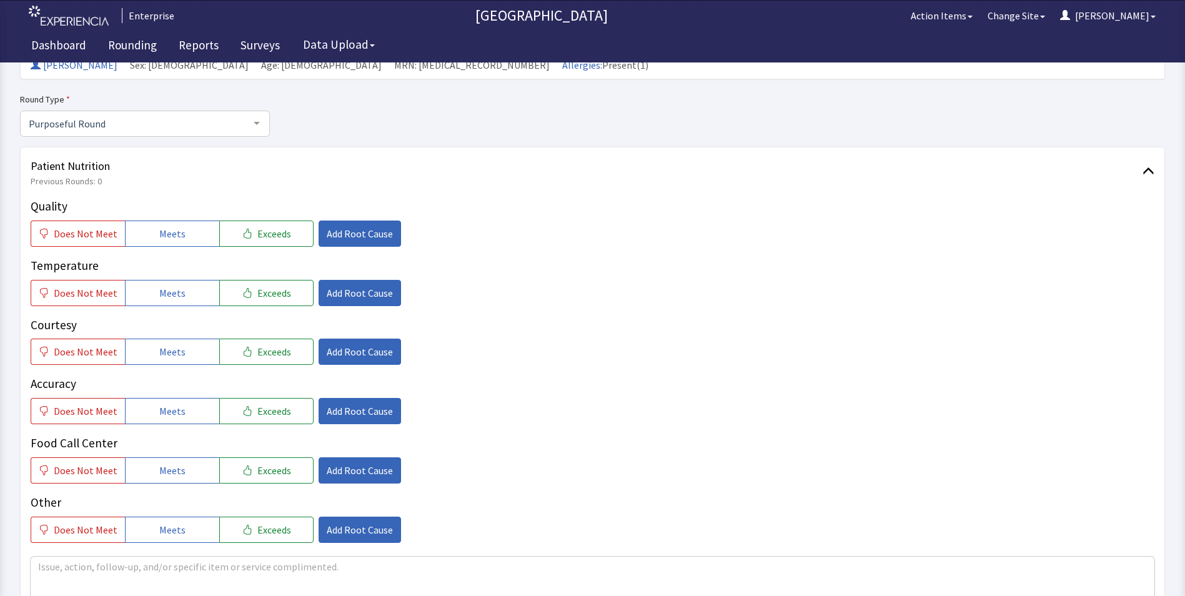
scroll to position [125, 0]
click at [172, 226] on span "Meets" at bounding box center [172, 233] width 26 height 15
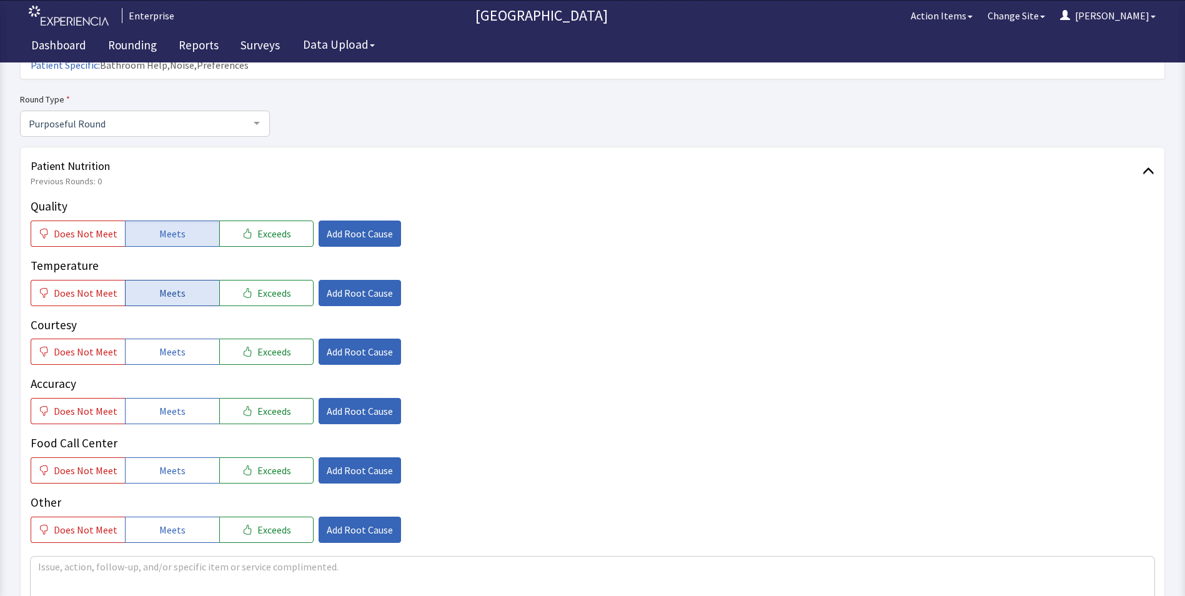
drag, startPoint x: 172, startPoint y: 269, endPoint x: 172, endPoint y: 282, distance: 13.1
click at [172, 285] on span "Meets" at bounding box center [172, 292] width 26 height 15
drag, startPoint x: 164, startPoint y: 329, endPoint x: 164, endPoint y: 351, distance: 22.5
click at [164, 339] on button "Meets" at bounding box center [172, 352] width 94 height 26
drag, startPoint x: 158, startPoint y: 389, endPoint x: 158, endPoint y: 398, distance: 9.4
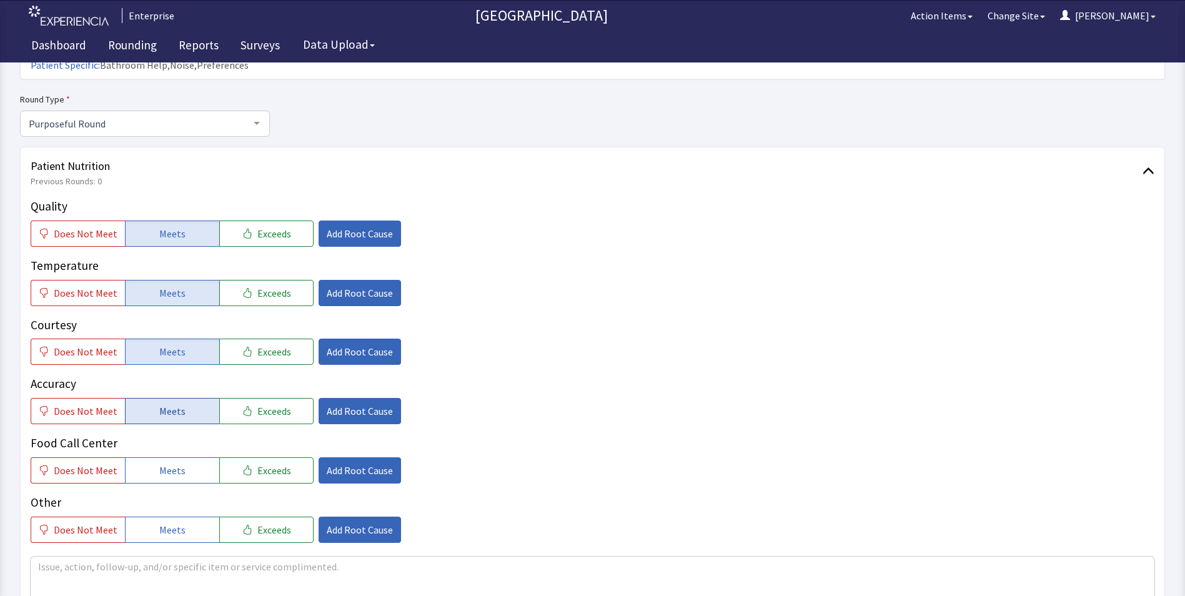
click at [159, 404] on span "Meets" at bounding box center [172, 411] width 26 height 15
click at [154, 457] on button "Meets" at bounding box center [172, 470] width 94 height 26
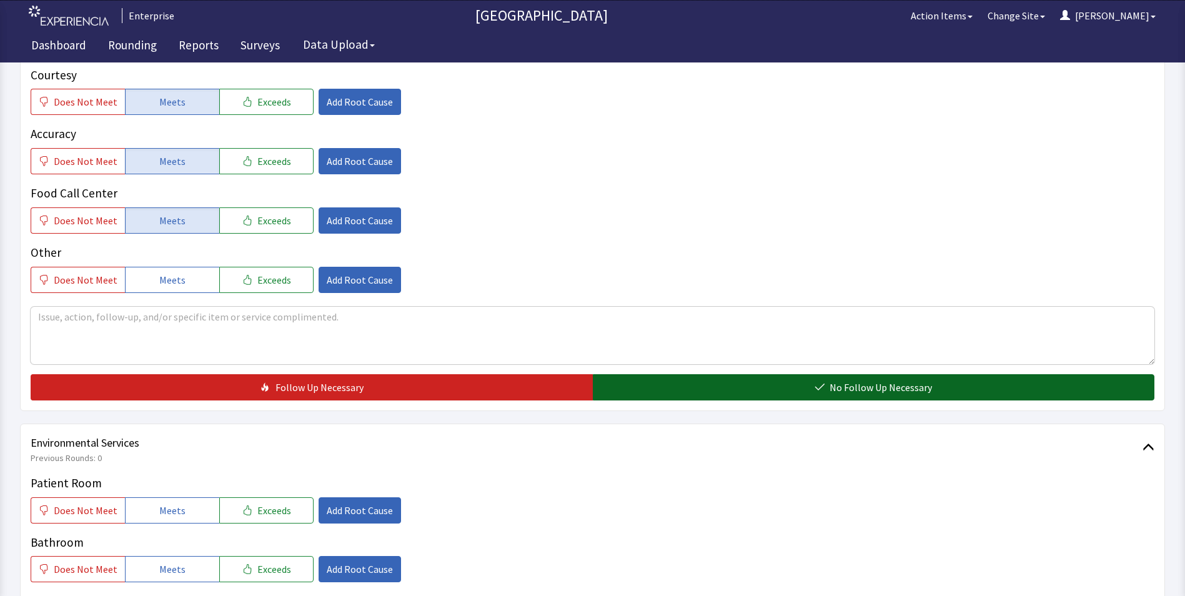
click at [660, 374] on button "No Follow Up Necessary" at bounding box center [874, 387] width 562 height 26
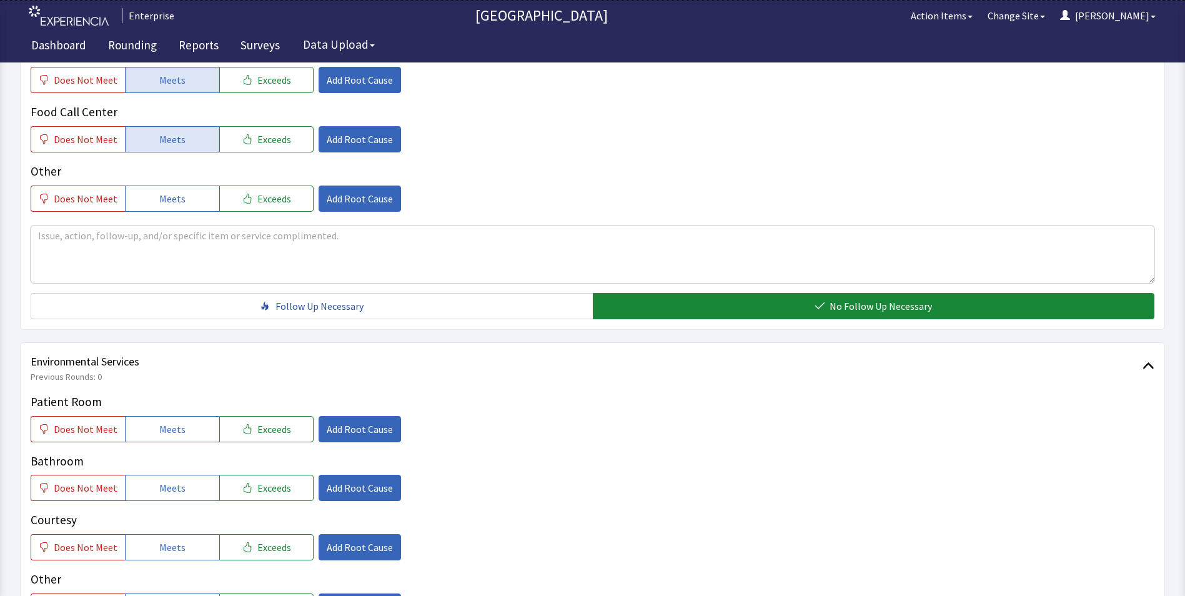
scroll to position [500, 0]
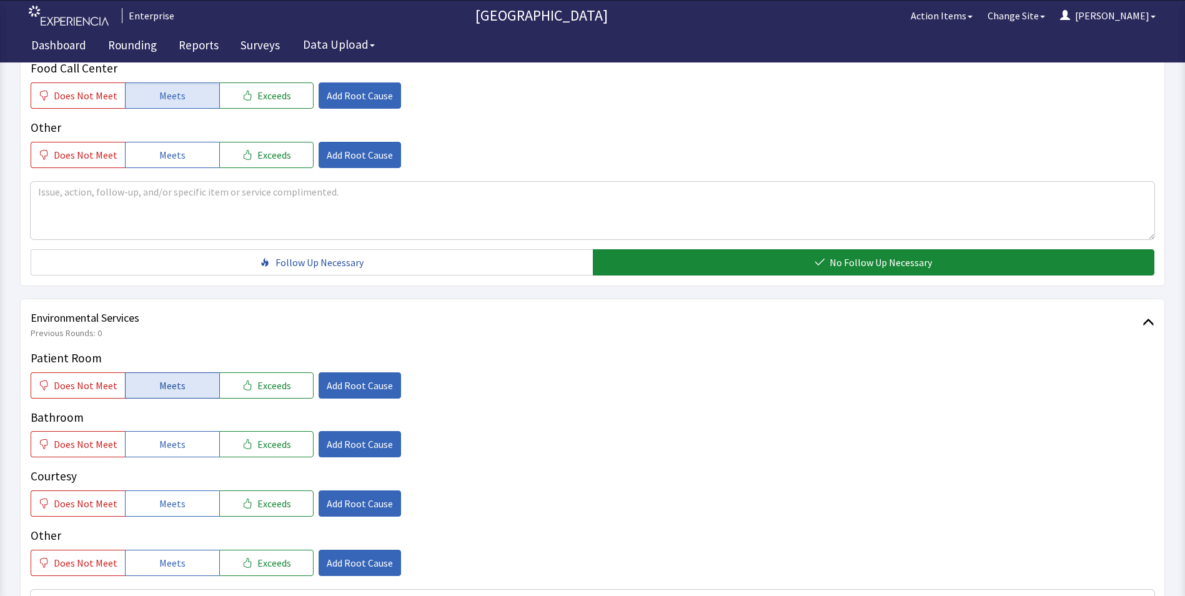
drag, startPoint x: 152, startPoint y: 364, endPoint x: 156, endPoint y: 370, distance: 7.3
click at [154, 372] on button "Meets" at bounding box center [172, 385] width 94 height 26
drag, startPoint x: 162, startPoint y: 417, endPoint x: 164, endPoint y: 453, distance: 36.3
click at [163, 437] on span "Meets" at bounding box center [172, 444] width 26 height 15
click at [164, 496] on span "Meets" at bounding box center [172, 503] width 26 height 15
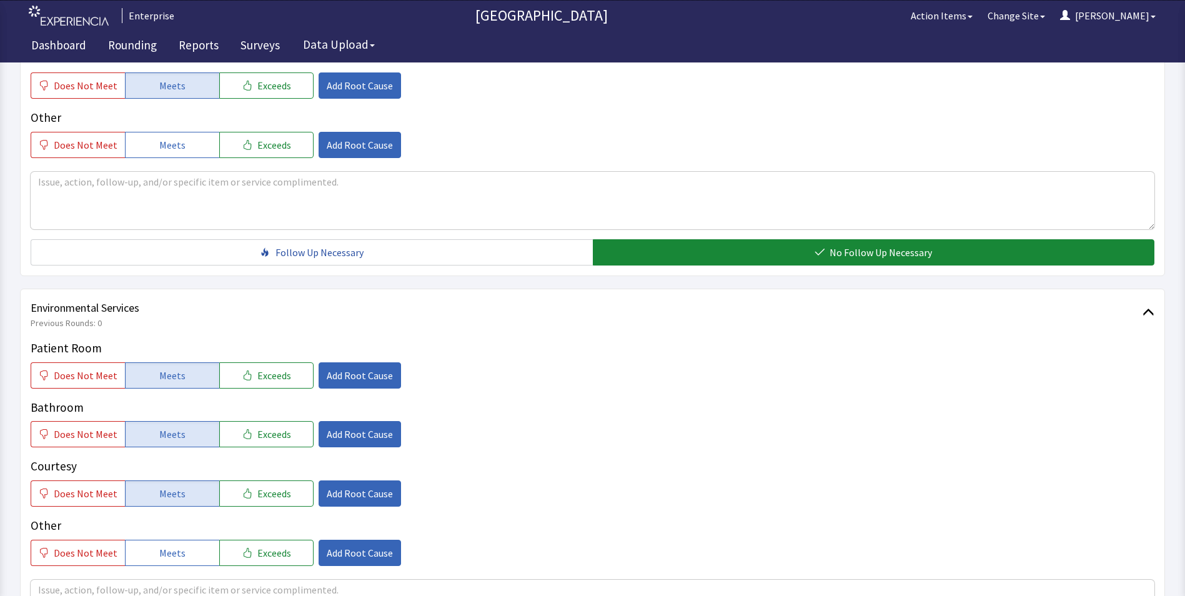
scroll to position [698, 0]
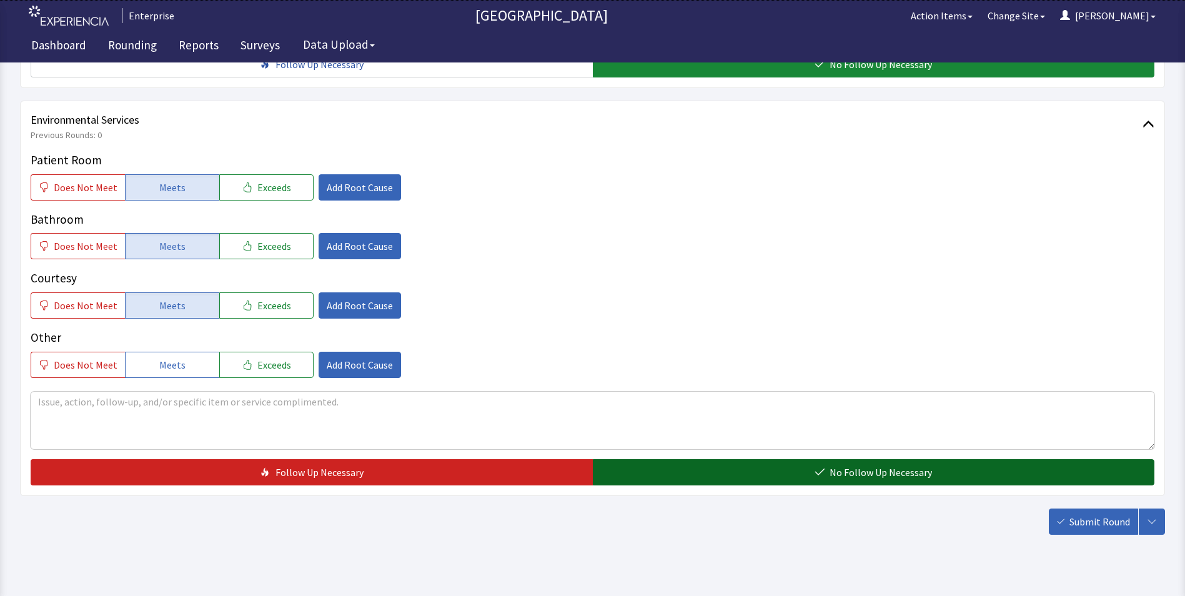
drag, startPoint x: 654, startPoint y: 445, endPoint x: 733, endPoint y: 450, distance: 78.9
click at [658, 459] on button "No Follow Up Necessary" at bounding box center [874, 472] width 562 height 26
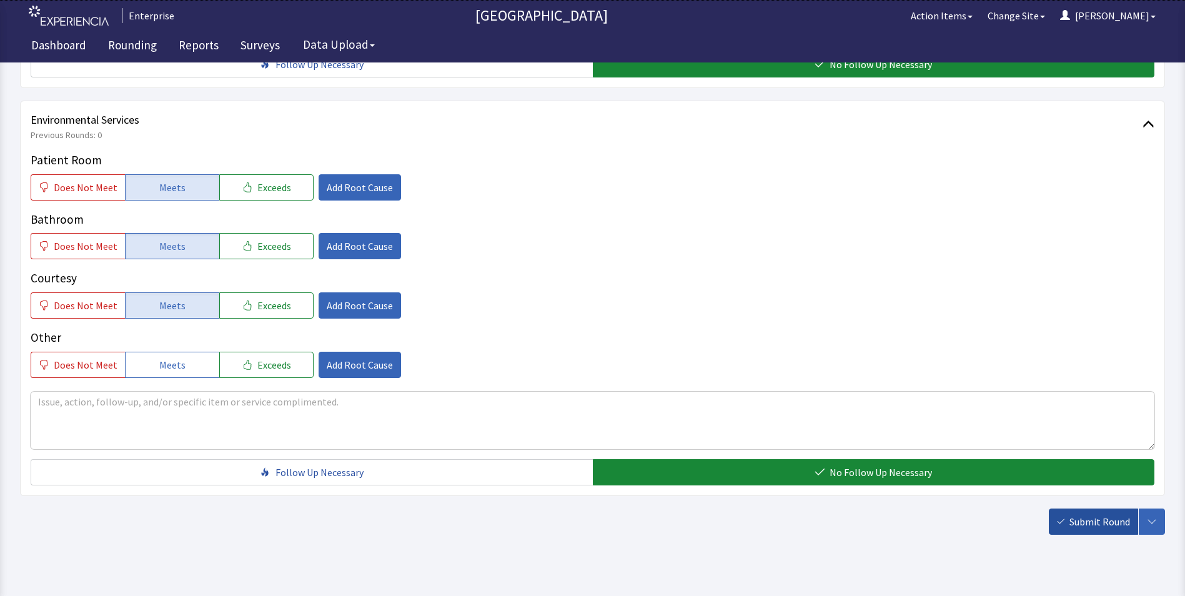
click at [1096, 514] on span "Submit Round" at bounding box center [1099, 521] width 61 height 15
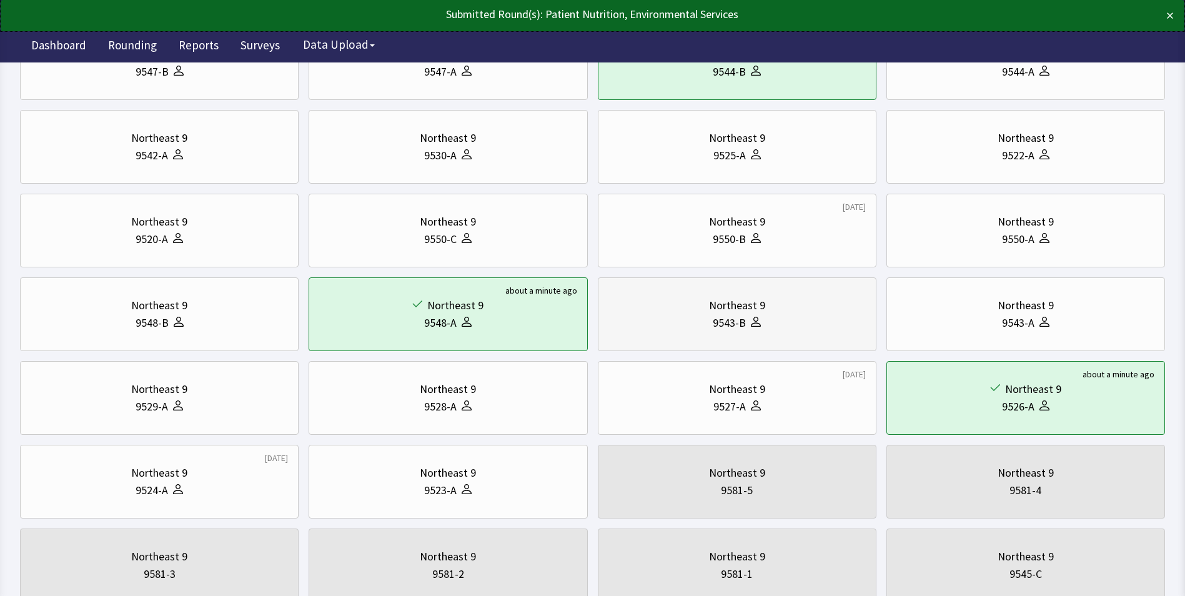
scroll to position [312, 0]
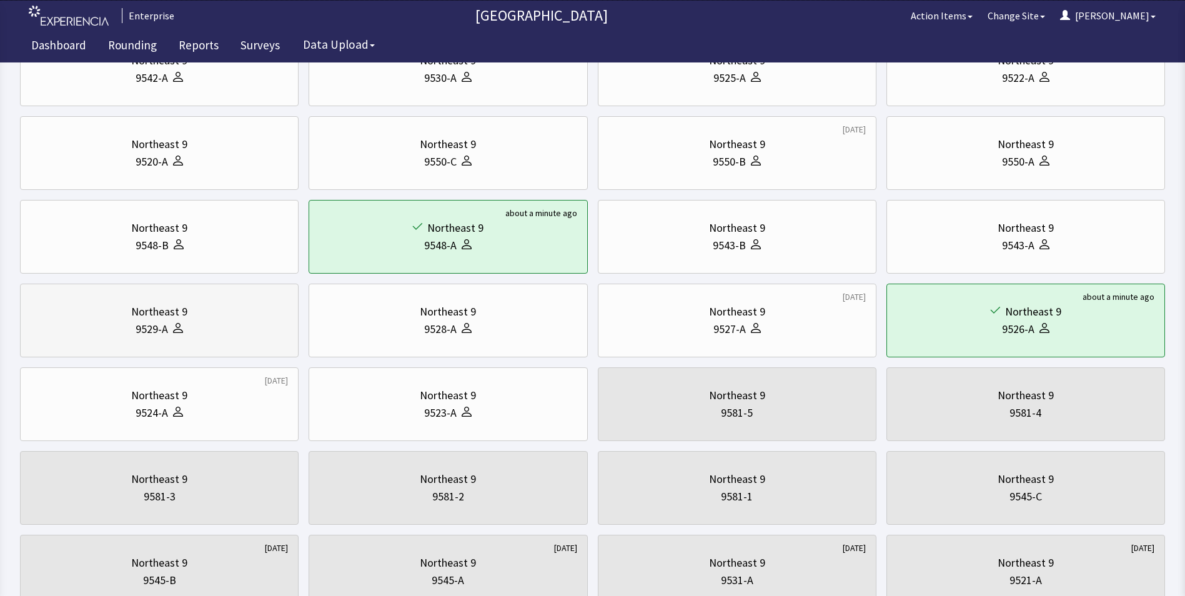
click at [147, 316] on div "Northeast 9" at bounding box center [159, 311] width 56 height 17
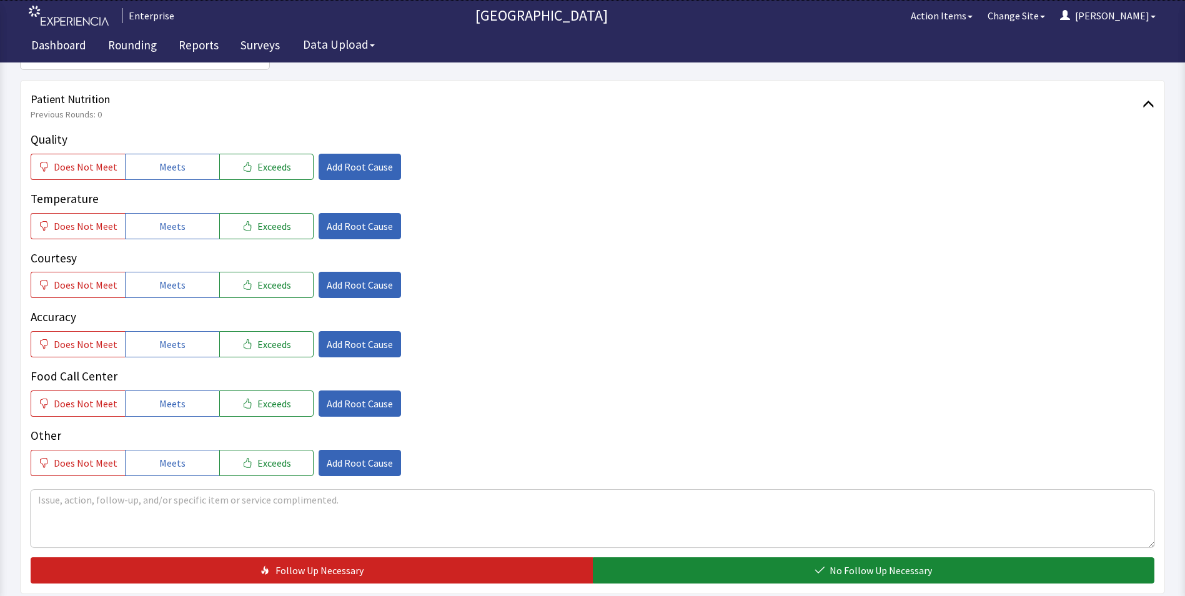
scroll to position [187, 0]
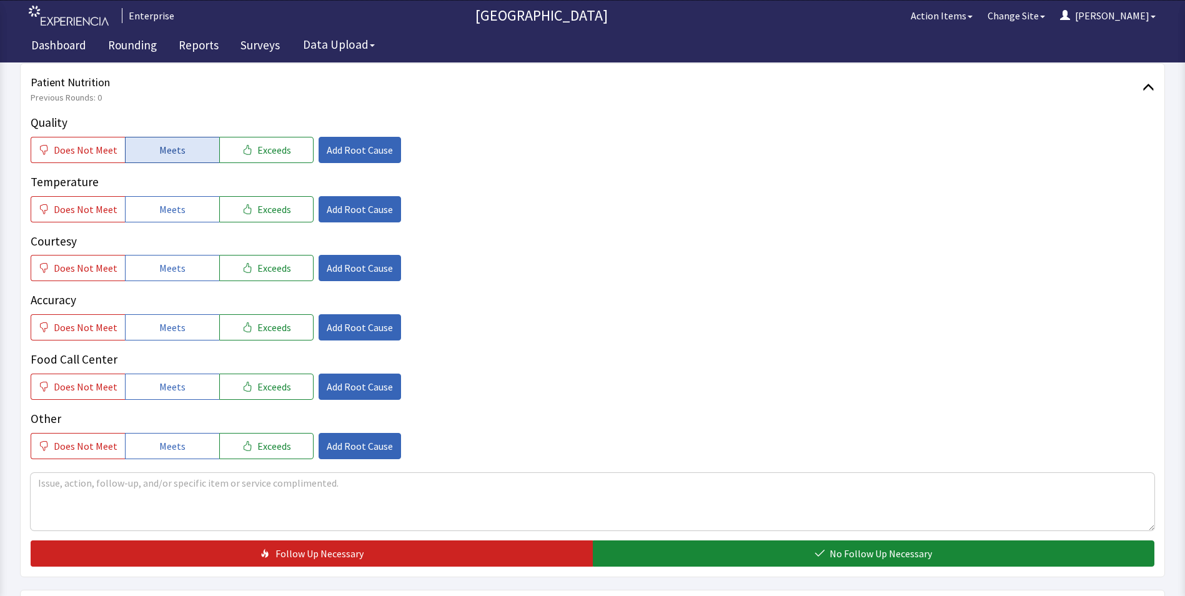
drag, startPoint x: 156, startPoint y: 149, endPoint x: 156, endPoint y: 177, distance: 27.5
click at [159, 150] on span "Meets" at bounding box center [172, 149] width 26 height 15
drag, startPoint x: 156, startPoint y: 210, endPoint x: 154, endPoint y: 261, distance: 51.2
click at [159, 213] on span "Meets" at bounding box center [172, 209] width 26 height 15
click at [150, 279] on button "Meets" at bounding box center [172, 268] width 94 height 26
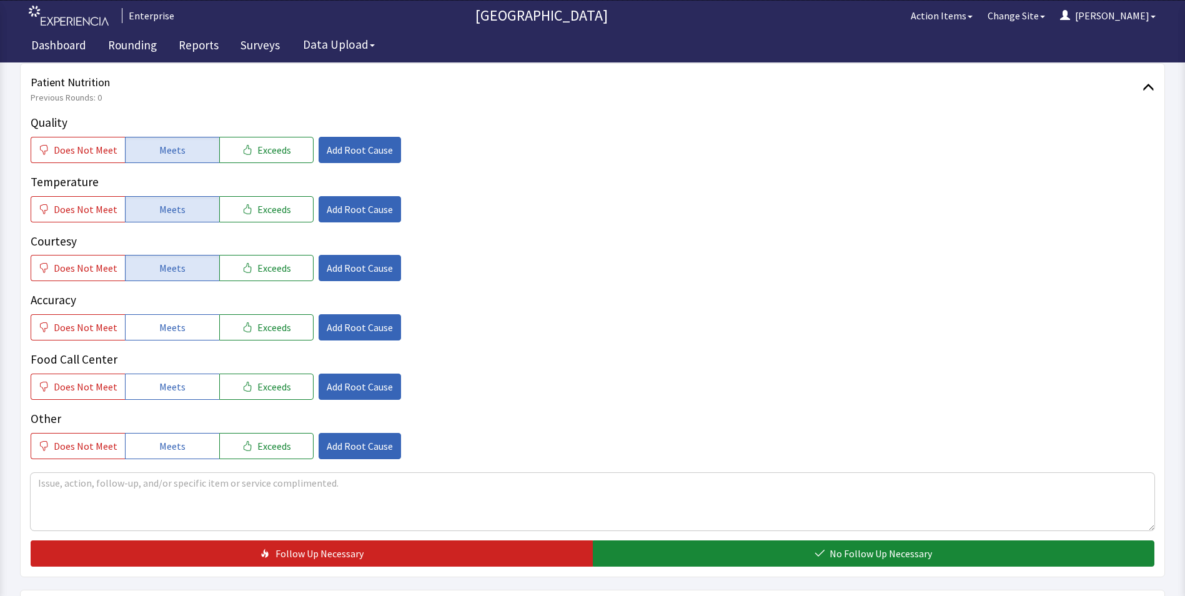
drag, startPoint x: 156, startPoint y: 328, endPoint x: 159, endPoint y: 352, distance: 24.0
click at [157, 338] on button "Meets" at bounding box center [172, 327] width 94 height 26
drag, startPoint x: 159, startPoint y: 385, endPoint x: 169, endPoint y: 375, distance: 13.7
click at [160, 387] on span "Meets" at bounding box center [172, 386] width 26 height 15
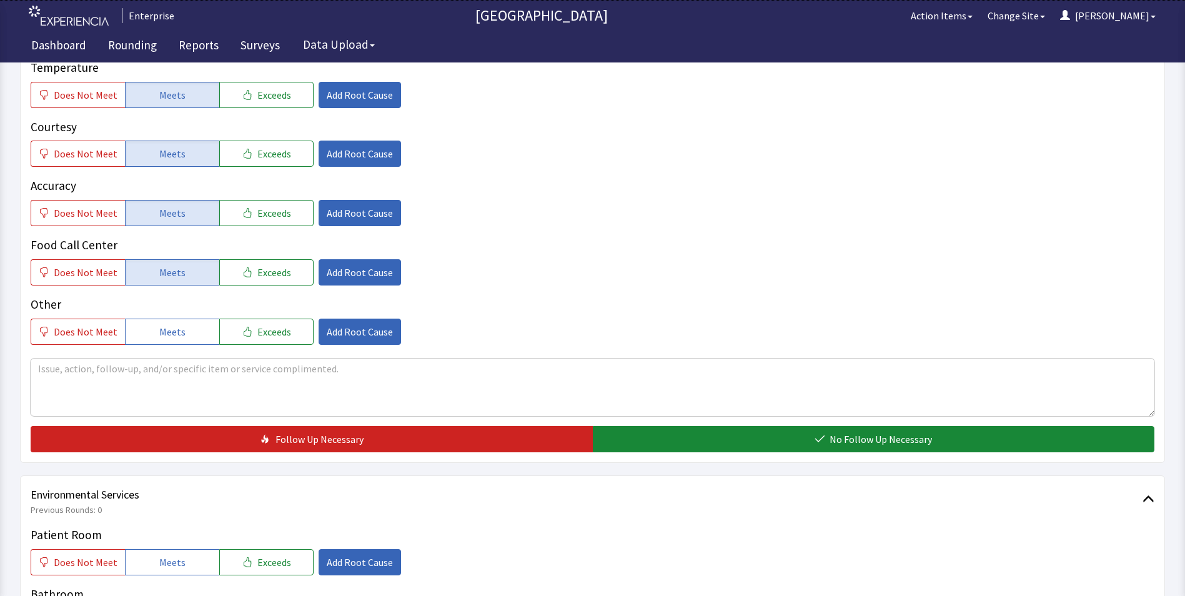
scroll to position [437, 0]
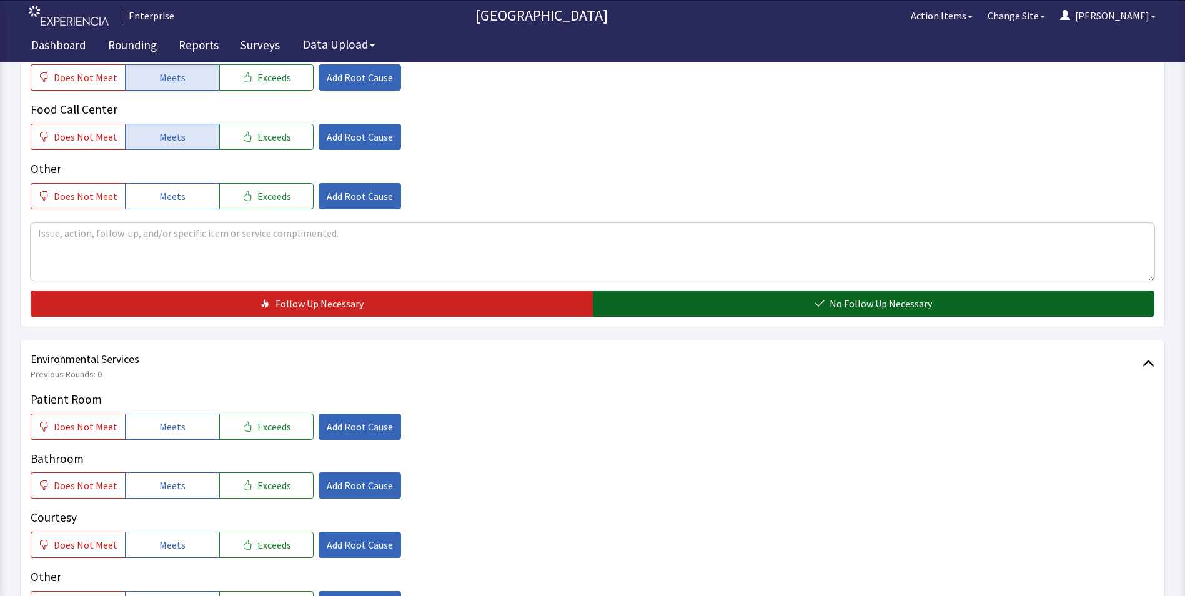
click at [703, 308] on button "No Follow Up Necessary" at bounding box center [874, 303] width 562 height 26
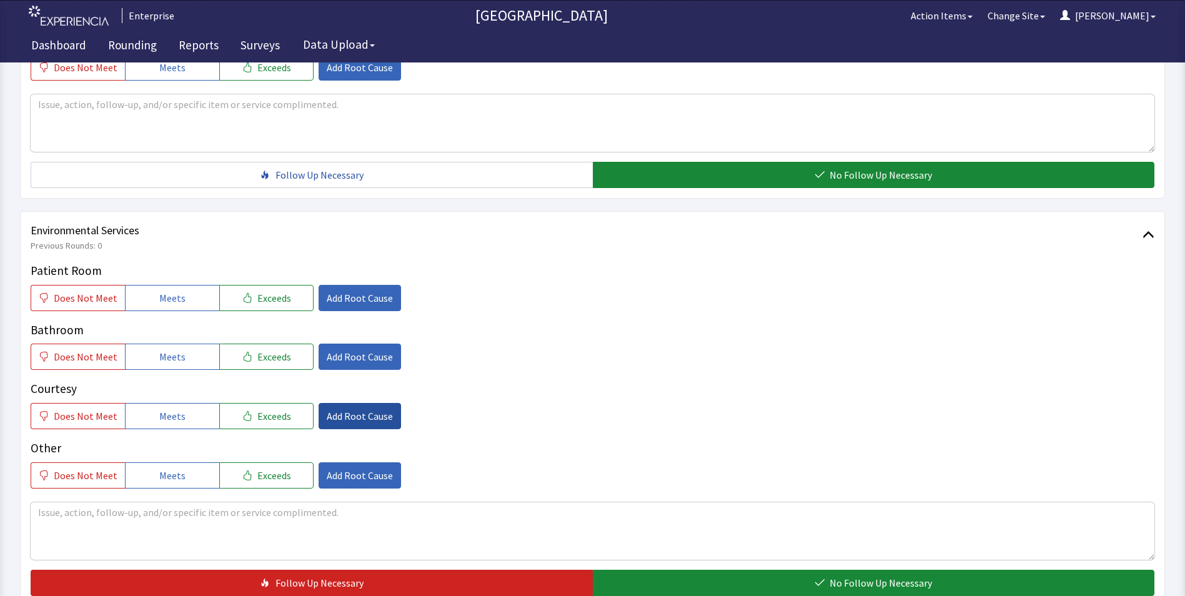
scroll to position [687, 0]
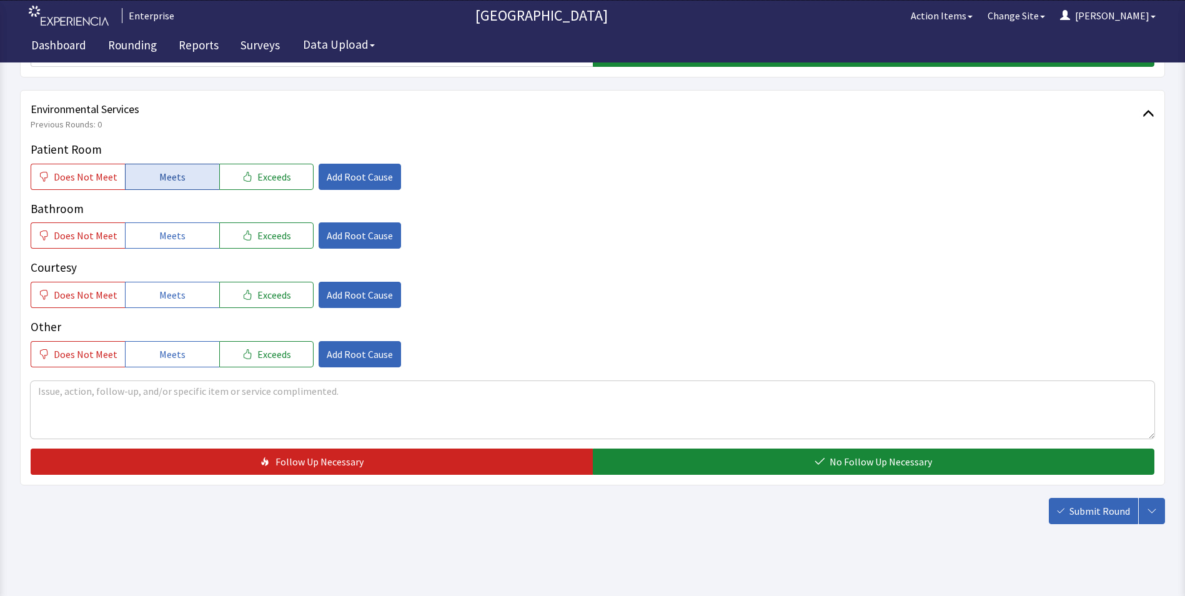
drag, startPoint x: 156, startPoint y: 170, endPoint x: 156, endPoint y: 217, distance: 47.5
click at [159, 171] on span "Meets" at bounding box center [172, 176] width 26 height 15
drag, startPoint x: 156, startPoint y: 230, endPoint x: 159, endPoint y: 252, distance: 22.2
click at [159, 242] on span "Meets" at bounding box center [172, 235] width 26 height 15
drag, startPoint x: 161, startPoint y: 296, endPoint x: 379, endPoint y: 359, distance: 226.9
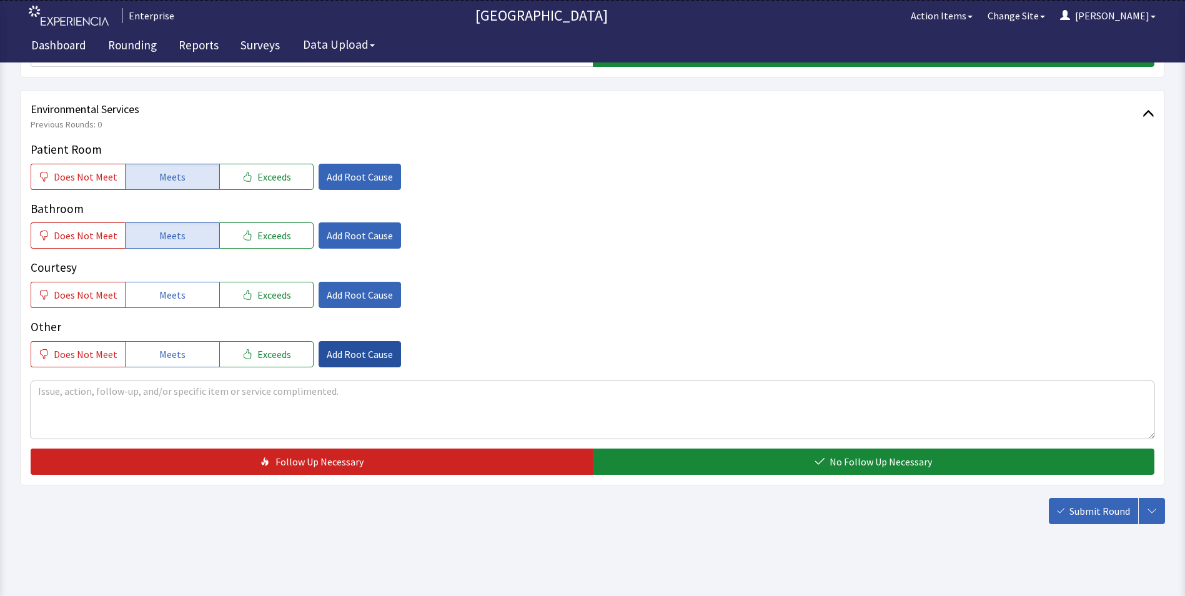
click at [167, 300] on span "Meets" at bounding box center [172, 294] width 26 height 15
drag, startPoint x: 670, startPoint y: 477, endPoint x: 712, endPoint y: 482, distance: 42.8
click at [675, 479] on div "Environmental Services Previous Rounds: 0 Patient Room Does Not Meet Meets Exce…" at bounding box center [592, 287] width 1145 height 395
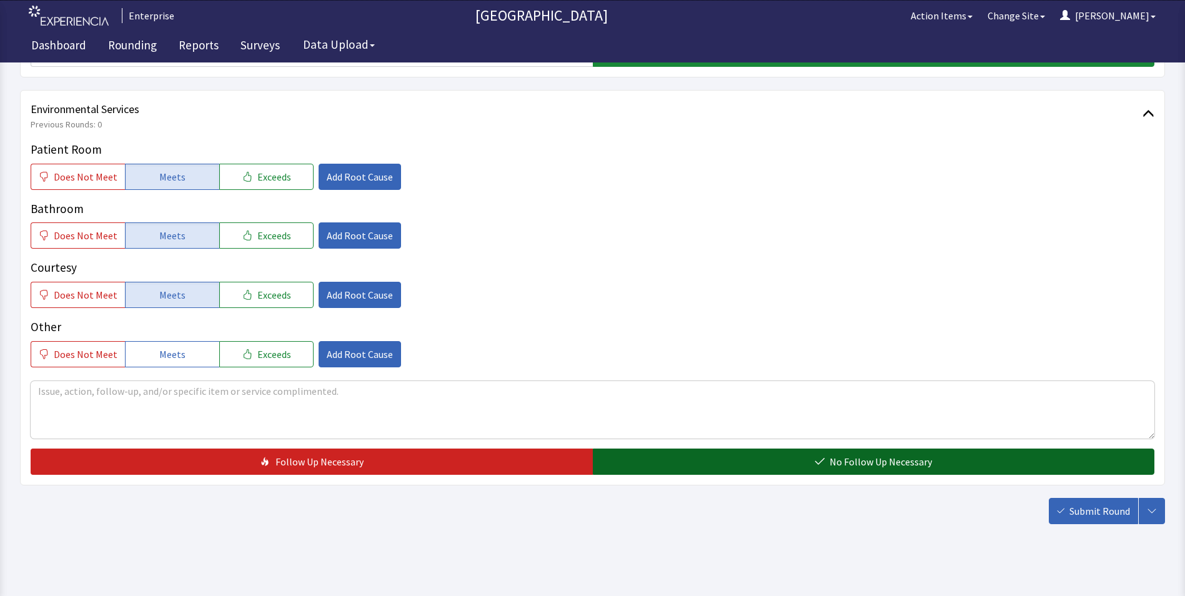
click at [740, 463] on button "No Follow Up Necessary" at bounding box center [874, 461] width 562 height 26
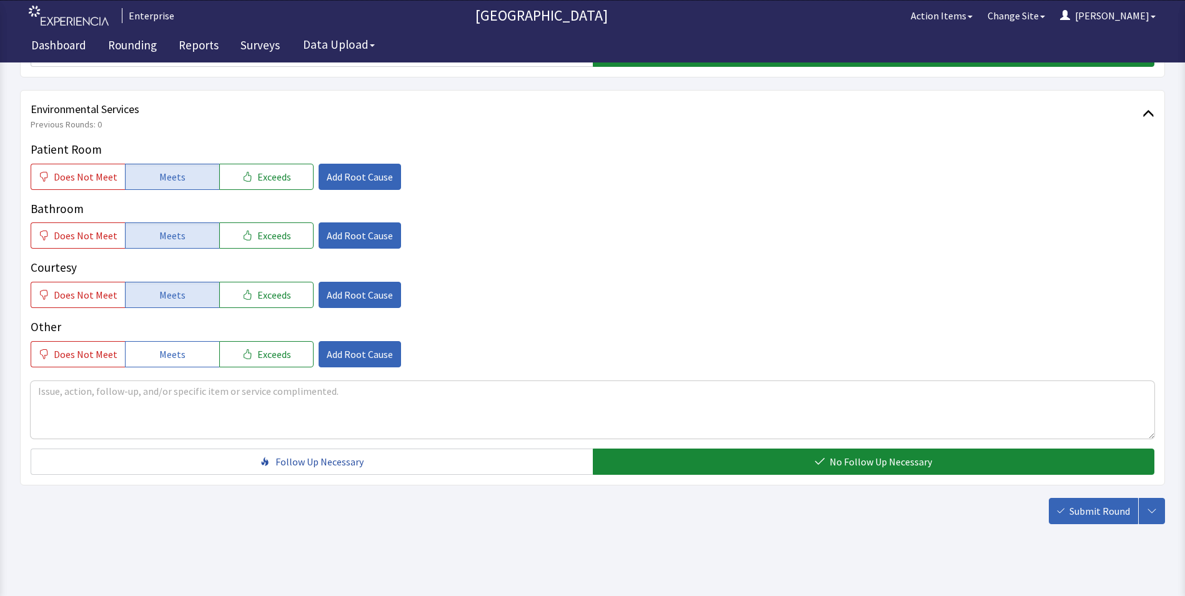
drag, startPoint x: 1083, startPoint y: 508, endPoint x: 1073, endPoint y: 503, distance: 11.2
click at [1084, 508] on span "Submit Round" at bounding box center [1099, 510] width 61 height 15
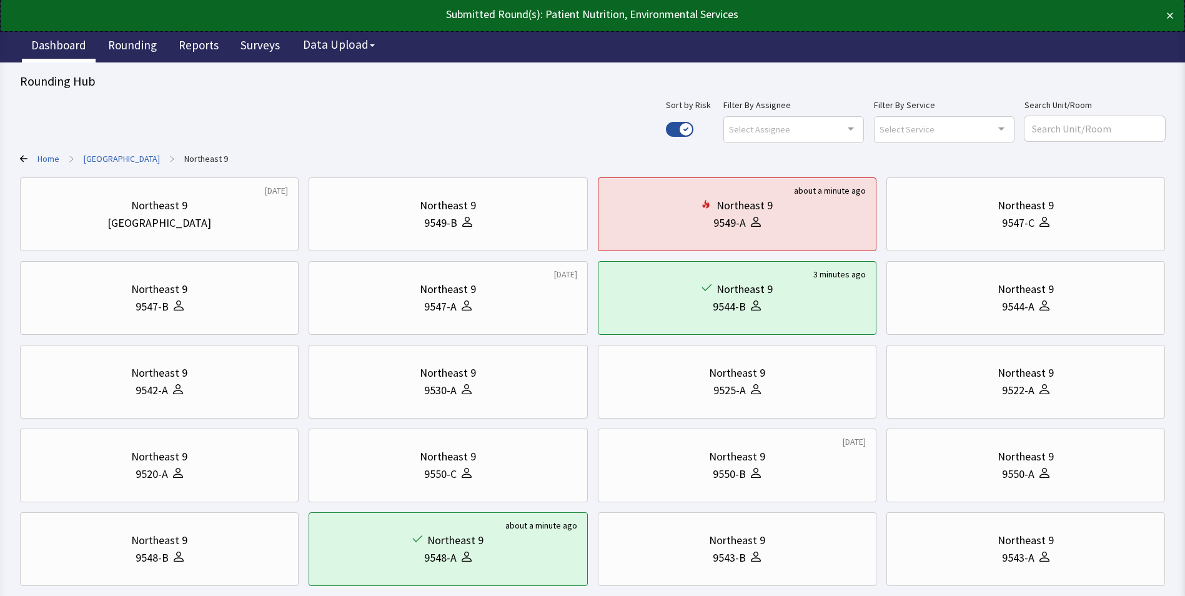
click at [63, 45] on link "Dashboard" at bounding box center [59, 46] width 74 height 31
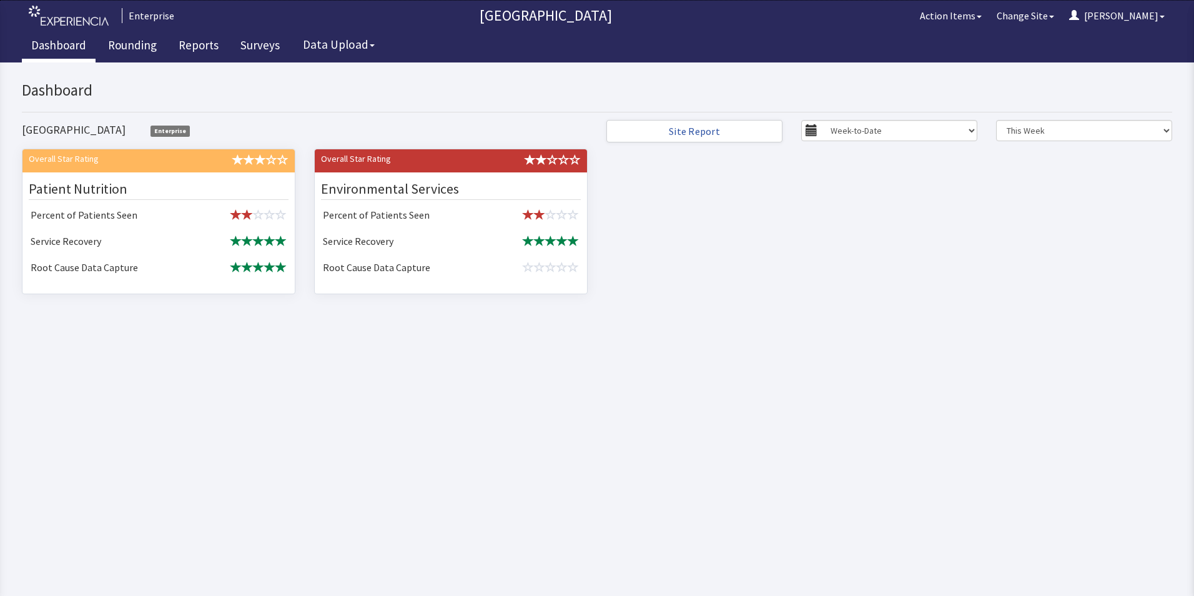
click at [561, 364] on html "x Upgrade to Experiencia Close Send Inquiry Dashboard Bridgeport Hospital Enter…" at bounding box center [597, 328] width 1194 height 533
click at [138, 50] on link "Rounding" at bounding box center [132, 46] width 67 height 31
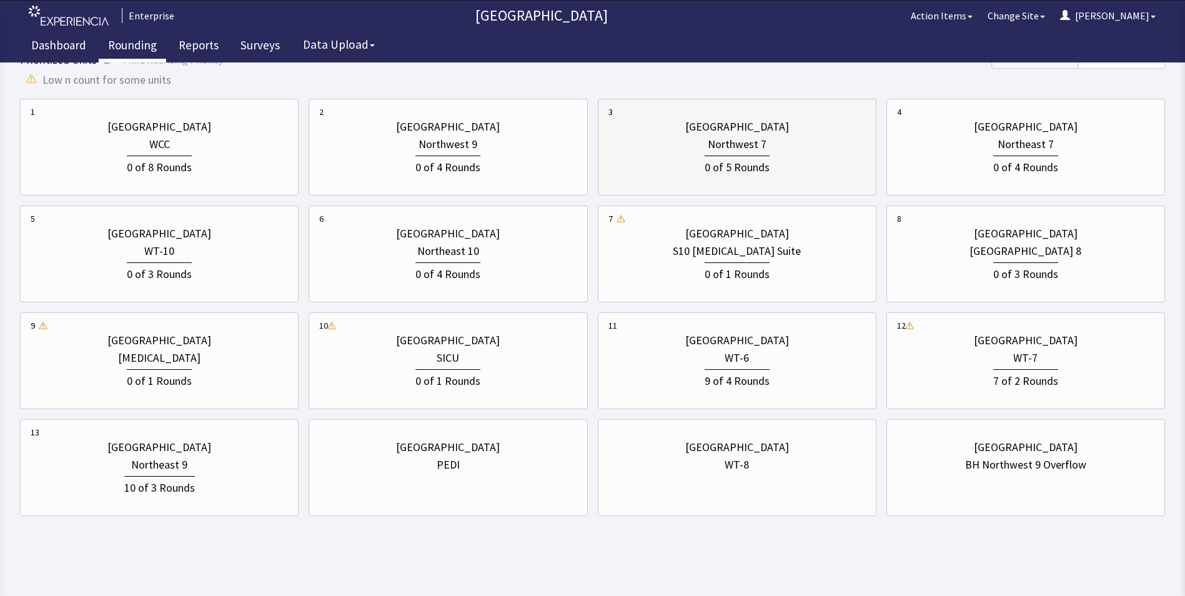
scroll to position [396, 0]
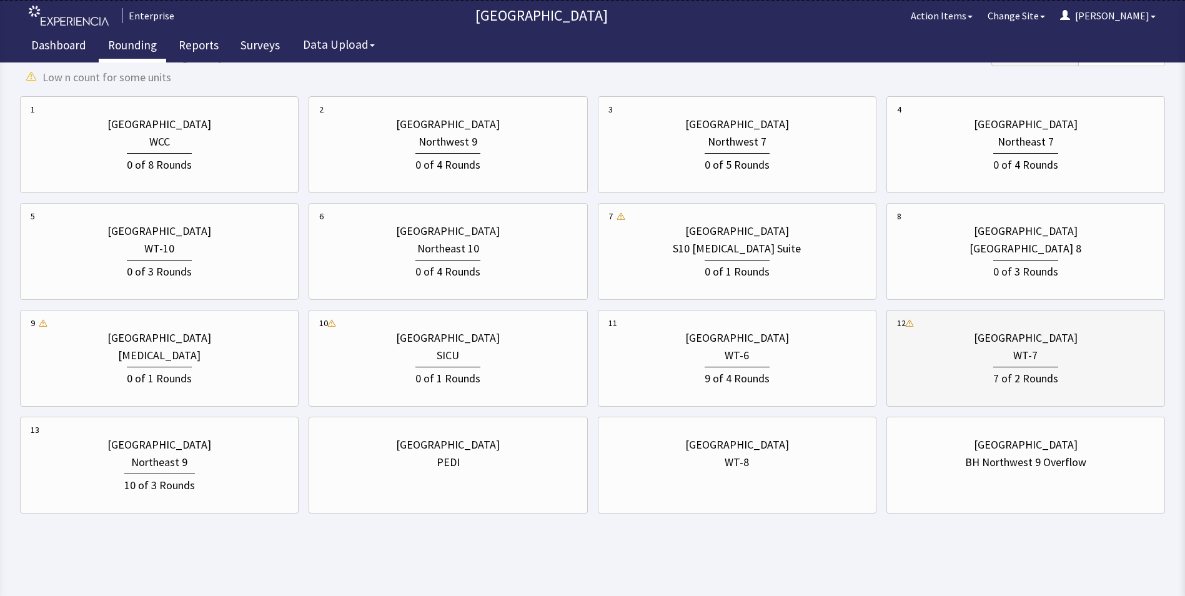
click at [992, 360] on div "WT-7" at bounding box center [1025, 355] width 257 height 17
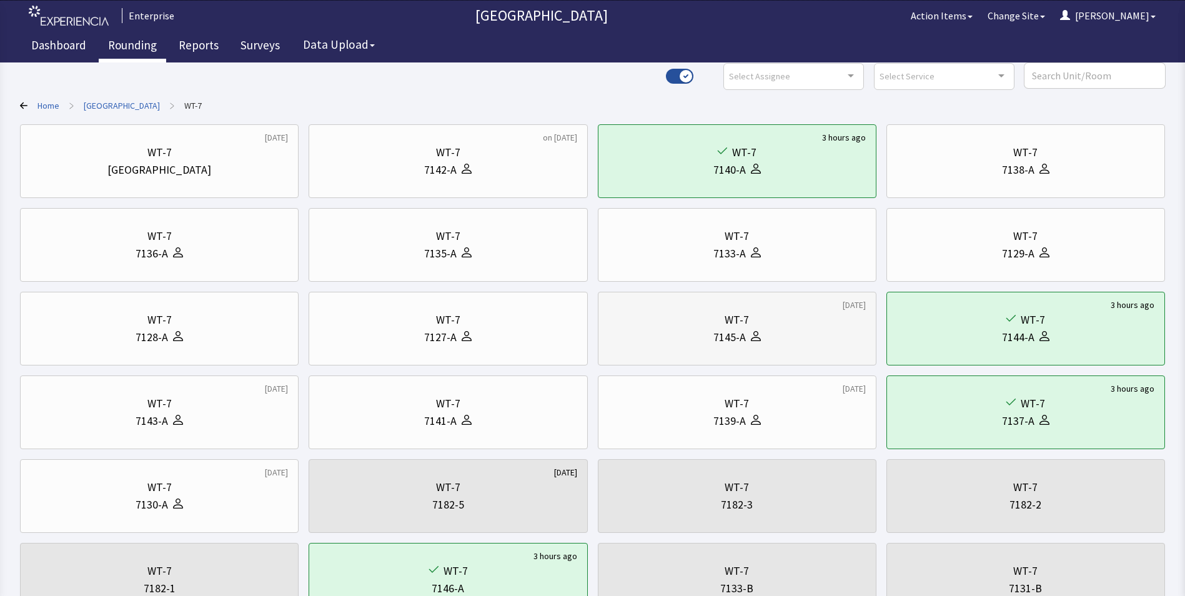
scroll to position [52, 0]
click at [123, 104] on link "[GEOGRAPHIC_DATA]" at bounding box center [122, 106] width 76 height 12
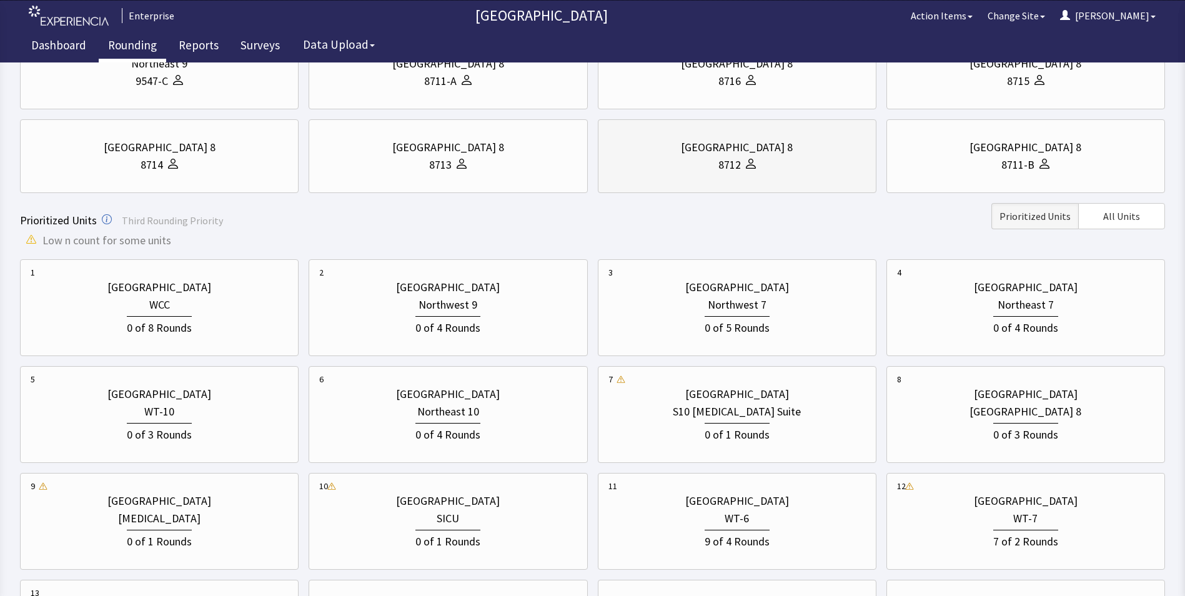
scroll to position [240, 0]
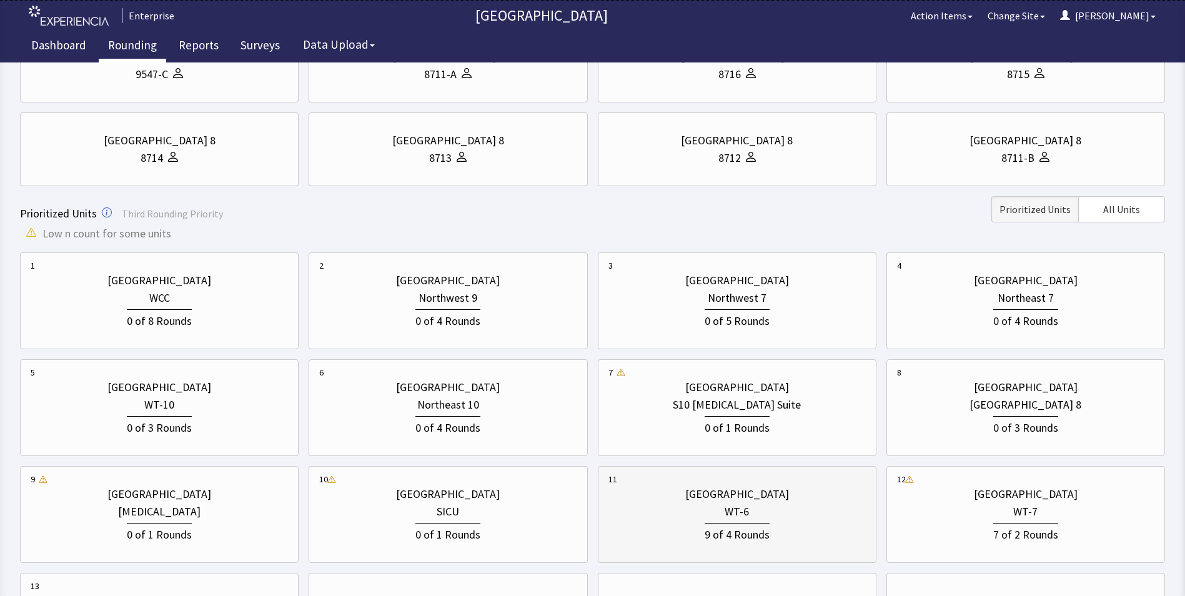
click at [718, 515] on div "WT-6" at bounding box center [736, 511] width 257 height 17
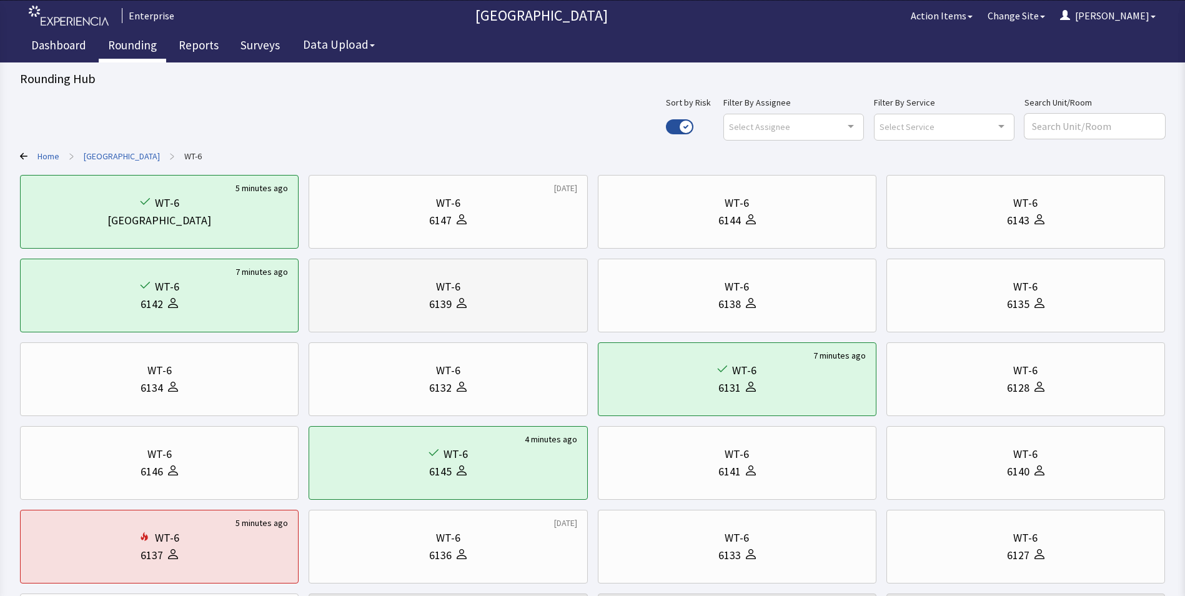
scroll to position [0, 0]
click at [122, 160] on link "[GEOGRAPHIC_DATA]" at bounding box center [122, 158] width 76 height 12
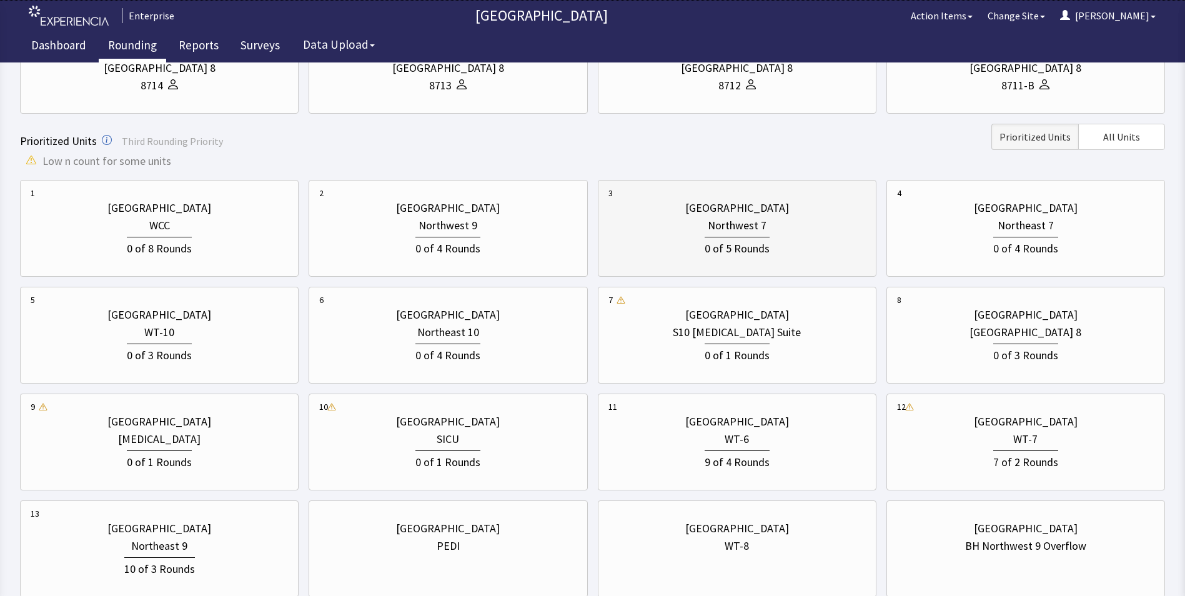
scroll to position [396, 0]
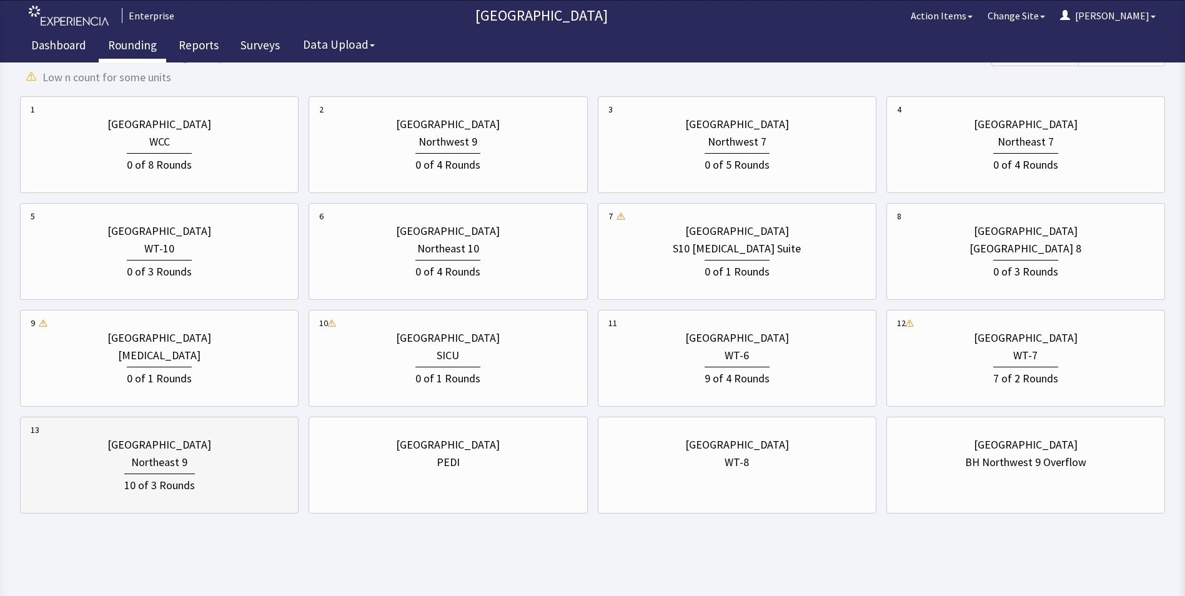
click at [163, 462] on div "Northeast 9" at bounding box center [159, 461] width 56 height 17
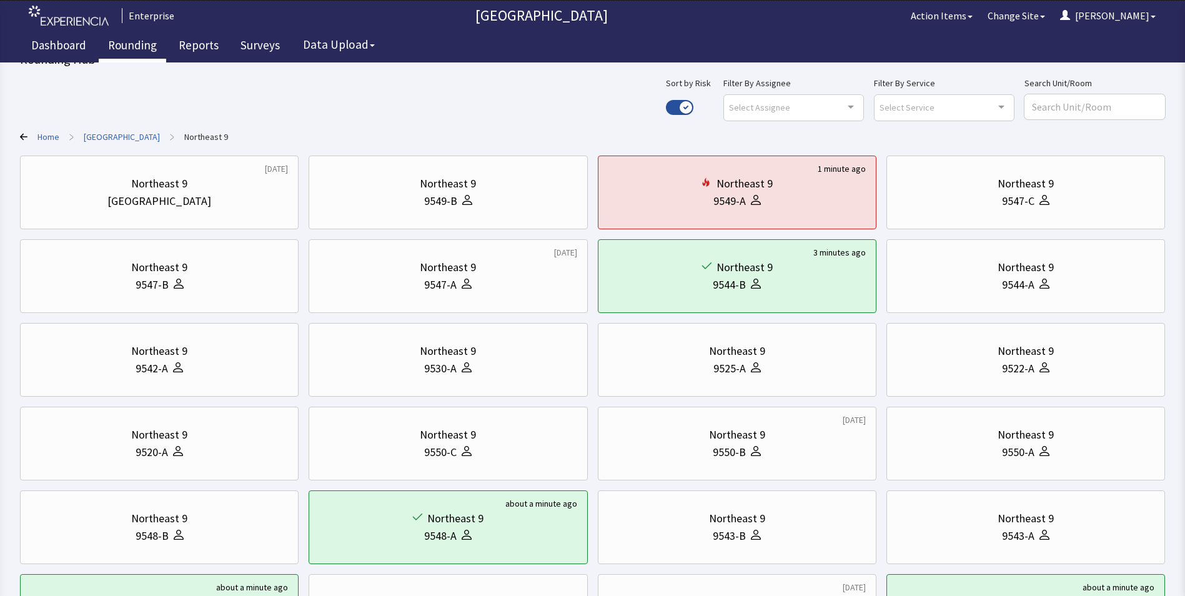
scroll to position [0, 0]
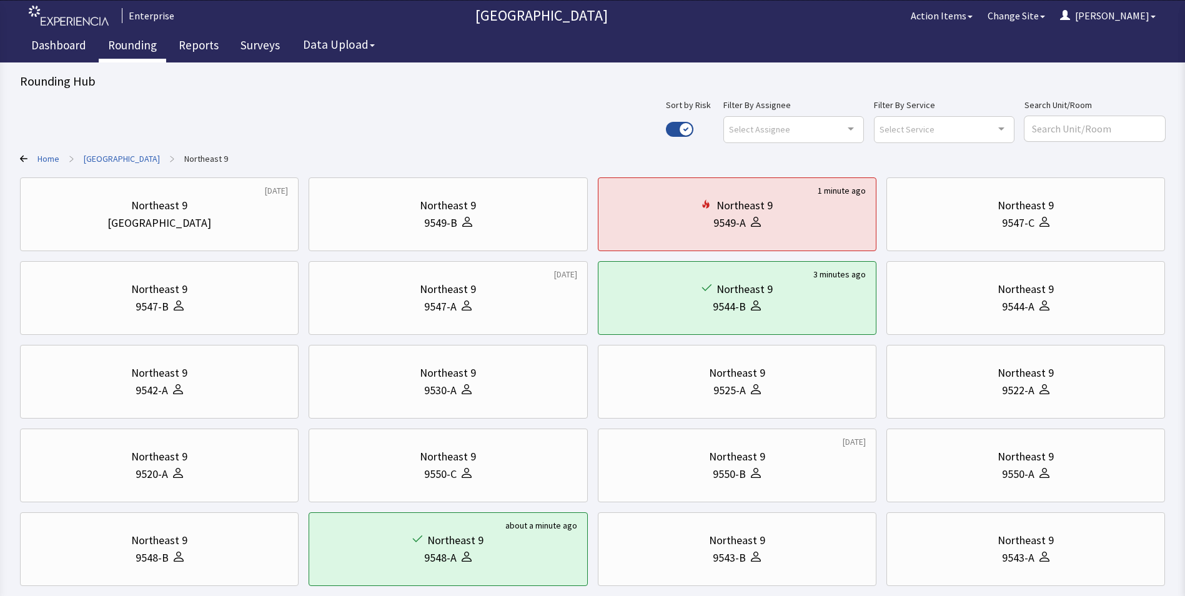
click at [93, 154] on link "[GEOGRAPHIC_DATA]" at bounding box center [122, 158] width 76 height 12
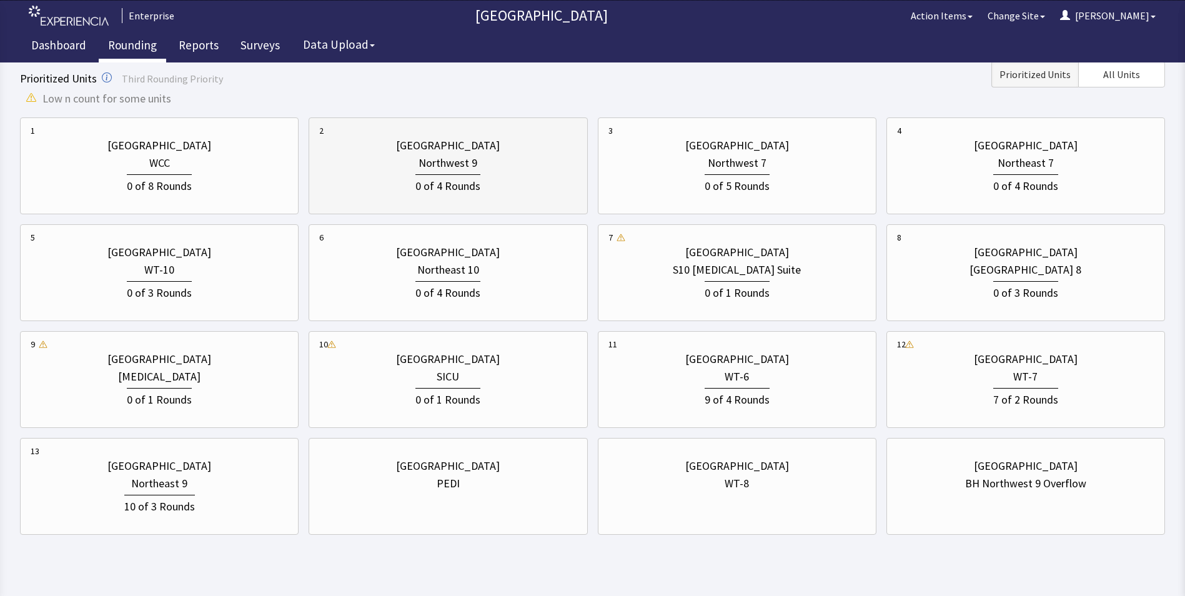
scroll to position [396, 0]
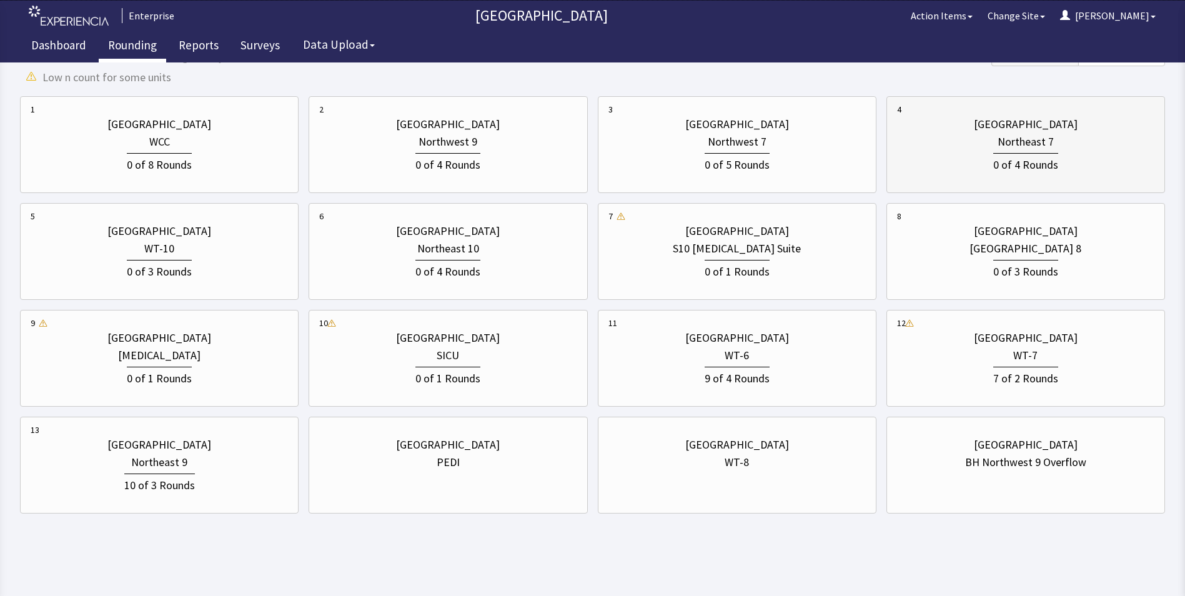
click at [1040, 141] on div "Northeast 7" at bounding box center [1026, 141] width 56 height 17
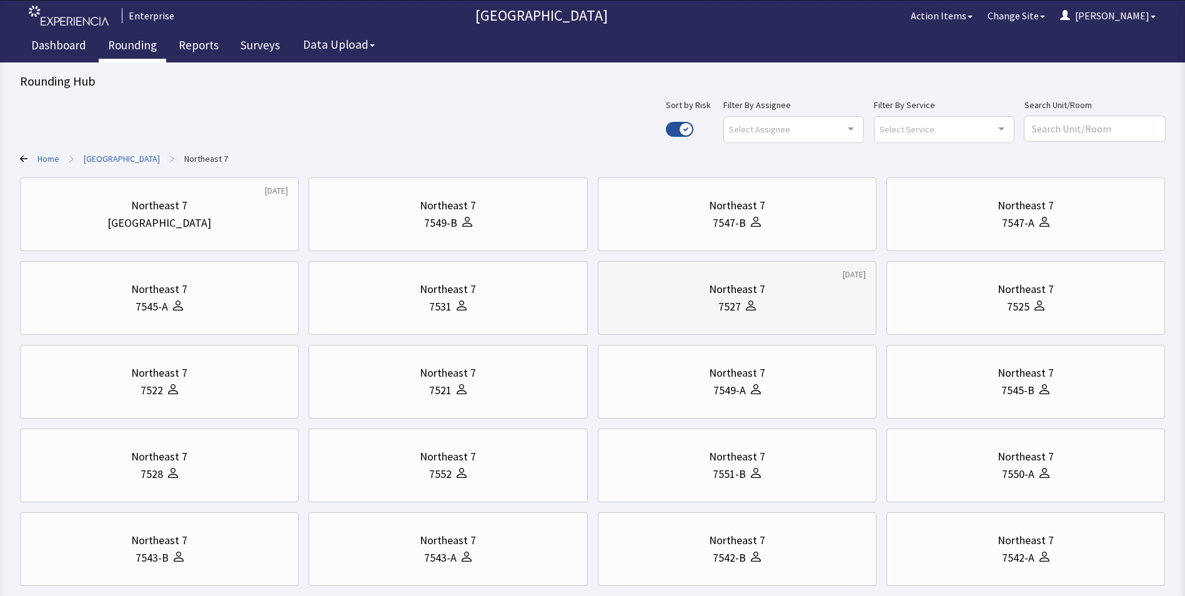
click at [735, 297] on div "Northeast 7" at bounding box center [737, 288] width 56 height 17
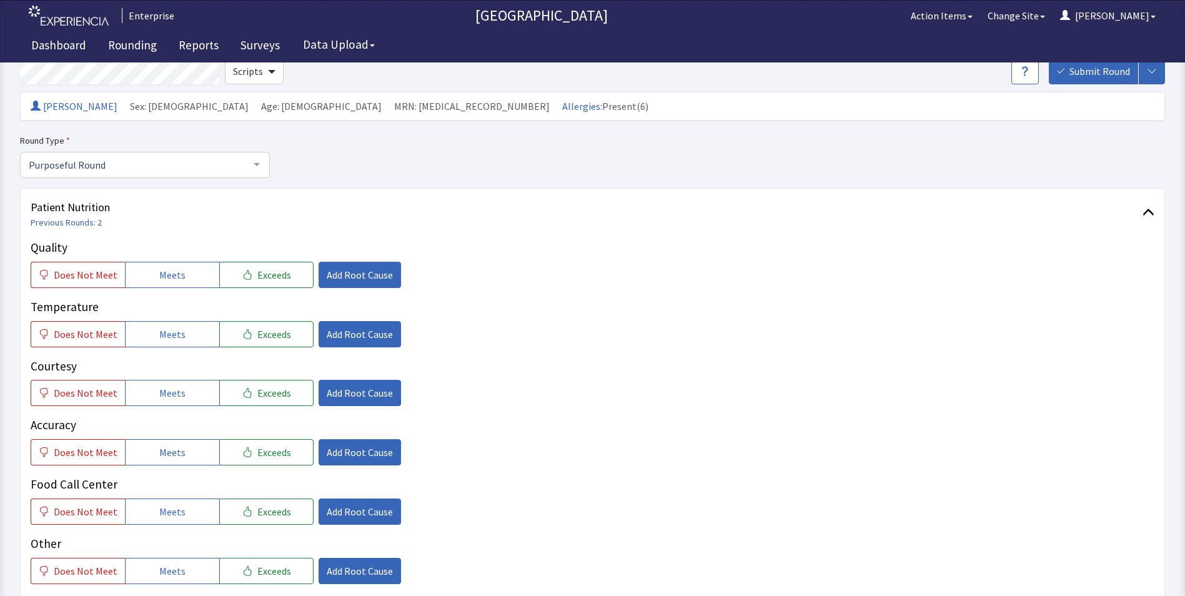
scroll to position [125, 0]
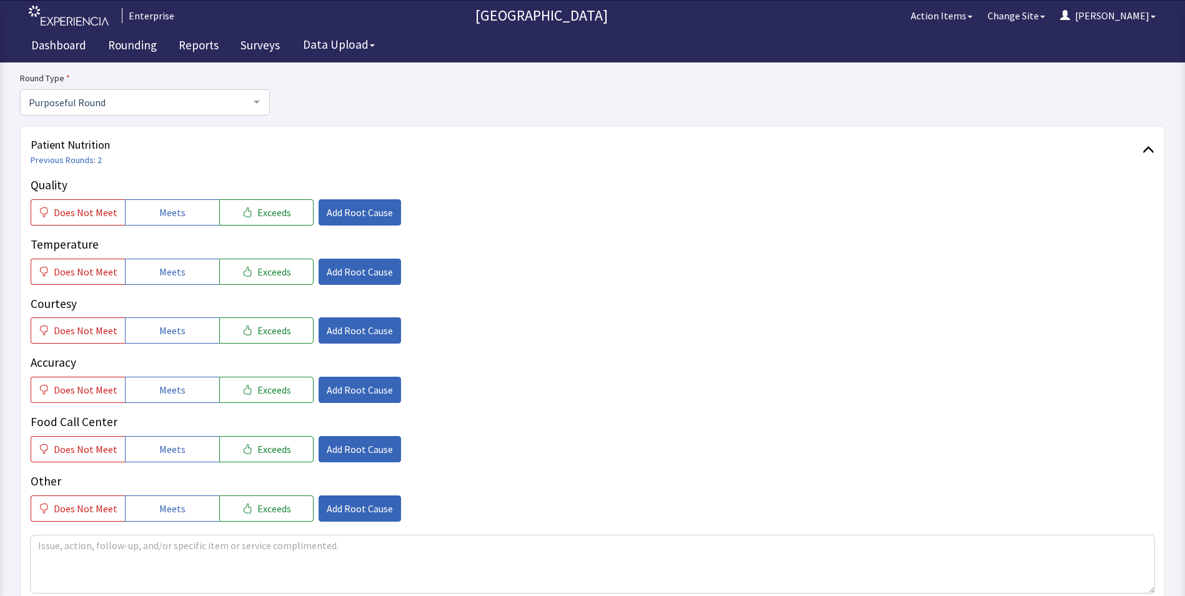
drag, startPoint x: 168, startPoint y: 202, endPoint x: 168, endPoint y: 244, distance: 41.2
click at [168, 207] on button "Meets" at bounding box center [172, 212] width 94 height 26
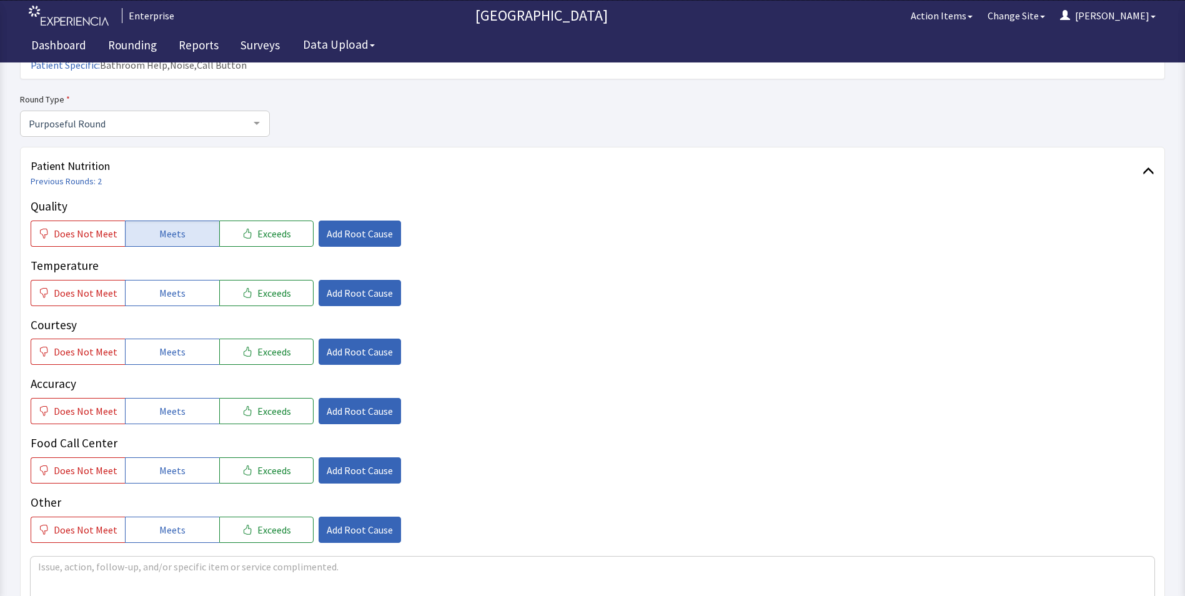
drag, startPoint x: 168, startPoint y: 264, endPoint x: 168, endPoint y: 295, distance: 30.6
click at [168, 285] on span "Meets" at bounding box center [172, 292] width 26 height 15
drag, startPoint x: 163, startPoint y: 320, endPoint x: 162, endPoint y: 362, distance: 41.9
click at [162, 339] on button "Meets" at bounding box center [172, 352] width 94 height 26
drag, startPoint x: 159, startPoint y: 387, endPoint x: 160, endPoint y: 414, distance: 26.9
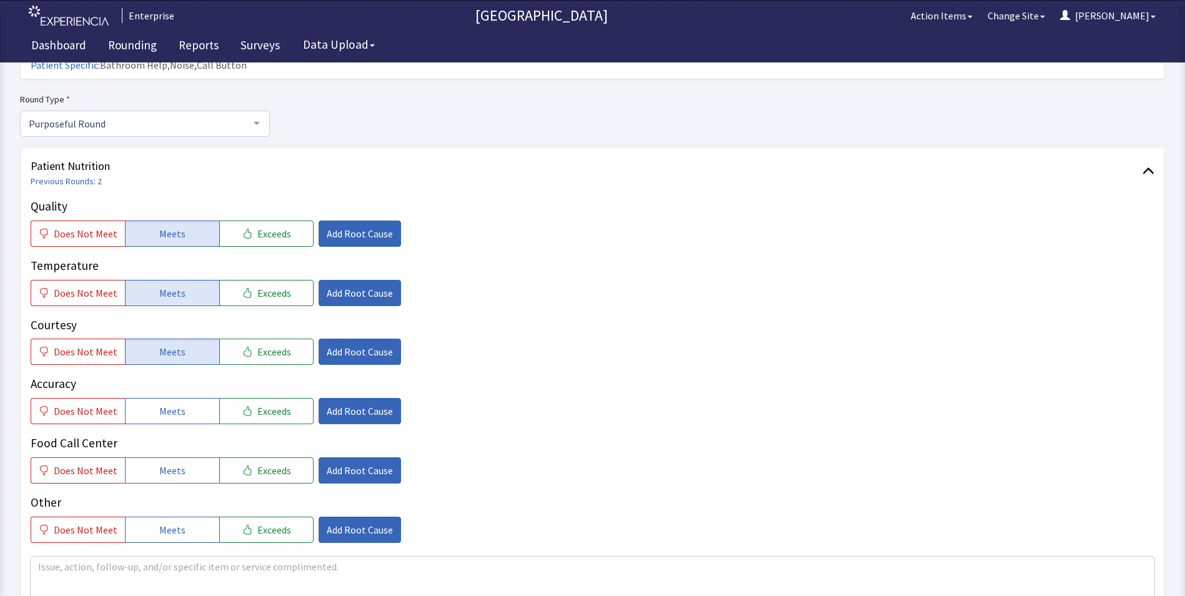
click at [159, 404] on span "Meets" at bounding box center [172, 411] width 26 height 15
drag, startPoint x: 160, startPoint y: 438, endPoint x: 188, endPoint y: 412, distance: 38.5
click at [161, 457] on button "Meets" at bounding box center [172, 470] width 94 height 26
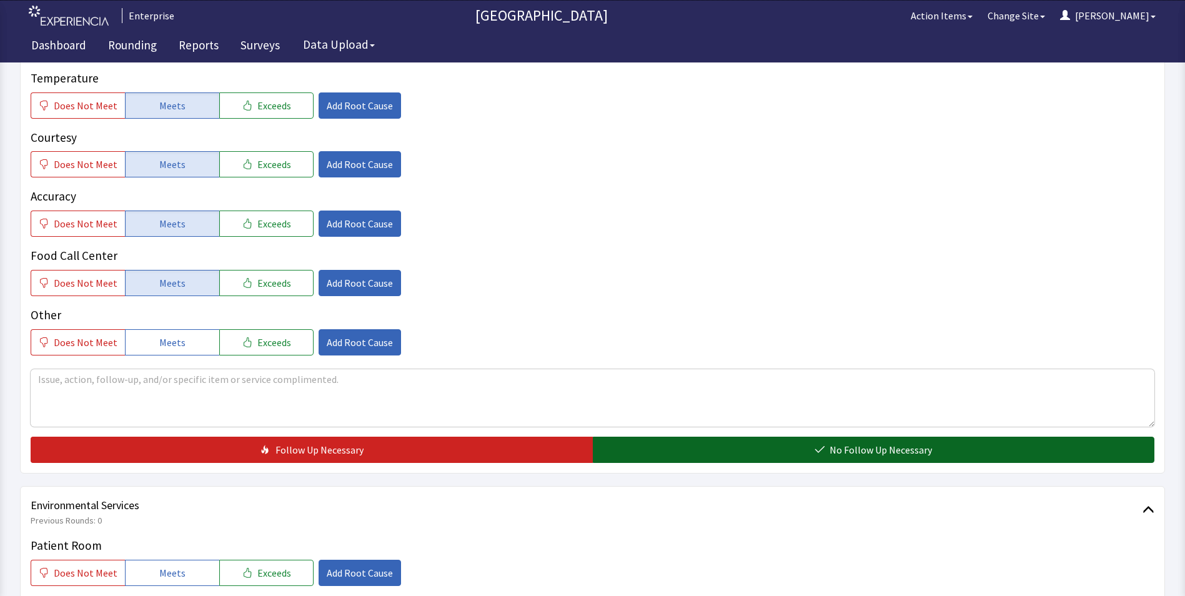
click at [665, 437] on button "No Follow Up Necessary" at bounding box center [874, 450] width 562 height 26
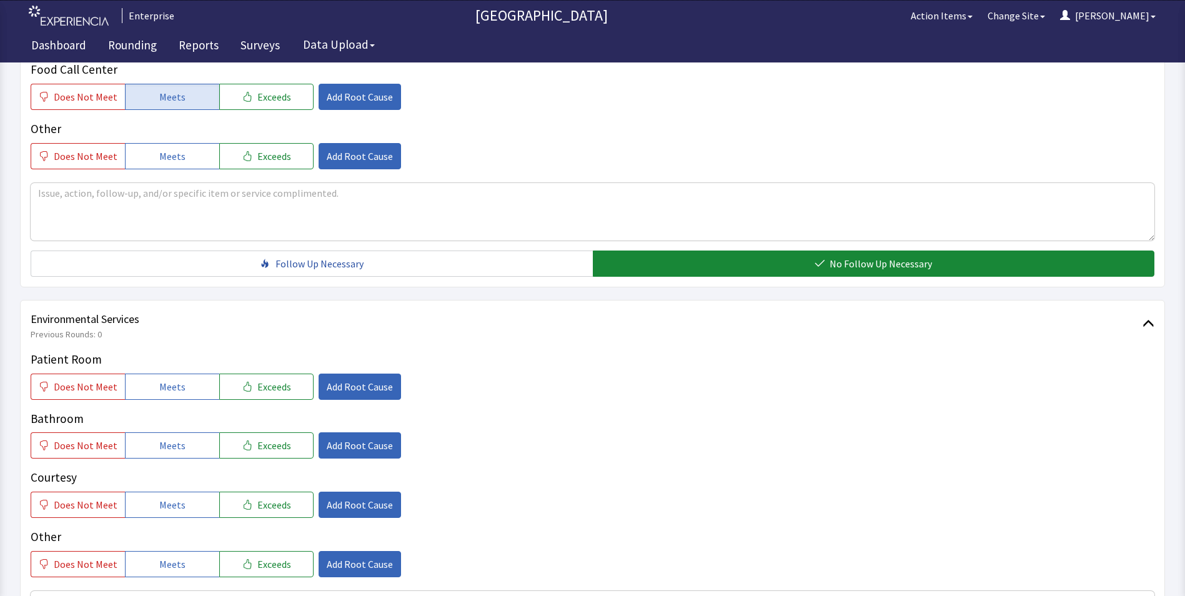
scroll to position [625, 0]
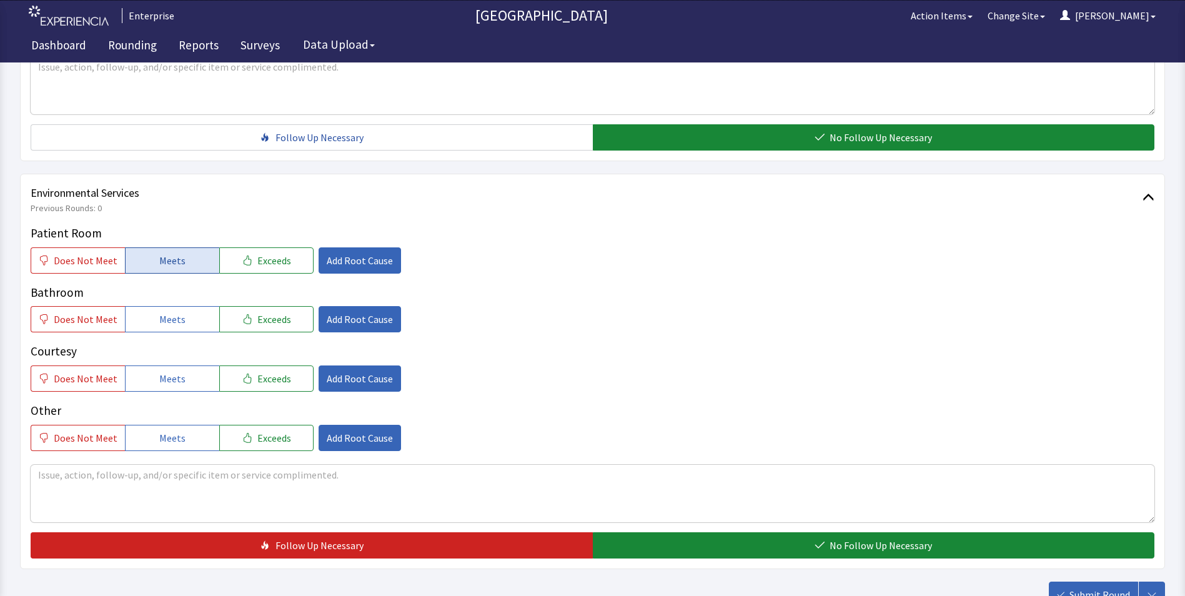
click at [162, 253] on span "Meets" at bounding box center [172, 260] width 26 height 15
drag, startPoint x: 157, startPoint y: 296, endPoint x: 160, endPoint y: 327, distance: 31.4
click at [159, 312] on span "Meets" at bounding box center [172, 319] width 26 height 15
click at [160, 371] on span "Meets" at bounding box center [172, 378] width 26 height 15
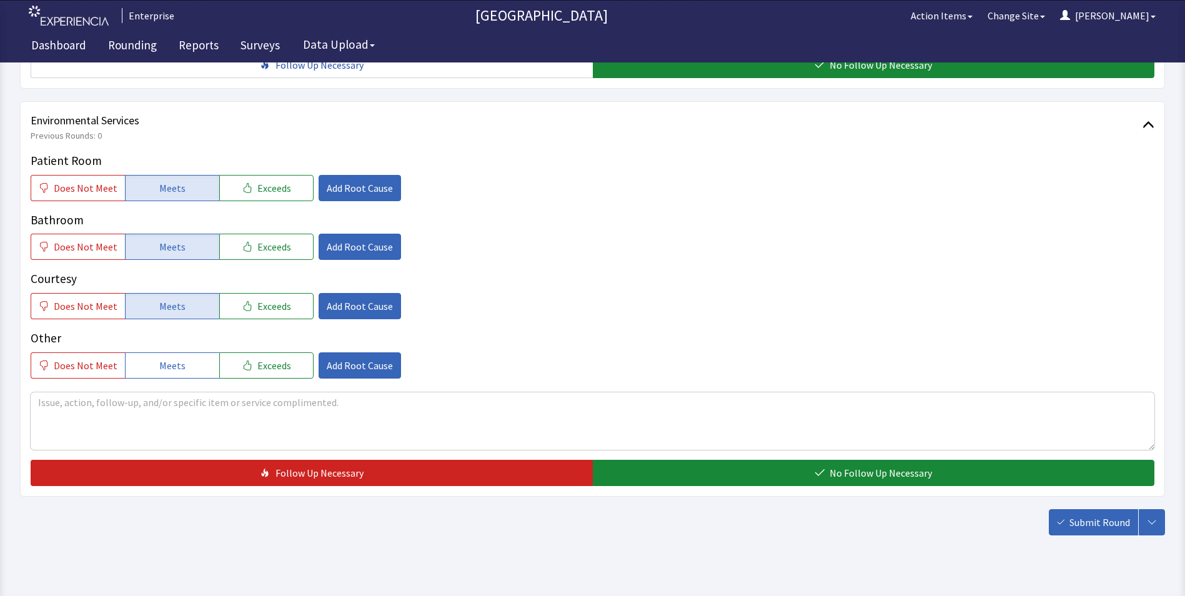
scroll to position [698, 0]
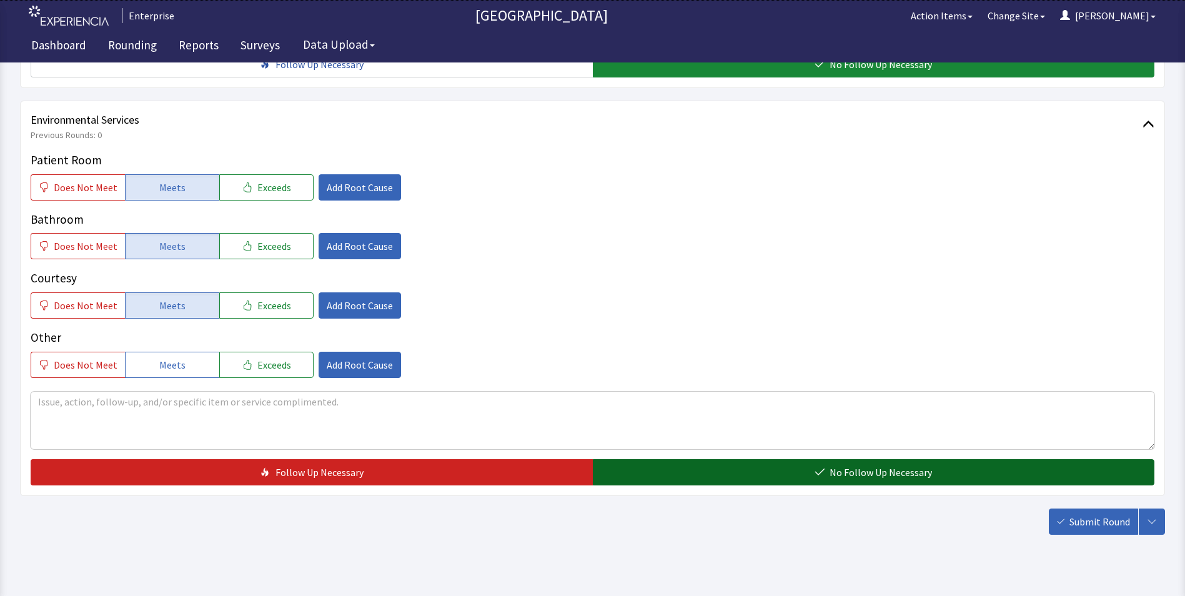
drag, startPoint x: 628, startPoint y: 450, endPoint x: 689, endPoint y: 453, distance: 61.3
click at [635, 459] on button "No Follow Up Necessary" at bounding box center [874, 472] width 562 height 26
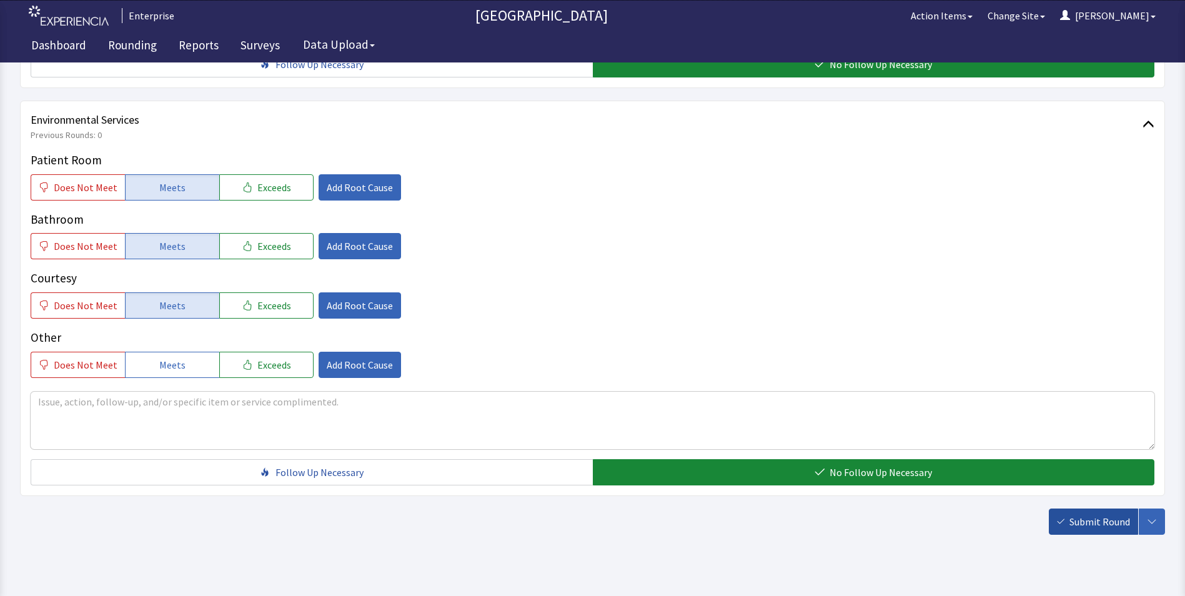
click at [1073, 514] on span "Submit Round" at bounding box center [1099, 521] width 61 height 15
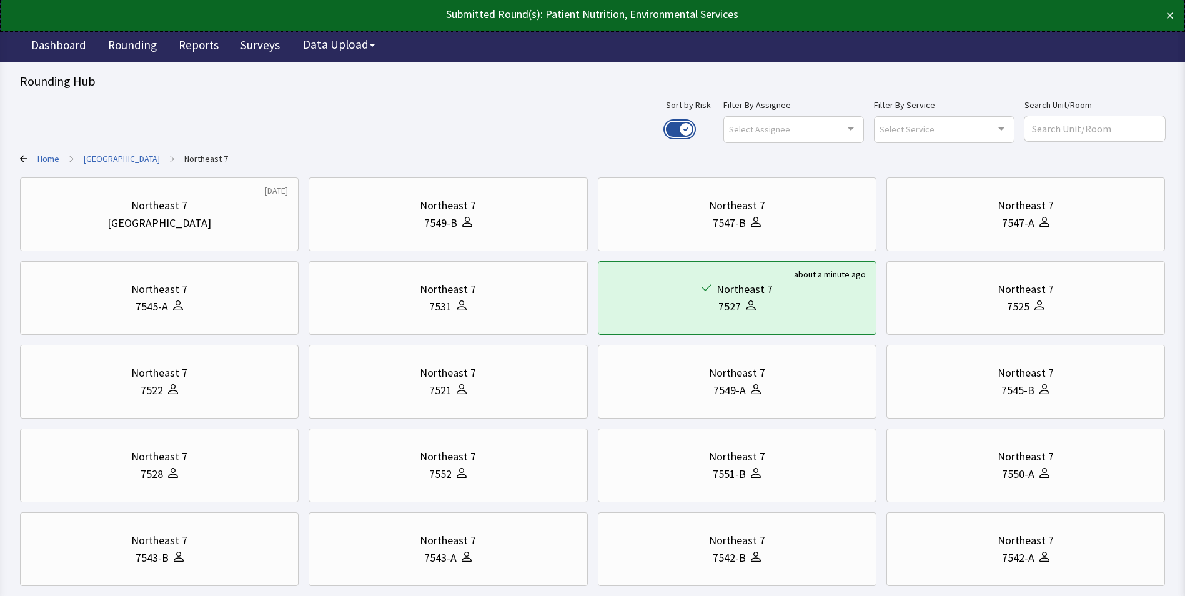
click at [693, 127] on button "Use setting" at bounding box center [679, 129] width 27 height 15
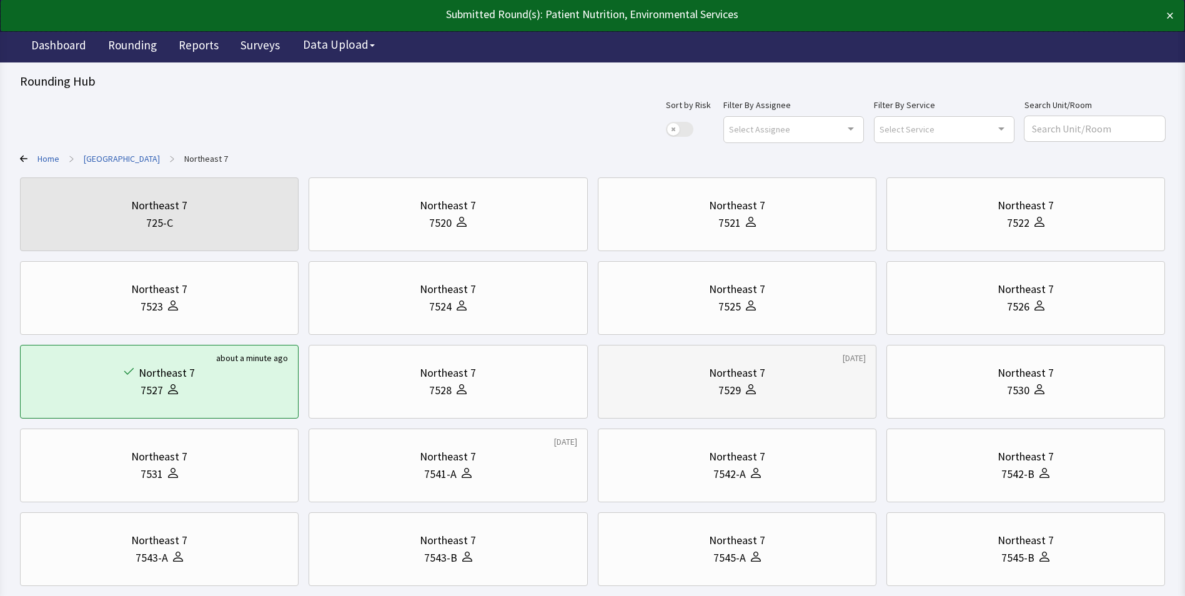
click at [673, 372] on div "Northeast 7" at bounding box center [736, 372] width 257 height 17
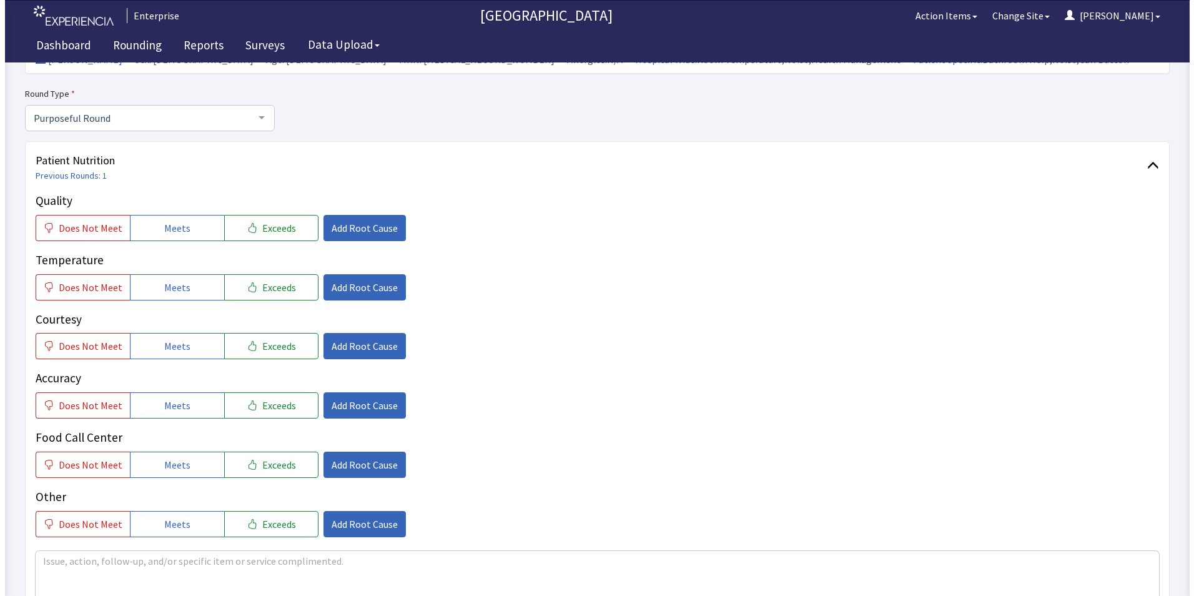
scroll to position [125, 0]
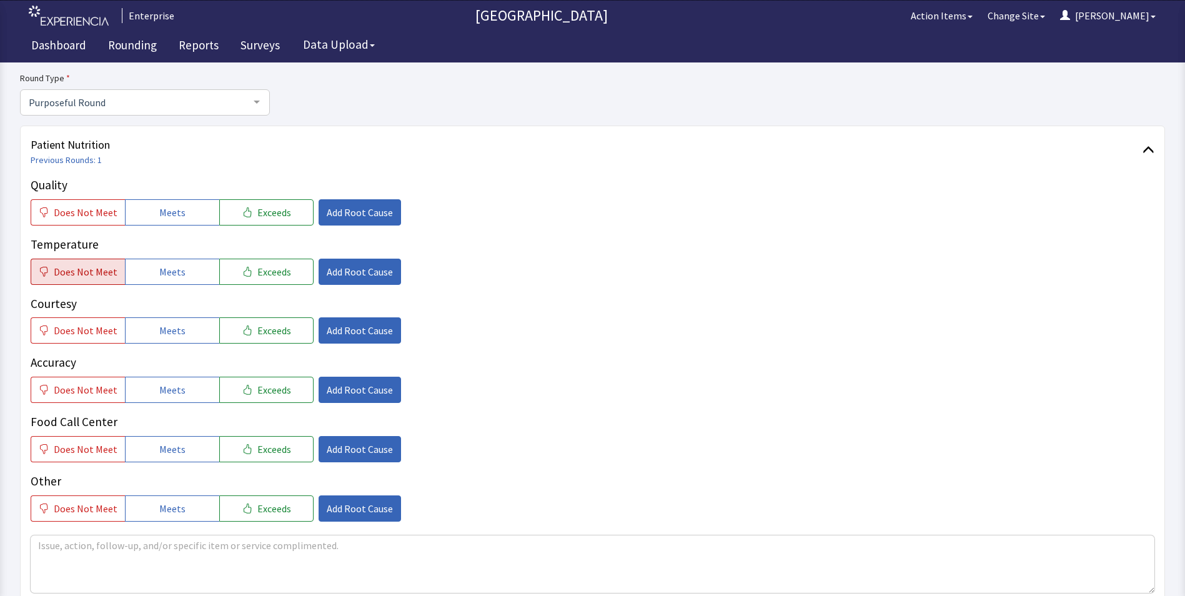
drag, startPoint x: 72, startPoint y: 276, endPoint x: 86, endPoint y: 268, distance: 16.5
click at [73, 275] on span "Does Not Meet" at bounding box center [86, 271] width 64 height 15
click at [172, 211] on span "Meets" at bounding box center [172, 212] width 26 height 15
drag, startPoint x: 156, startPoint y: 322, endPoint x: 160, endPoint y: 366, distance: 44.6
click at [157, 334] on button "Meets" at bounding box center [172, 330] width 94 height 26
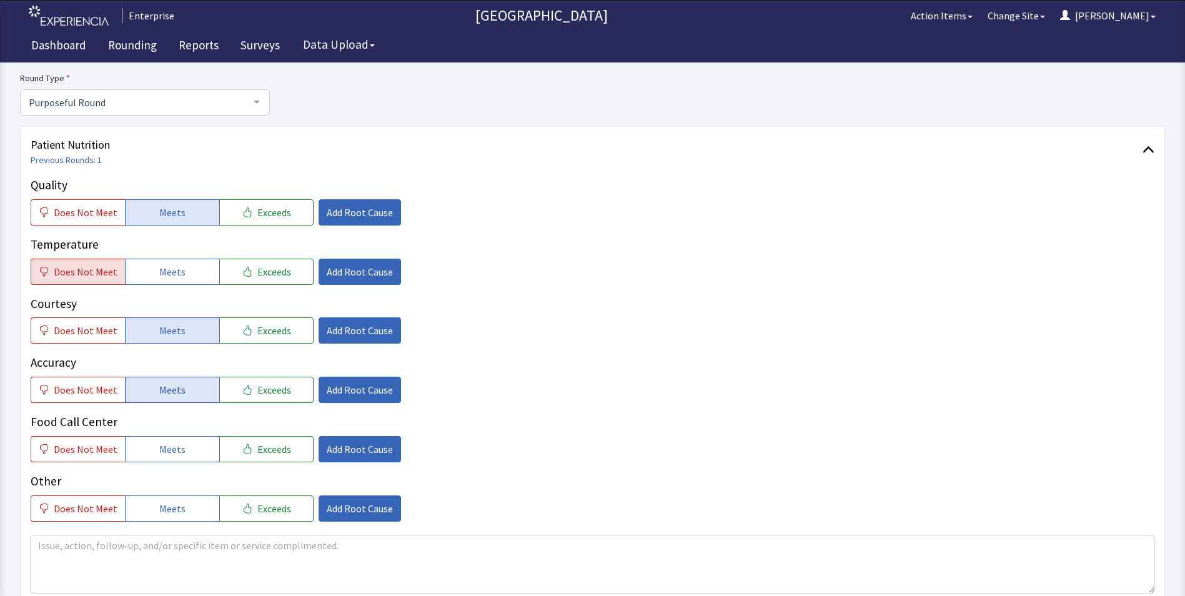
click at [162, 387] on span "Meets" at bounding box center [172, 389] width 26 height 15
click at [339, 211] on span "Add Root Cause" at bounding box center [360, 212] width 66 height 15
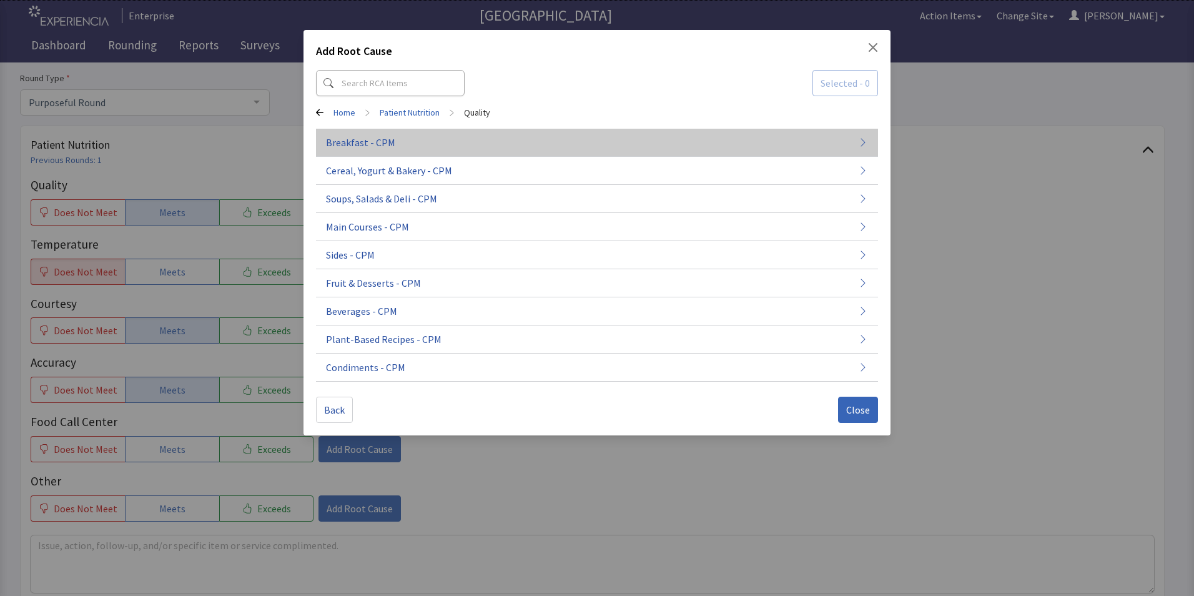
click at [357, 148] on span "Breakfast - CPM" at bounding box center [360, 142] width 69 height 15
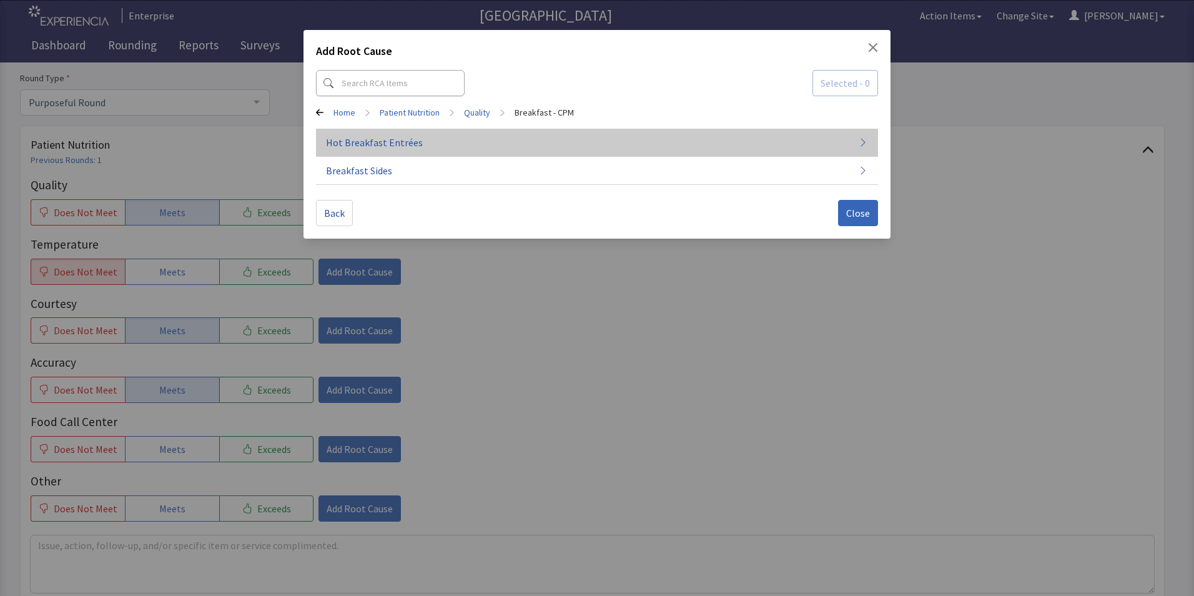
click at [365, 146] on span "Hot Breakfast Entrées" at bounding box center [374, 142] width 97 height 15
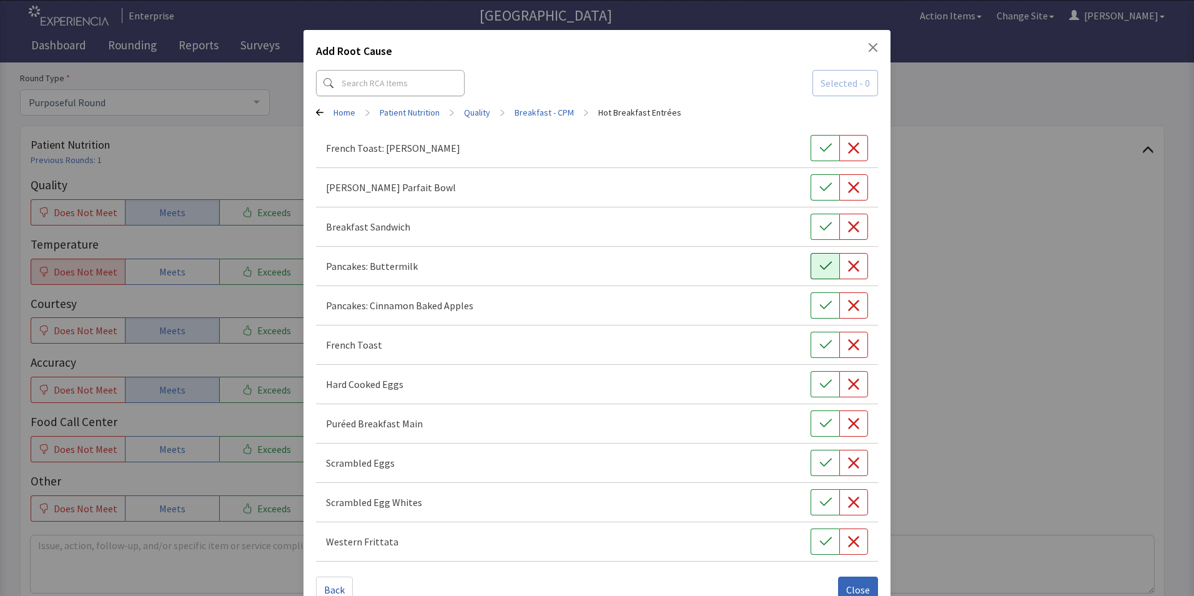
click at [820, 265] on icon "button" at bounding box center [826, 266] width 12 height 12
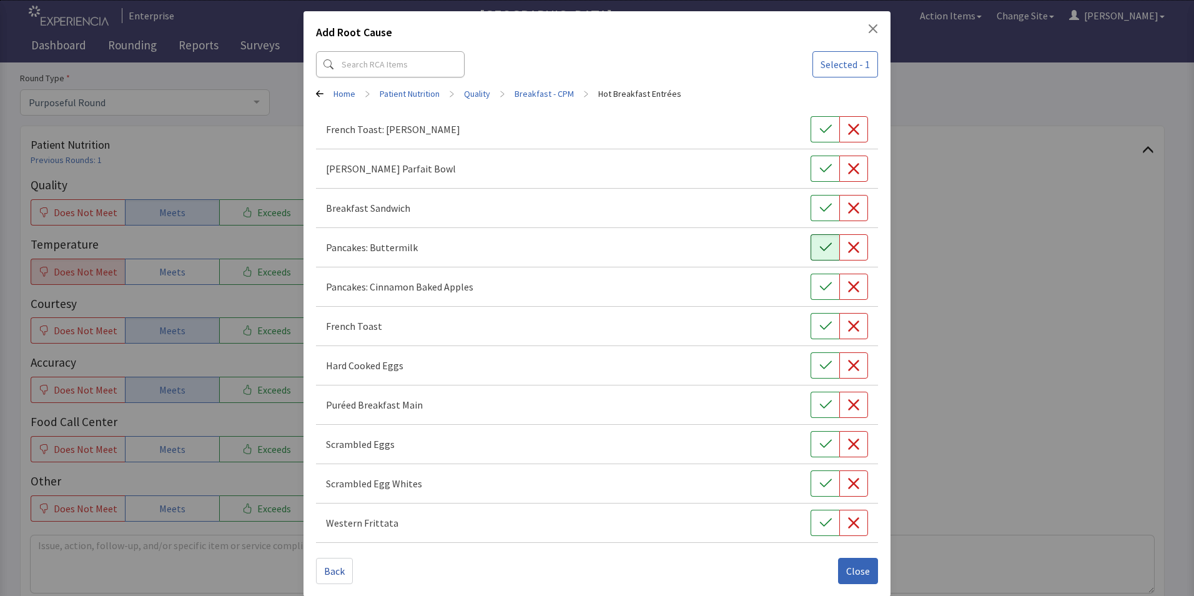
scroll to position [29, 0]
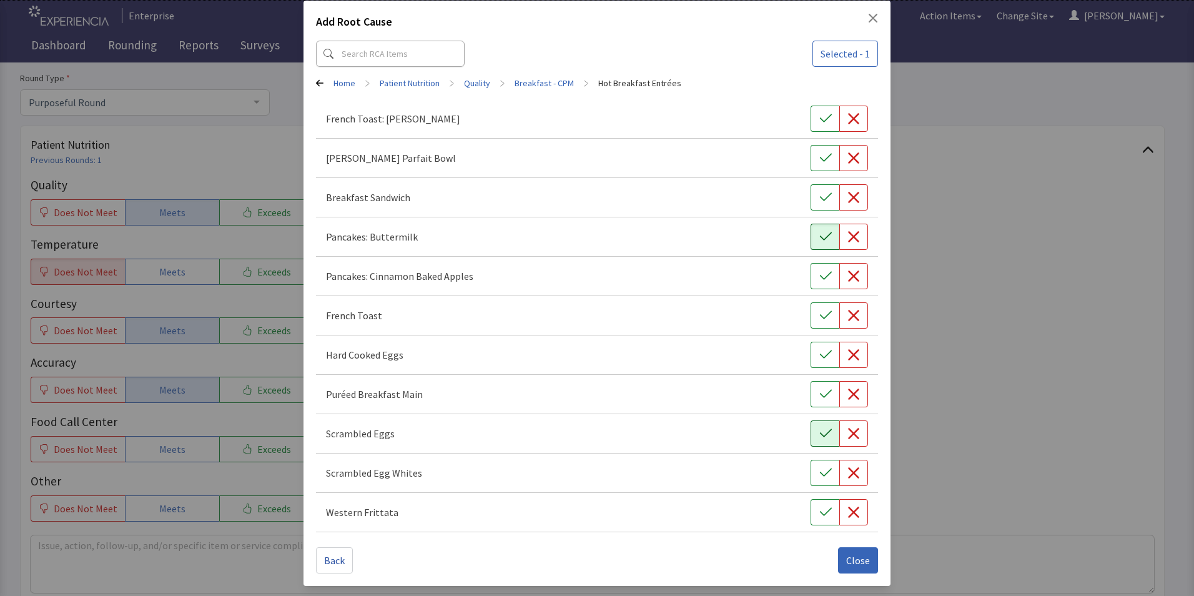
click at [821, 433] on icon "button" at bounding box center [826, 433] width 12 height 8
click at [846, 562] on span "Close" at bounding box center [858, 560] width 24 height 15
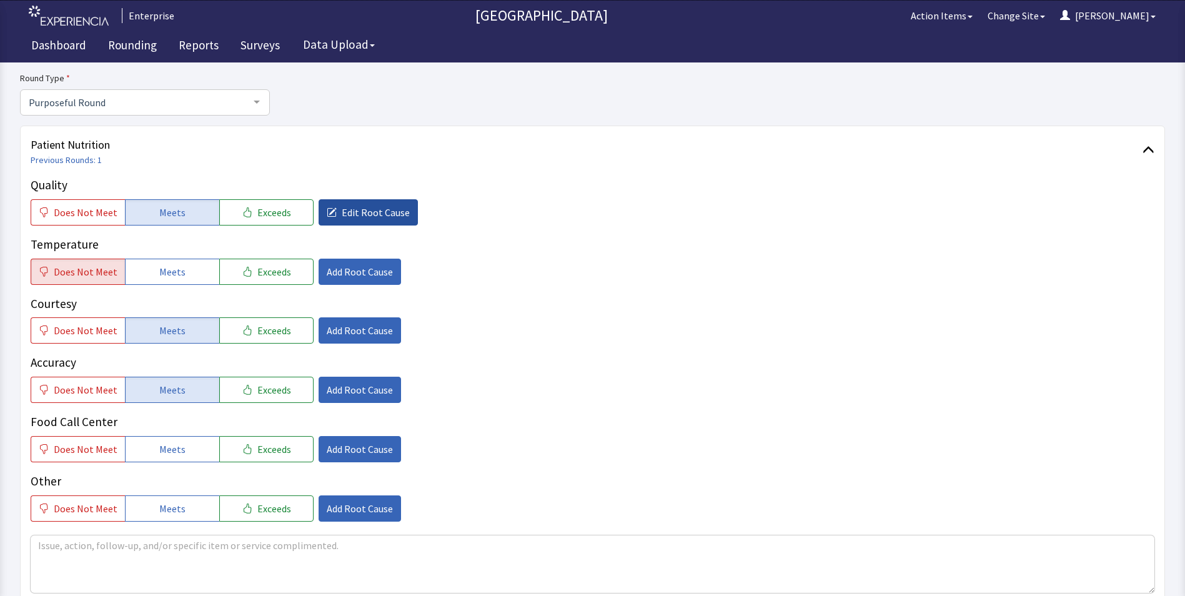
click at [342, 214] on span "Edit Root Cause" at bounding box center [376, 212] width 68 height 15
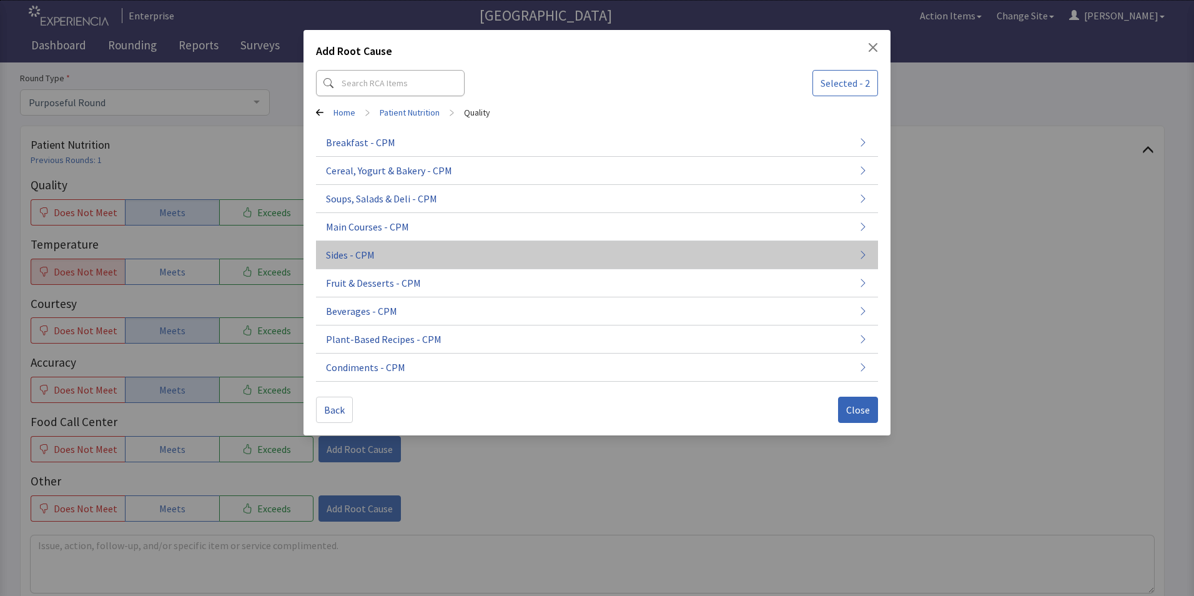
click at [358, 257] on span "Sides - CPM" at bounding box center [350, 254] width 49 height 15
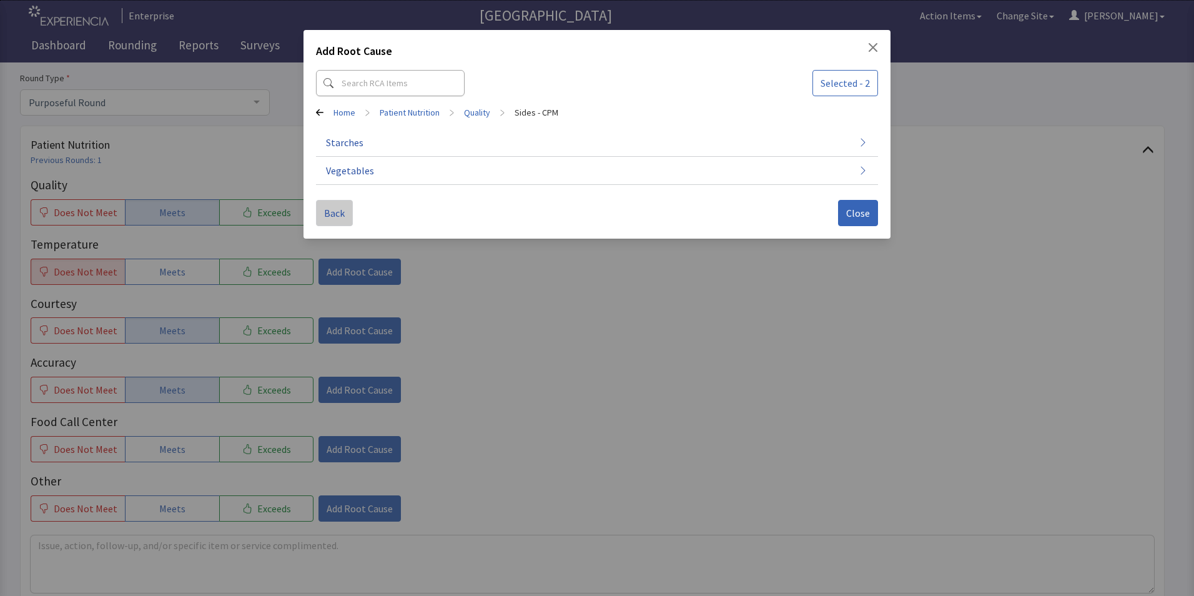
click at [334, 212] on span "Back" at bounding box center [334, 213] width 21 height 15
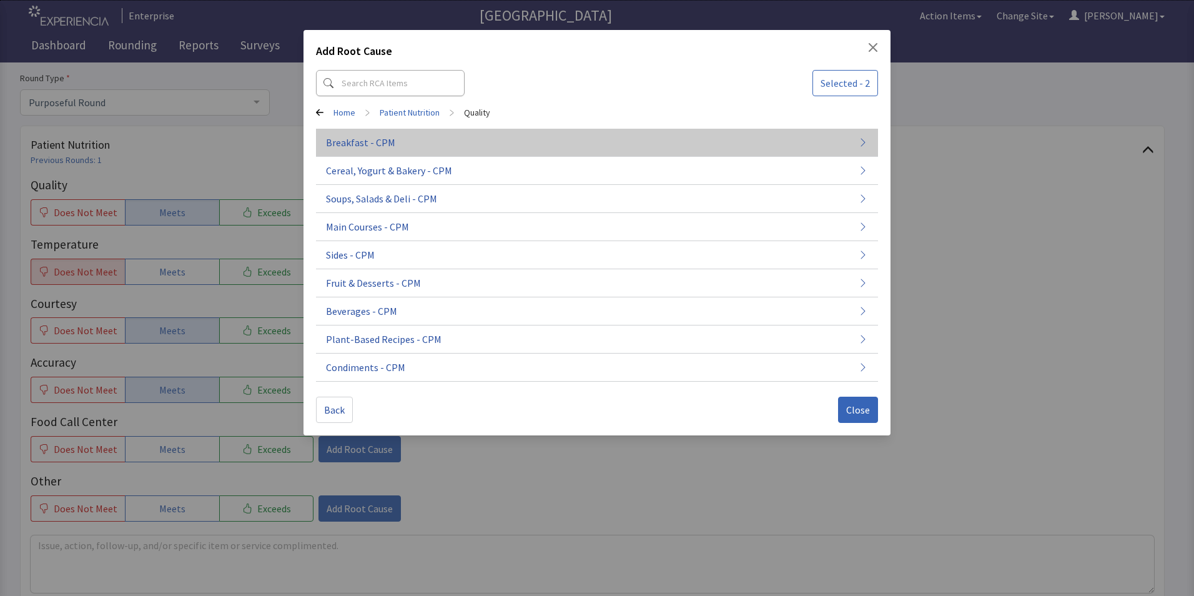
click at [377, 142] on span "Breakfast - CPM" at bounding box center [360, 142] width 69 height 15
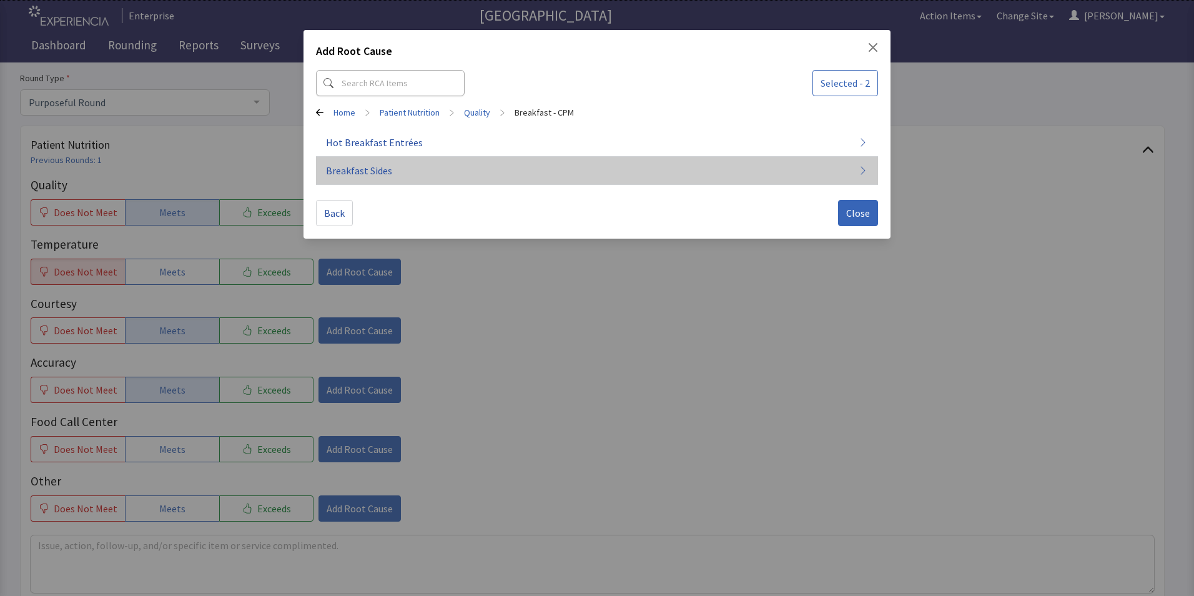
click at [375, 172] on span "Breakfast Sides" at bounding box center [359, 170] width 66 height 15
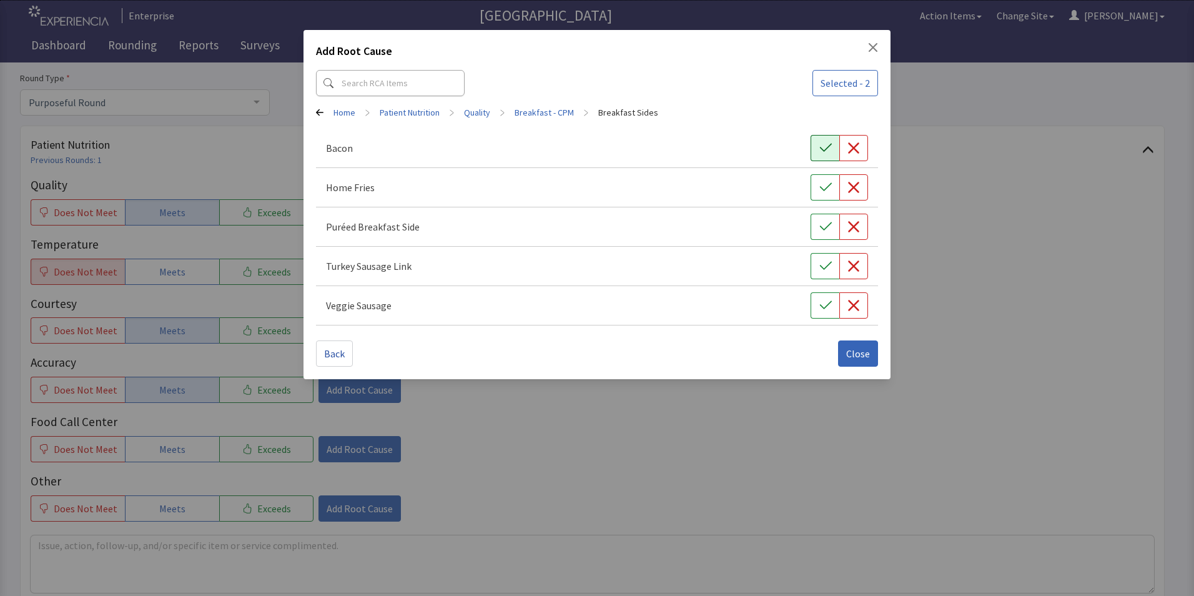
click at [820, 145] on icon "button" at bounding box center [826, 148] width 12 height 12
click at [861, 357] on span "Close" at bounding box center [858, 353] width 24 height 15
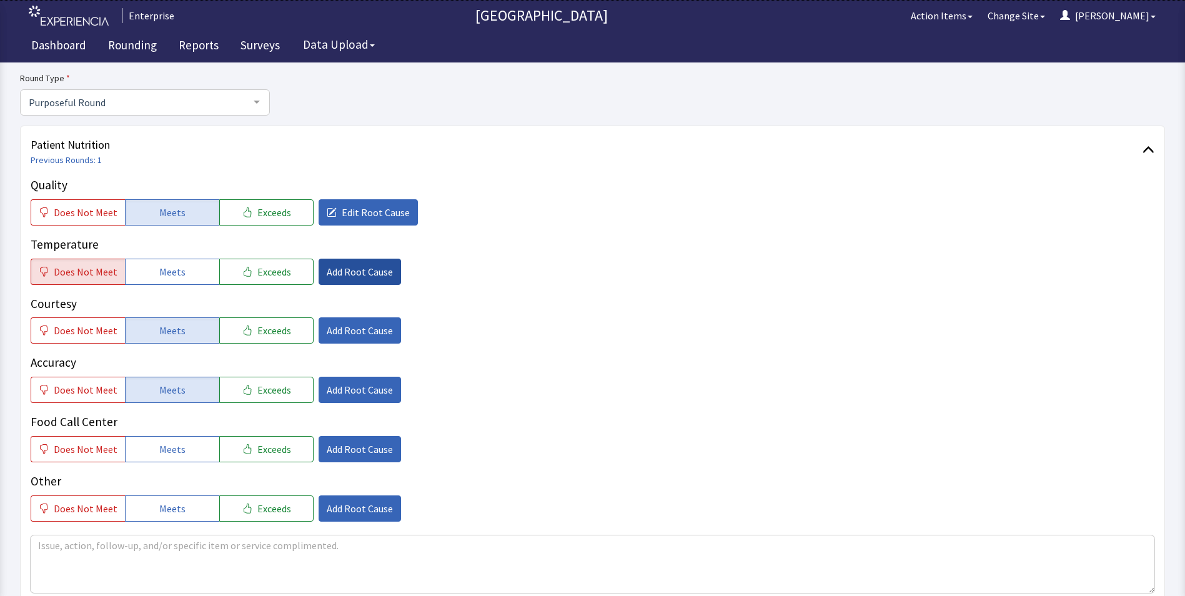
click at [343, 272] on span "Add Root Cause" at bounding box center [360, 271] width 66 height 15
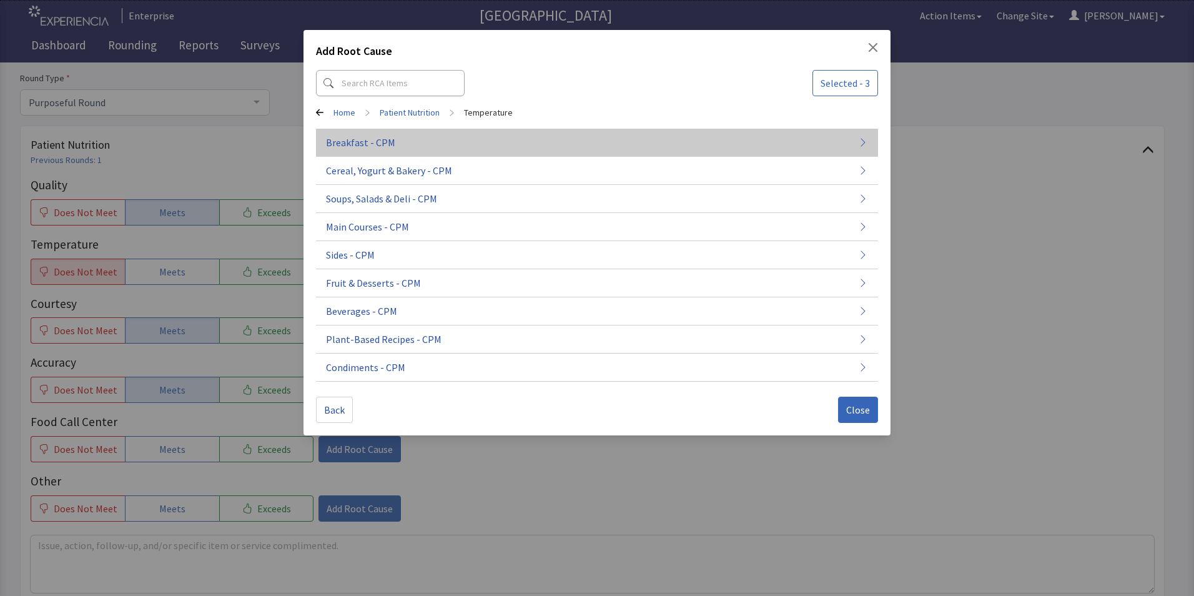
click at [372, 152] on button "Breakfast - CPM" at bounding box center [597, 143] width 562 height 28
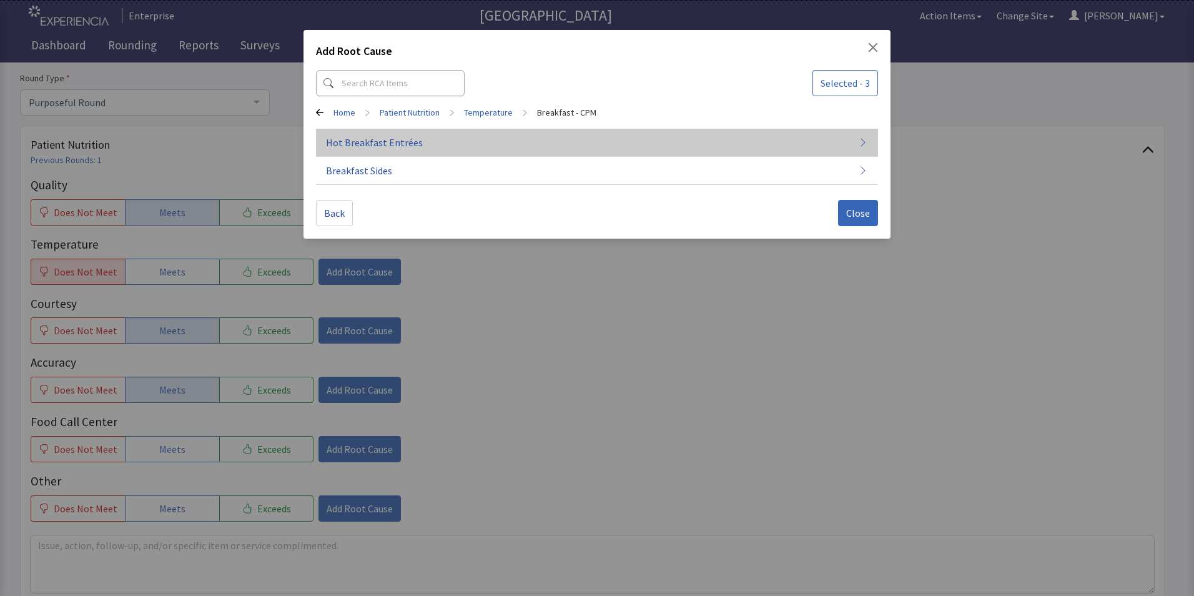
click at [383, 151] on button "Hot Breakfast Entrées" at bounding box center [597, 143] width 562 height 28
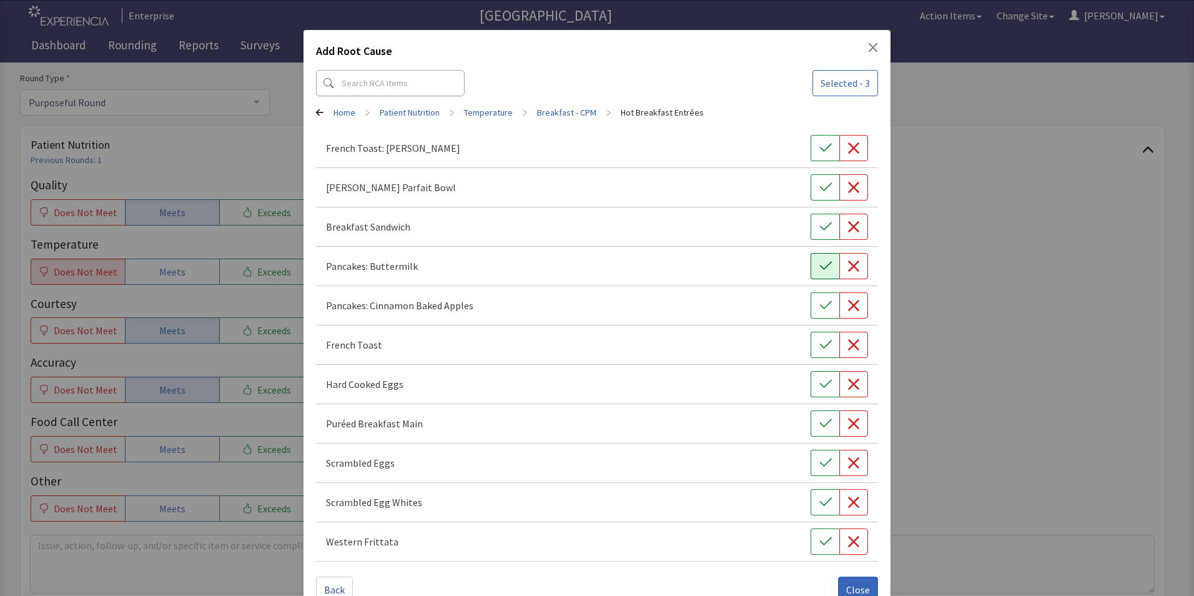
click at [823, 267] on icon "button" at bounding box center [826, 266] width 12 height 12
click at [849, 503] on icon "button" at bounding box center [854, 502] width 12 height 12
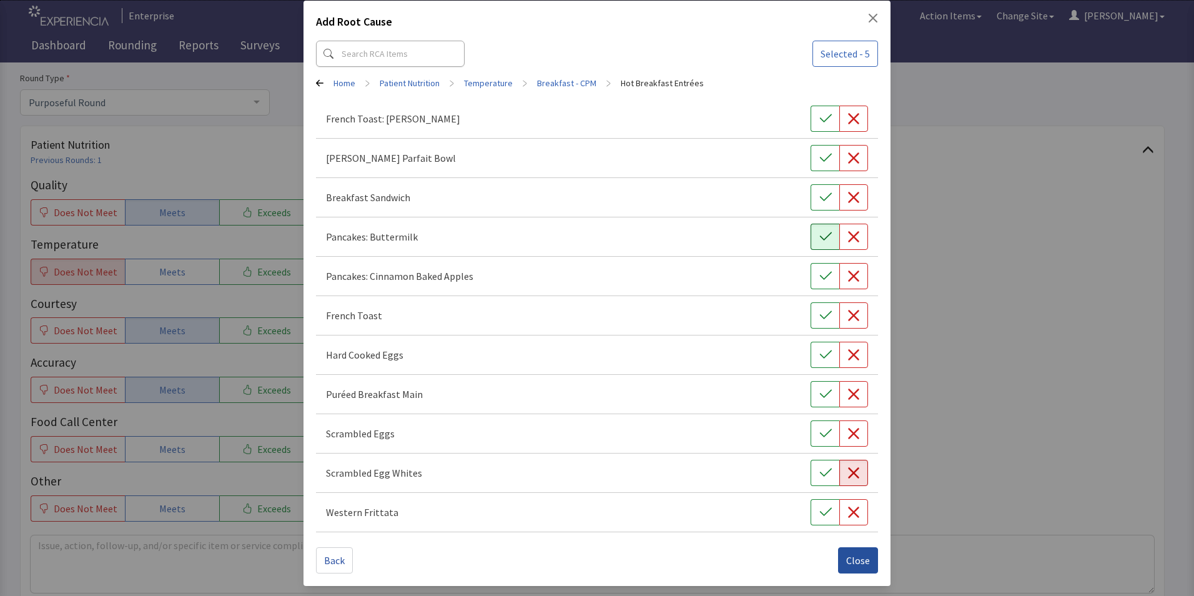
click at [852, 560] on span "Close" at bounding box center [858, 560] width 24 height 15
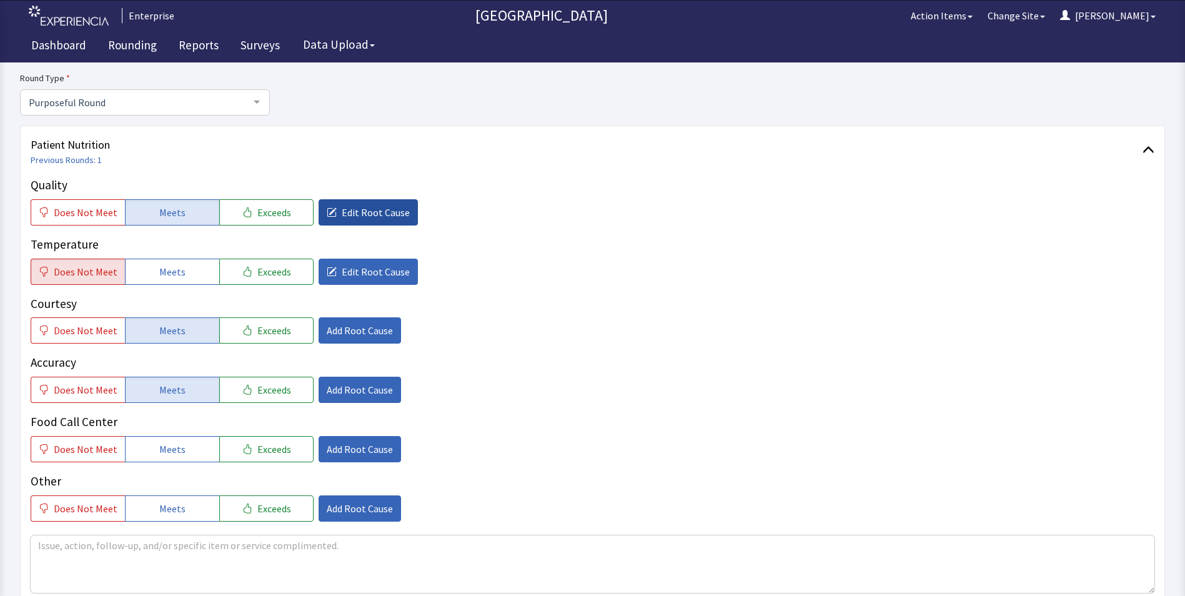
click at [327, 214] on icon "button" at bounding box center [332, 212] width 10 height 10
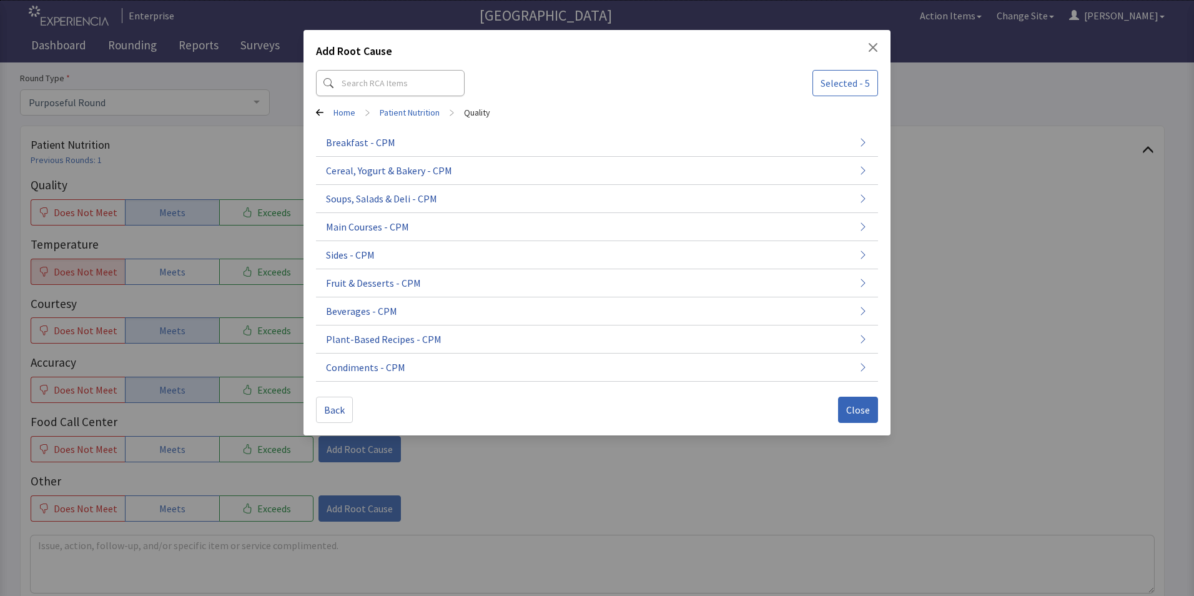
click at [220, 255] on div "Add Root Cause Selected - 5 Home > Patient Nutrition > Quality Breakfast - CPM …" at bounding box center [597, 298] width 1194 height 596
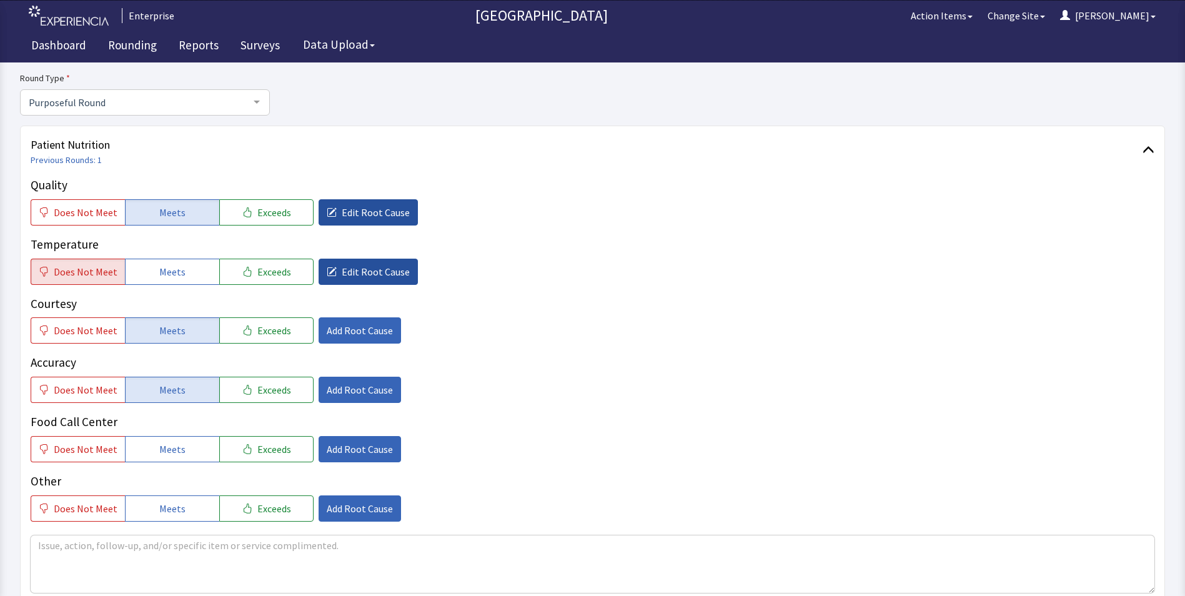
click at [342, 273] on span "Edit Root Cause" at bounding box center [376, 271] width 68 height 15
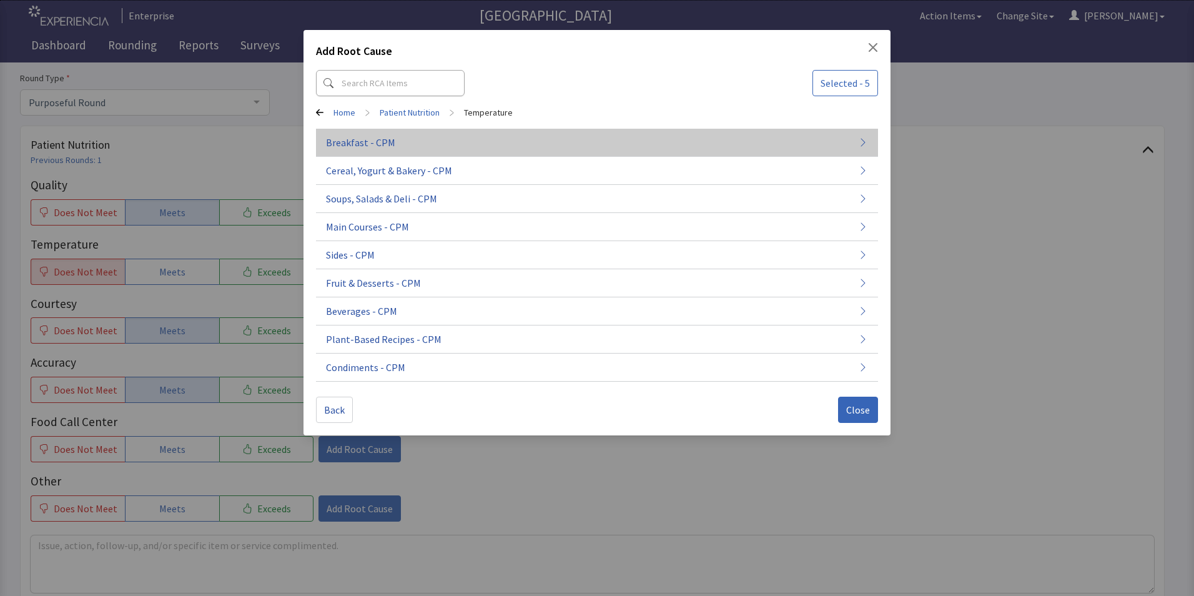
click at [371, 137] on span "Breakfast - CPM" at bounding box center [360, 142] width 69 height 15
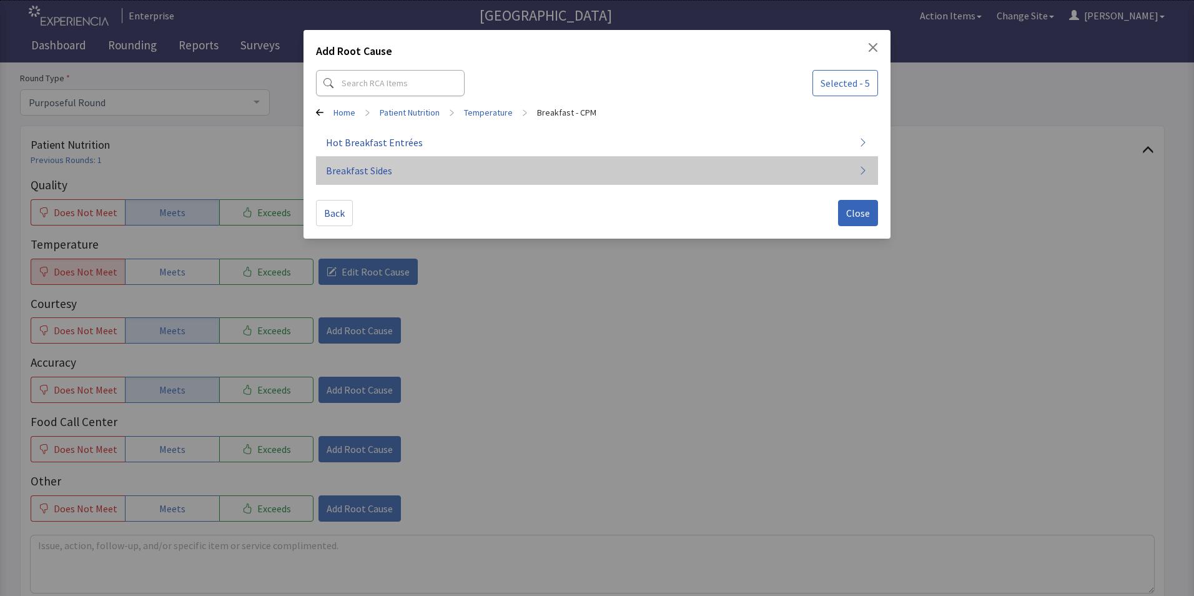
click at [372, 167] on span "Breakfast Sides" at bounding box center [359, 170] width 66 height 15
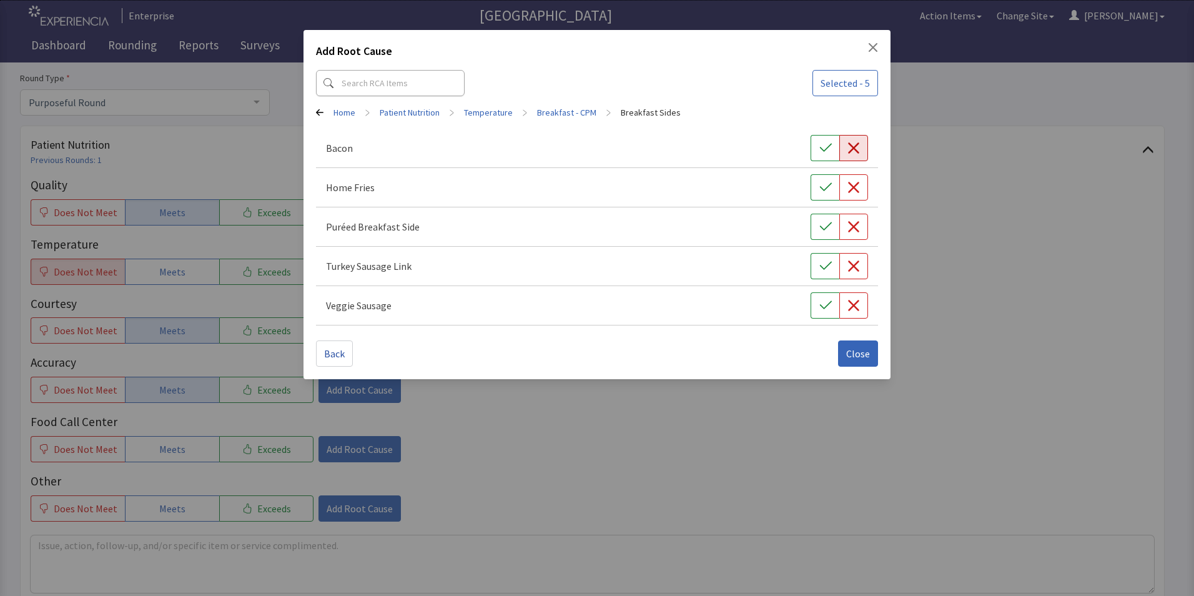
drag, startPoint x: 849, startPoint y: 144, endPoint x: 851, endPoint y: 181, distance: 36.9
click at [849, 146] on icon "button" at bounding box center [854, 148] width 12 height 12
click at [866, 357] on span "Close" at bounding box center [858, 353] width 24 height 15
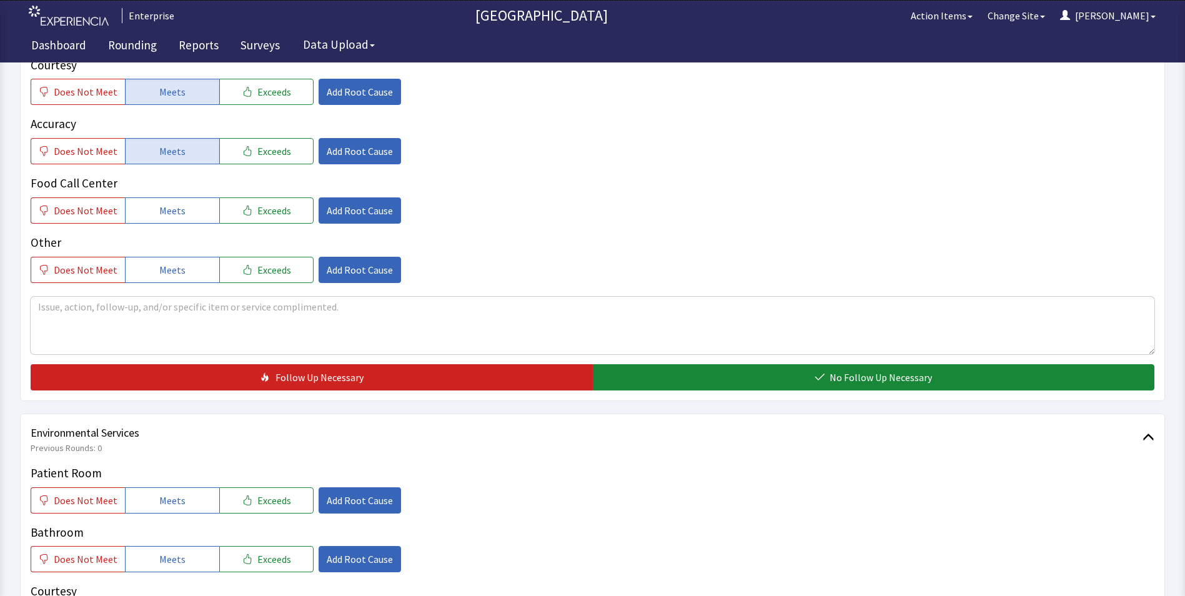
scroll to position [375, 0]
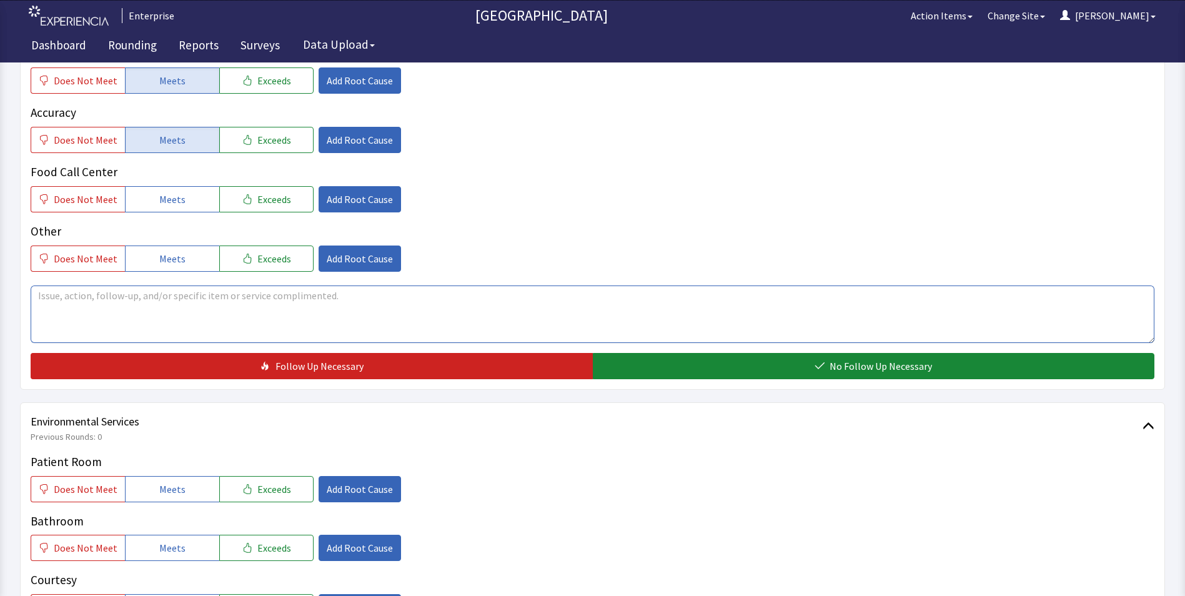
click at [62, 304] on textarea at bounding box center [593, 313] width 1124 height 57
drag, startPoint x: 37, startPoint y: 294, endPoint x: 337, endPoint y: 314, distance: 301.1
click at [337, 314] on textarea "bacon/eggs on the cold side pancakes very good" at bounding box center [593, 313] width 1124 height 57
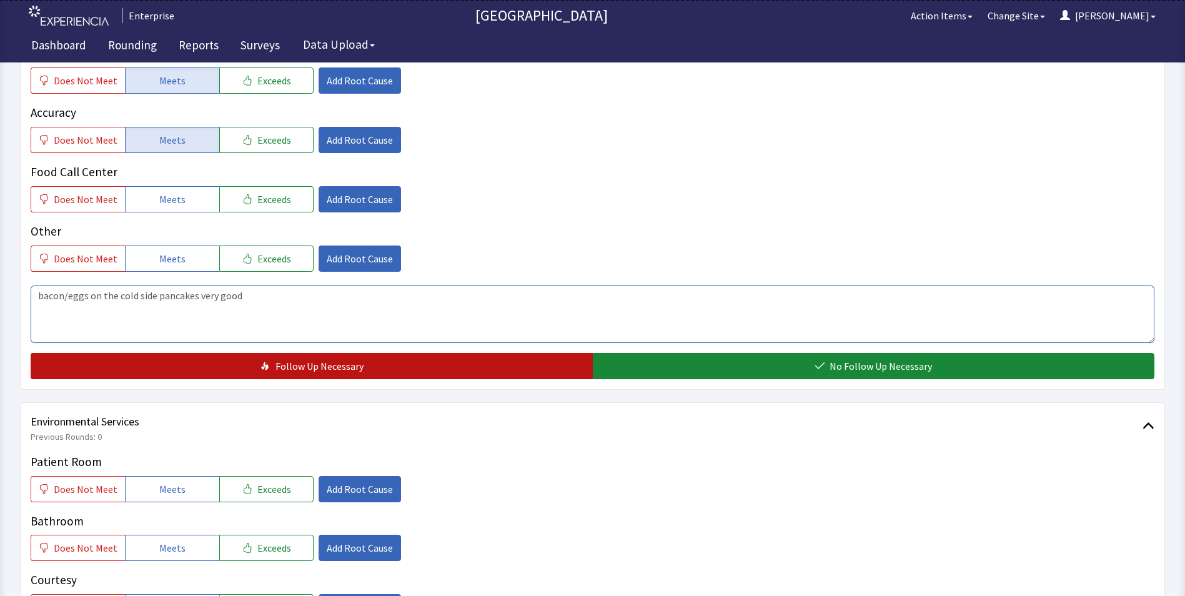
type textarea "bacon/eggs on the cold side pancakes very good"
click at [376, 371] on button "Follow Up Necessary" at bounding box center [312, 366] width 562 height 26
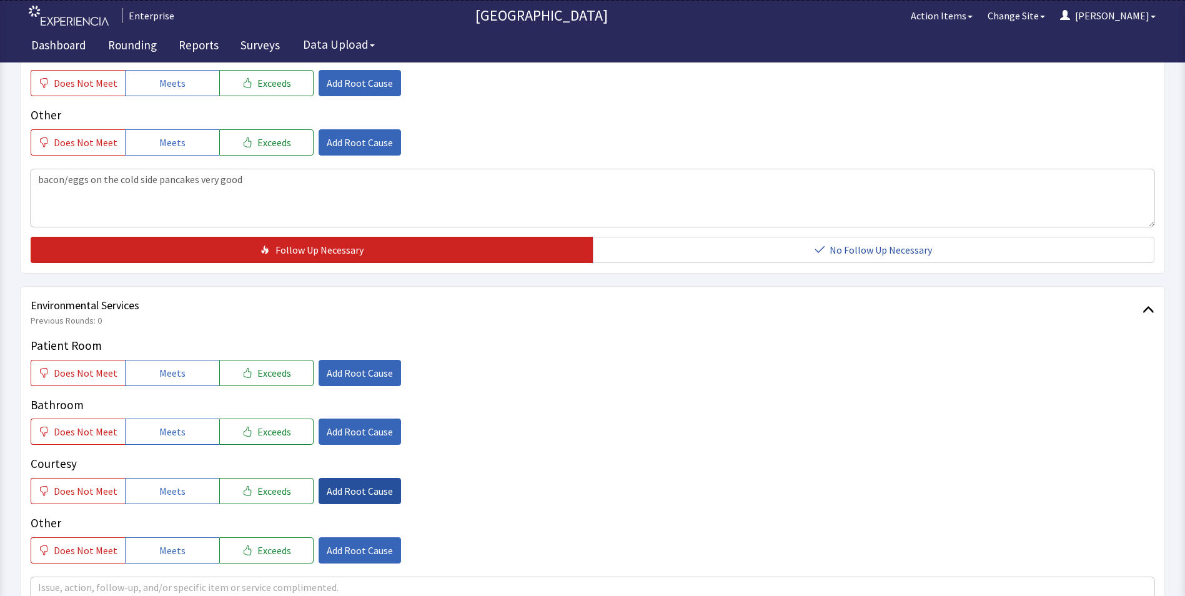
scroll to position [625, 0]
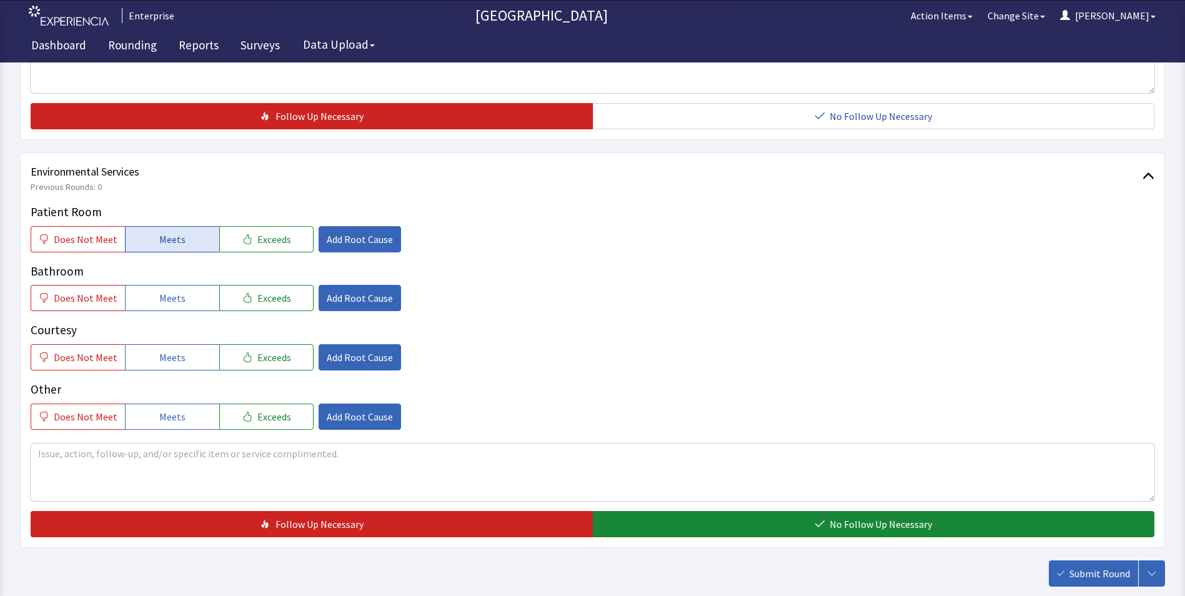
click at [171, 232] on span "Meets" at bounding box center [172, 239] width 26 height 15
click at [167, 304] on span "Meets" at bounding box center [172, 297] width 26 height 15
drag, startPoint x: 170, startPoint y: 358, endPoint x: 244, endPoint y: 384, distance: 78.8
click at [176, 360] on span "Meets" at bounding box center [172, 357] width 26 height 15
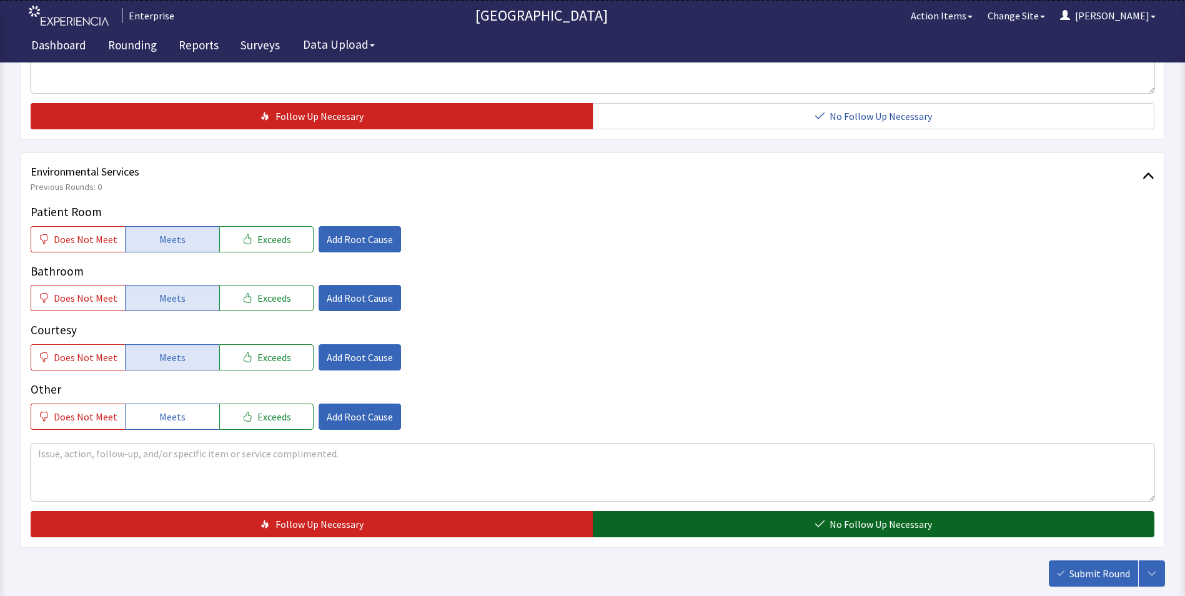
click at [670, 527] on button "No Follow Up Necessary" at bounding box center [874, 524] width 562 height 26
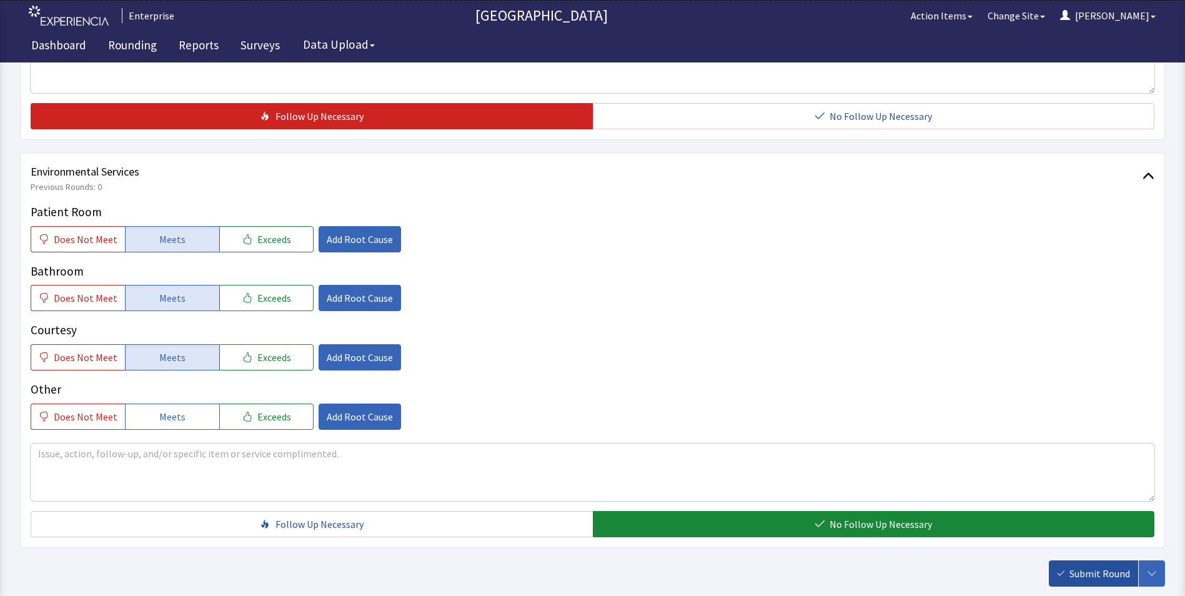
click at [1073, 568] on span "Submit Round" at bounding box center [1099, 573] width 61 height 15
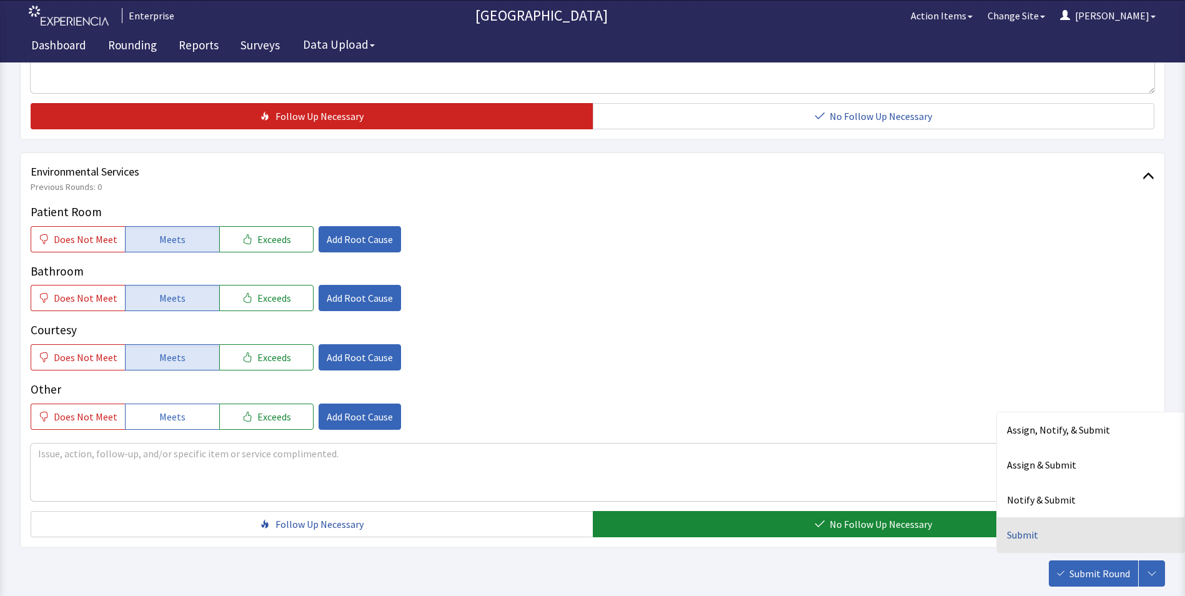
click at [1034, 530] on div "Submit" at bounding box center [1090, 534] width 187 height 35
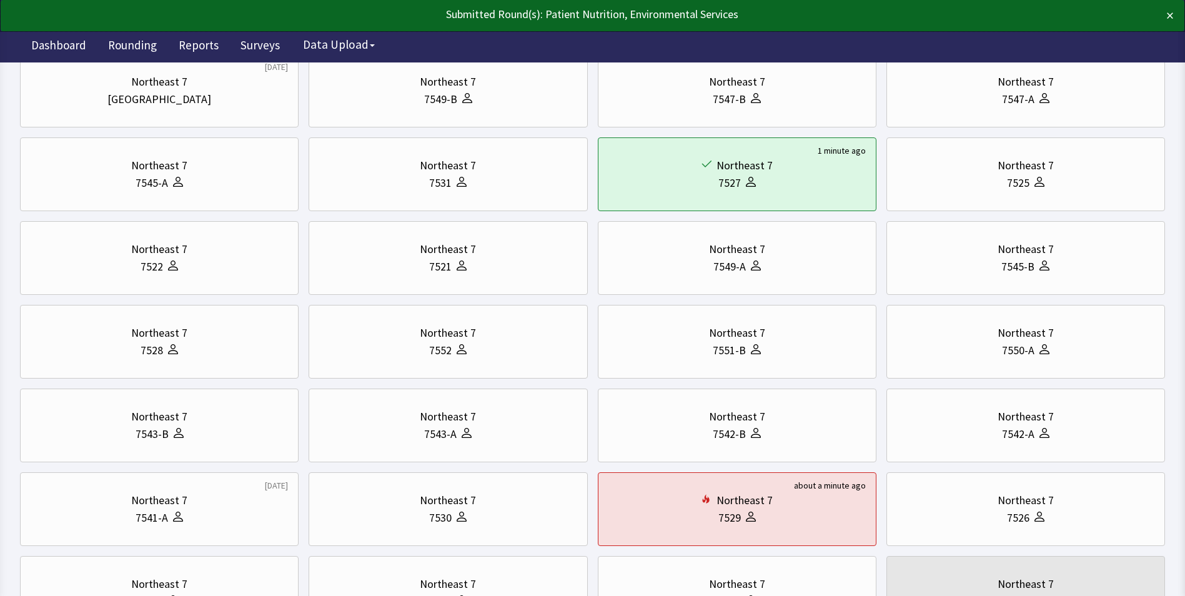
scroll to position [62, 0]
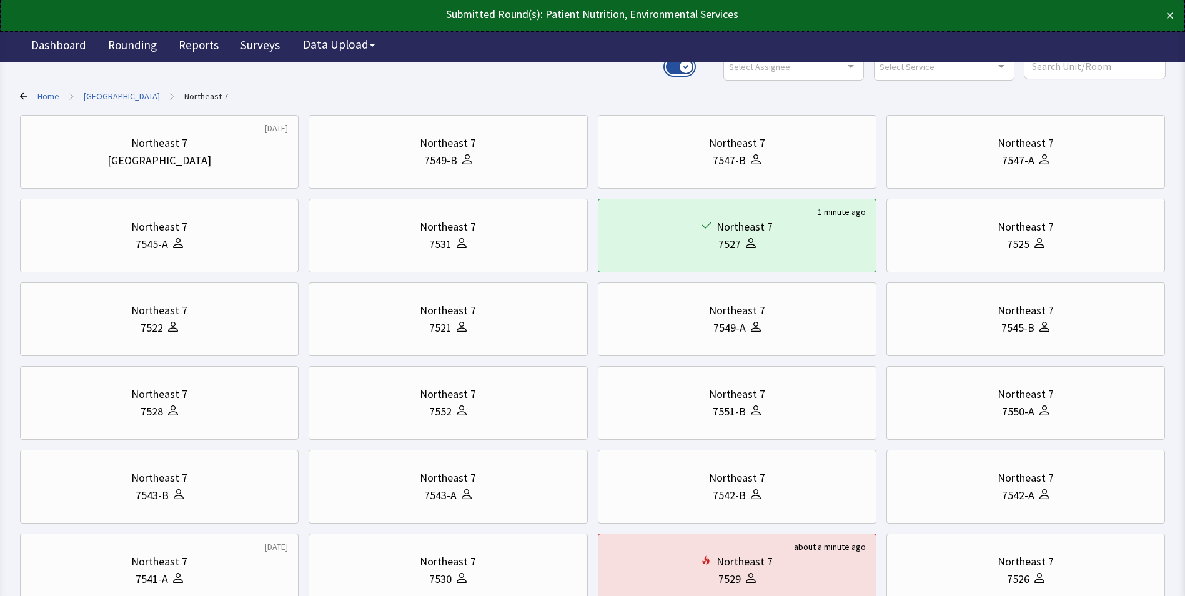
click at [693, 64] on button "Use setting" at bounding box center [679, 66] width 27 height 15
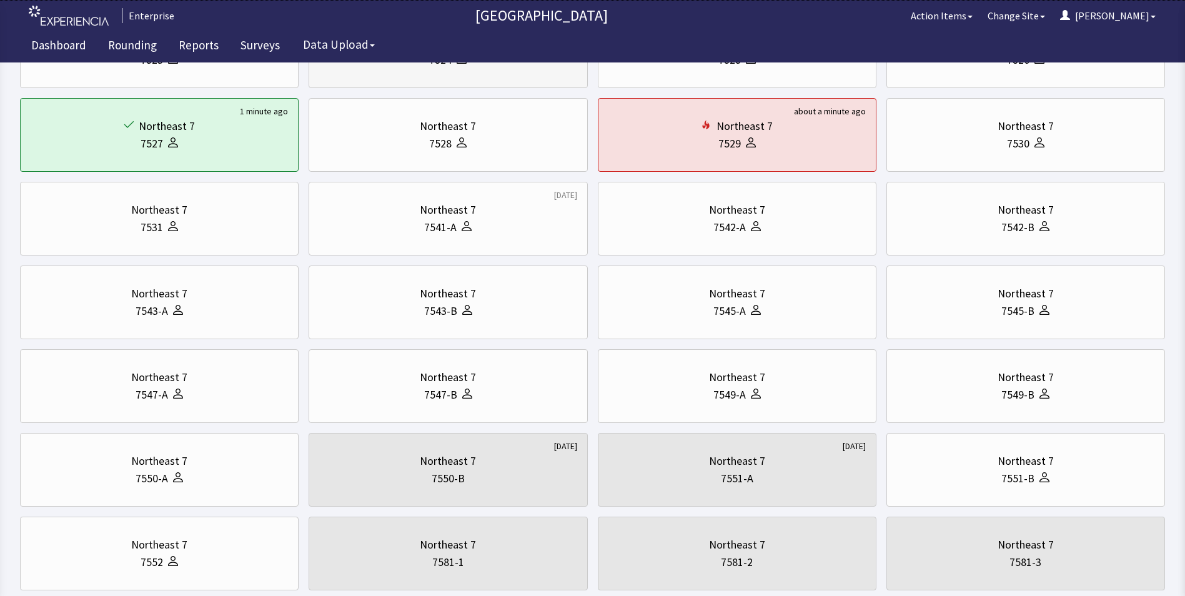
scroll to position [250, 0]
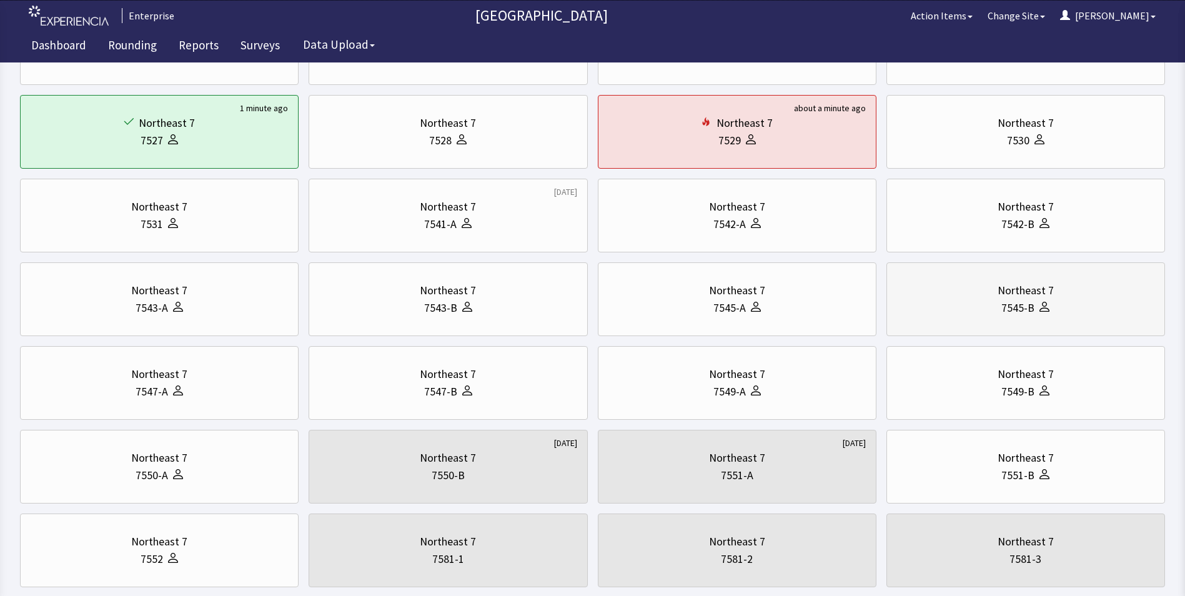
click at [989, 289] on div "Northeast 7" at bounding box center [1025, 290] width 257 height 17
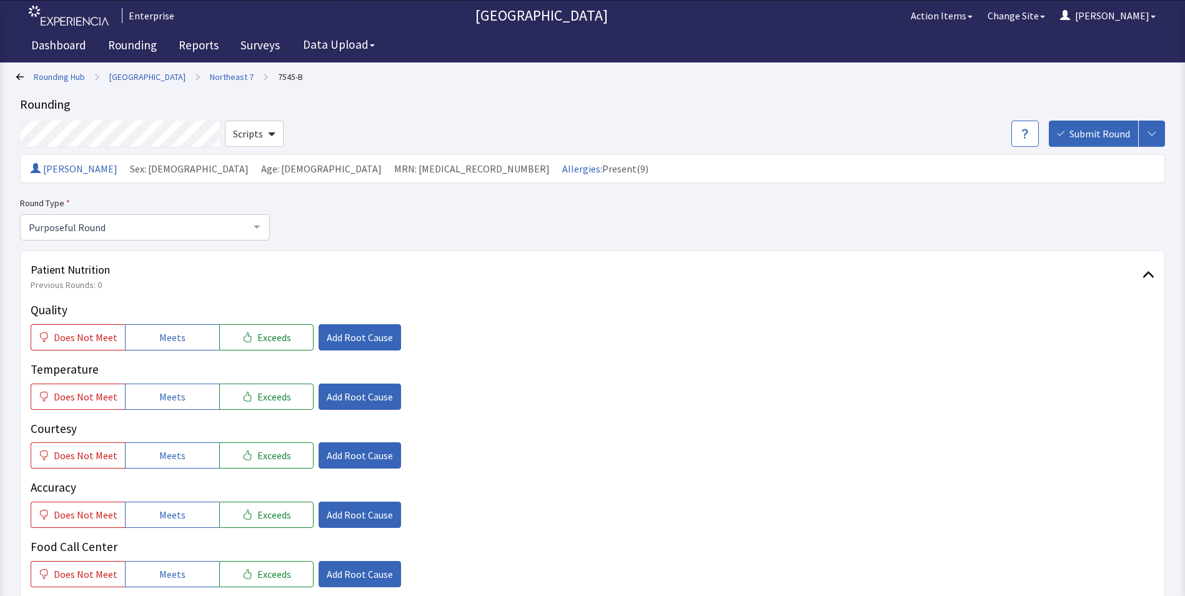
scroll to position [187, 0]
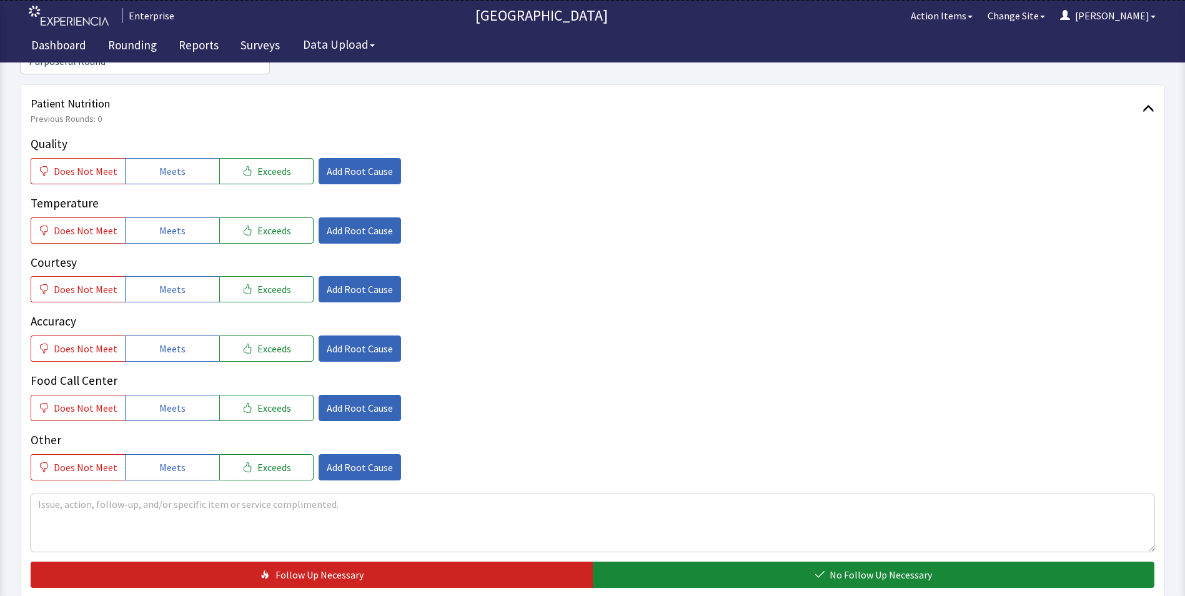
drag, startPoint x: 166, startPoint y: 143, endPoint x: 172, endPoint y: 195, distance: 52.2
click at [166, 164] on span "Meets" at bounding box center [172, 171] width 26 height 15
click at [174, 223] on span "Meets" at bounding box center [172, 230] width 26 height 15
drag, startPoint x: 177, startPoint y: 268, endPoint x: 177, endPoint y: 292, distance: 24.4
click at [177, 282] on span "Meets" at bounding box center [172, 289] width 26 height 15
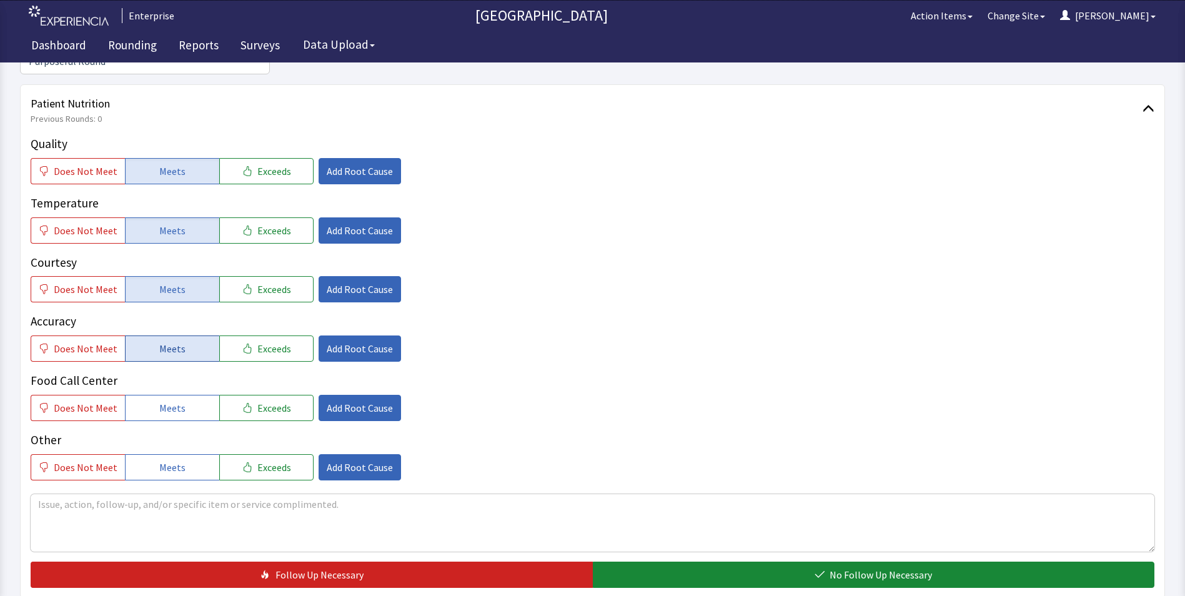
click at [177, 341] on span "Meets" at bounding box center [172, 348] width 26 height 15
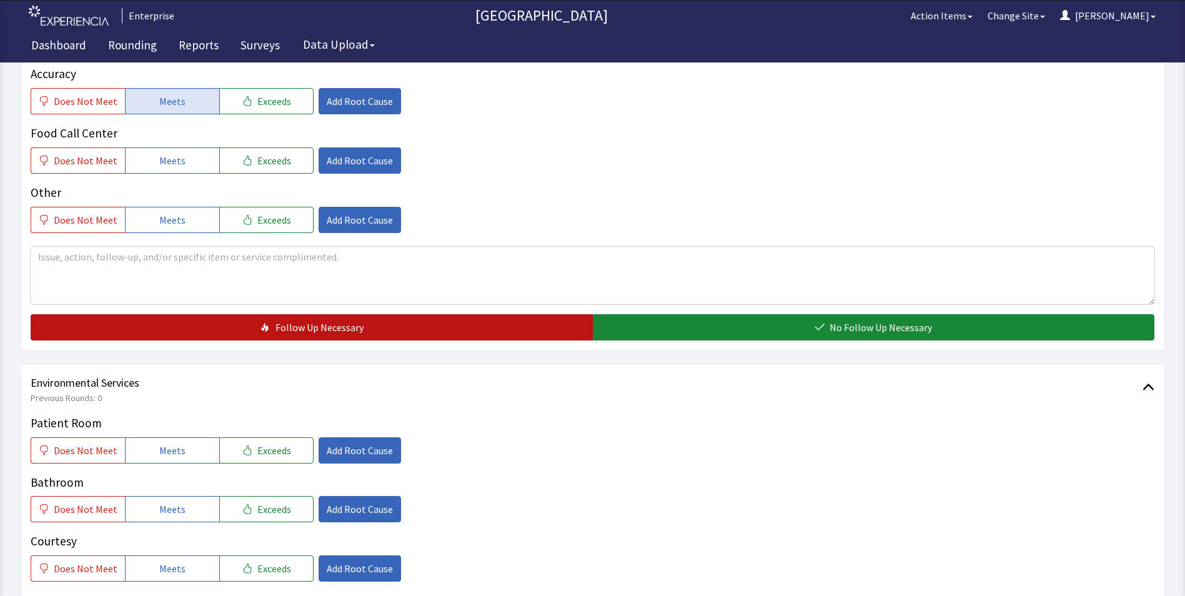
scroll to position [437, 0]
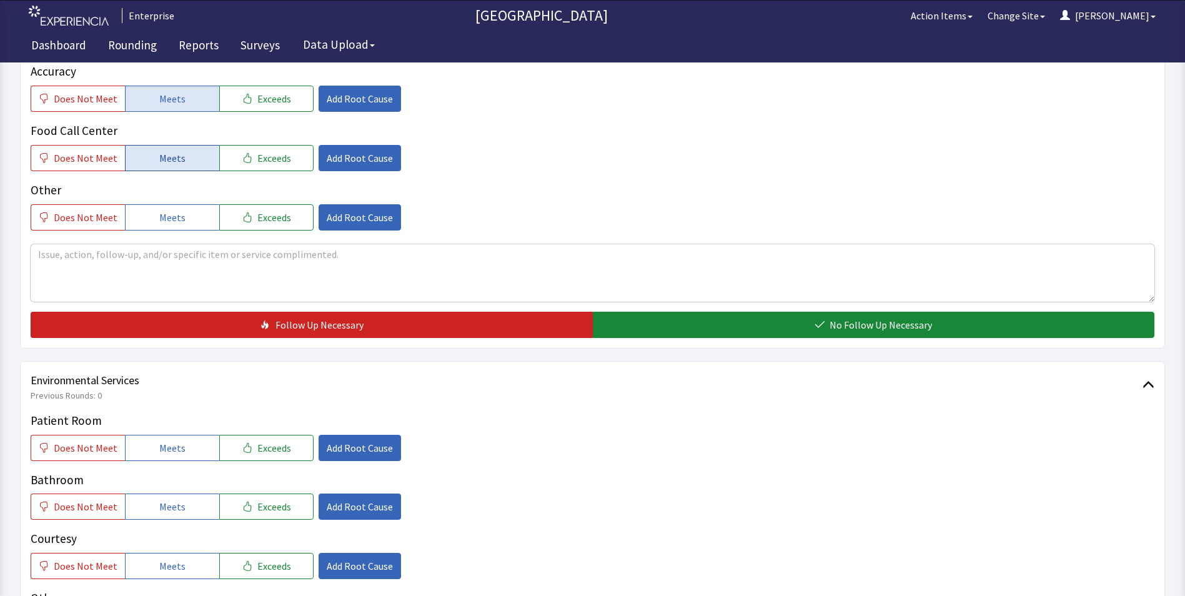
click at [165, 151] on span "Meets" at bounding box center [172, 158] width 26 height 15
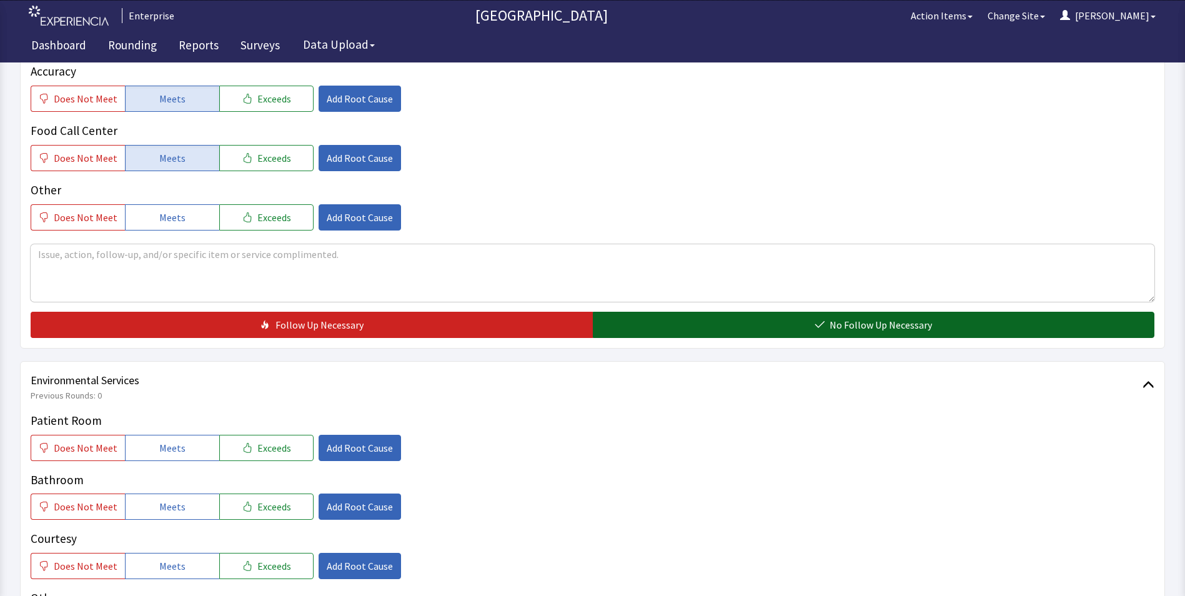
drag, startPoint x: 633, startPoint y: 302, endPoint x: 594, endPoint y: 303, distance: 39.4
click at [634, 312] on button "No Follow Up Necessary" at bounding box center [874, 325] width 562 height 26
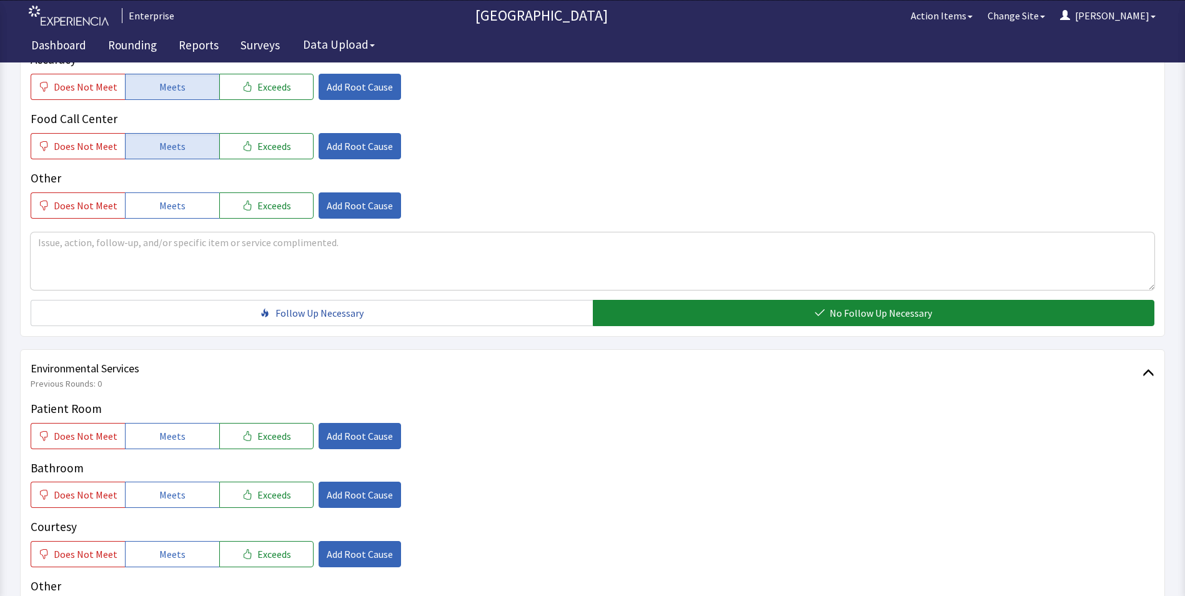
scroll to position [687, 0]
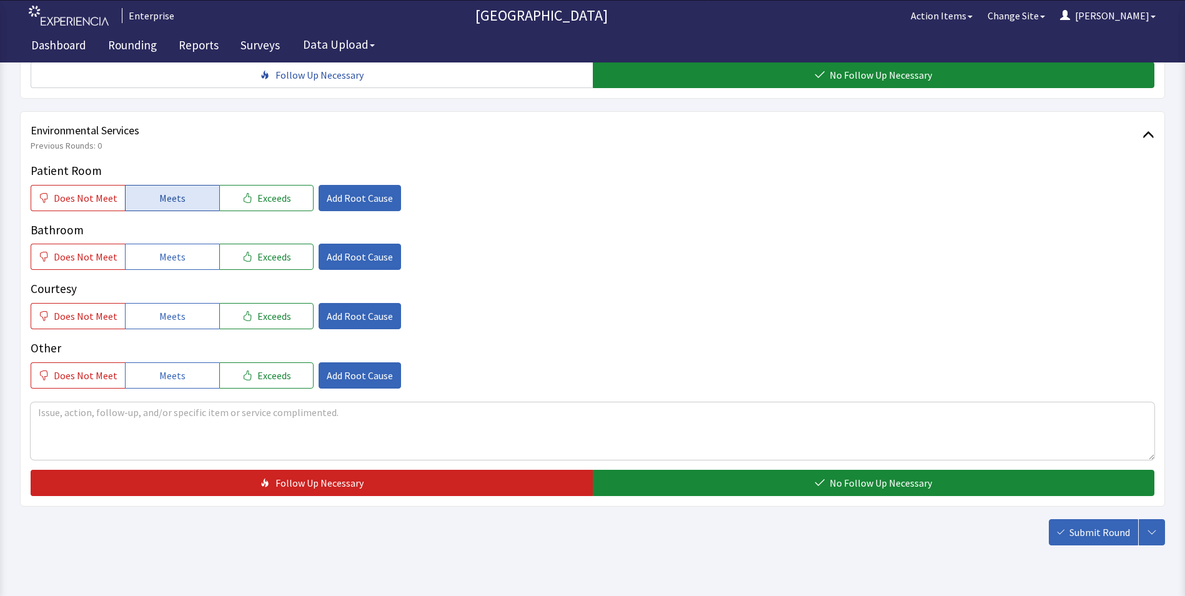
click at [164, 191] on span "Meets" at bounding box center [172, 198] width 26 height 15
drag, startPoint x: 173, startPoint y: 233, endPoint x: 173, endPoint y: 264, distance: 31.2
click at [173, 249] on span "Meets" at bounding box center [172, 256] width 26 height 15
click at [172, 303] on button "Meets" at bounding box center [172, 316] width 94 height 26
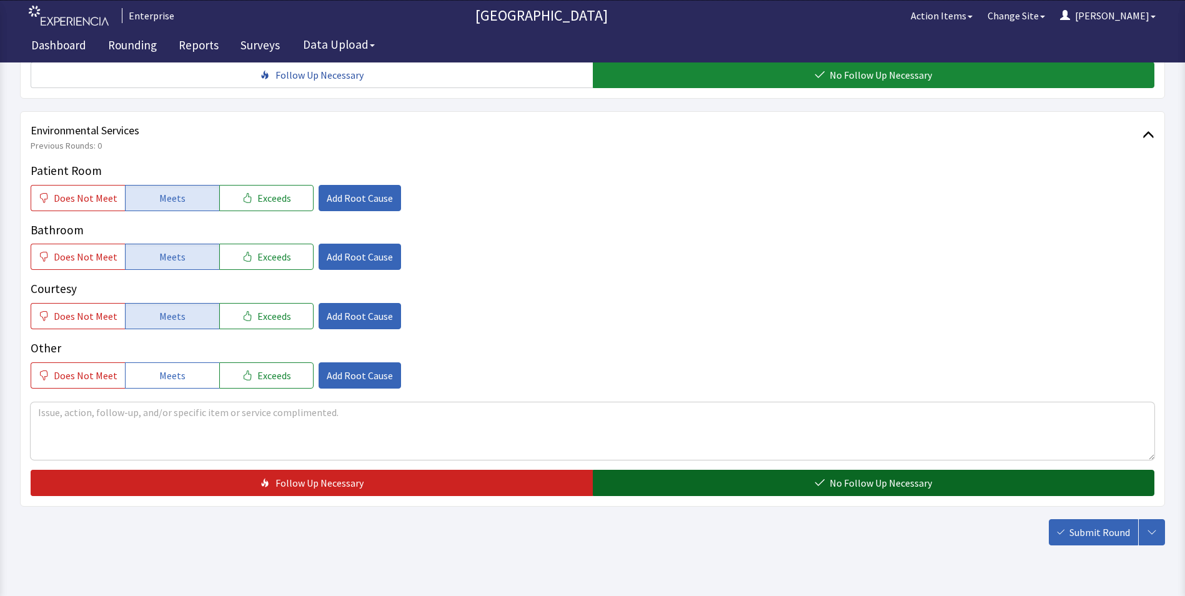
drag, startPoint x: 667, startPoint y: 456, endPoint x: 870, endPoint y: 473, distance: 203.1
click at [668, 470] on button "No Follow Up Necessary" at bounding box center [874, 483] width 562 height 26
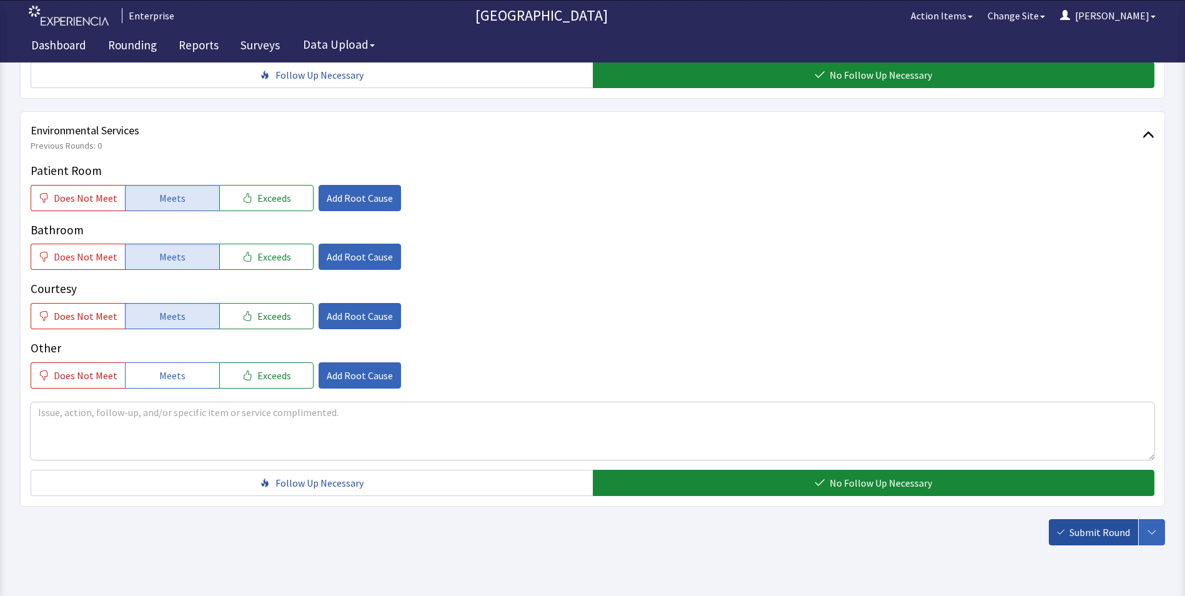
click at [1107, 525] on span "Submit Round" at bounding box center [1099, 532] width 61 height 15
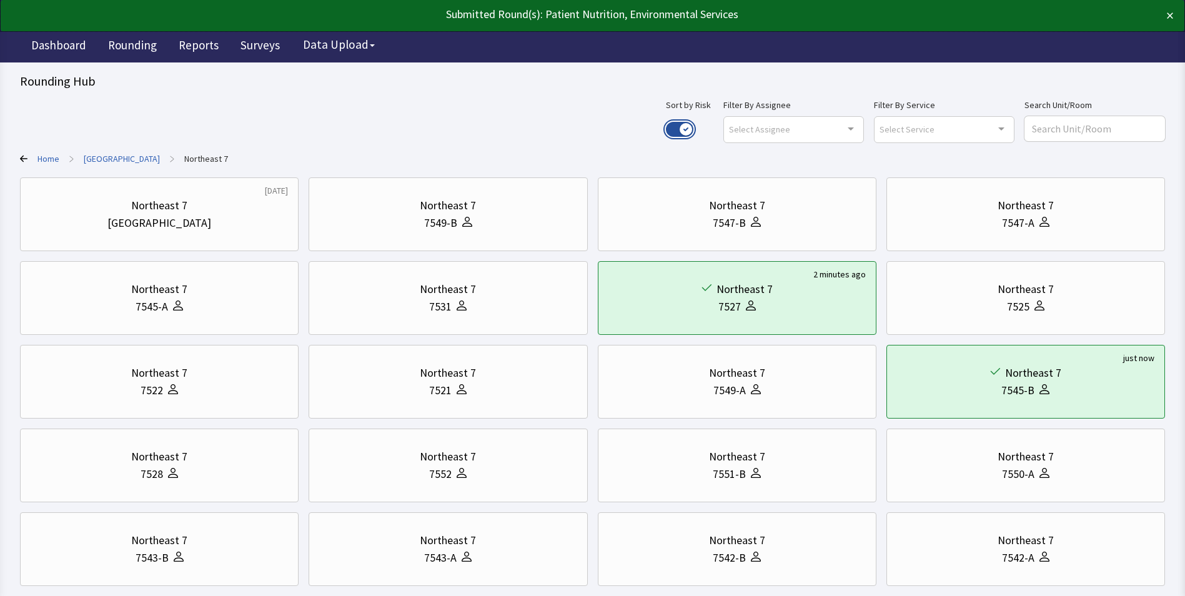
click at [693, 128] on button "Use setting" at bounding box center [679, 129] width 27 height 15
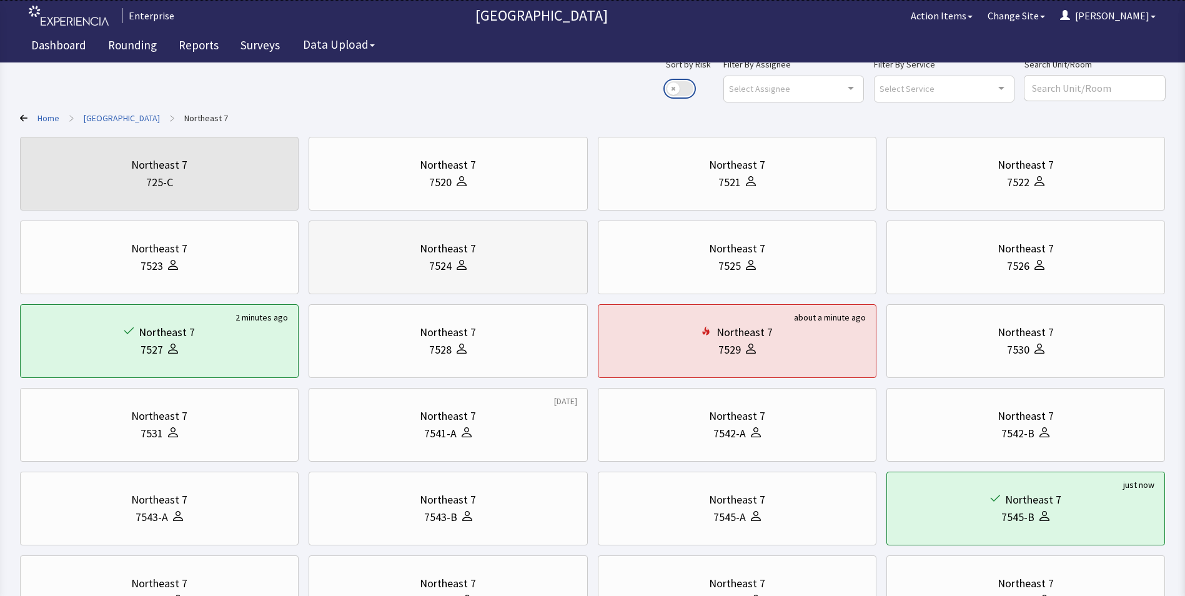
scroll to position [62, 0]
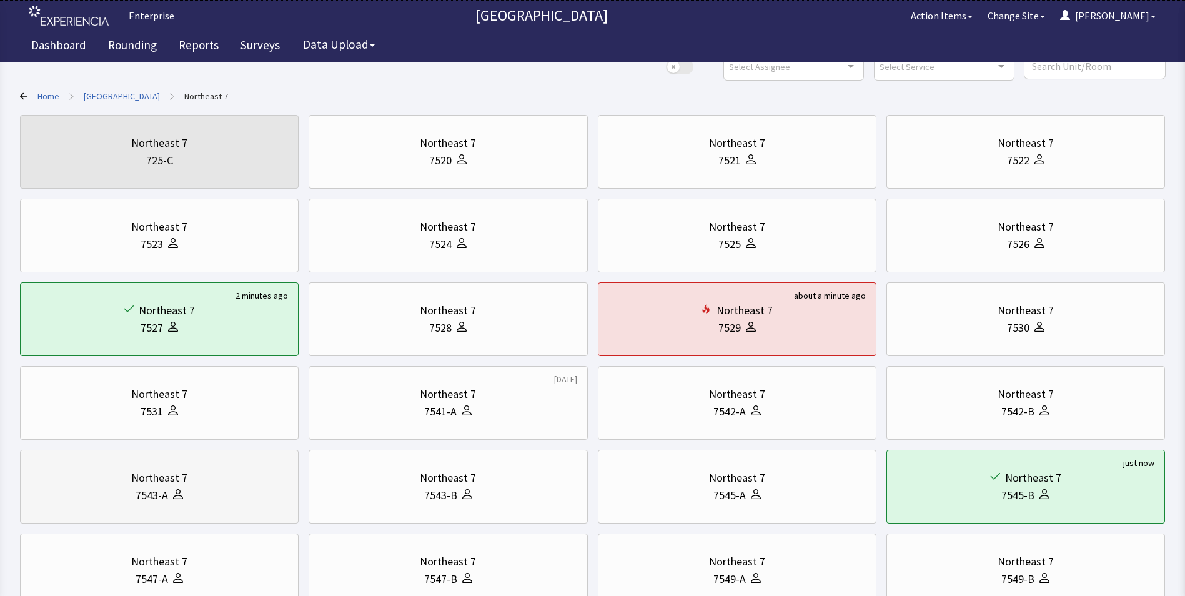
click at [136, 471] on div "Northeast 7" at bounding box center [159, 477] width 56 height 17
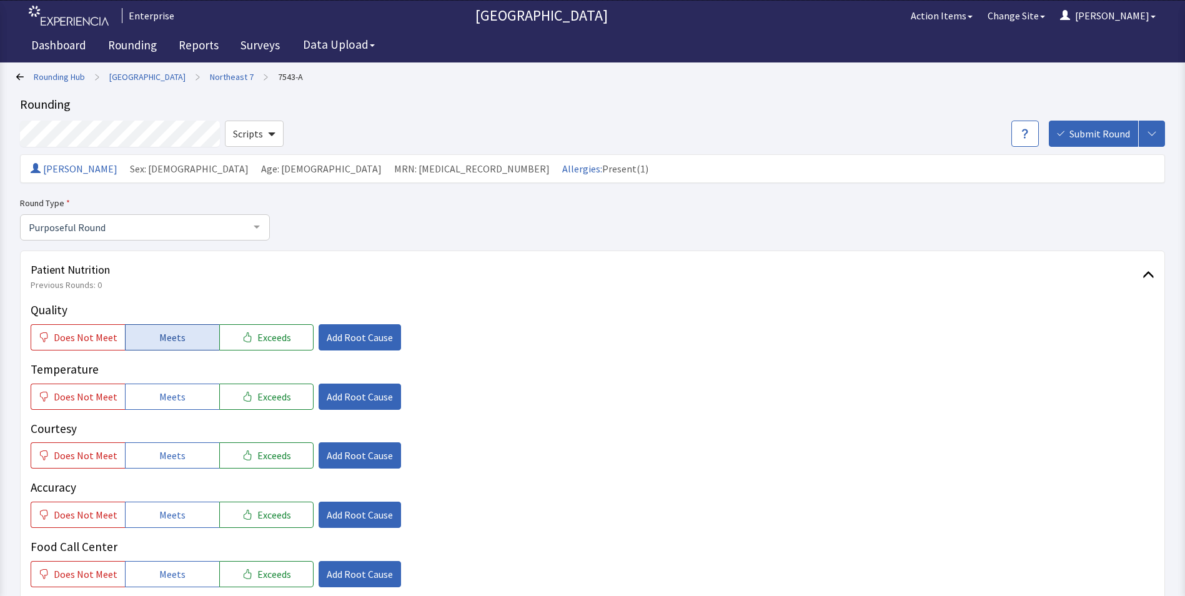
click at [191, 339] on button "Meets" at bounding box center [172, 337] width 94 height 26
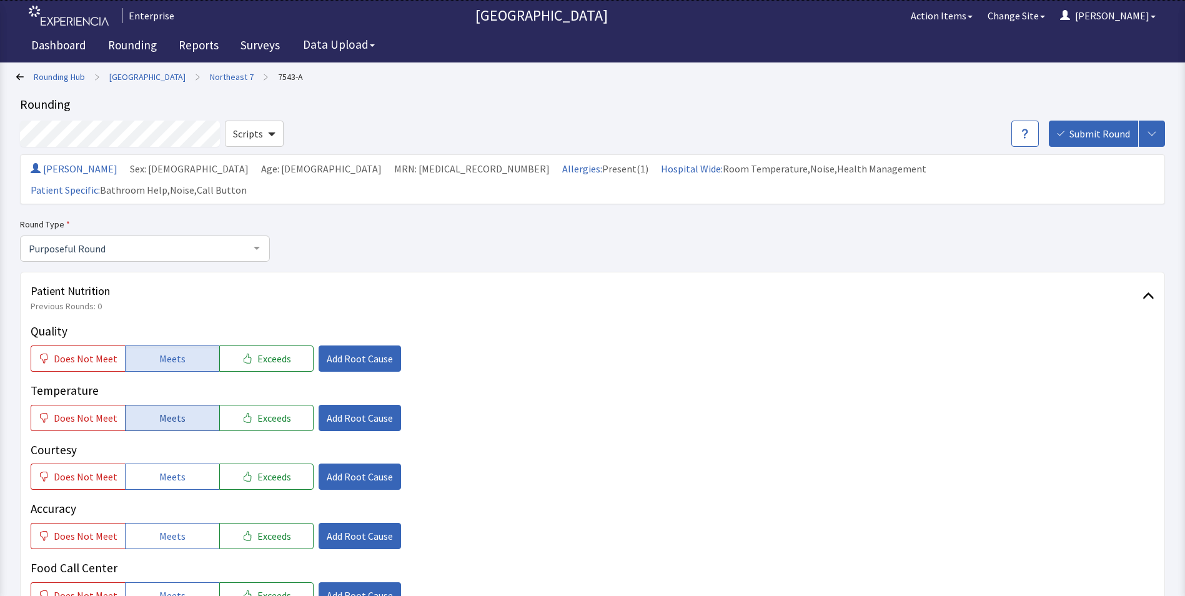
drag, startPoint x: 179, startPoint y: 390, endPoint x: 177, endPoint y: 407, distance: 16.3
click at [178, 410] on span "Meets" at bounding box center [172, 417] width 26 height 15
drag, startPoint x: 171, startPoint y: 453, endPoint x: 172, endPoint y: 477, distance: 23.7
click at [171, 469] on span "Meets" at bounding box center [172, 476] width 26 height 15
click at [166, 528] on span "Meets" at bounding box center [172, 535] width 26 height 15
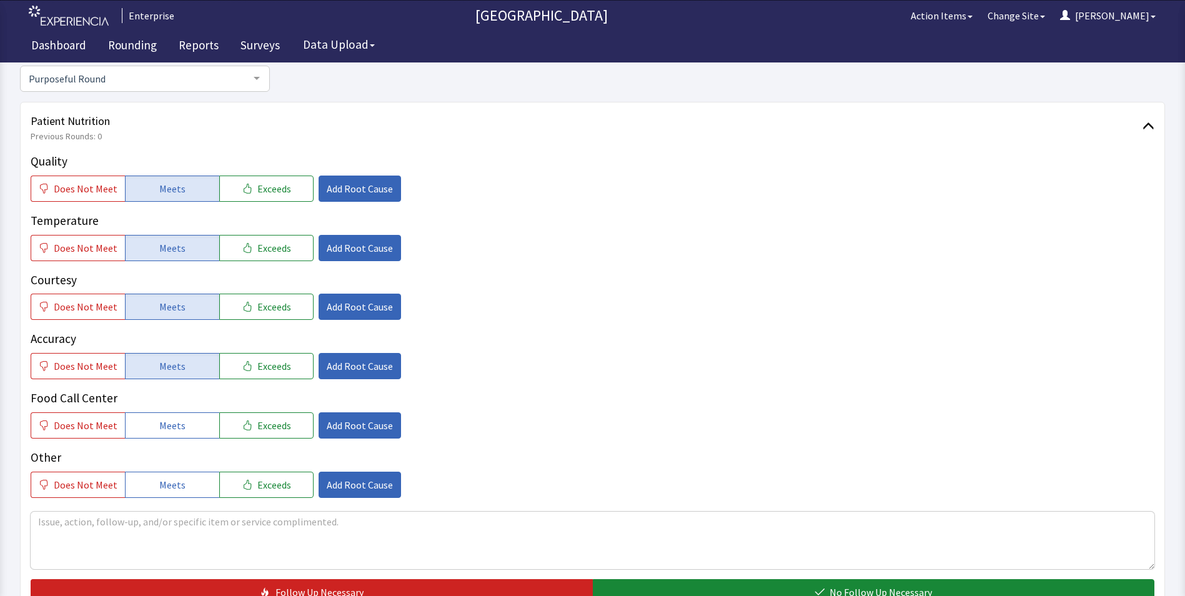
scroll to position [187, 0]
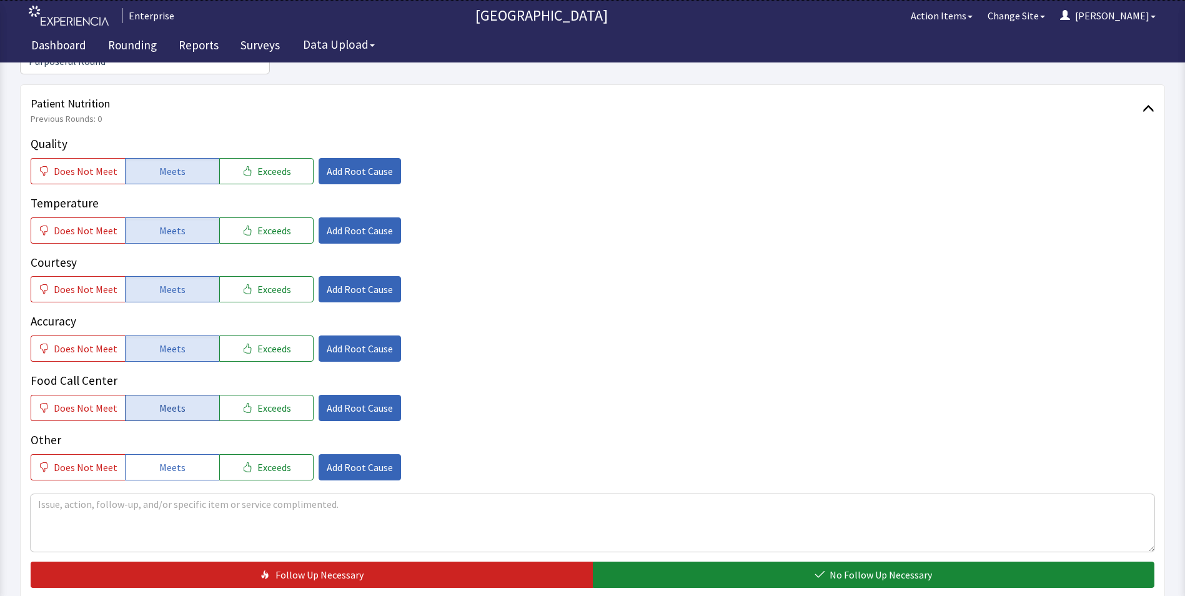
click at [172, 400] on span "Meets" at bounding box center [172, 407] width 26 height 15
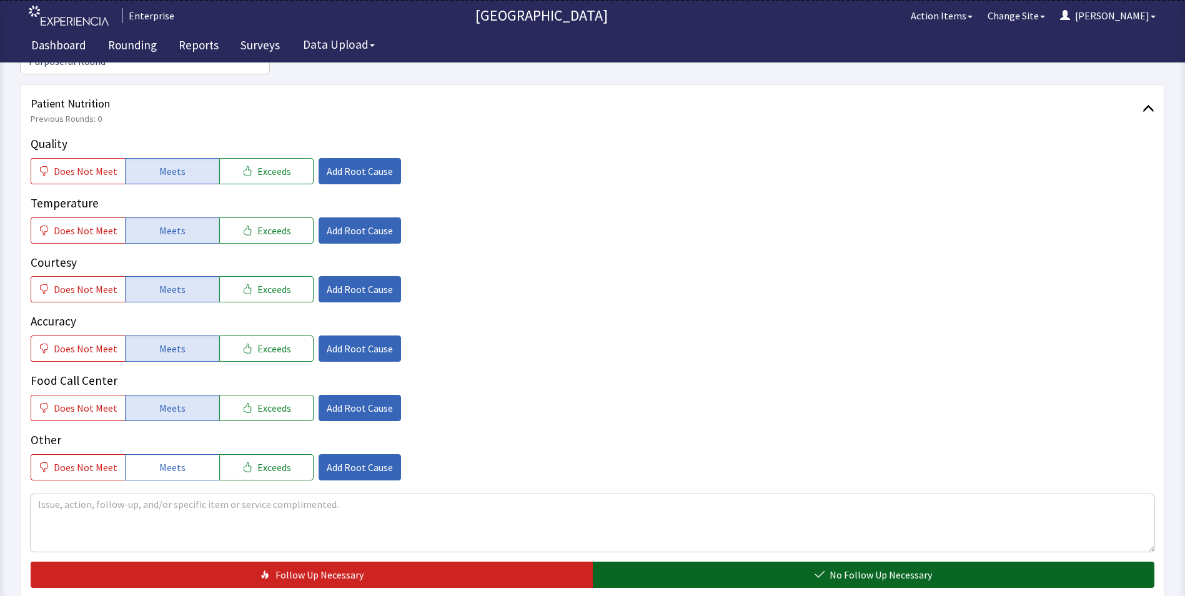
click at [672, 562] on button "No Follow Up Necessary" at bounding box center [874, 575] width 562 height 26
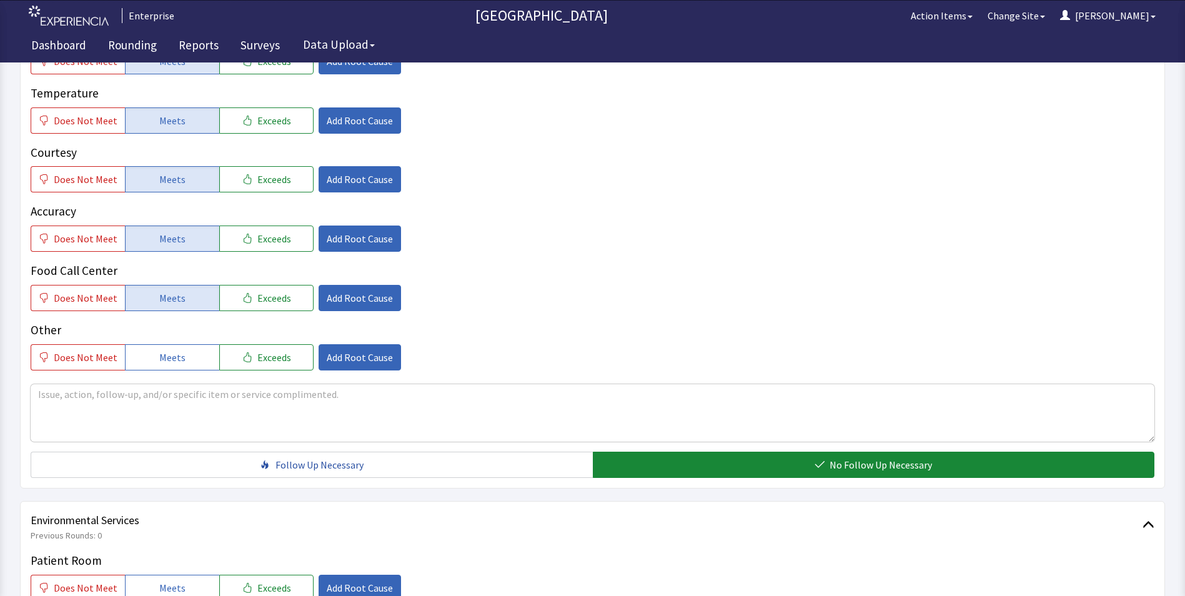
scroll to position [437, 0]
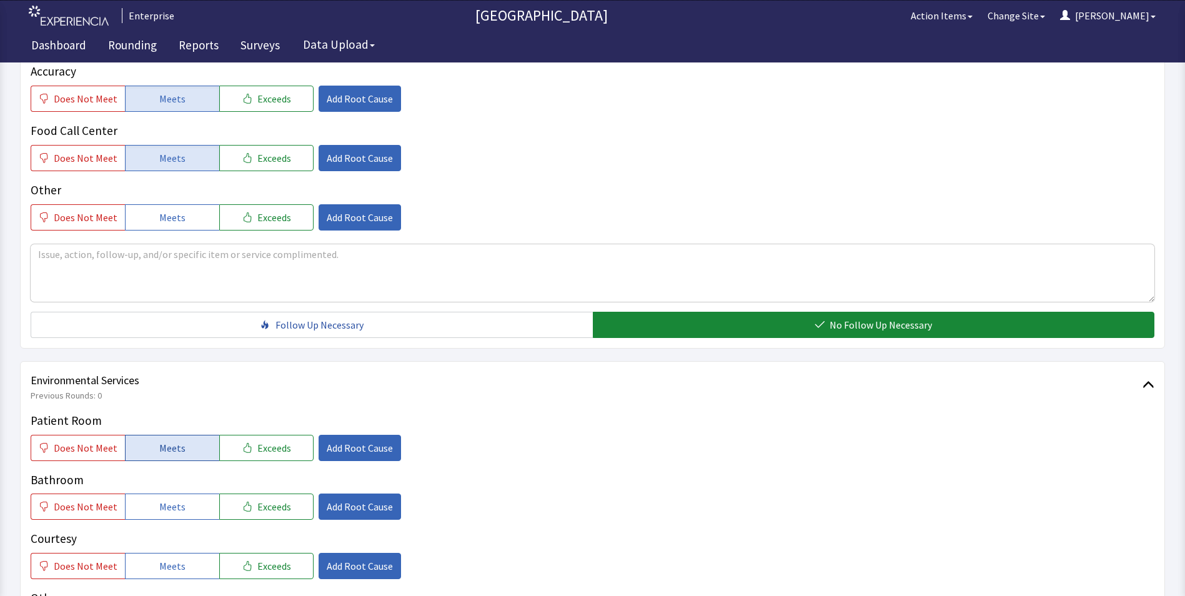
click at [181, 435] on button "Meets" at bounding box center [172, 448] width 94 height 26
drag, startPoint x: 176, startPoint y: 478, endPoint x: 175, endPoint y: 505, distance: 26.9
click at [176, 499] on span "Meets" at bounding box center [172, 506] width 26 height 15
click at [164, 558] on span "Meets" at bounding box center [172, 565] width 26 height 15
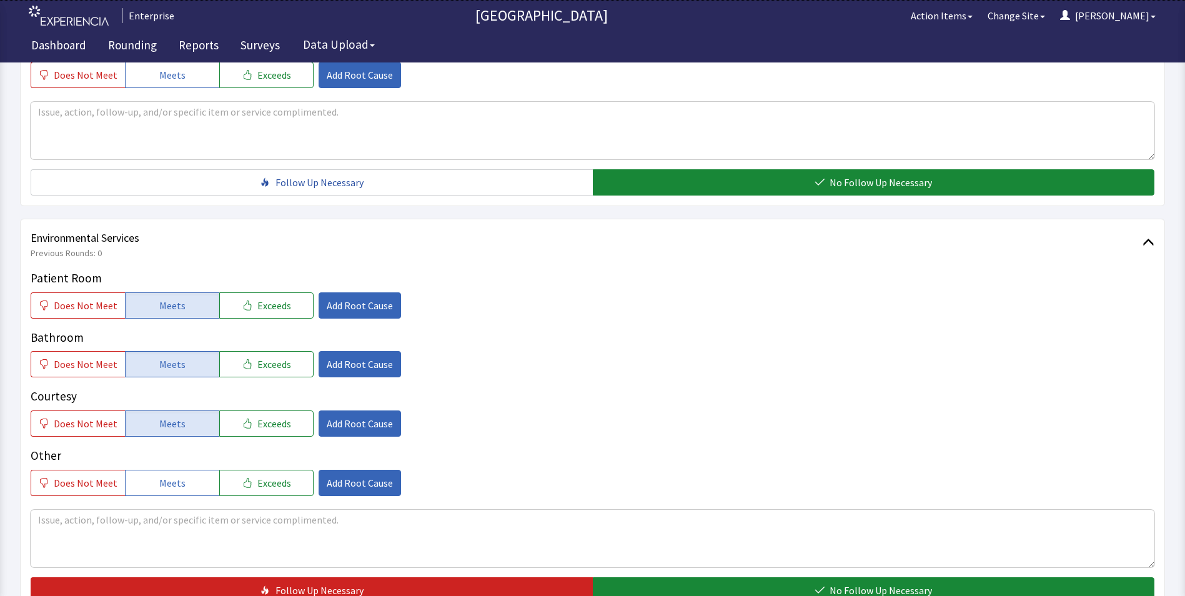
scroll to position [698, 0]
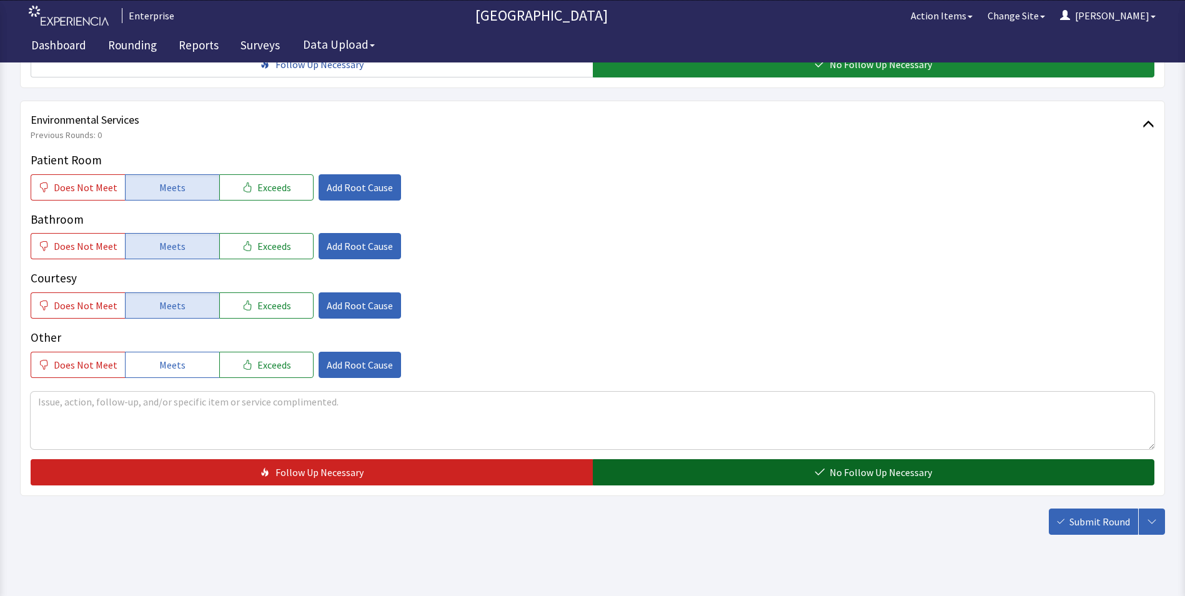
drag, startPoint x: 615, startPoint y: 445, endPoint x: 830, endPoint y: 445, distance: 214.9
click at [616, 459] on button "No Follow Up Necessary" at bounding box center [874, 472] width 562 height 26
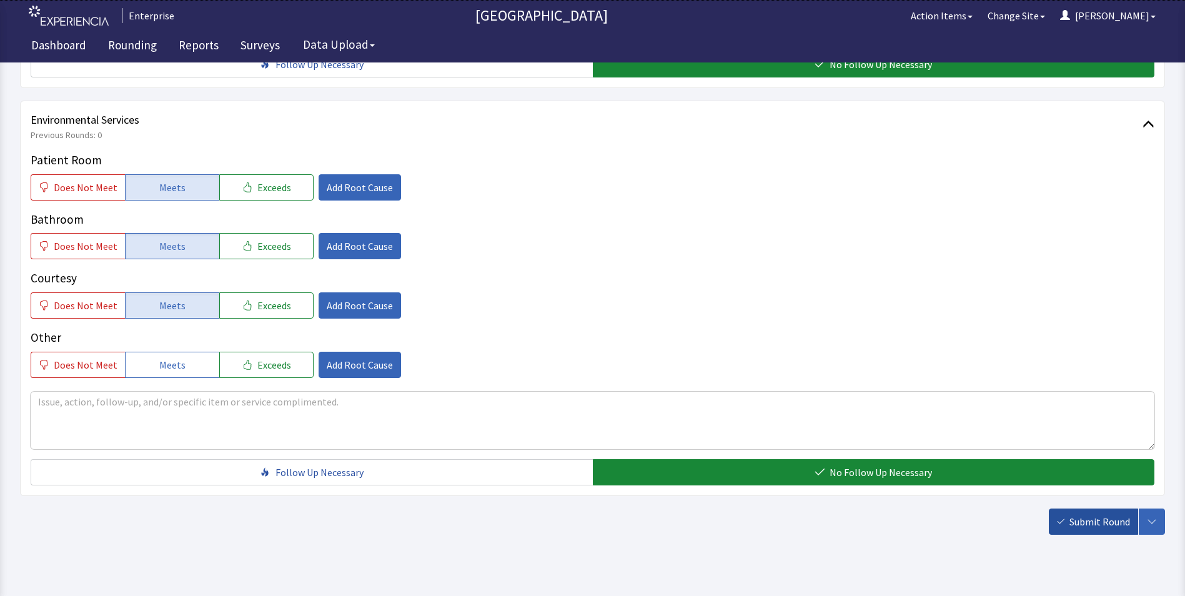
click at [1110, 514] on span "Submit Round" at bounding box center [1099, 521] width 61 height 15
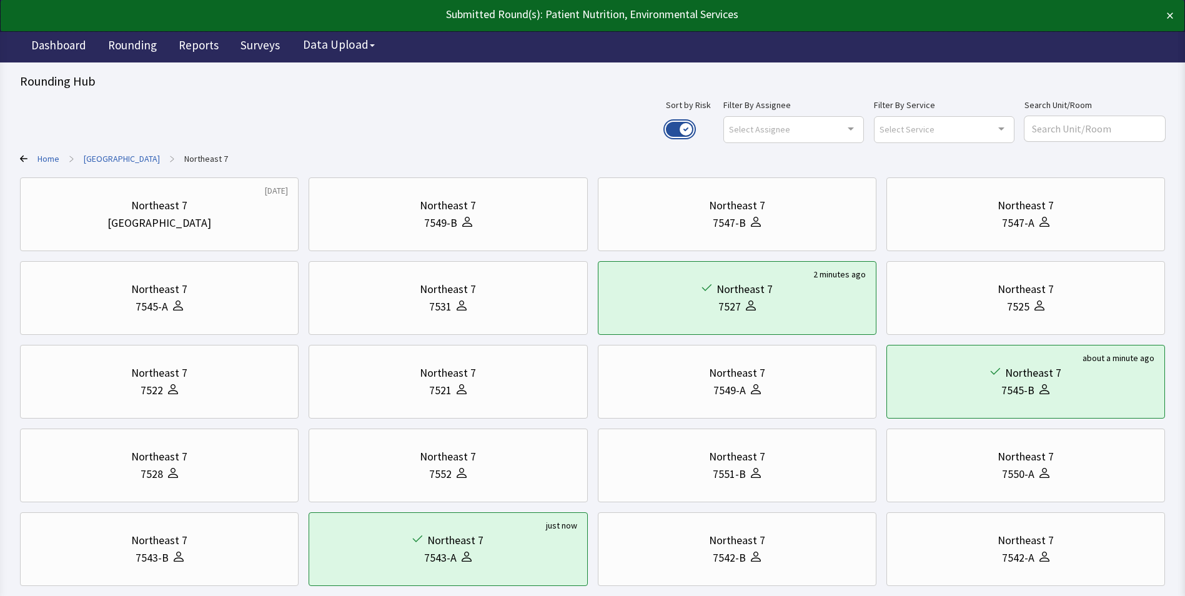
click at [693, 131] on button "Use setting" at bounding box center [679, 129] width 27 height 15
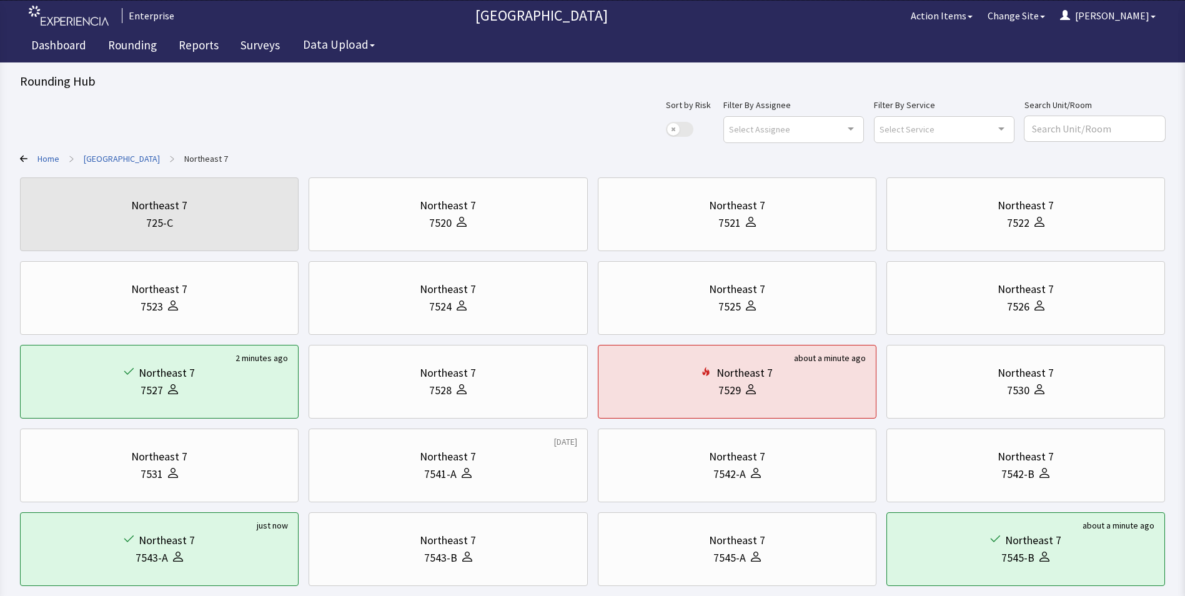
click at [111, 160] on link "[GEOGRAPHIC_DATA]" at bounding box center [122, 158] width 76 height 12
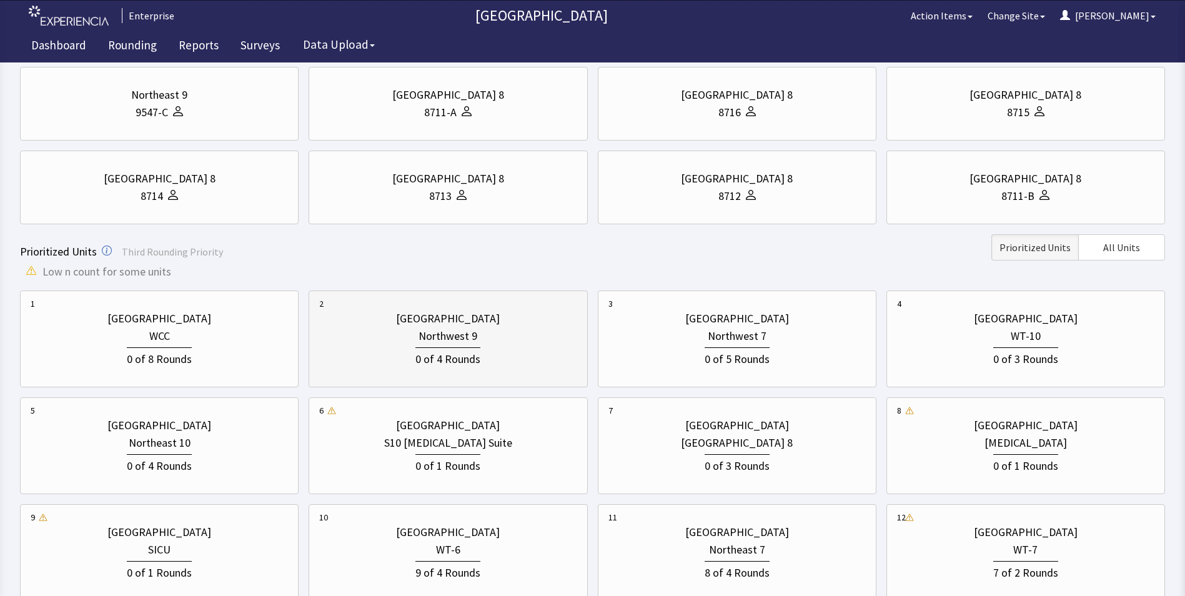
scroll to position [250, 0]
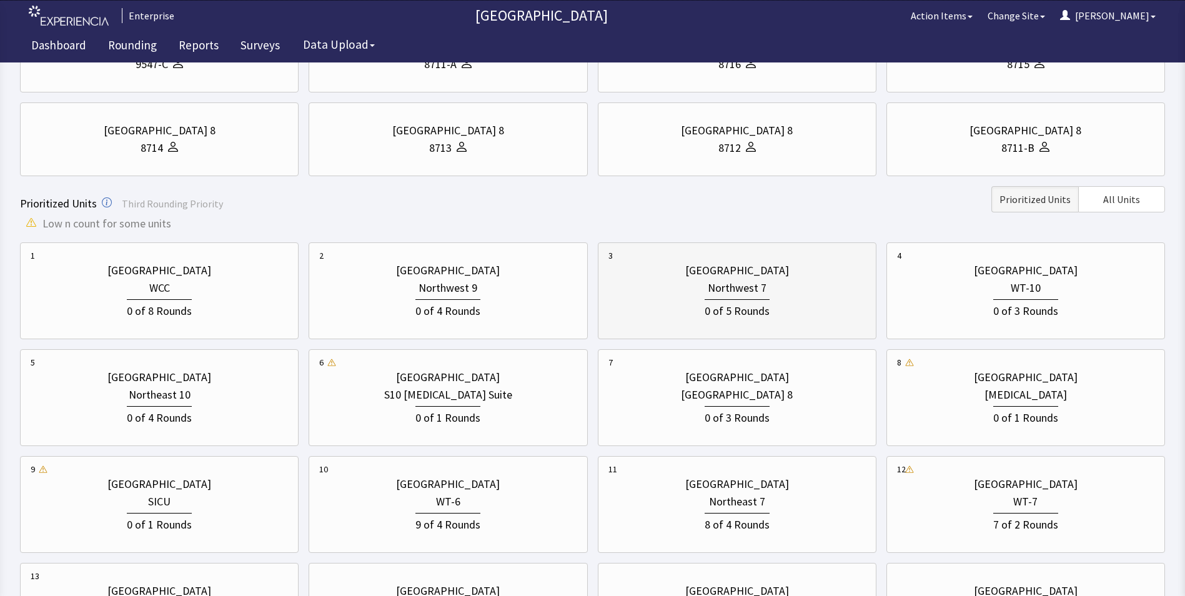
click at [715, 297] on div "0 of 5 Rounds" at bounding box center [736, 308] width 257 height 23
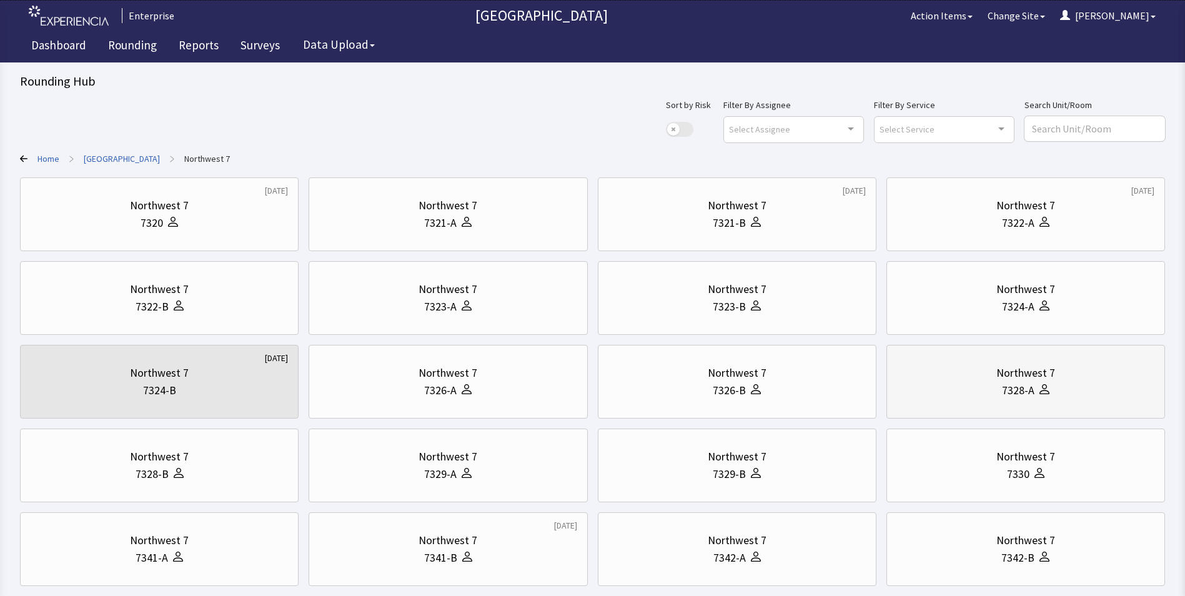
click at [1005, 375] on div "Northwest 7" at bounding box center [1025, 372] width 59 height 17
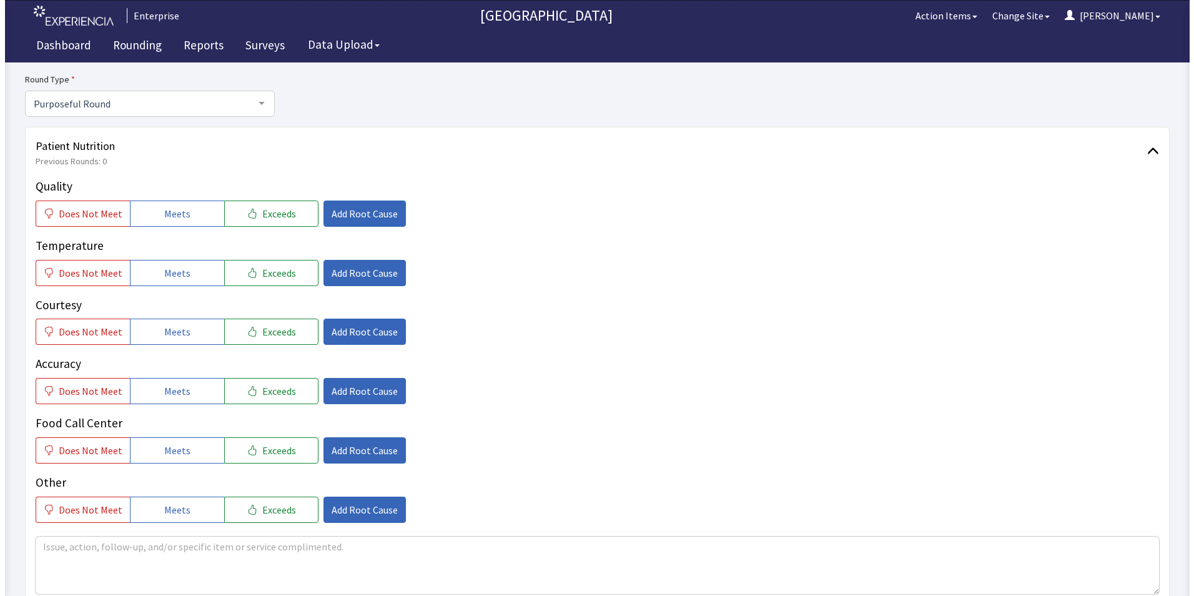
scroll to position [125, 0]
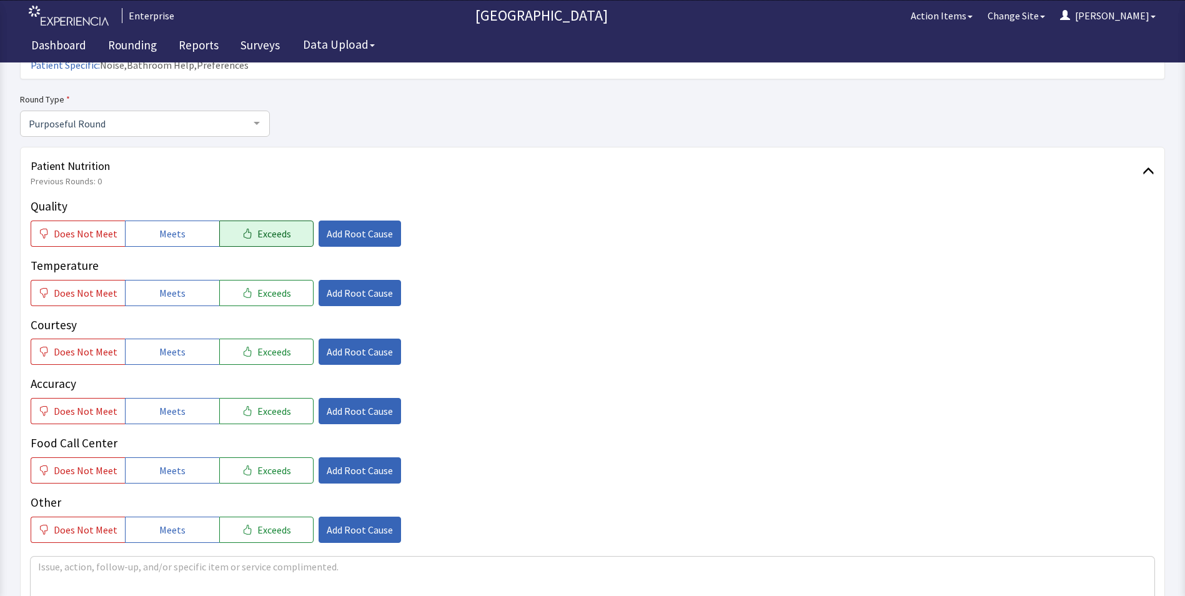
click at [242, 229] on icon "button" at bounding box center [247, 234] width 10 height 10
drag, startPoint x: 239, startPoint y: 269, endPoint x: 254, endPoint y: 312, distance: 45.6
click at [242, 288] on icon "button" at bounding box center [247, 293] width 10 height 10
click at [259, 342] on button "Exceeds" at bounding box center [266, 352] width 94 height 26
click at [259, 404] on span "Exceeds" at bounding box center [274, 411] width 34 height 15
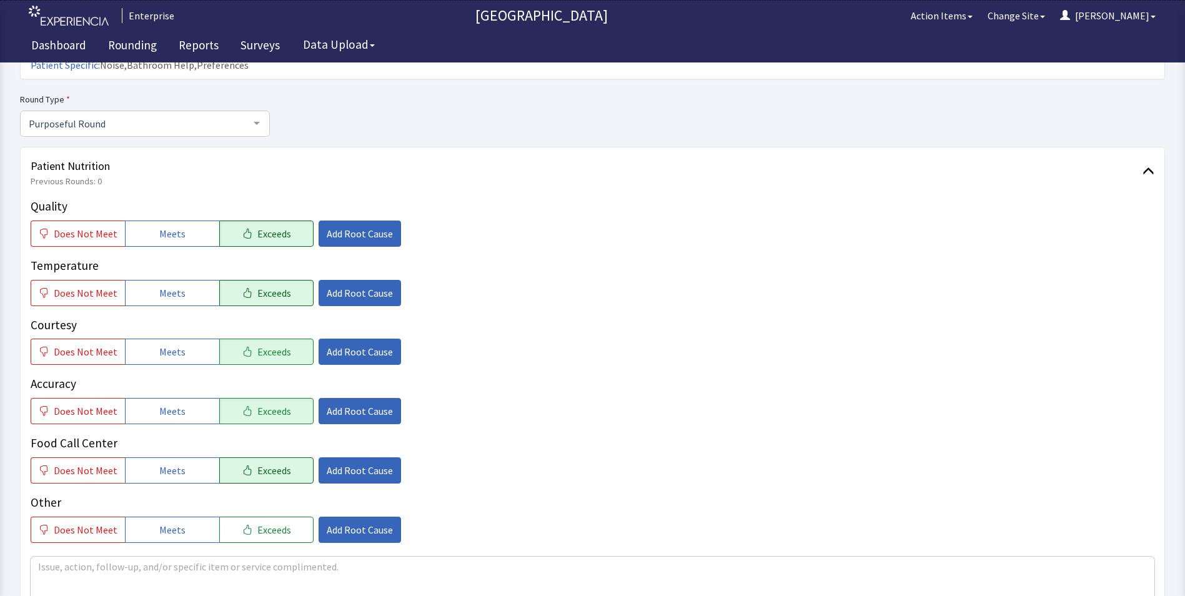
drag, startPoint x: 254, startPoint y: 448, endPoint x: 255, endPoint y: 440, distance: 7.5
click at [257, 463] on span "Exceeds" at bounding box center [274, 470] width 34 height 15
click at [364, 226] on span "Add Root Cause" at bounding box center [360, 233] width 66 height 15
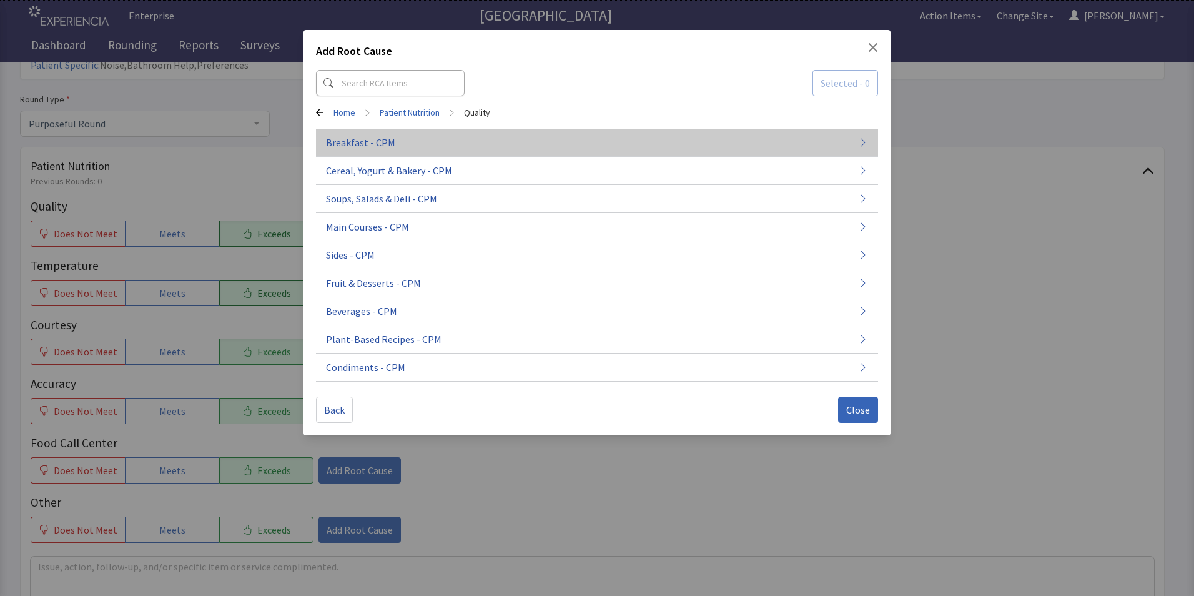
click at [432, 142] on button "Breakfast - CPM" at bounding box center [597, 143] width 562 height 28
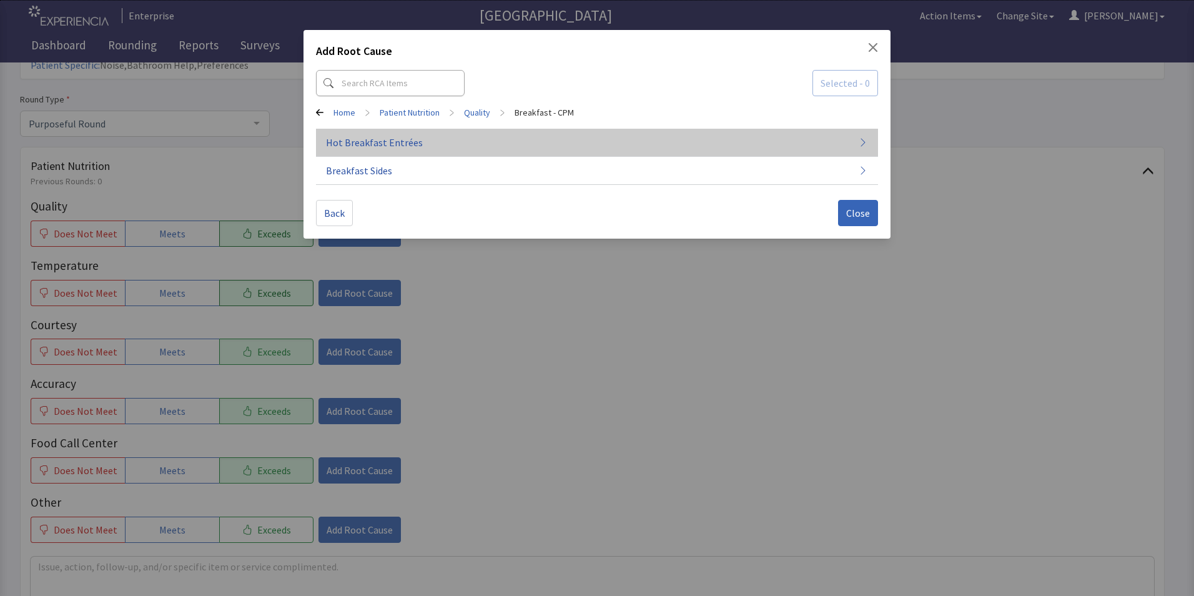
click at [438, 146] on button "Hot Breakfast Entrées" at bounding box center [597, 143] width 562 height 28
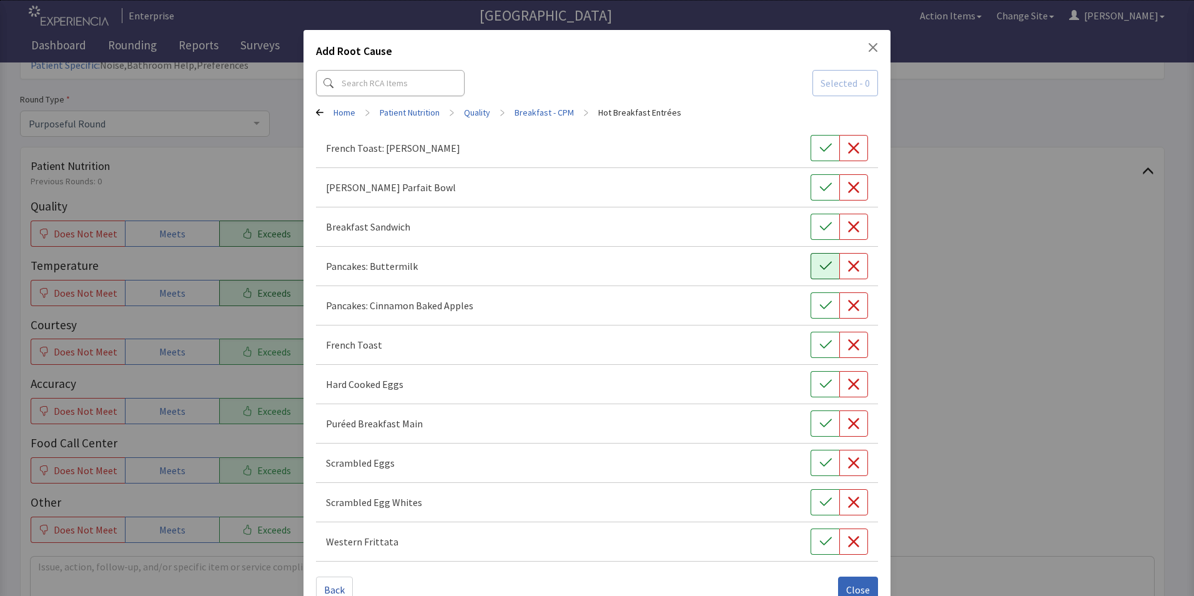
click at [820, 266] on icon "button" at bounding box center [826, 266] width 12 height 8
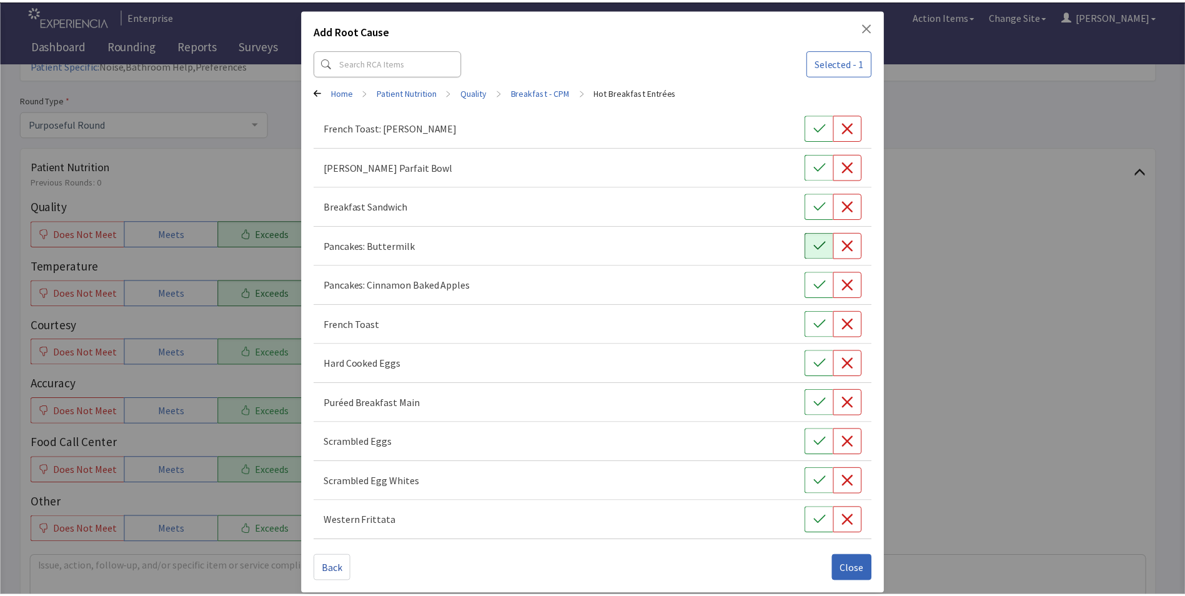
scroll to position [29, 0]
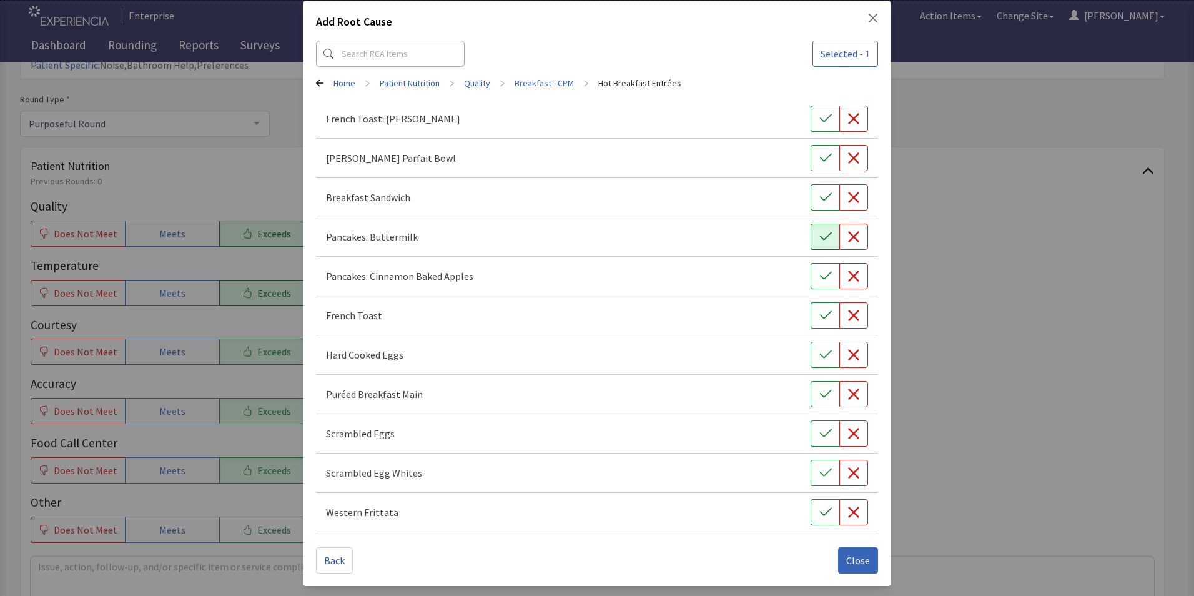
drag, startPoint x: 852, startPoint y: 440, endPoint x: 853, endPoint y: 447, distance: 6.4
click at [852, 441] on button "button" at bounding box center [854, 433] width 29 height 26
click at [851, 562] on span "Close" at bounding box center [858, 560] width 24 height 15
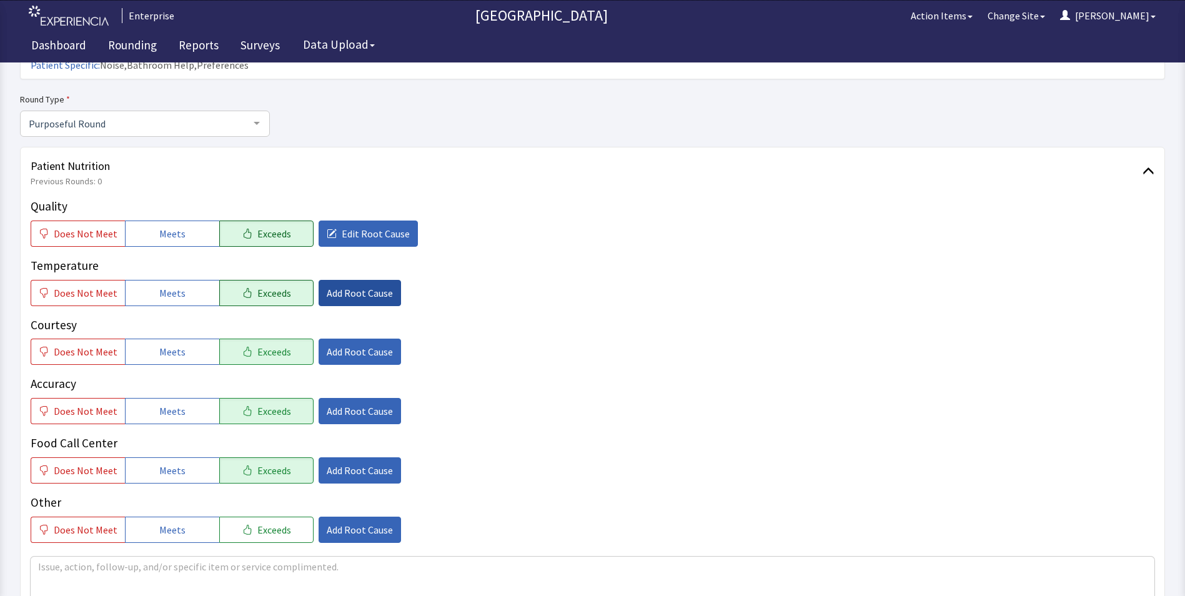
click at [327, 285] on span "Add Root Cause" at bounding box center [360, 292] width 66 height 15
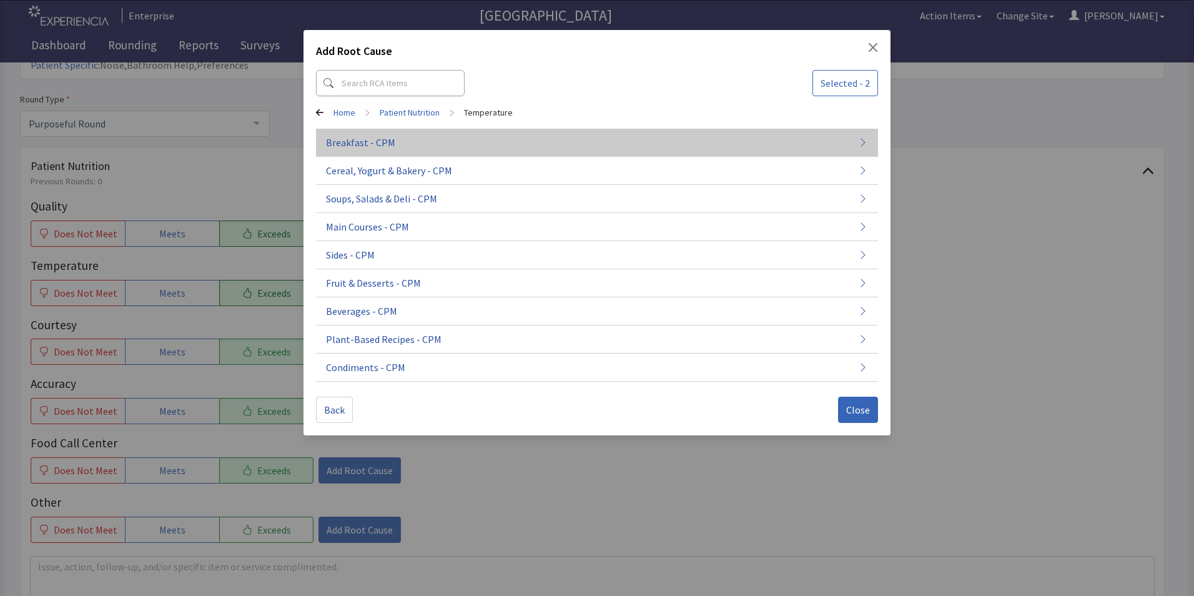
click at [419, 139] on button "Breakfast - CPM" at bounding box center [597, 143] width 562 height 28
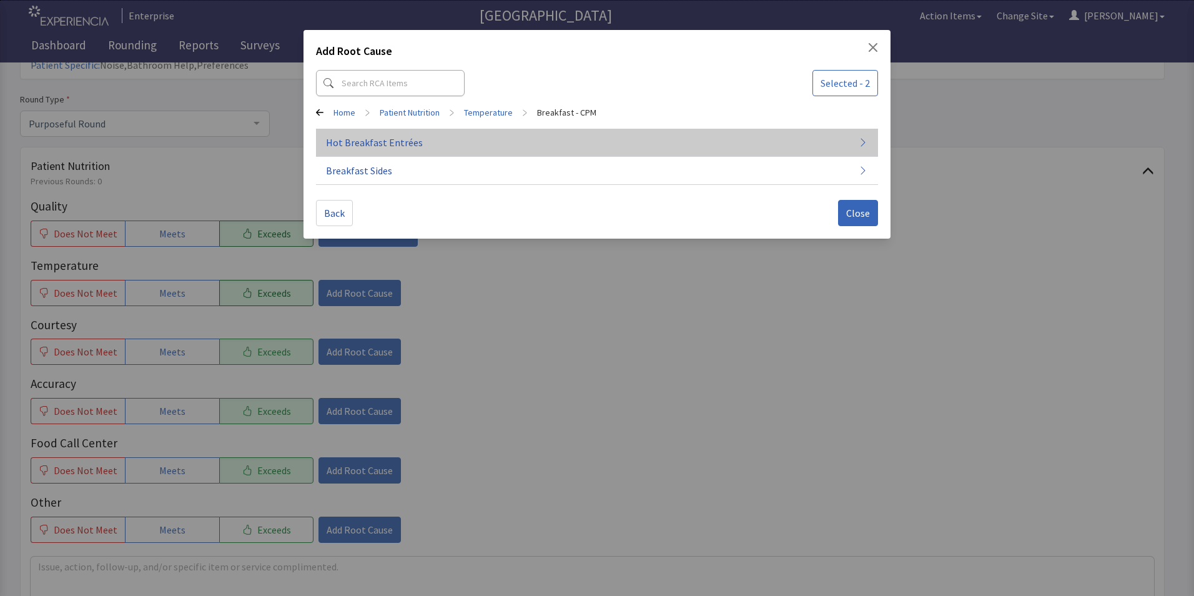
click at [527, 133] on button "Hot Breakfast Entrées" at bounding box center [597, 143] width 562 height 28
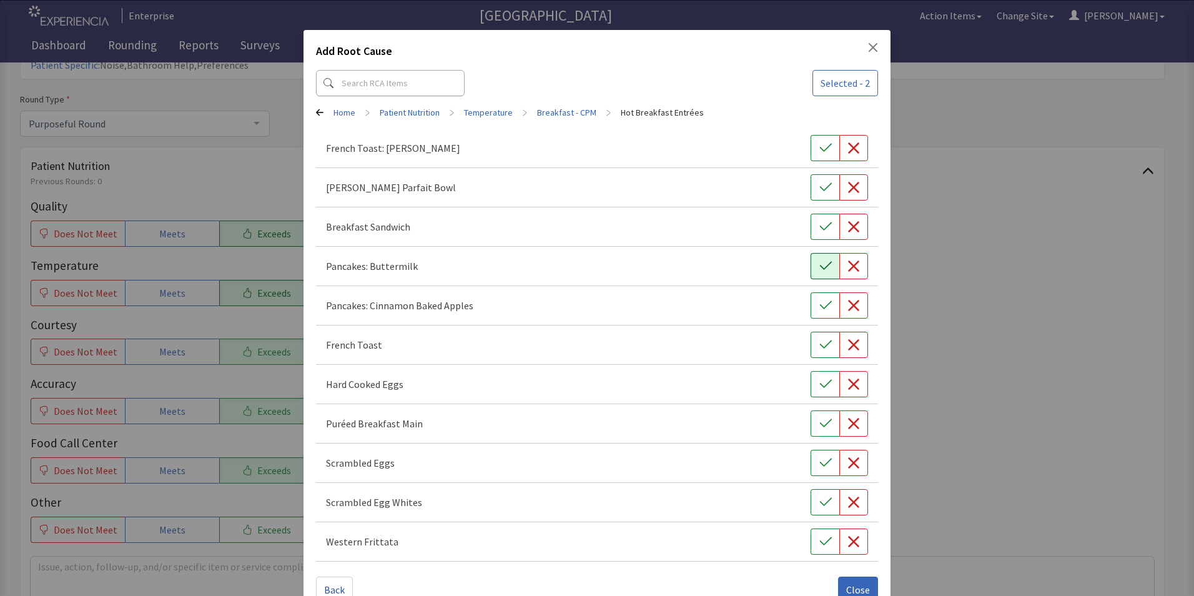
click at [820, 265] on icon "button" at bounding box center [826, 266] width 12 height 12
click at [848, 467] on icon "button" at bounding box center [854, 463] width 12 height 12
click at [847, 582] on span "Close" at bounding box center [858, 589] width 24 height 15
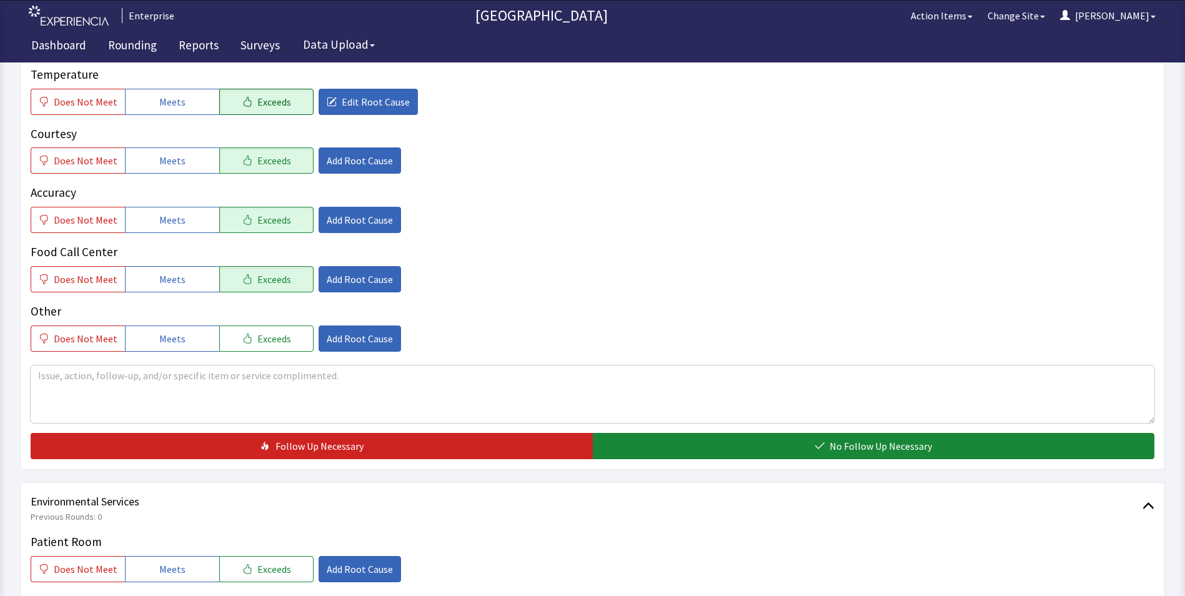
scroll to position [375, 0]
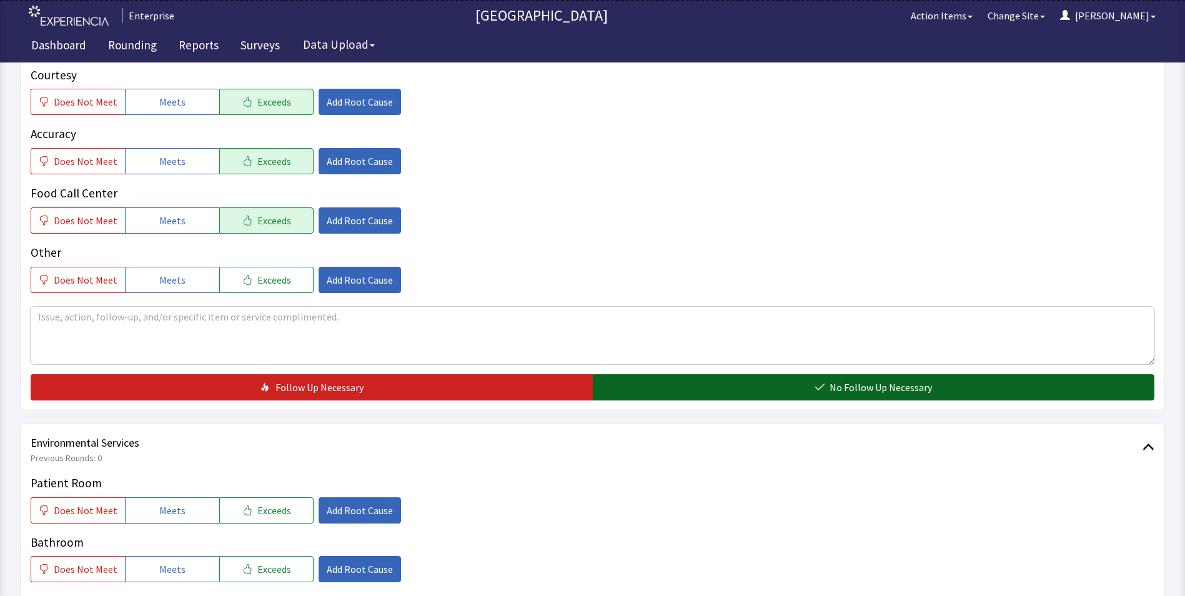
click at [629, 374] on button "No Follow Up Necessary" at bounding box center [874, 387] width 562 height 26
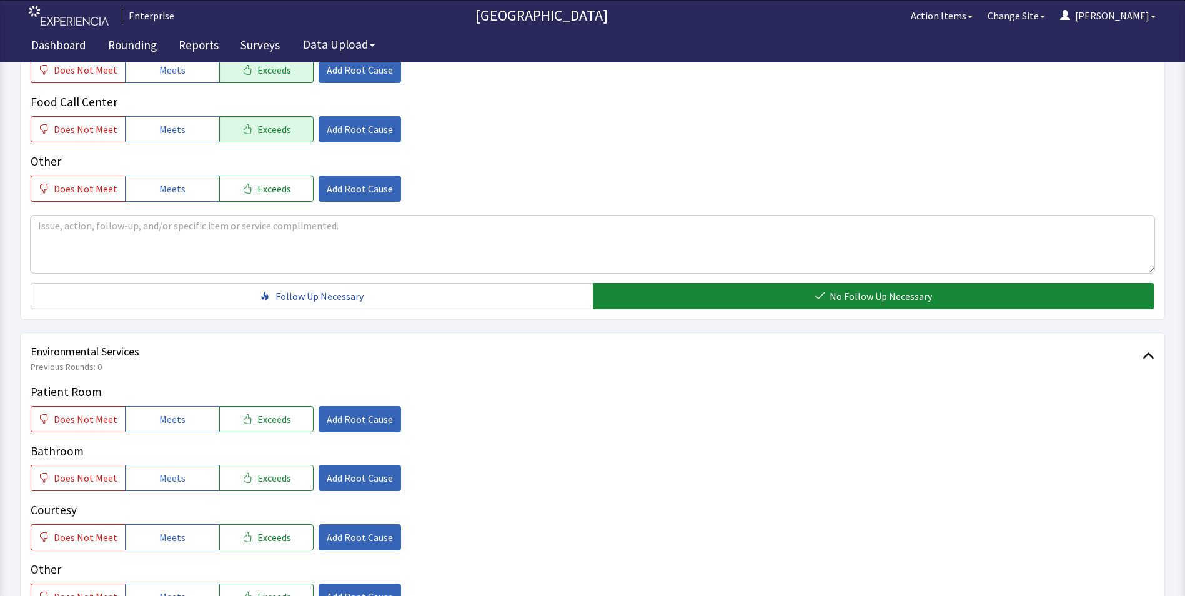
scroll to position [625, 0]
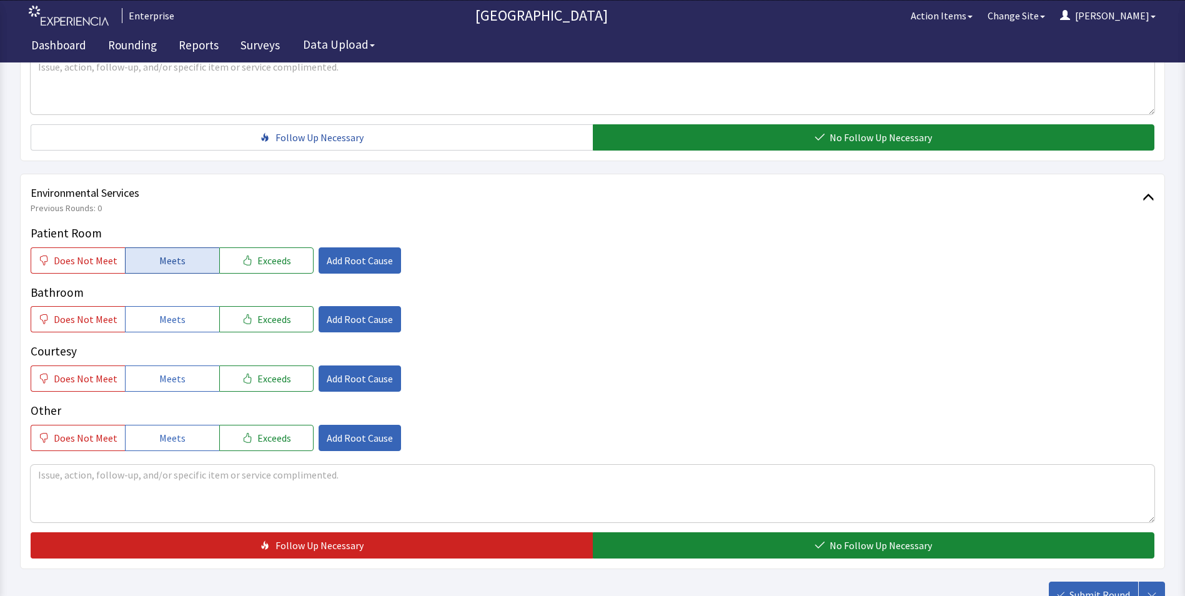
click at [175, 253] on span "Meets" at bounding box center [172, 260] width 26 height 15
click at [172, 312] on span "Meets" at bounding box center [172, 319] width 26 height 15
click at [161, 371] on span "Meets" at bounding box center [172, 378] width 26 height 15
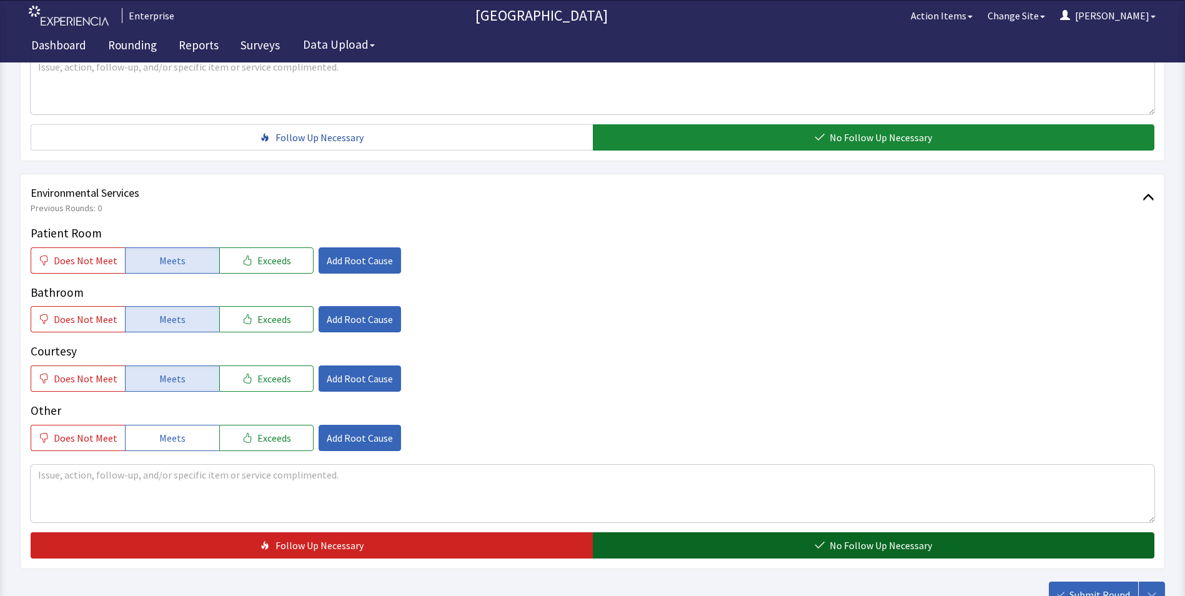
drag, startPoint x: 673, startPoint y: 530, endPoint x: 703, endPoint y: 534, distance: 29.7
click at [695, 532] on button "No Follow Up Necessary" at bounding box center [874, 545] width 562 height 26
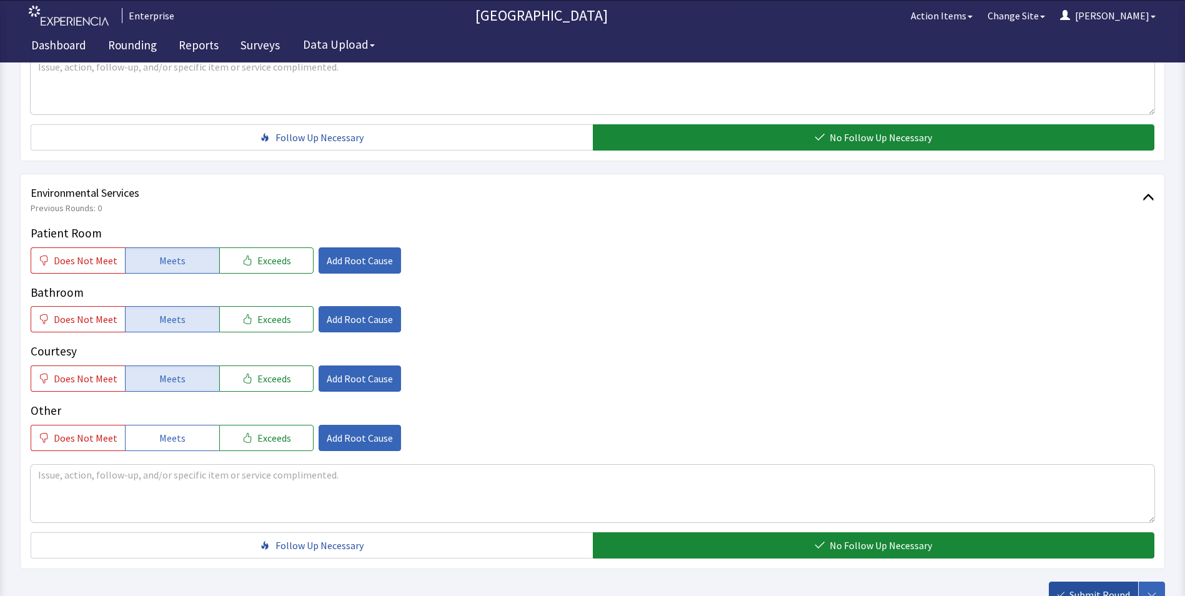
click at [1102, 587] on span "Submit Round" at bounding box center [1099, 594] width 61 height 15
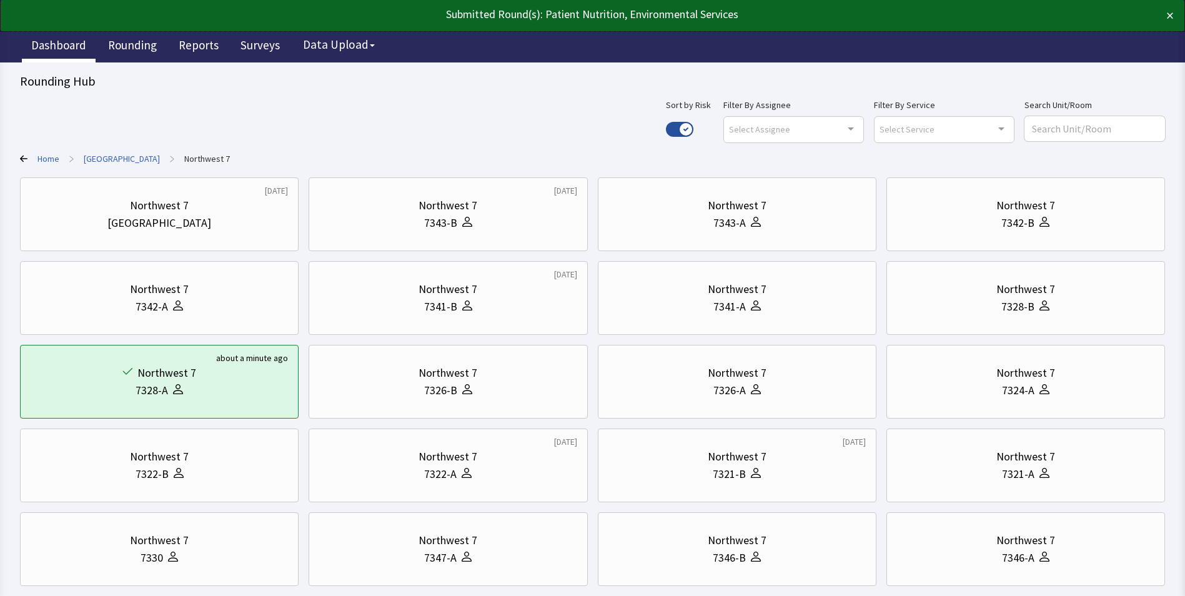
click at [63, 44] on link "Dashboard" at bounding box center [59, 46] width 74 height 31
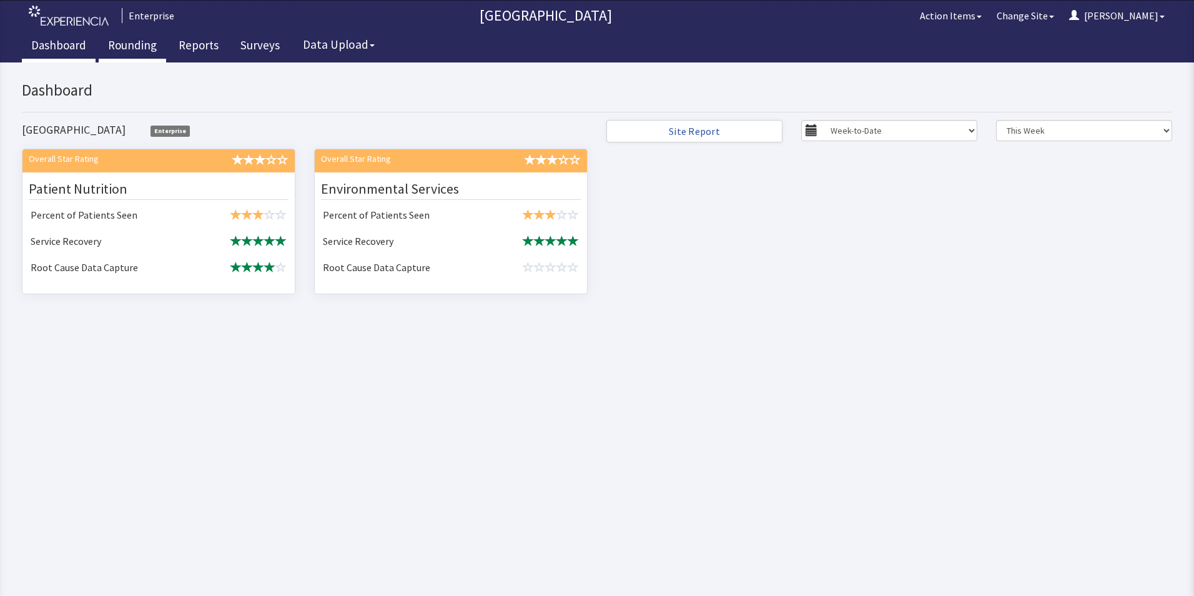
click at [124, 41] on link "Rounding" at bounding box center [132, 46] width 67 height 31
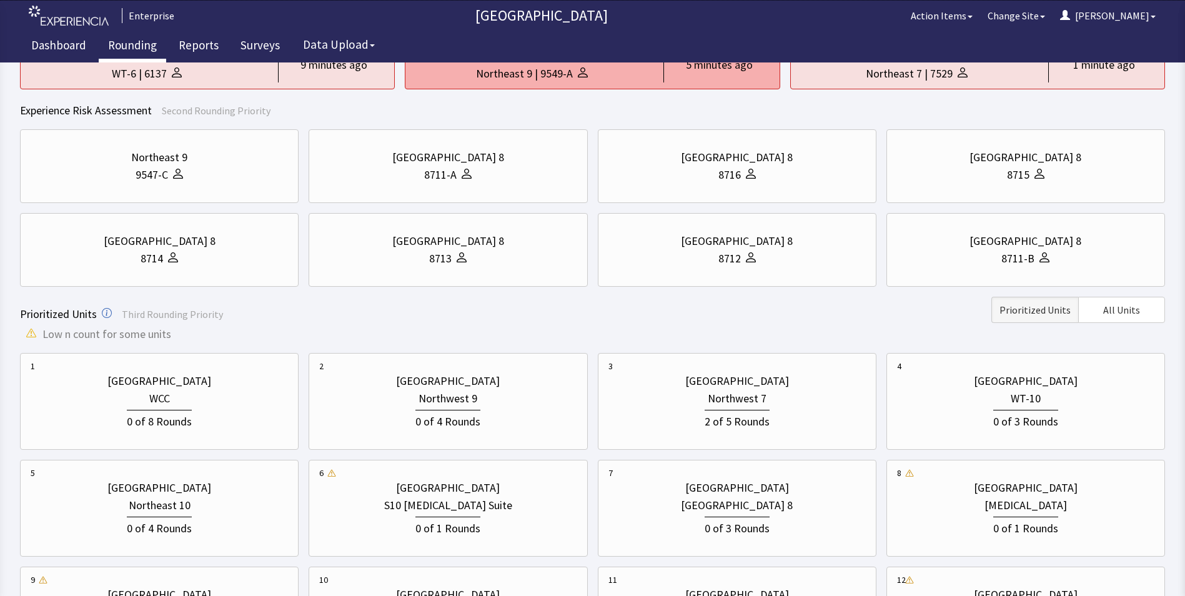
scroll to position [187, 0]
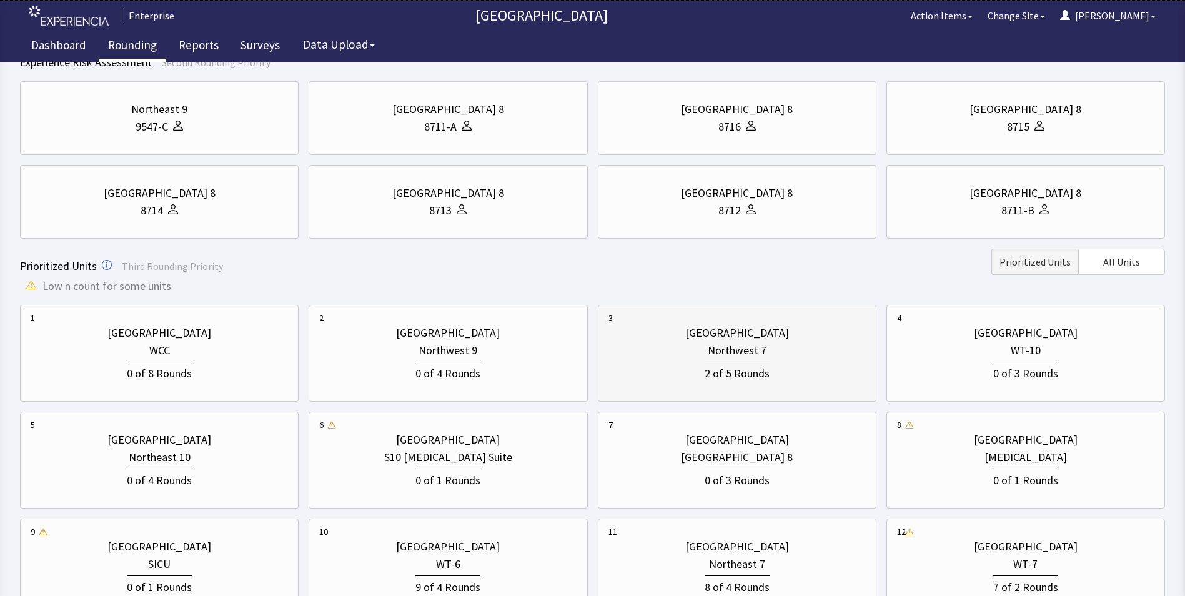
click at [705, 367] on div "2 of 5 Rounds" at bounding box center [736, 370] width 257 height 23
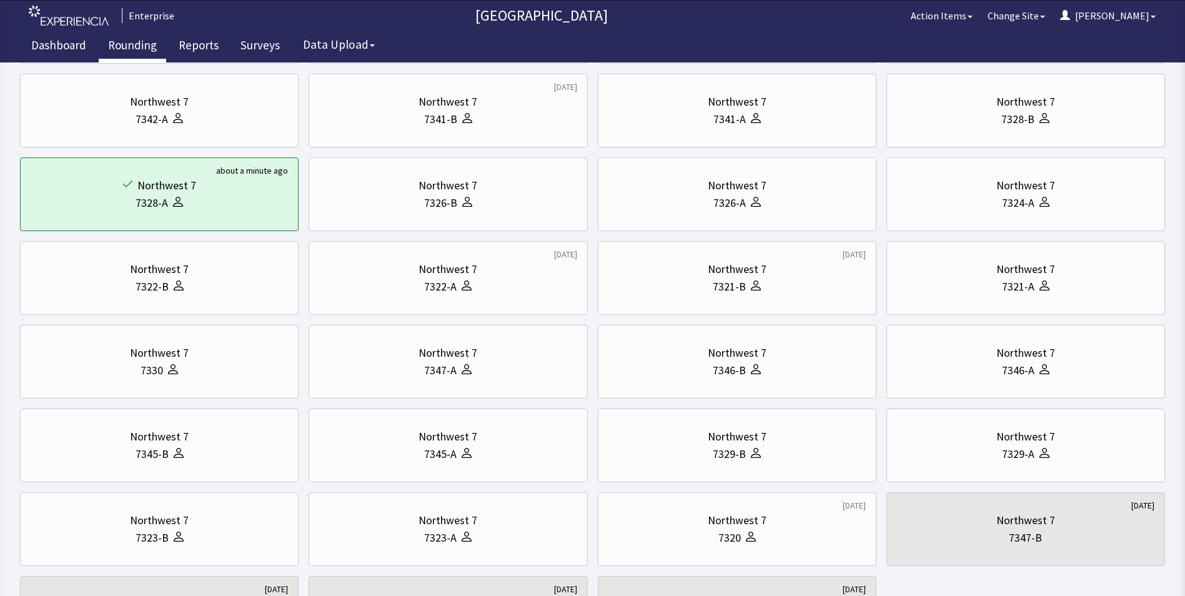
scroll to position [0, 0]
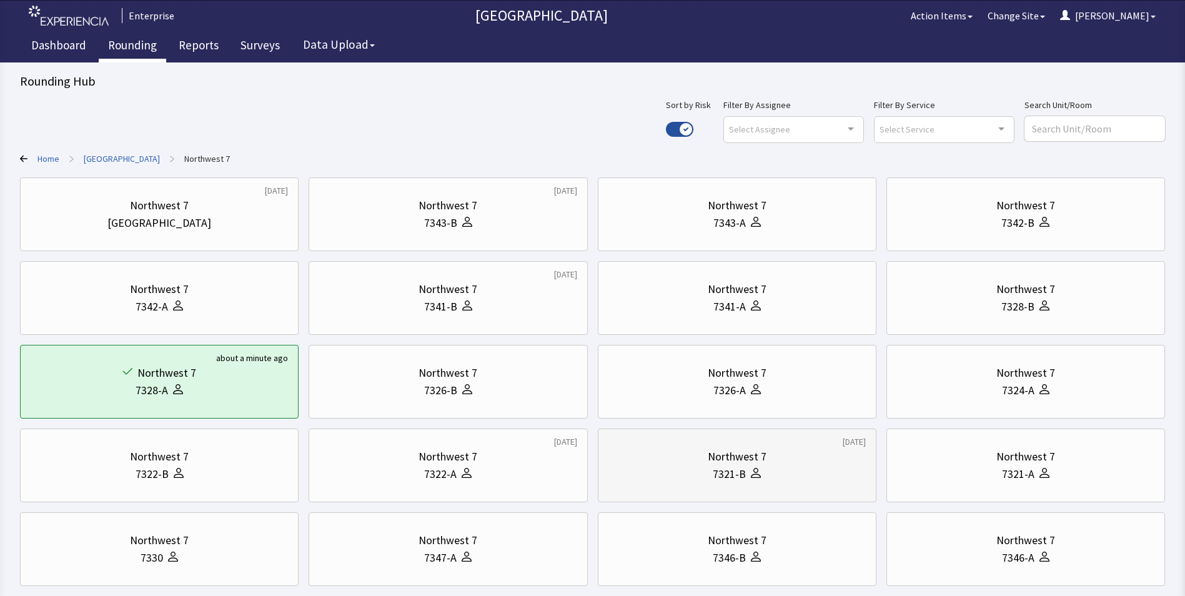
click at [713, 470] on div "7321-B" at bounding box center [729, 473] width 33 height 17
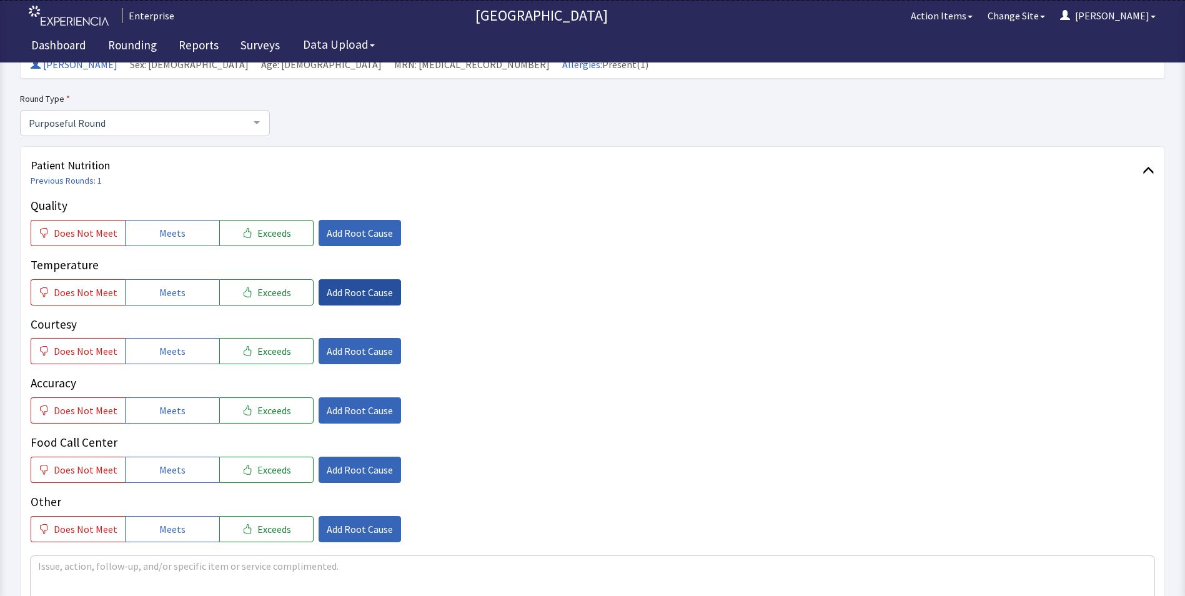
scroll to position [125, 0]
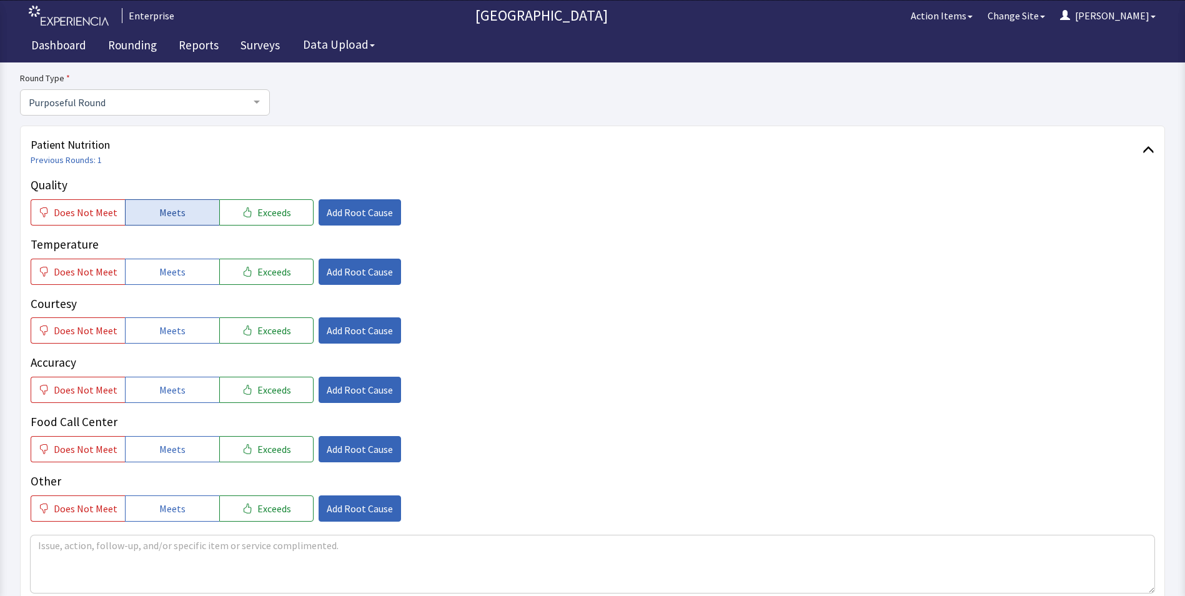
click at [184, 206] on button "Meets" at bounding box center [172, 212] width 94 height 26
drag, startPoint x: 186, startPoint y: 277, endPoint x: 186, endPoint y: 289, distance: 12.5
click at [186, 279] on button "Meets" at bounding box center [172, 272] width 94 height 26
drag, startPoint x: 176, startPoint y: 328, endPoint x: 177, endPoint y: 339, distance: 11.3
click at [176, 335] on span "Meets" at bounding box center [172, 330] width 26 height 15
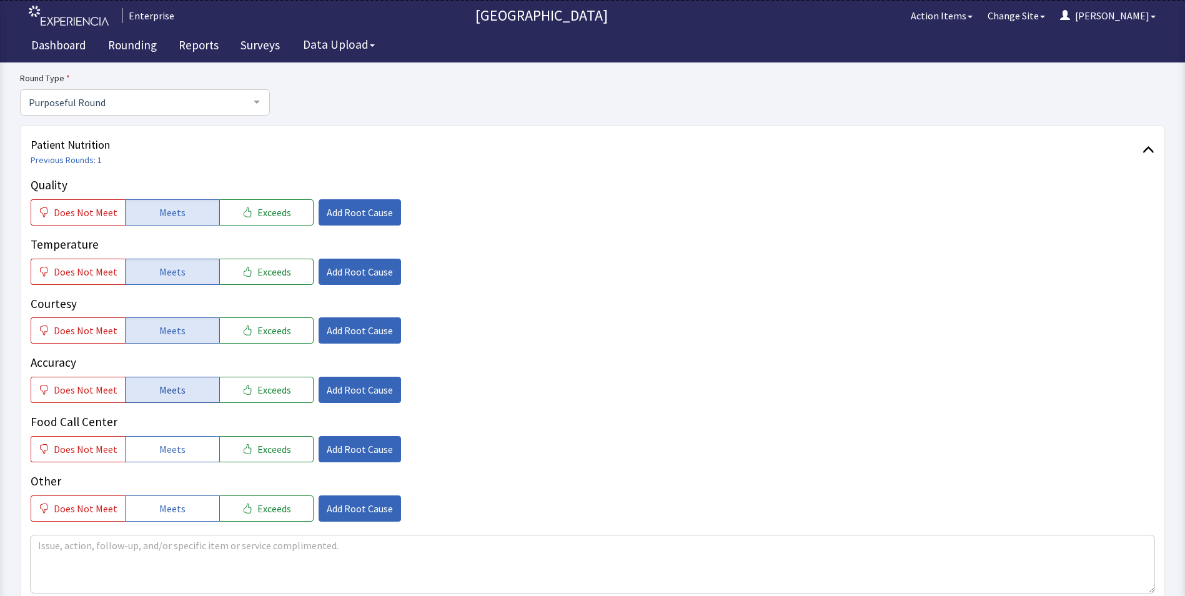
drag, startPoint x: 176, startPoint y: 387, endPoint x: 174, endPoint y: 400, distance: 13.9
click at [174, 400] on button "Meets" at bounding box center [172, 390] width 94 height 26
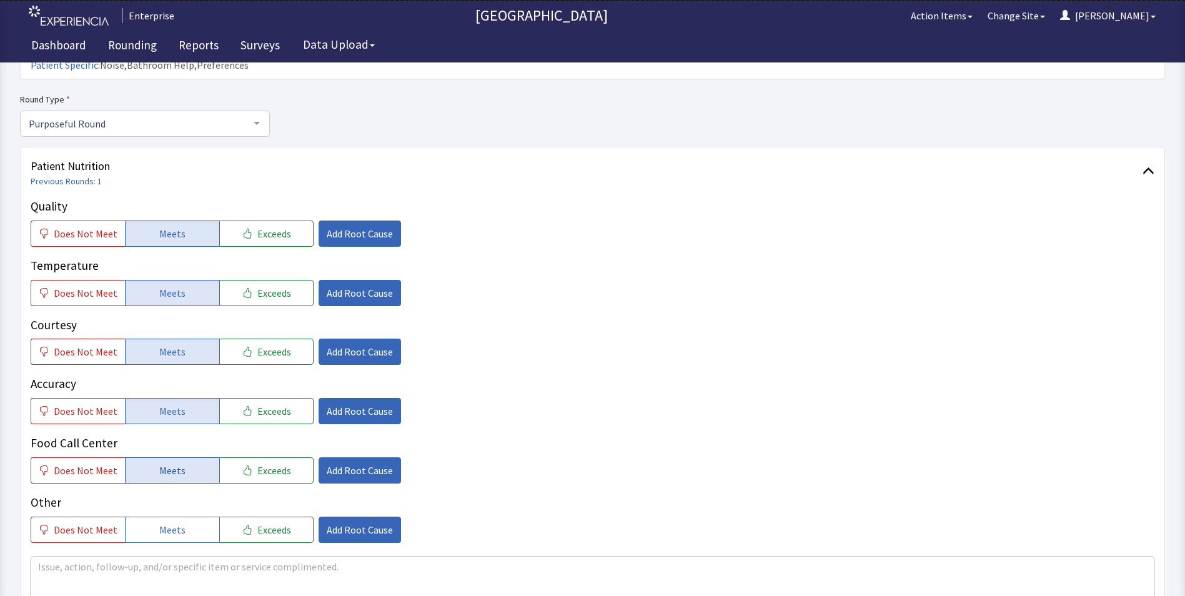
drag, startPoint x: 165, startPoint y: 444, endPoint x: 188, endPoint y: 411, distance: 40.4
click at [166, 463] on span "Meets" at bounding box center [172, 470] width 26 height 15
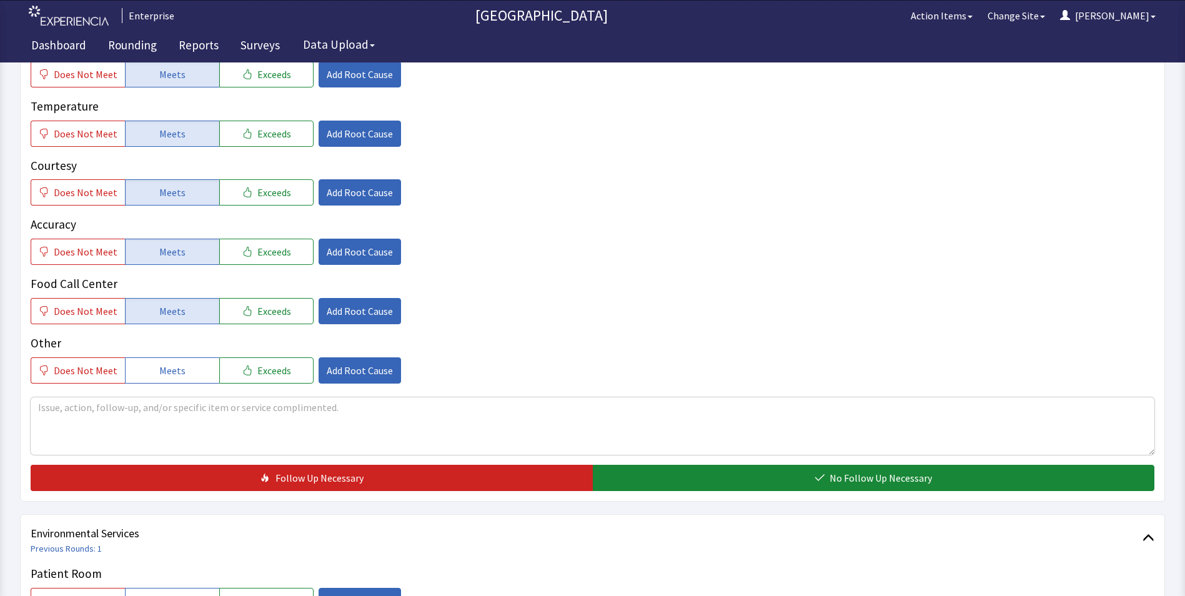
scroll to position [375, 0]
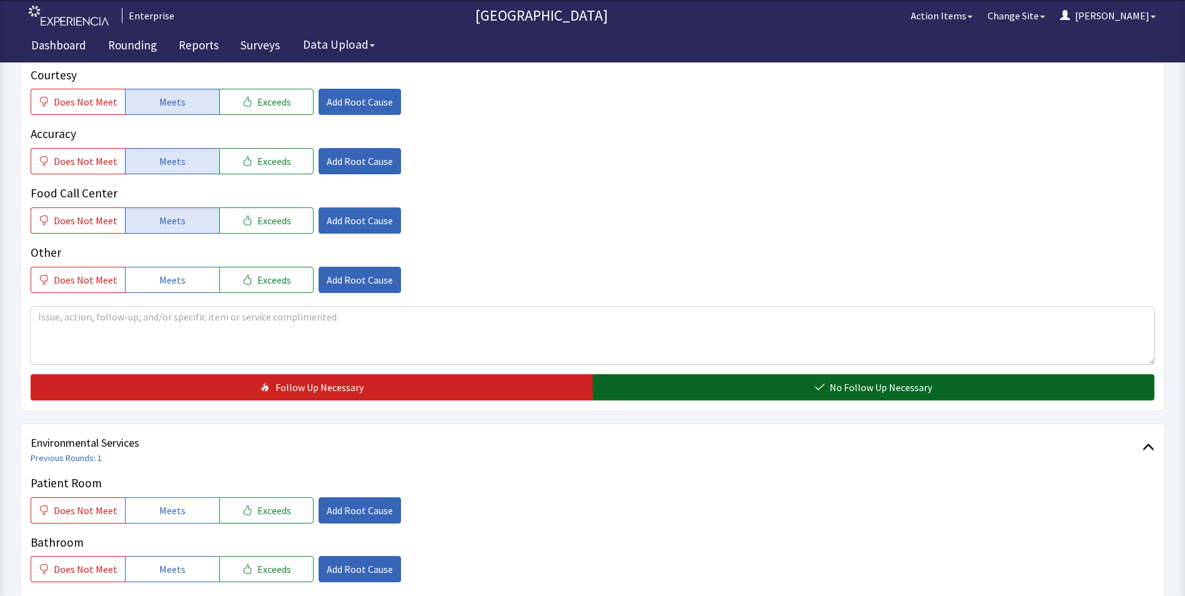
click at [632, 375] on button "No Follow Up Necessary" at bounding box center [874, 387] width 562 height 26
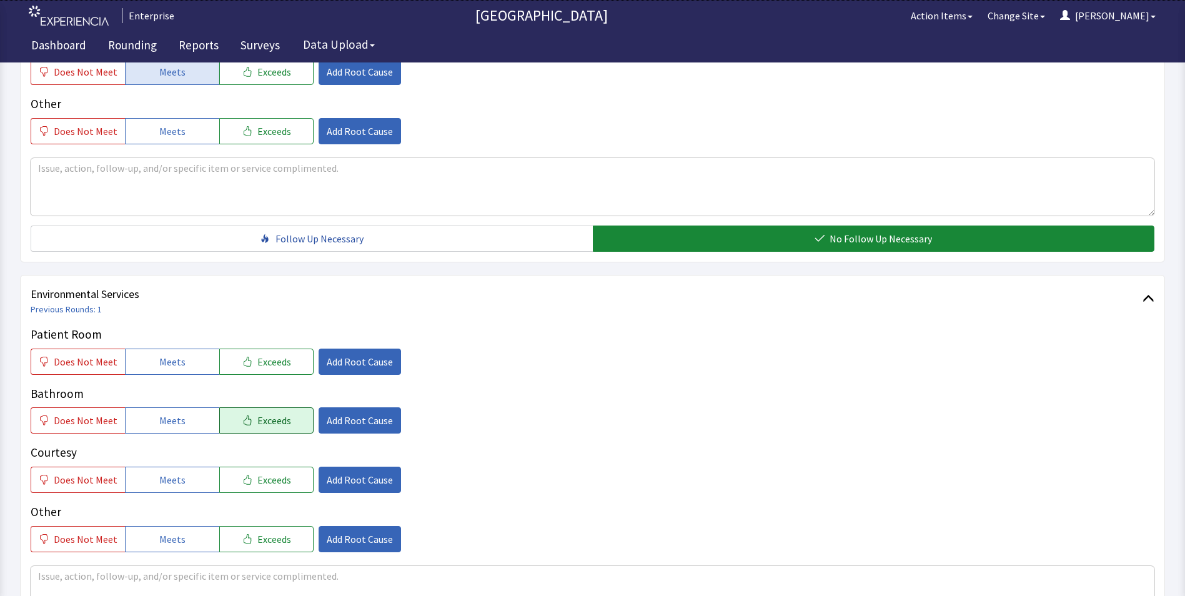
scroll to position [562, 0]
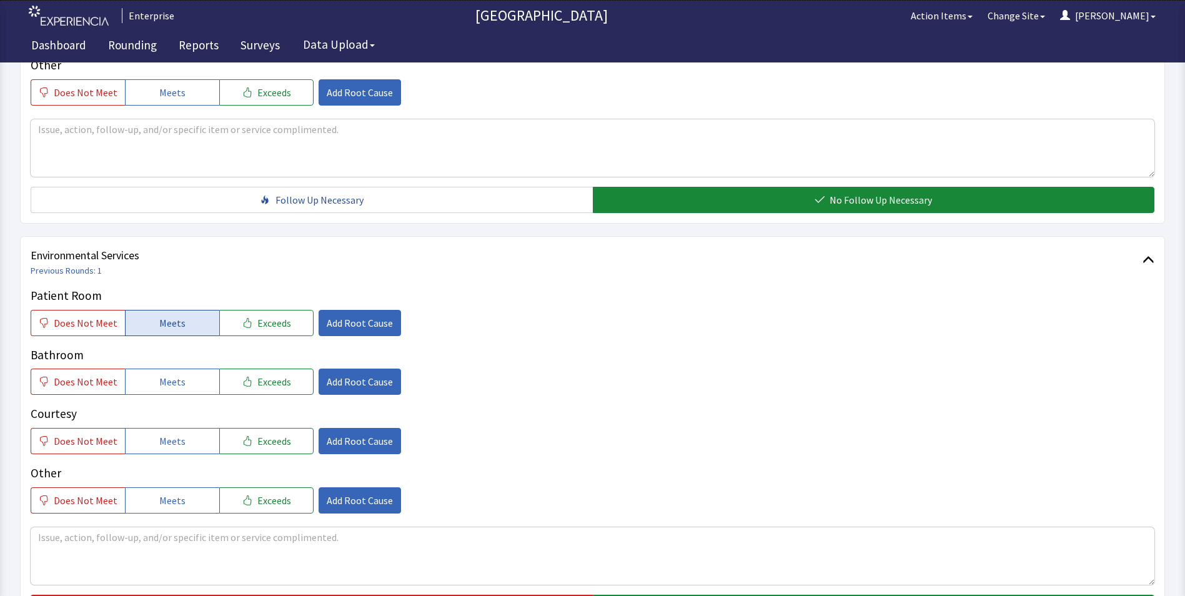
click at [174, 315] on span "Meets" at bounding box center [172, 322] width 26 height 15
drag, startPoint x: 174, startPoint y: 355, endPoint x: 173, endPoint y: 395, distance: 39.4
click at [174, 374] on span "Meets" at bounding box center [172, 381] width 26 height 15
drag, startPoint x: 171, startPoint y: 417, endPoint x: 192, endPoint y: 407, distance: 23.2
click at [171, 434] on span "Meets" at bounding box center [172, 441] width 26 height 15
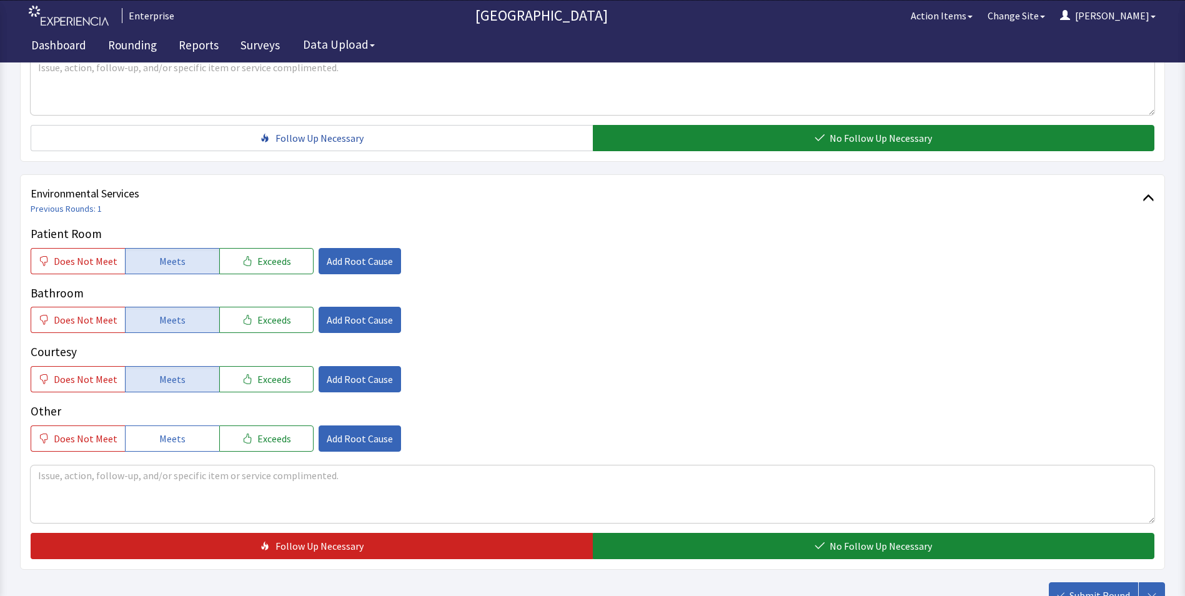
scroll to position [698, 0]
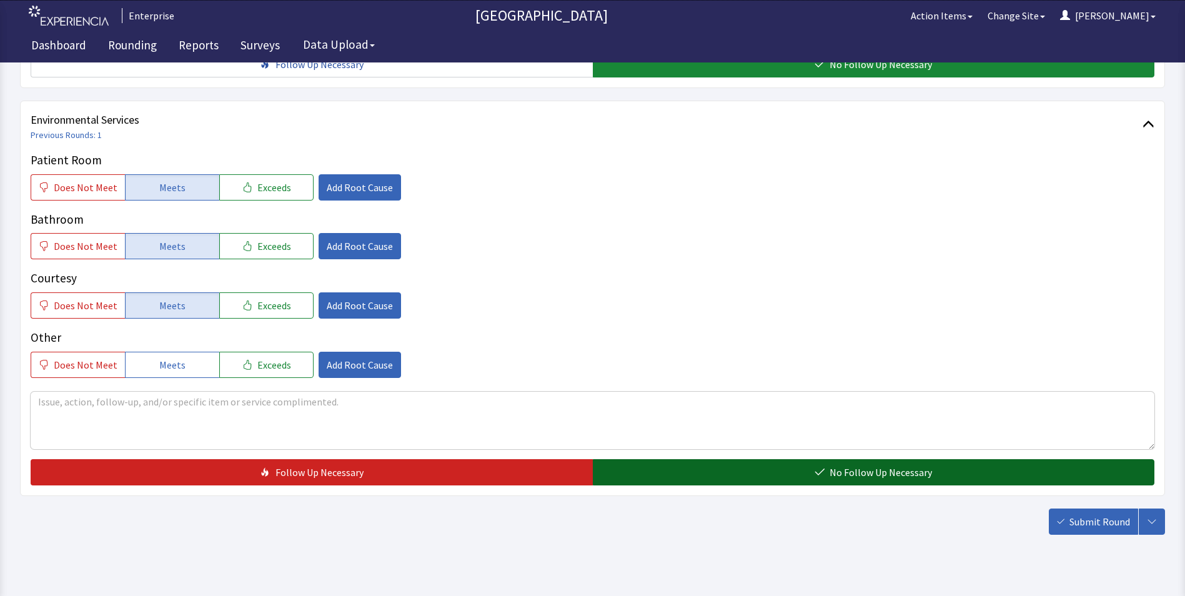
drag, startPoint x: 657, startPoint y: 459, endPoint x: 672, endPoint y: 463, distance: 15.5
click at [663, 461] on button "No Follow Up Necessary" at bounding box center [874, 472] width 562 height 26
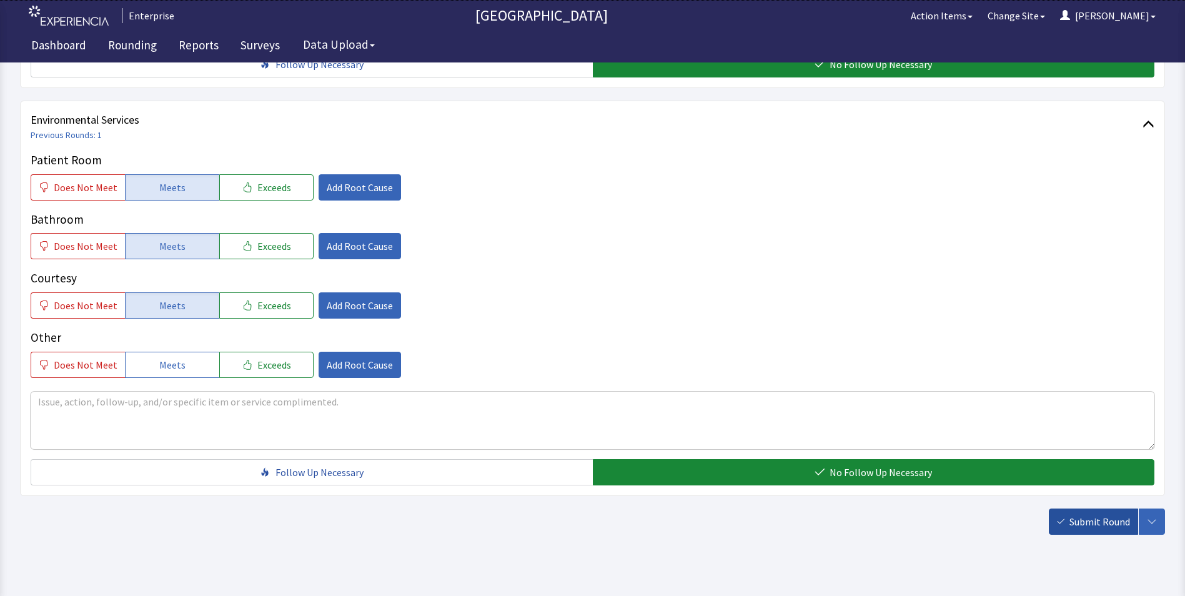
click at [1099, 508] on button "Submit Round" at bounding box center [1093, 521] width 89 height 26
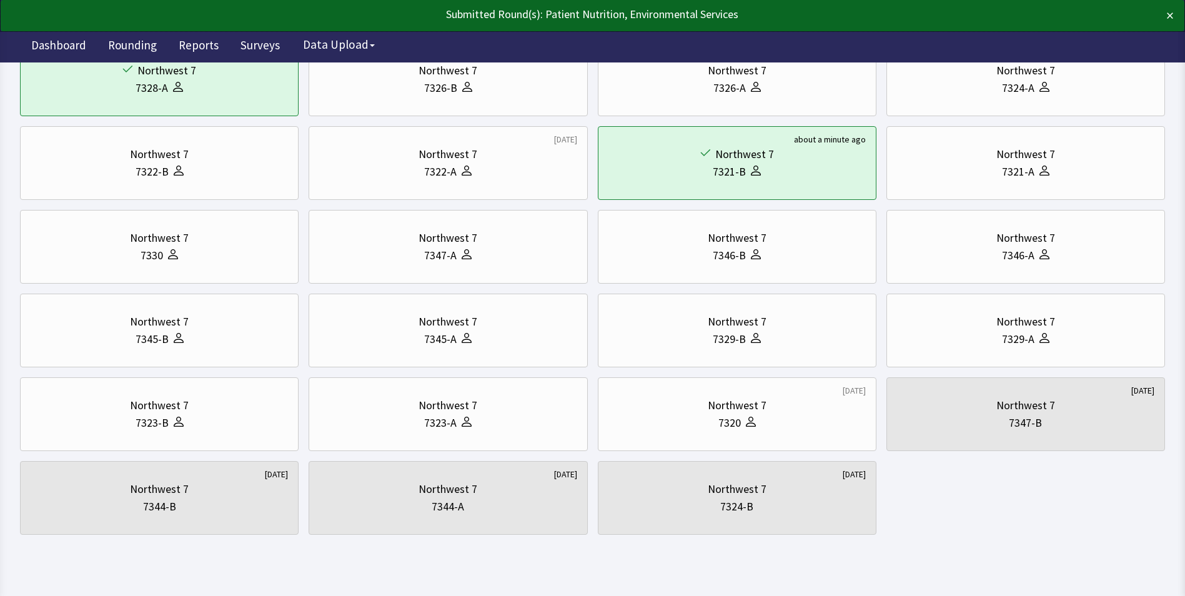
scroll to position [312, 0]
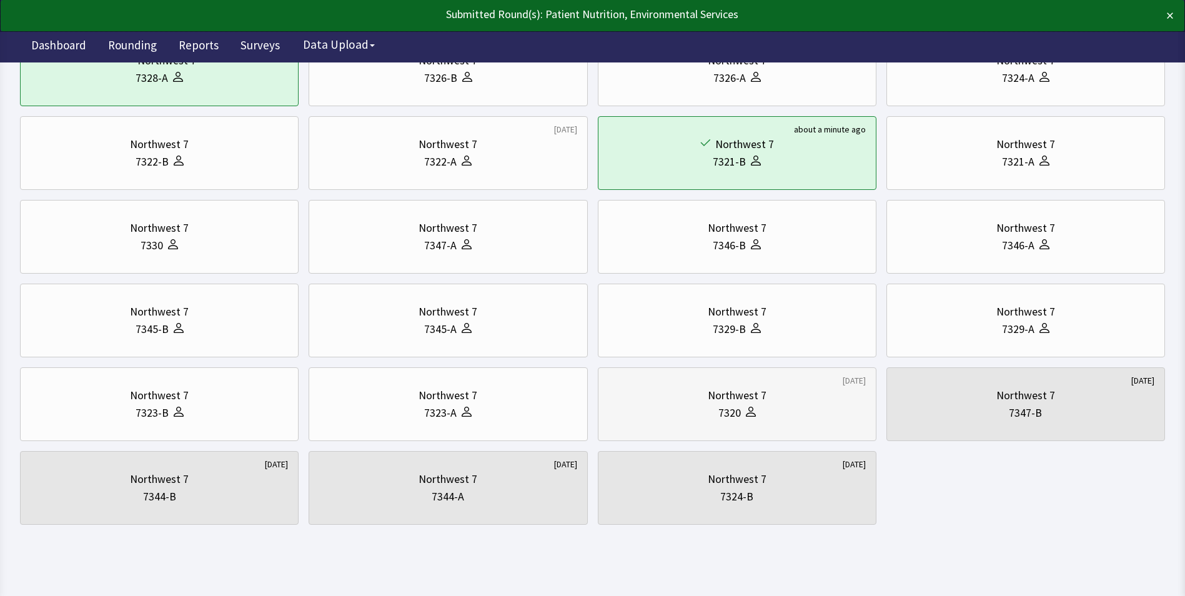
click at [792, 399] on div "Northwest 7" at bounding box center [736, 395] width 257 height 17
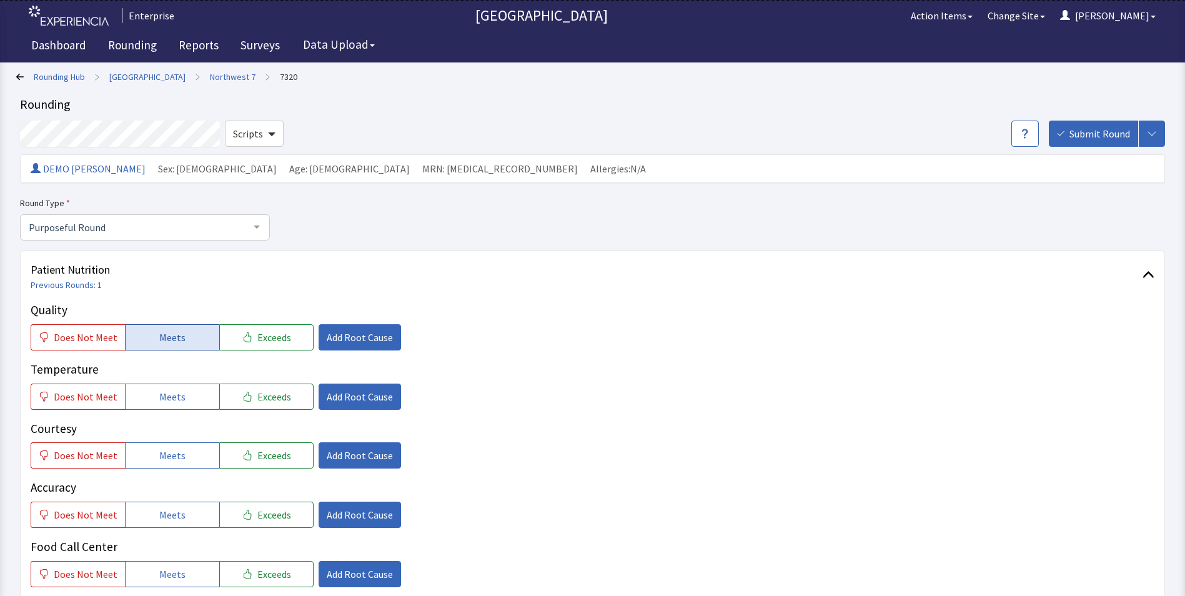
click at [161, 336] on span "Meets" at bounding box center [172, 337] width 26 height 15
drag, startPoint x: 167, startPoint y: 394, endPoint x: 173, endPoint y: 434, distance: 39.8
click at [167, 397] on span "Meets" at bounding box center [172, 396] width 26 height 15
drag, startPoint x: 174, startPoint y: 452, endPoint x: 177, endPoint y: 498, distance: 46.3
click at [175, 461] on span "Meets" at bounding box center [172, 455] width 26 height 15
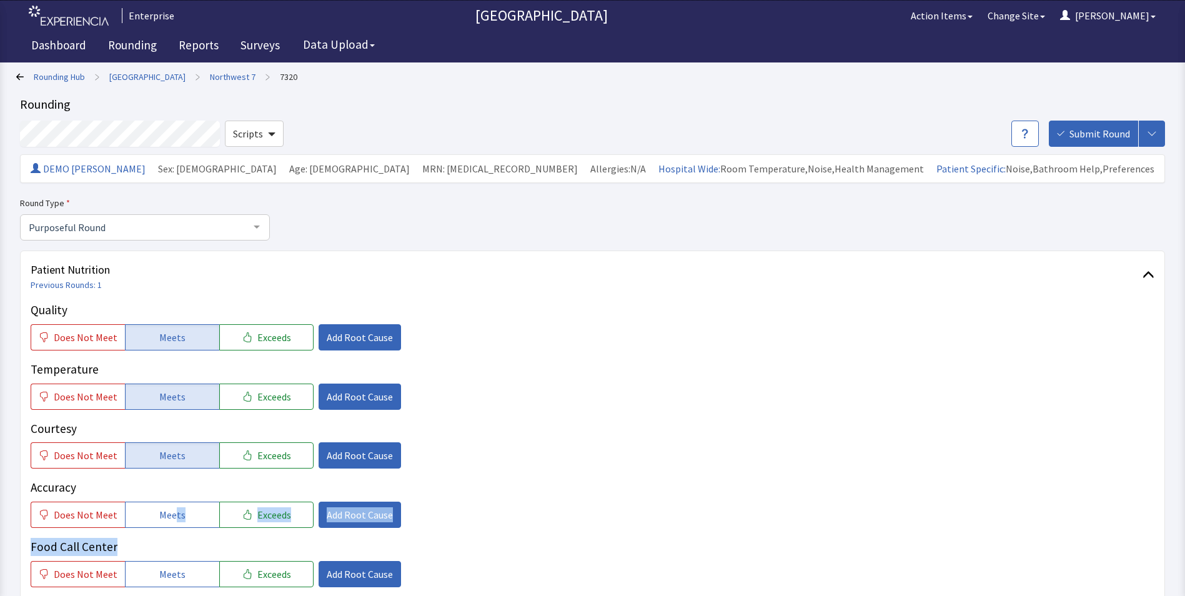
click at [174, 537] on div "Quality Does Not Meet Meets Exceeds Add Root Cause Temperature Does Not Meet Me…" at bounding box center [593, 473] width 1124 height 345
drag, startPoint x: 174, startPoint y: 537, endPoint x: 172, endPoint y: 547, distance: 9.6
click at [176, 567] on span "Meets" at bounding box center [172, 574] width 26 height 15
click at [159, 515] on span "Meets" at bounding box center [172, 514] width 26 height 15
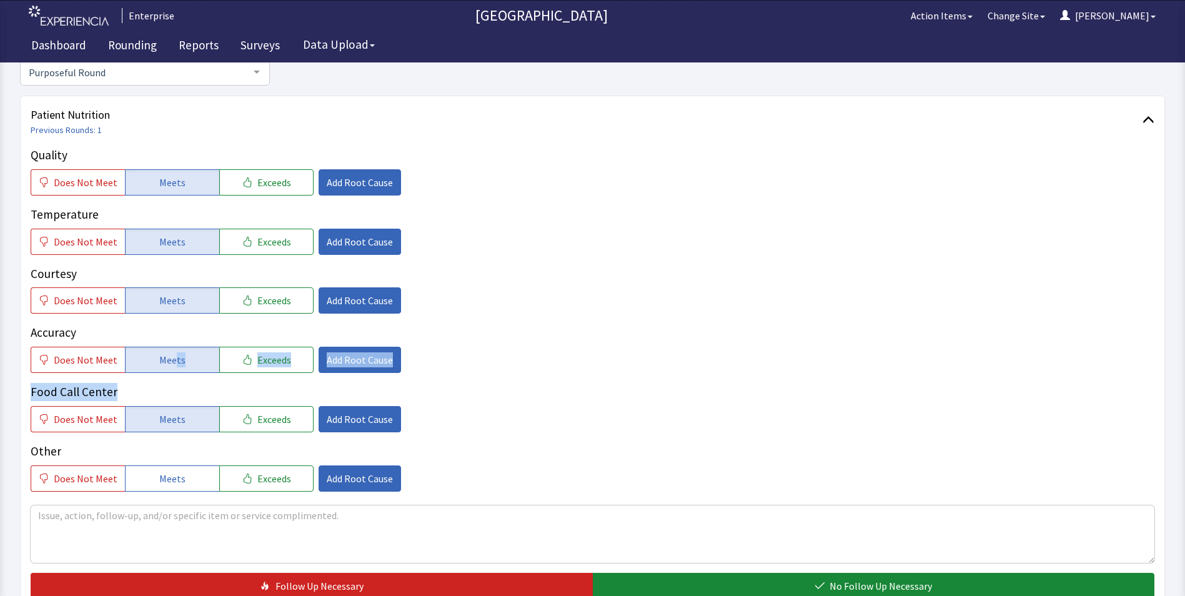
scroll to position [250, 0]
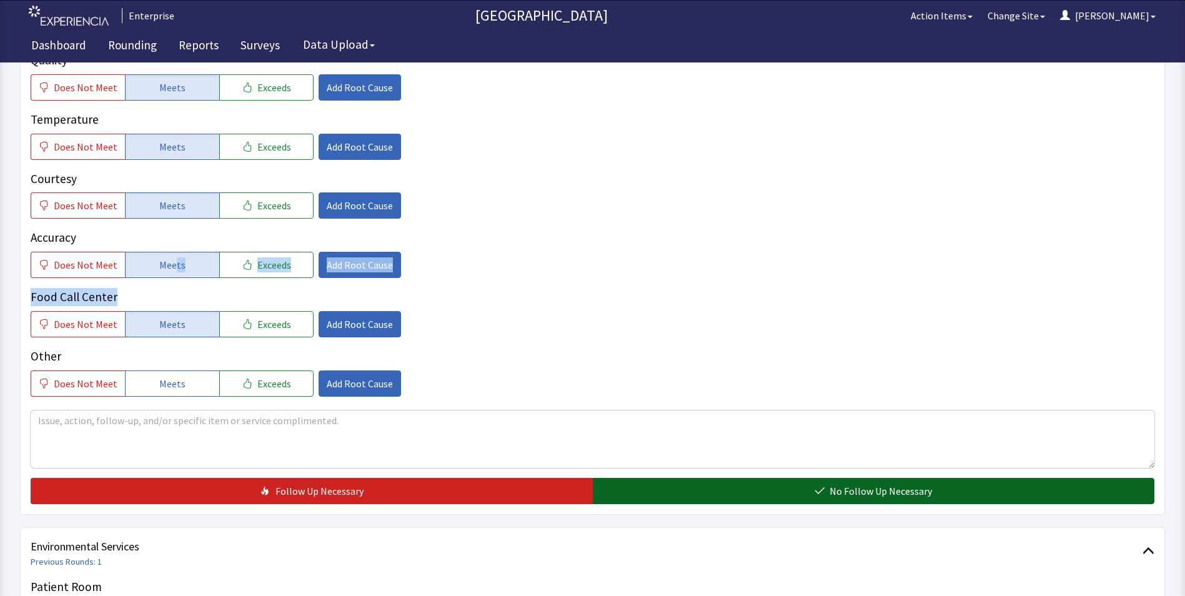
drag, startPoint x: 631, startPoint y: 487, endPoint x: 555, endPoint y: 479, distance: 76.0
click at [629, 487] on button "No Follow Up Necessary" at bounding box center [874, 491] width 562 height 26
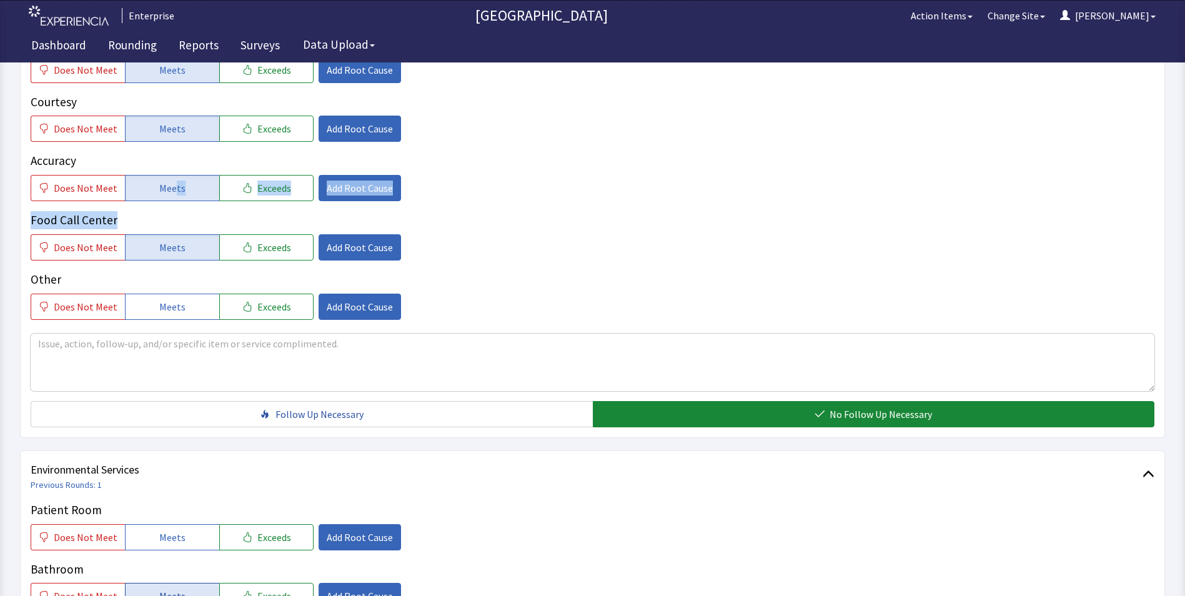
scroll to position [500, 0]
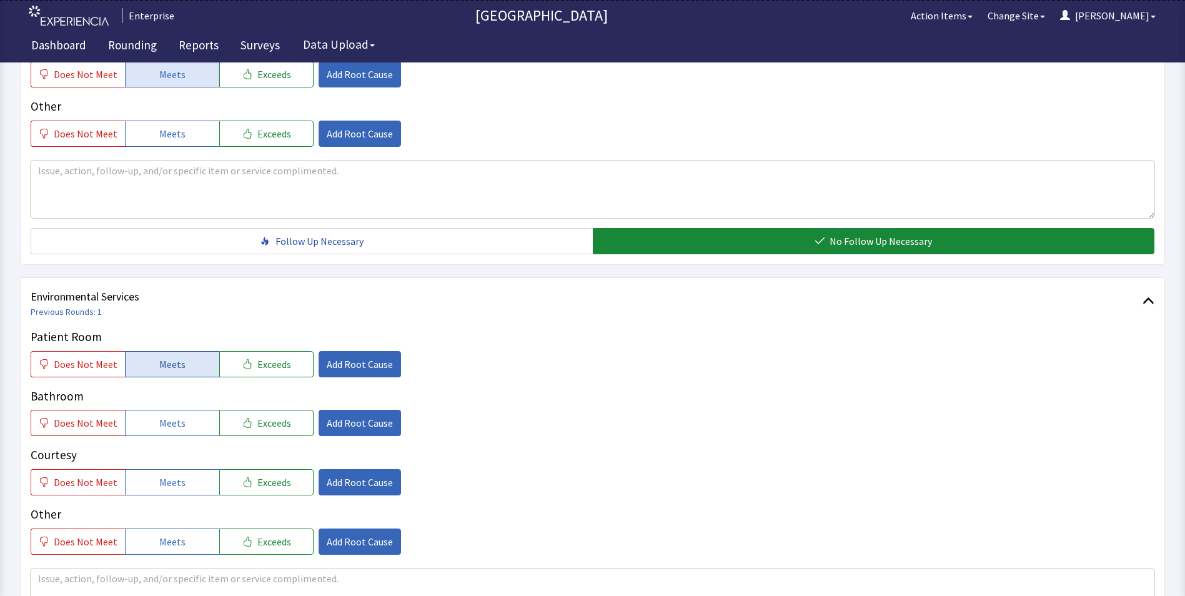
click at [162, 369] on span "Meets" at bounding box center [172, 364] width 26 height 15
drag, startPoint x: 168, startPoint y: 423, endPoint x: 169, endPoint y: 474, distance: 51.2
click at [167, 434] on button "Meets" at bounding box center [172, 423] width 94 height 26
click at [169, 483] on span "Meets" at bounding box center [172, 482] width 26 height 15
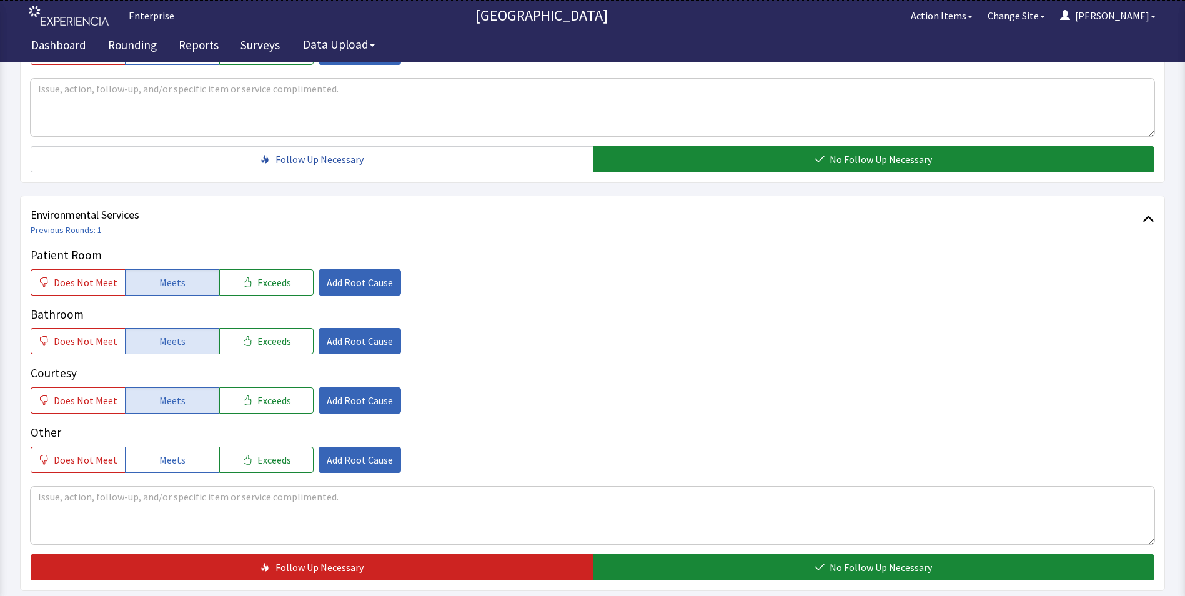
scroll to position [698, 0]
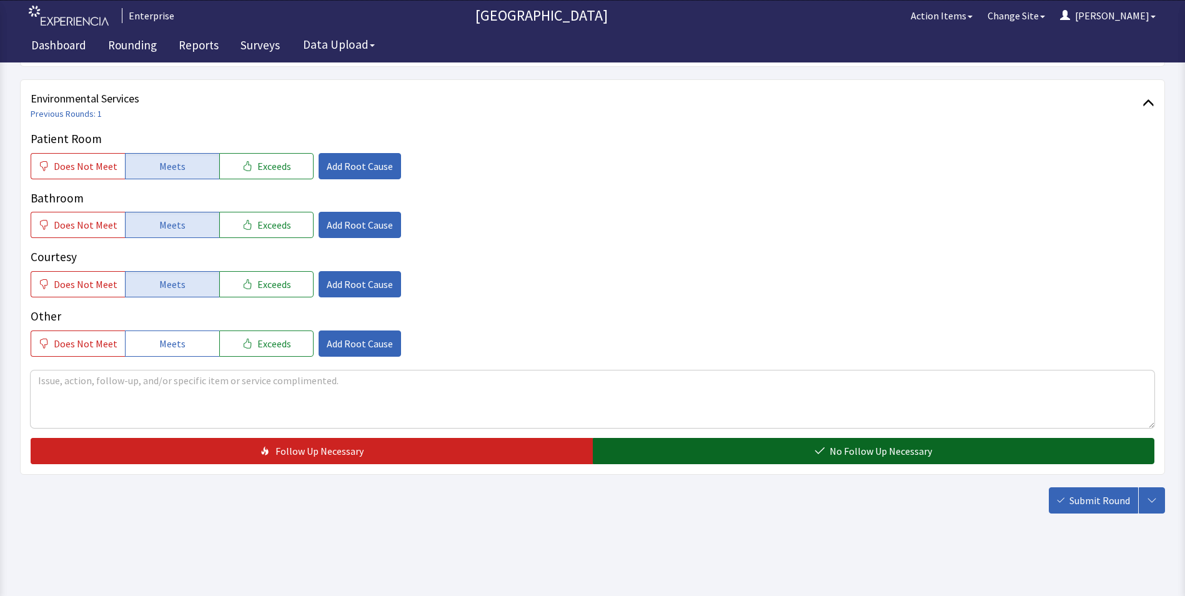
click at [705, 457] on button "No Follow Up Necessary" at bounding box center [874, 451] width 562 height 26
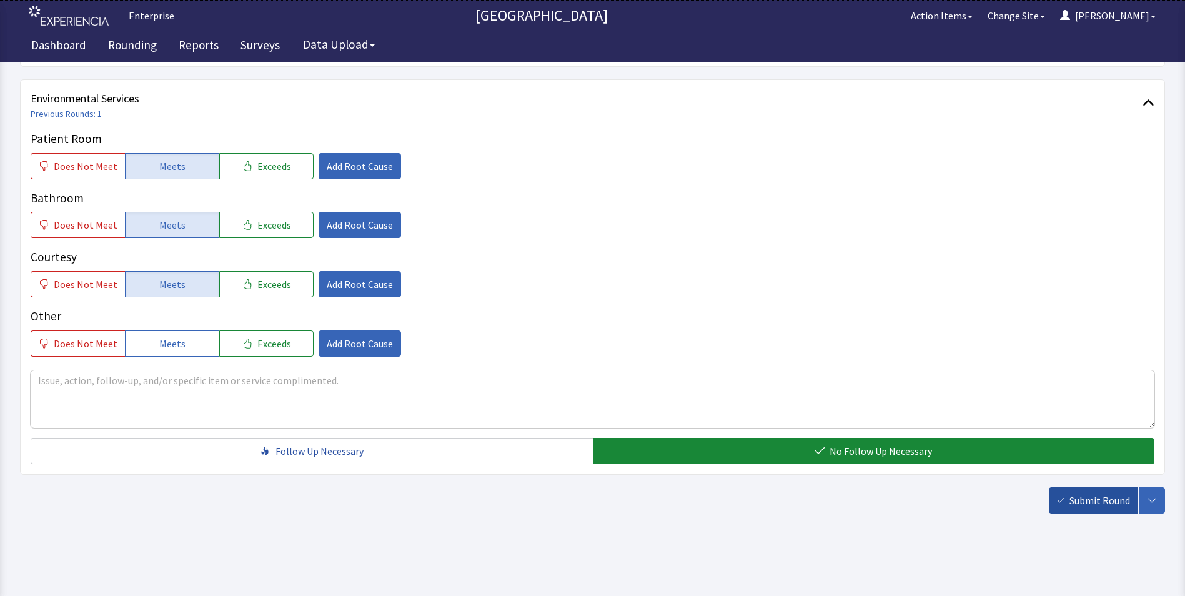
click at [1087, 502] on span "Submit Round" at bounding box center [1099, 500] width 61 height 15
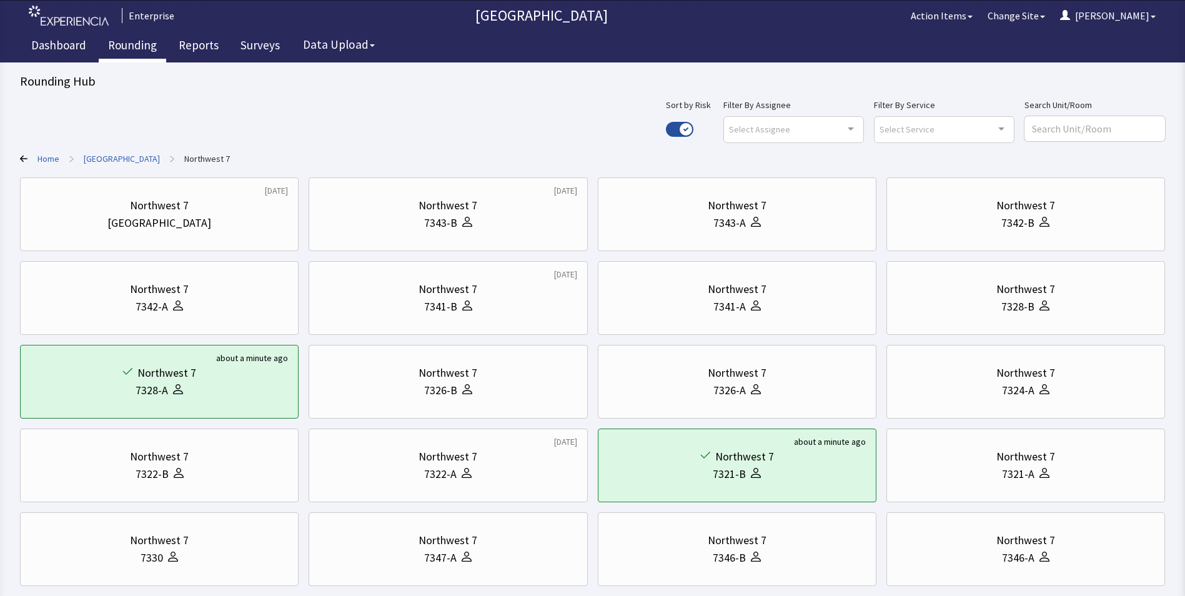
click at [121, 44] on link "Rounding" at bounding box center [132, 46] width 67 height 31
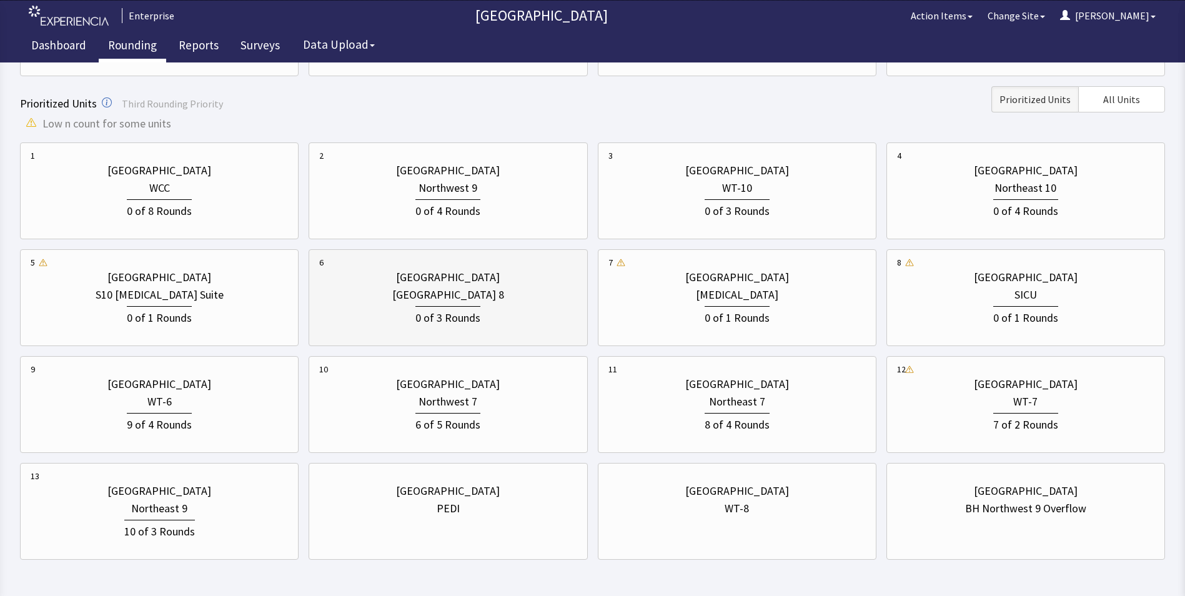
scroll to position [396, 0]
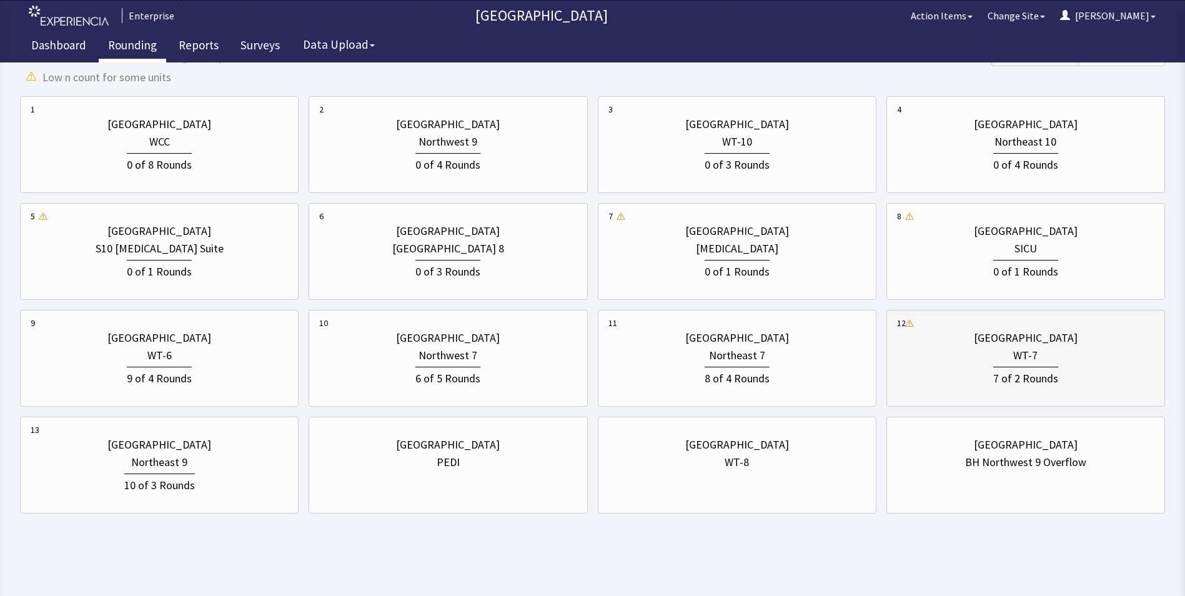
click at [1020, 379] on div "7 of 2 Rounds" at bounding box center [1025, 377] width 65 height 21
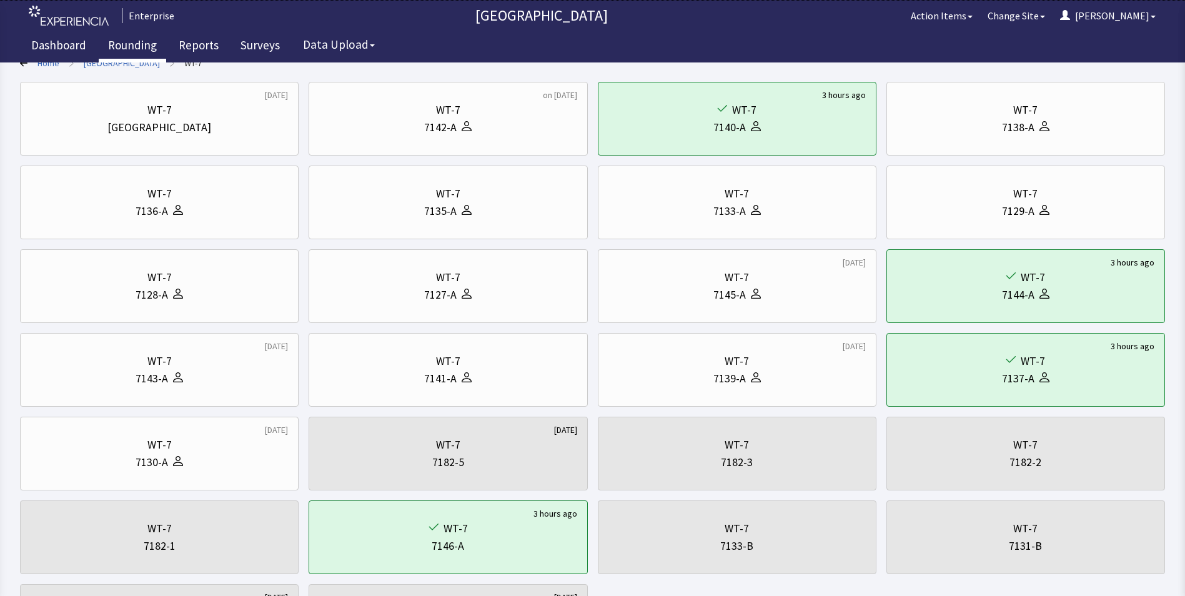
scroll to position [0, 0]
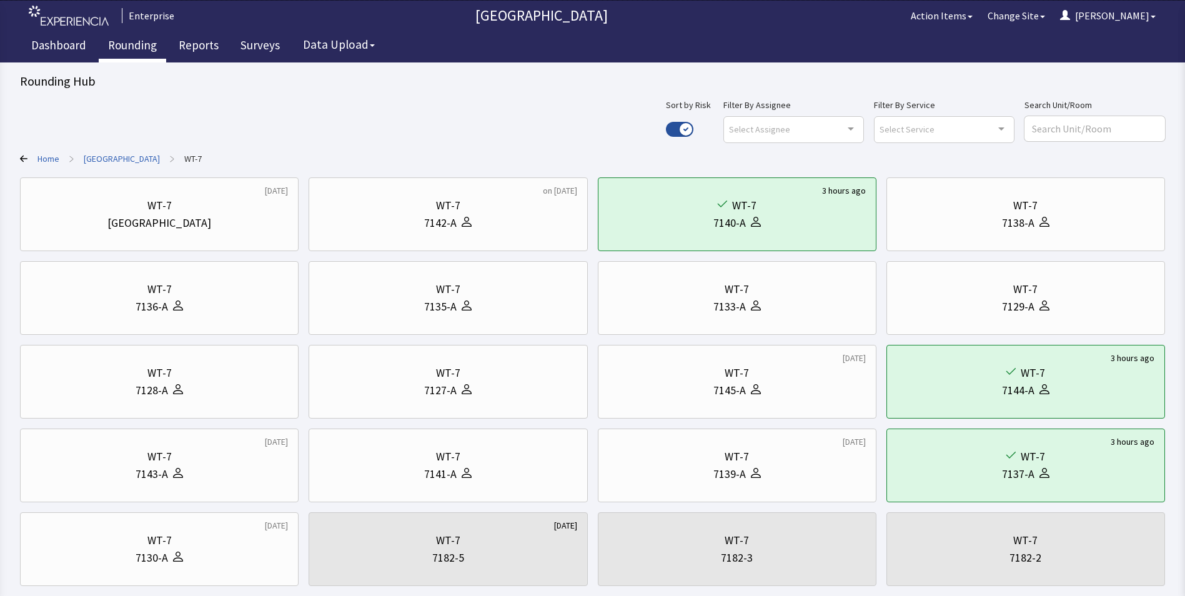
click at [120, 159] on link "[GEOGRAPHIC_DATA]" at bounding box center [122, 158] width 76 height 12
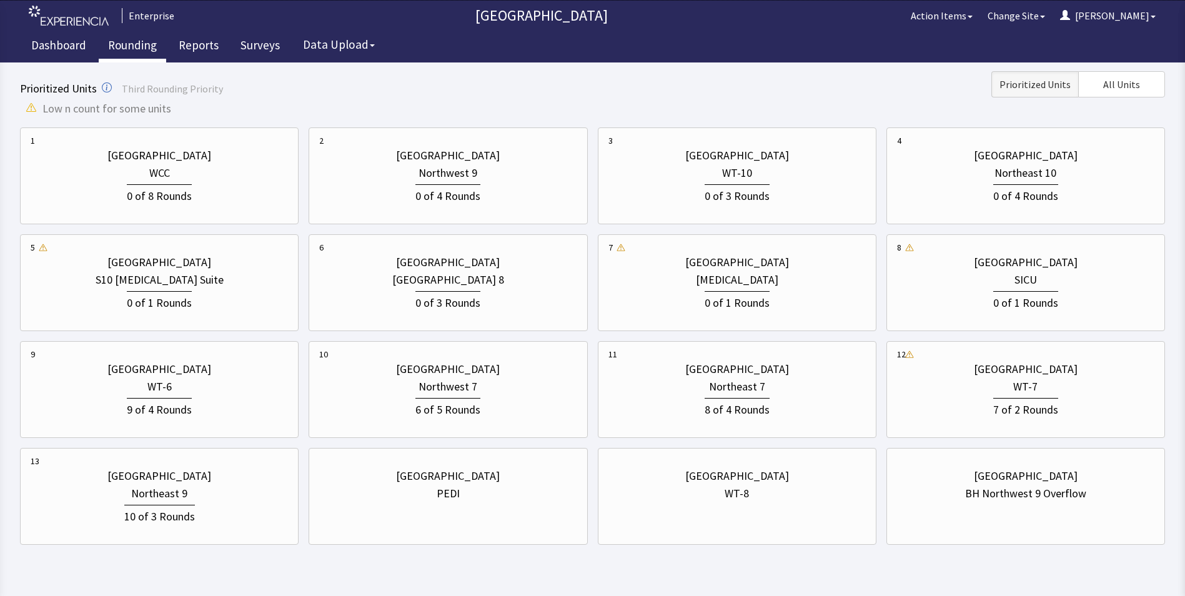
scroll to position [396, 0]
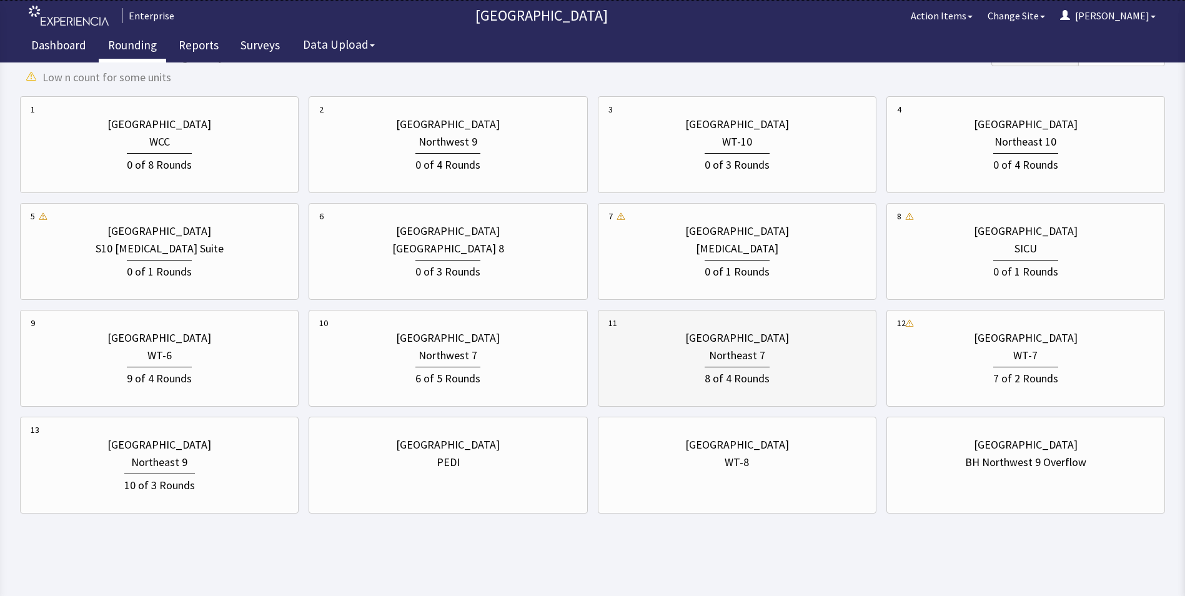
click at [751, 358] on div "Northeast 7" at bounding box center [737, 355] width 56 height 17
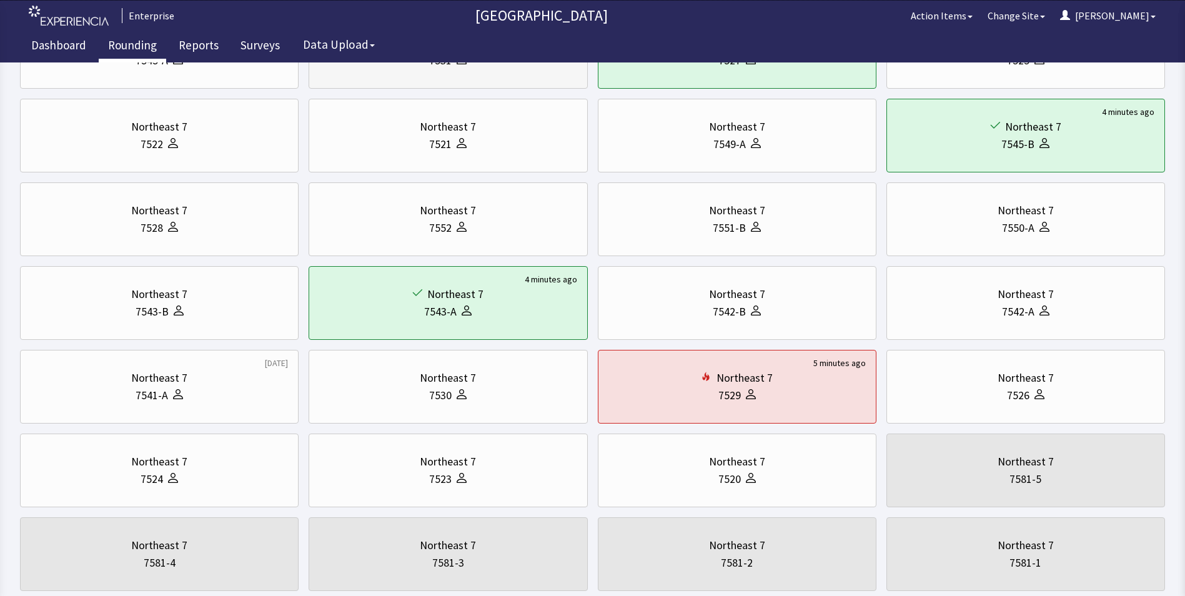
scroll to position [0, 0]
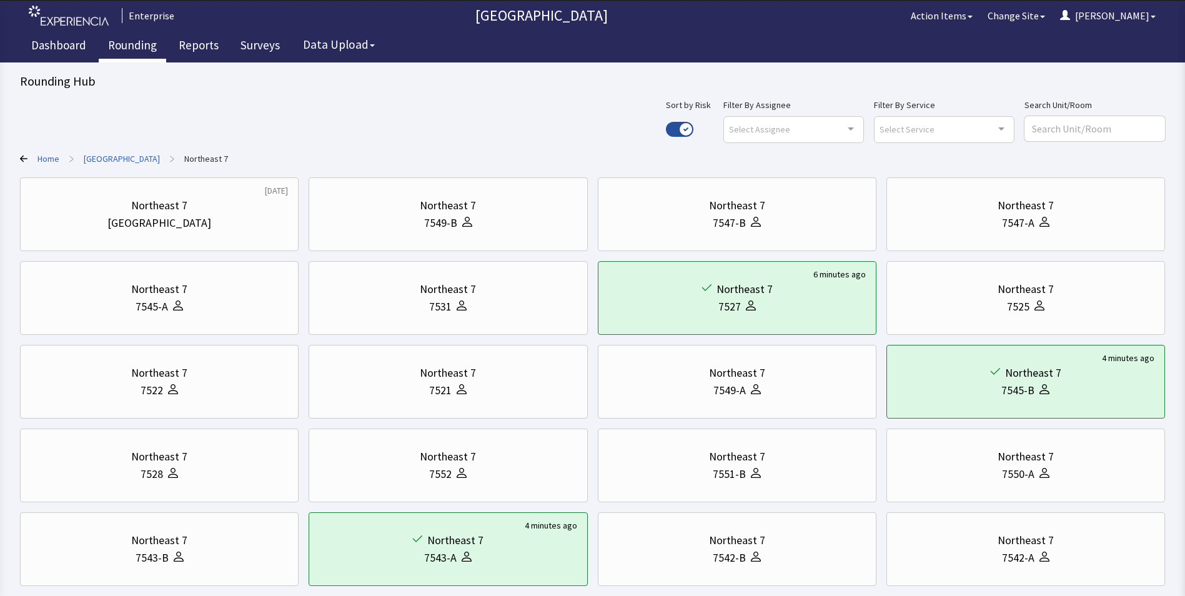
click at [130, 161] on link "[GEOGRAPHIC_DATA]" at bounding box center [122, 158] width 76 height 12
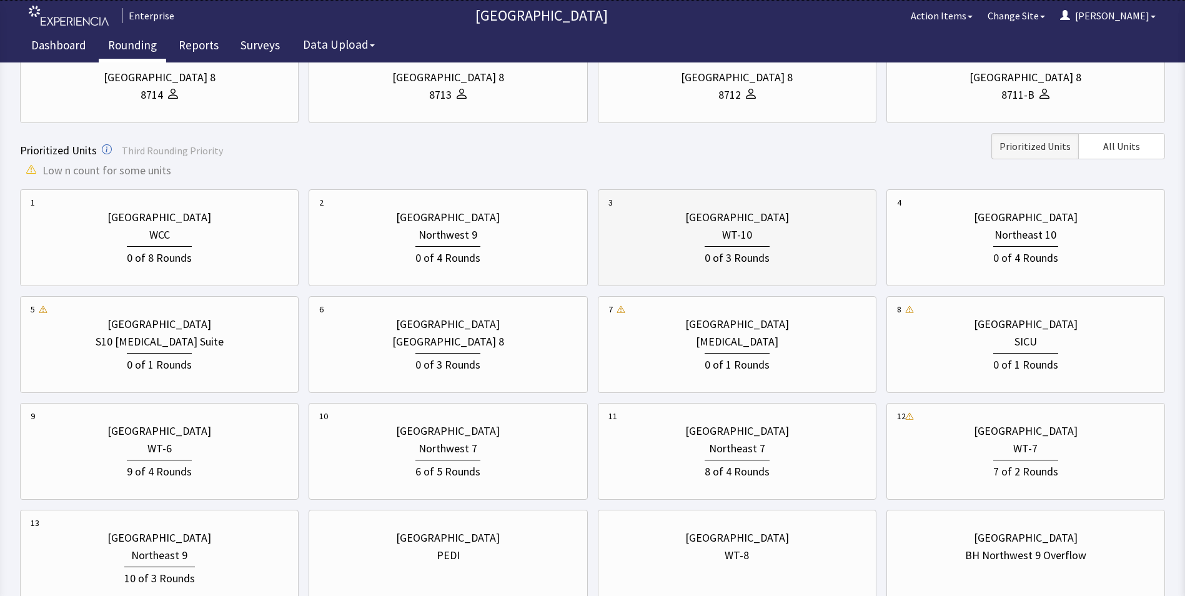
scroll to position [312, 0]
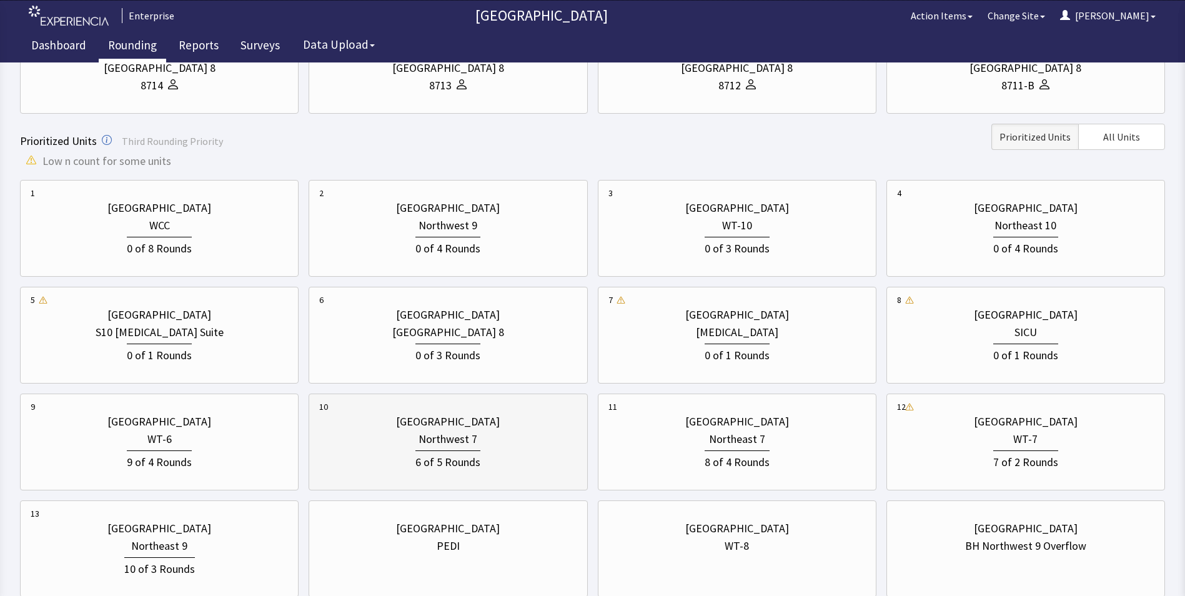
click at [423, 441] on div "Northwest 7" at bounding box center [448, 438] width 59 height 17
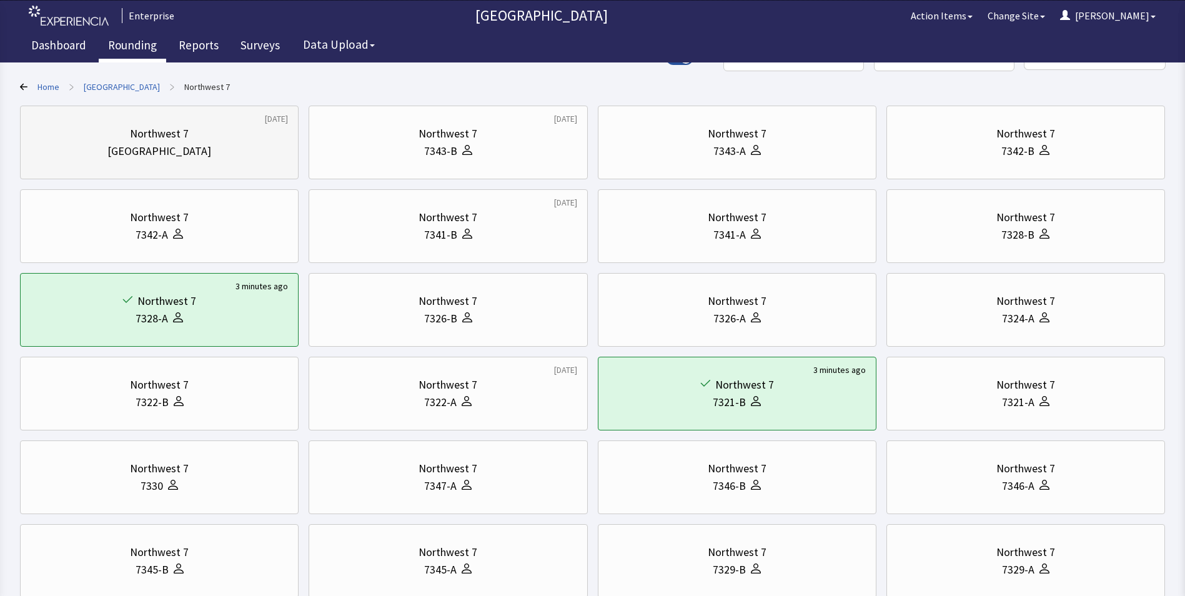
scroll to position [11, 0]
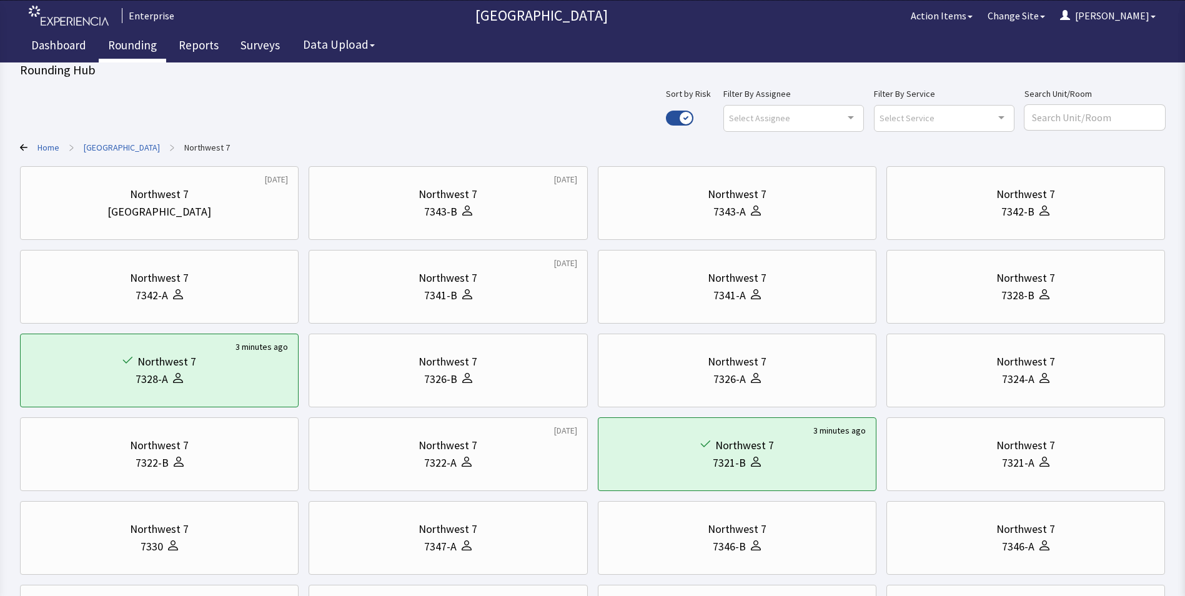
click at [111, 149] on link "[GEOGRAPHIC_DATA]" at bounding box center [122, 147] width 76 height 12
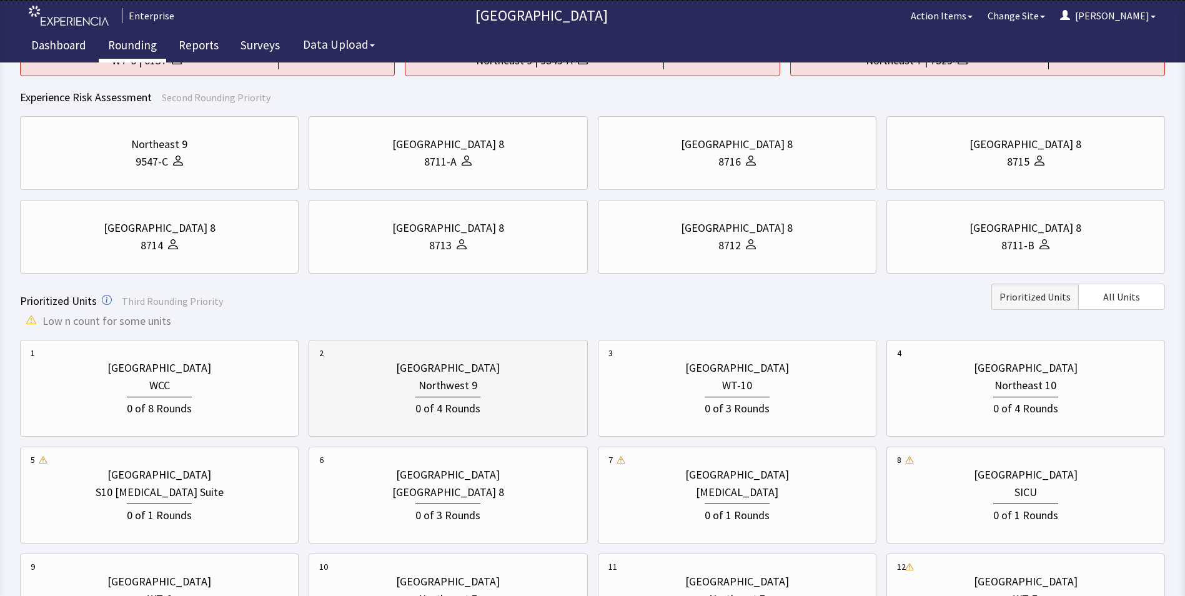
scroll to position [261, 0]
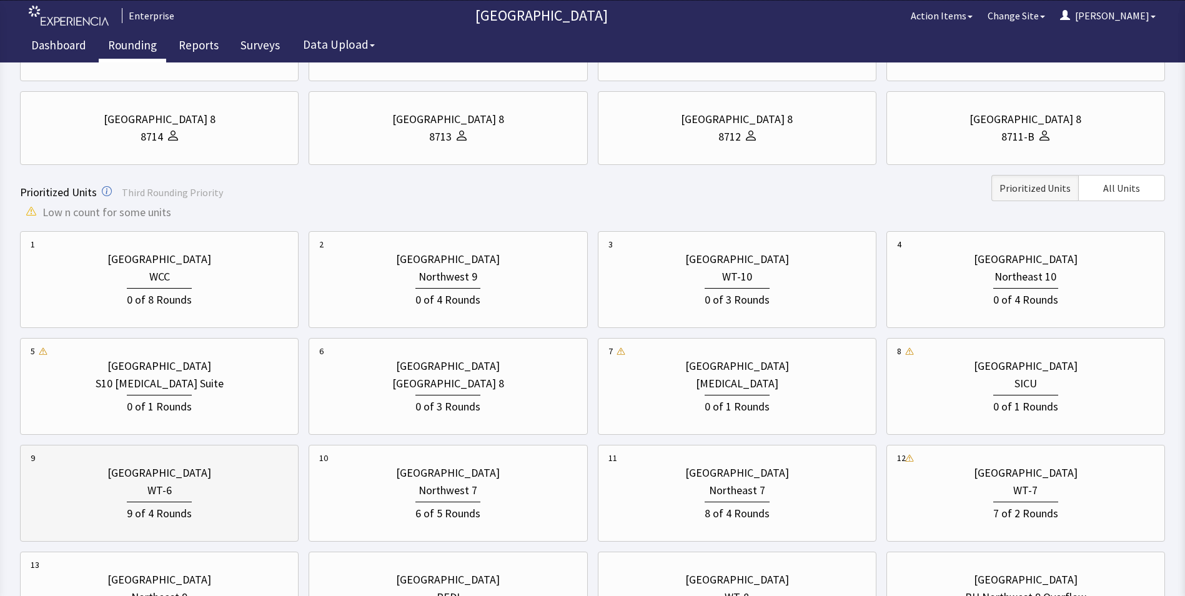
click at [232, 484] on div "WT-6" at bounding box center [159, 490] width 257 height 17
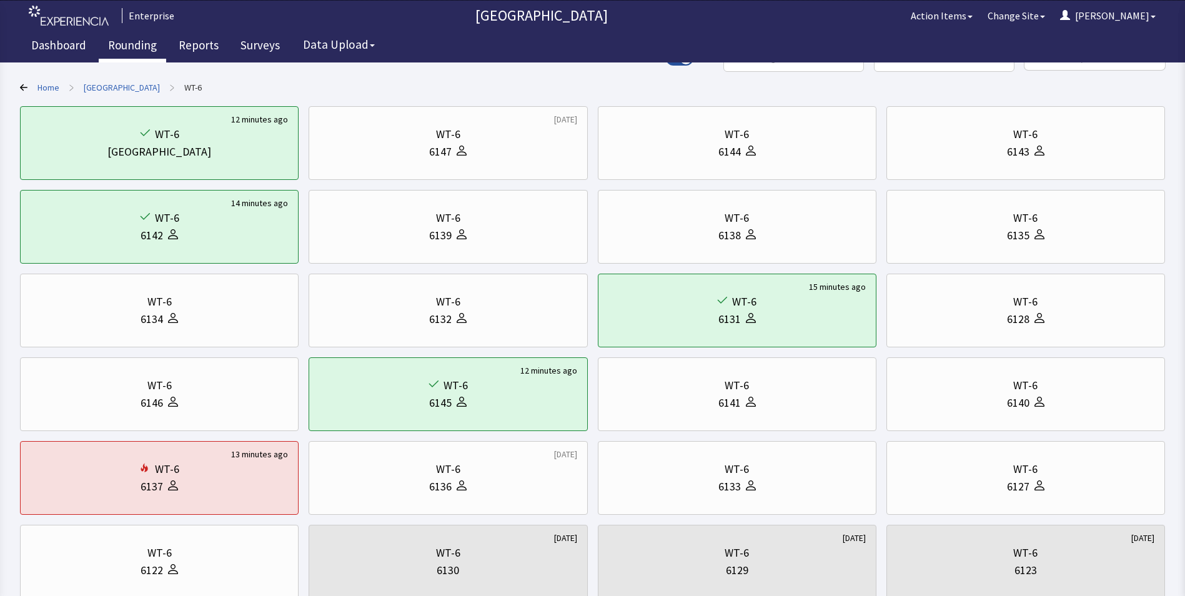
scroll to position [0, 0]
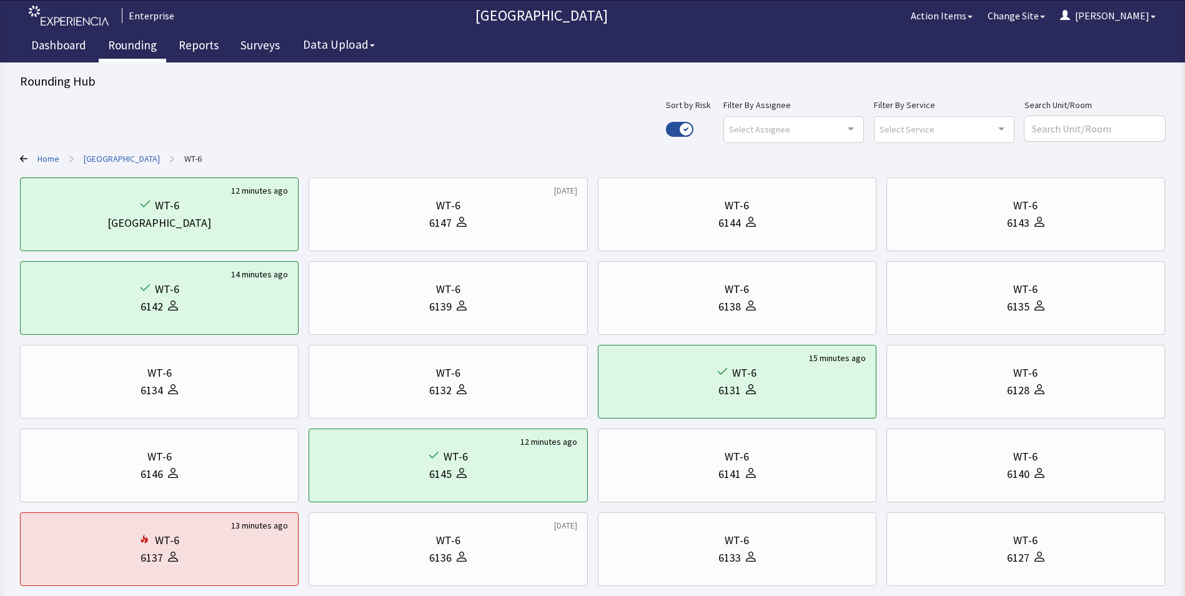
click at [130, 159] on link "[GEOGRAPHIC_DATA]" at bounding box center [122, 158] width 76 height 12
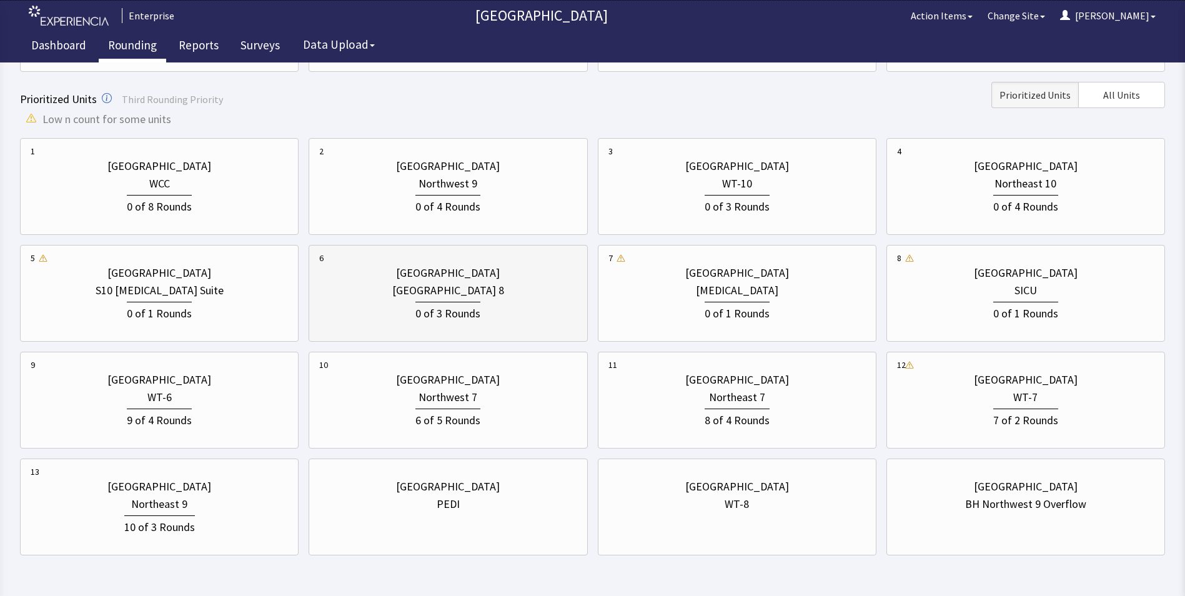
scroll to position [396, 0]
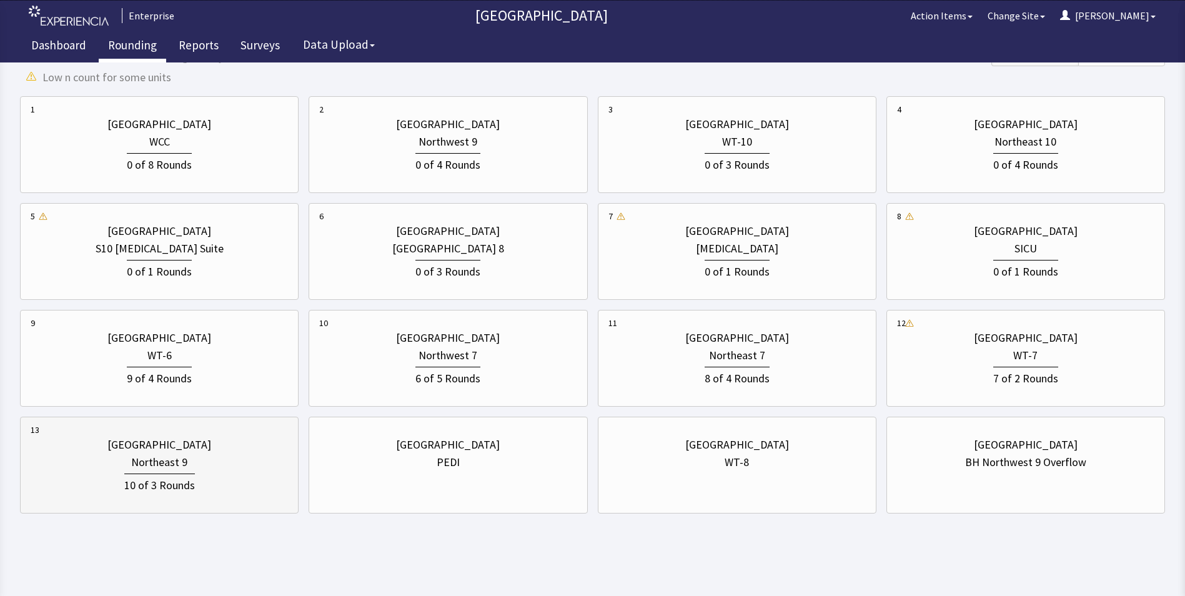
click at [179, 470] on div "Northeast 9" at bounding box center [159, 461] width 56 height 17
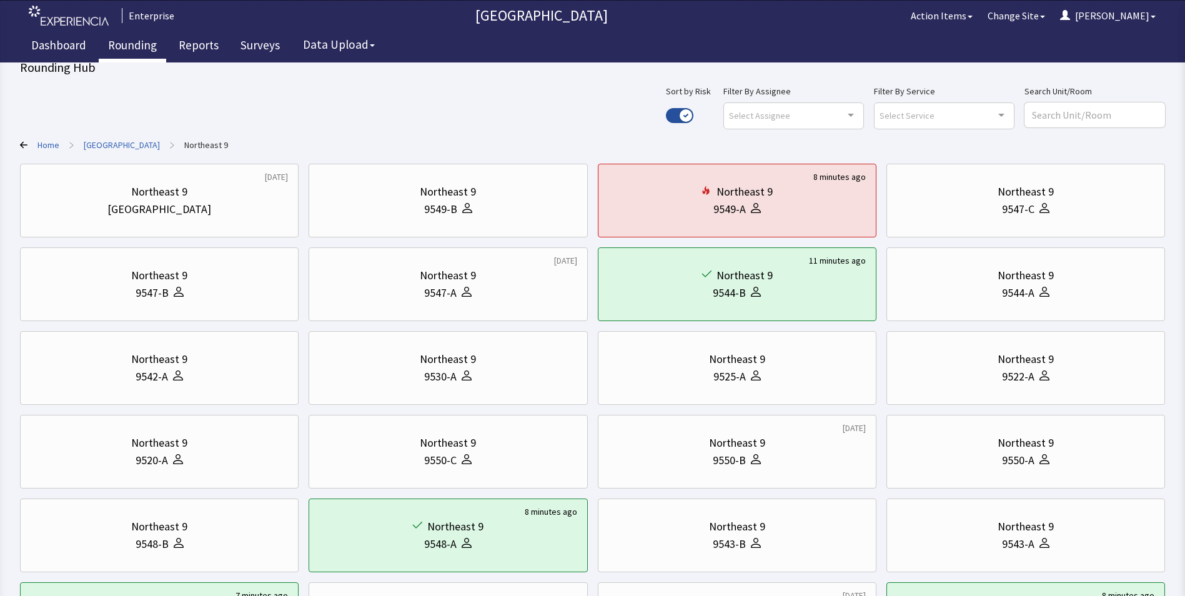
scroll to position [0, 0]
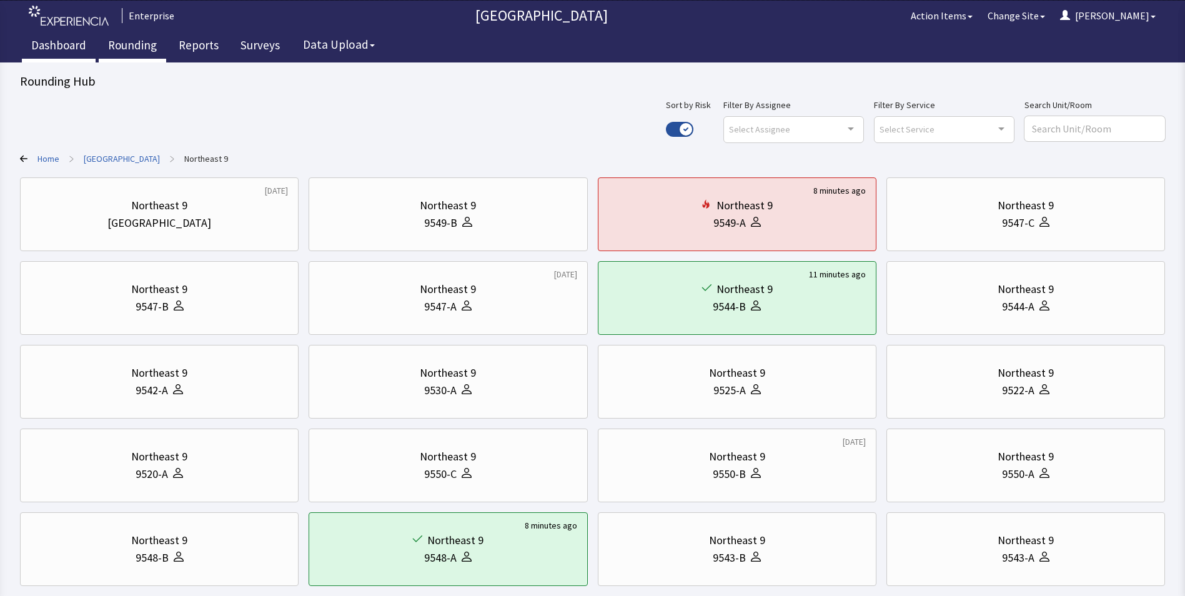
click at [59, 46] on link "Dashboard" at bounding box center [59, 46] width 74 height 31
